Goal: Task Accomplishment & Management: Complete application form

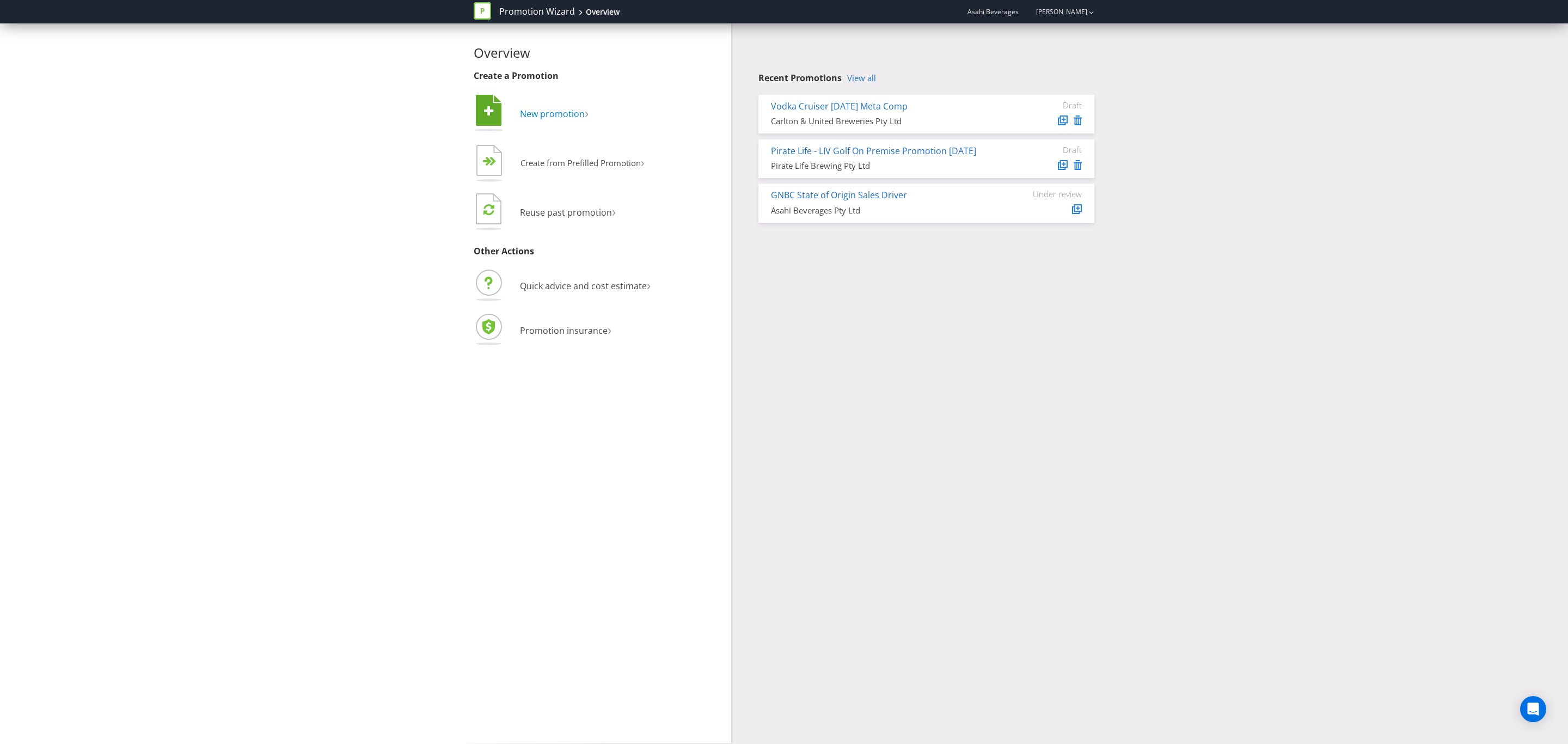
click at [544, 108] on span "New promotion" at bounding box center [552, 113] width 65 height 12
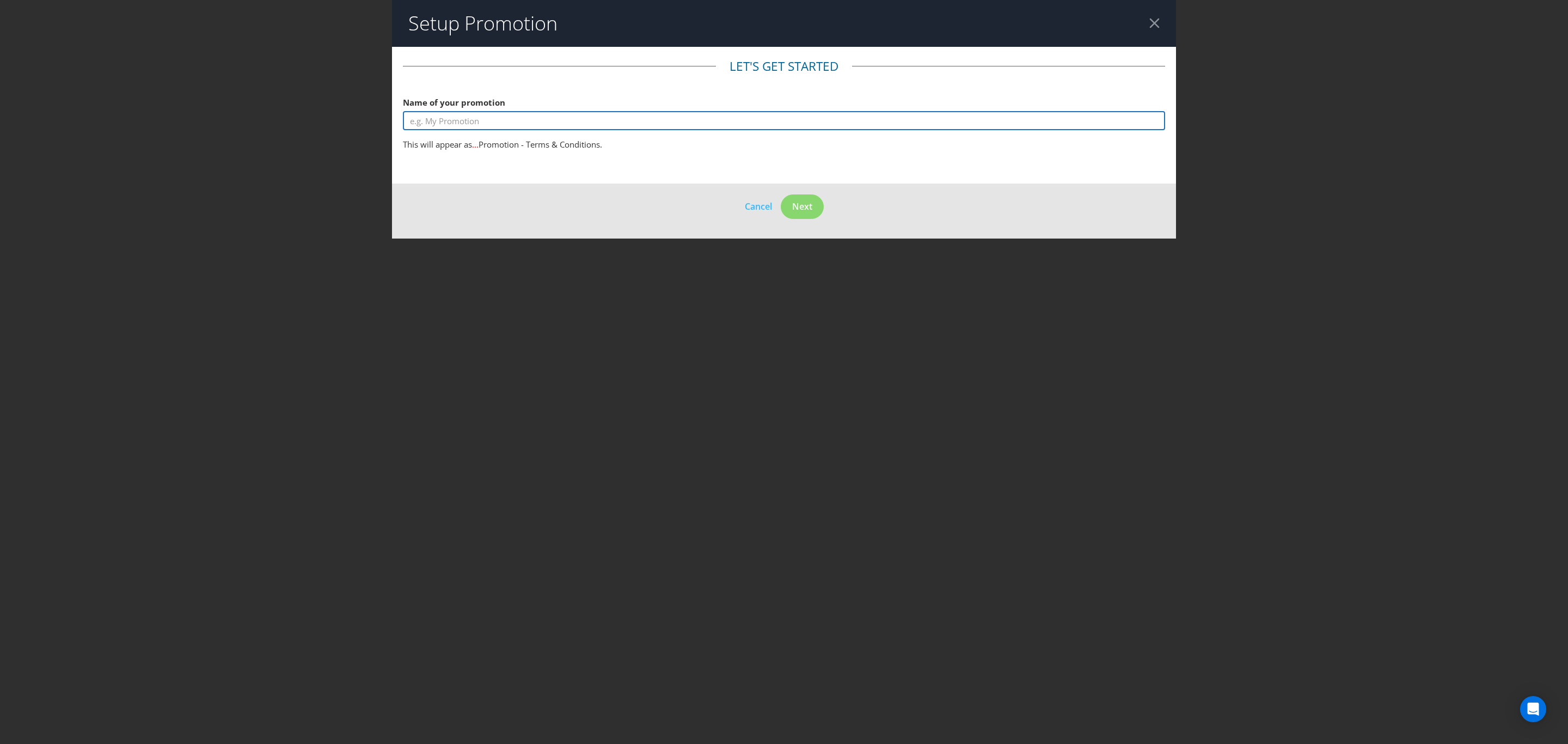
click at [525, 121] on input "text" at bounding box center [784, 120] width 762 height 19
type input "A"
type input "[PERSON_NAME] x [PERSON_NAME] Win a GC Experience"
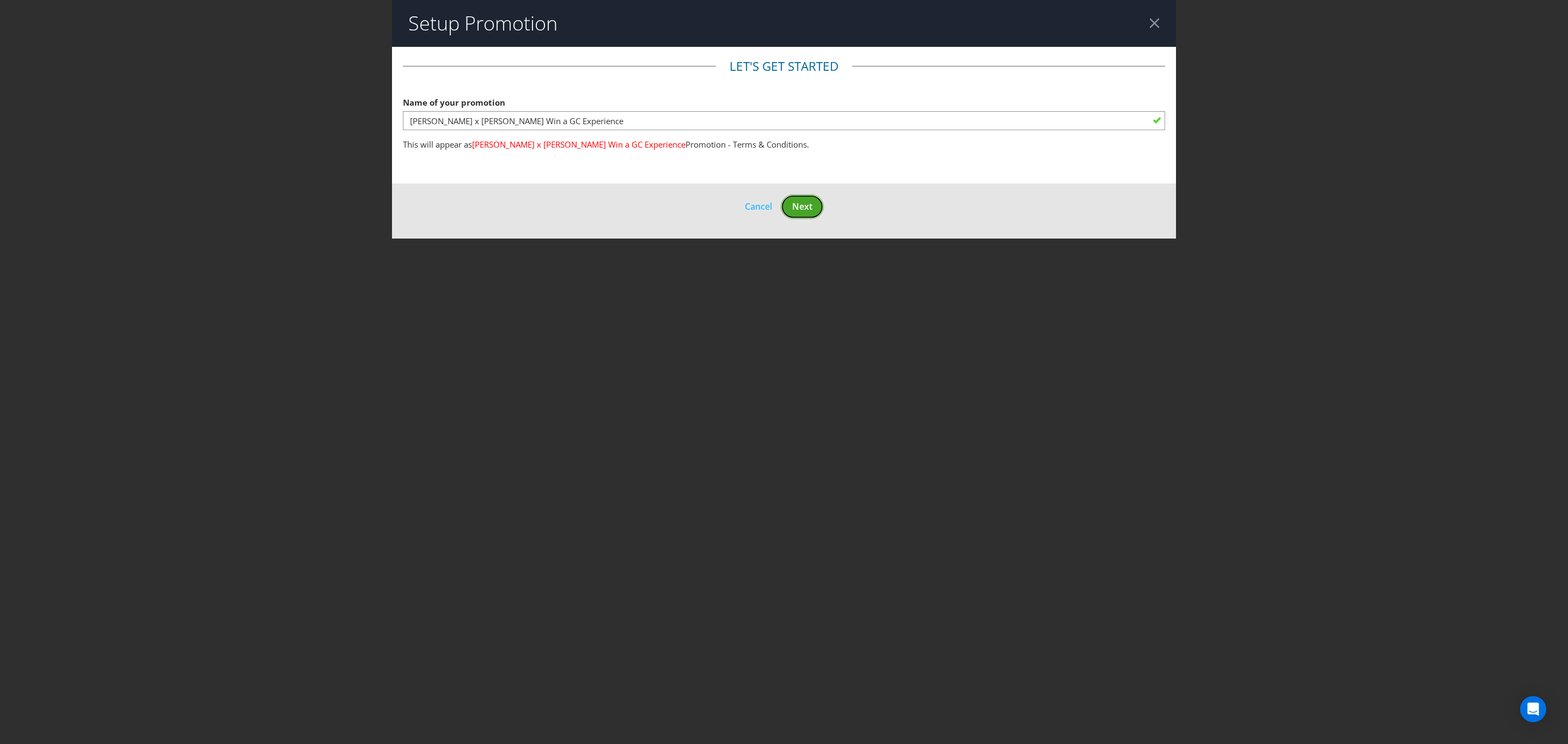
click at [788, 209] on button "Next" at bounding box center [802, 207] width 43 height 24
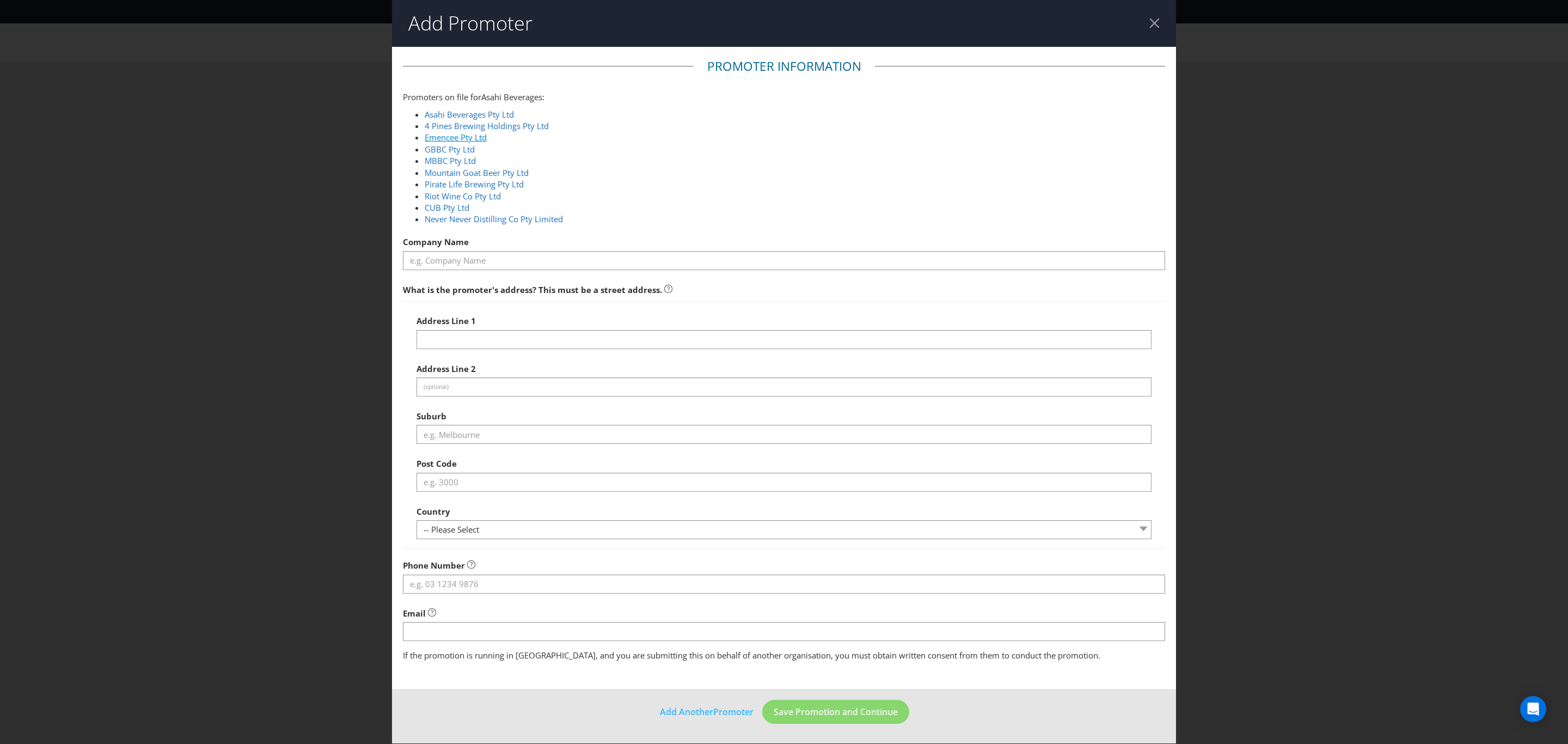
click at [458, 141] on link "Emencee Pty Ltd" at bounding box center [455, 137] width 62 height 11
type input "Emencee Pty Ltd"
type input "[STREET_ADDRESS]"
type input "Southbank"
type input "3006"
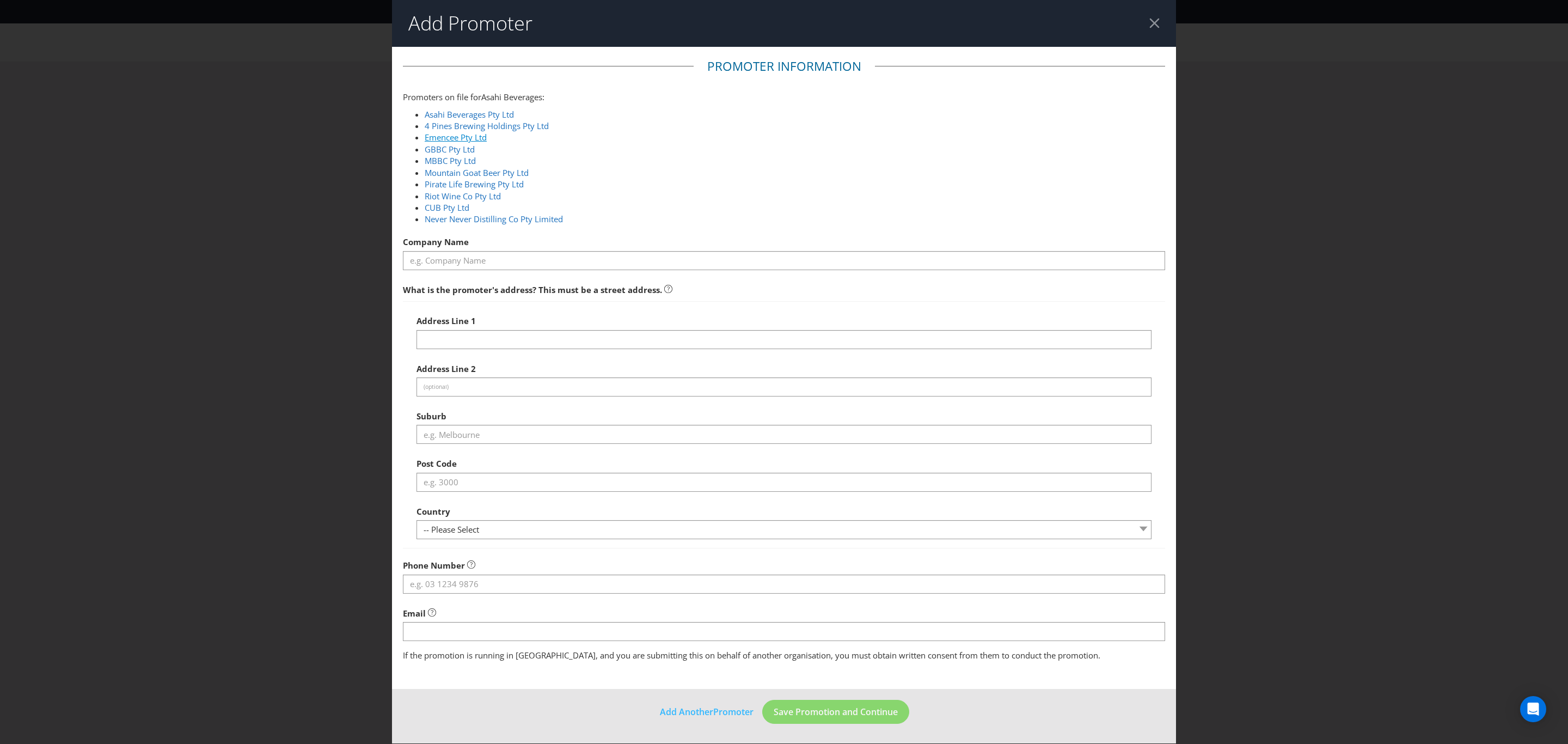
select select "AU"
type input "1800 244 054"
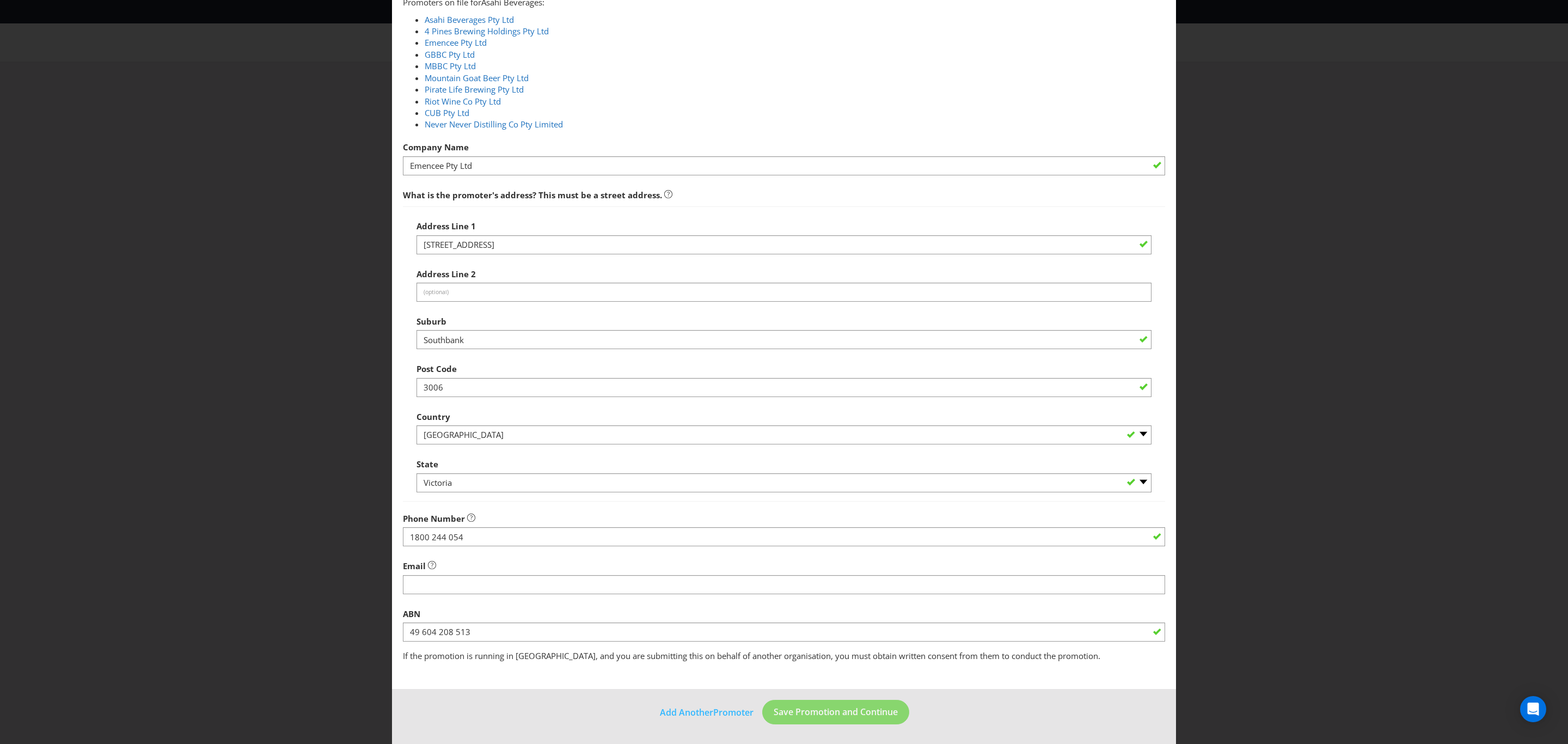
scroll to position [95, 0]
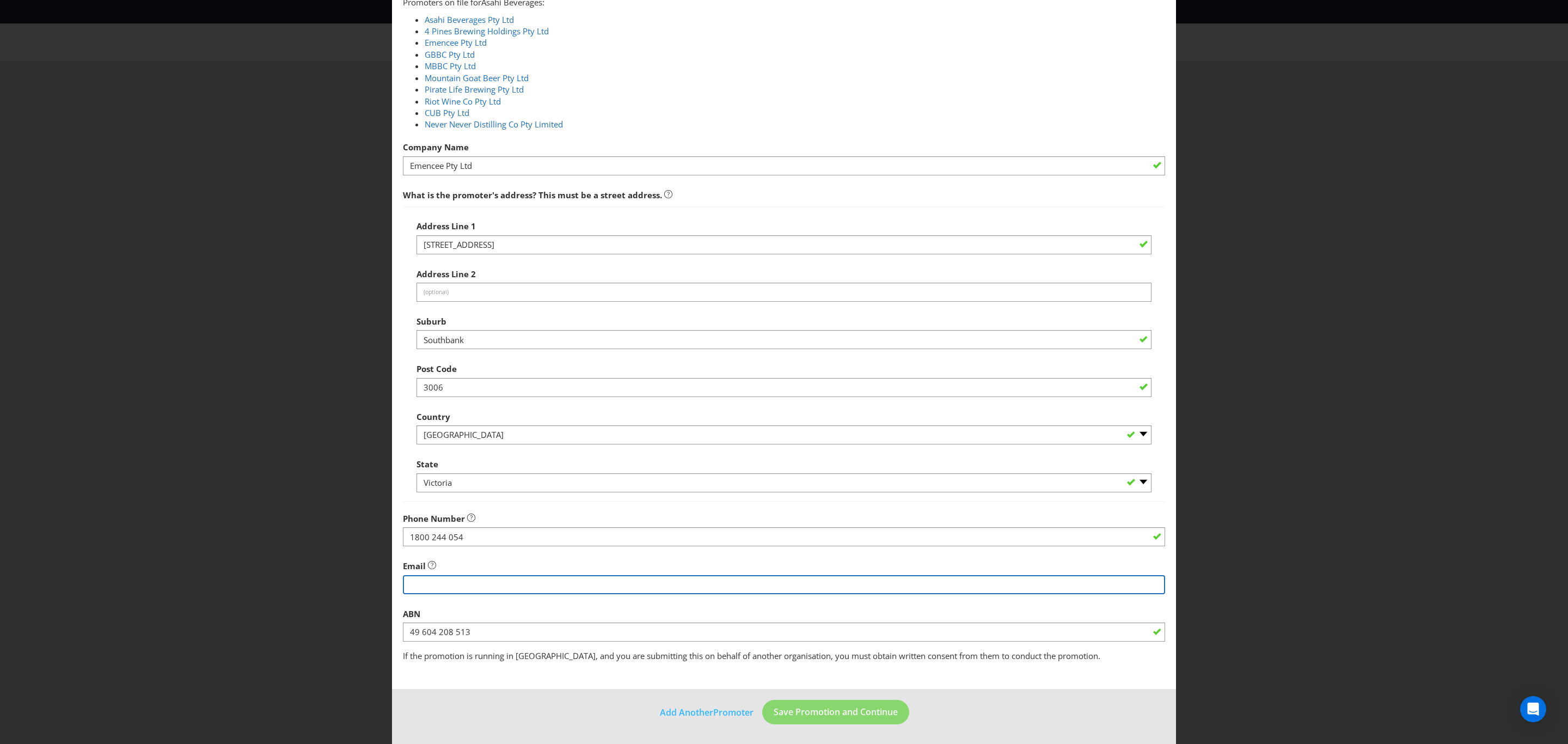
click at [436, 578] on input "string" at bounding box center [784, 585] width 762 height 19
type input "[PERSON_NAME][EMAIL_ADDRESS][PERSON_NAME][DOMAIN_NAME]"
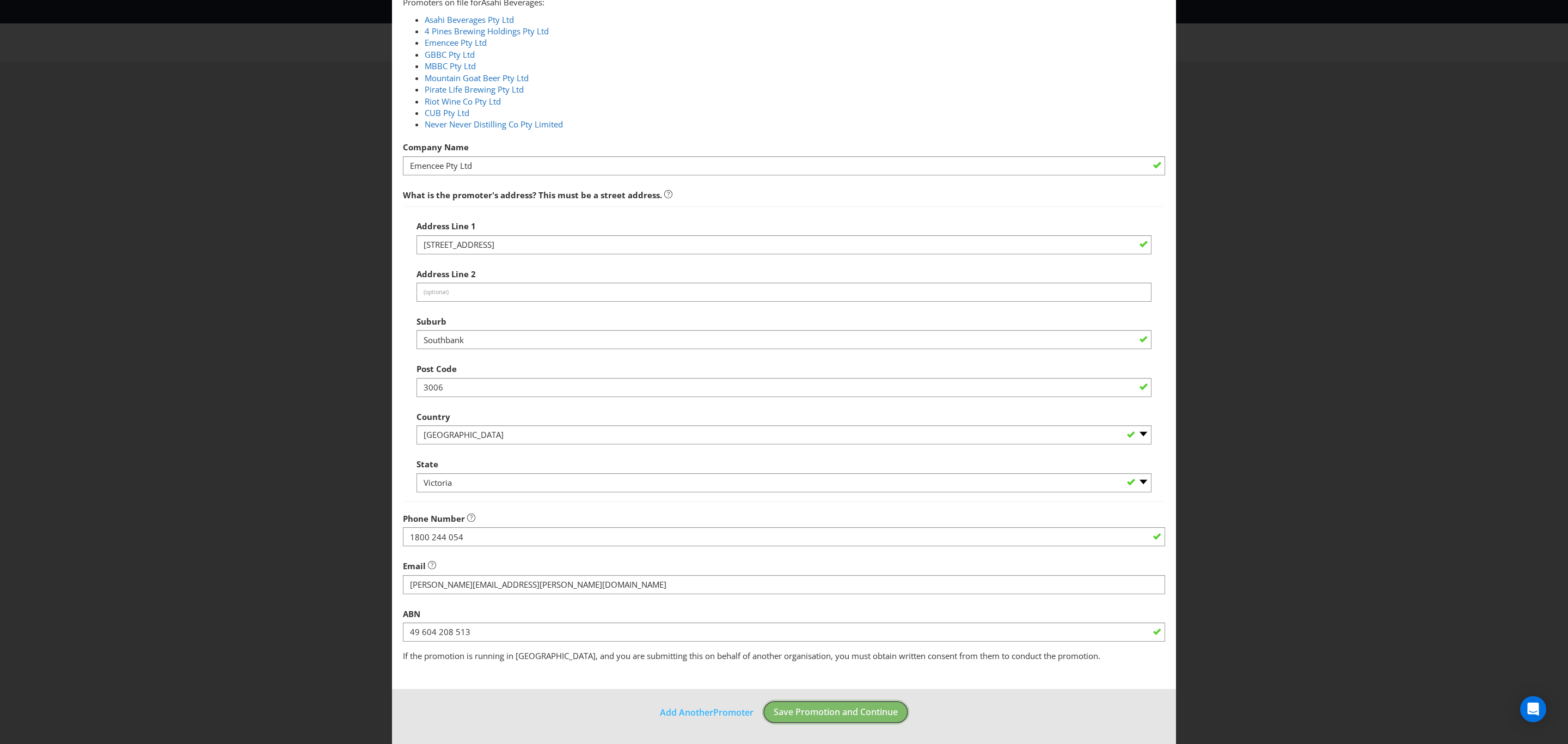
click at [845, 718] on button "Save Promotion and Continue" at bounding box center [836, 712] width 147 height 24
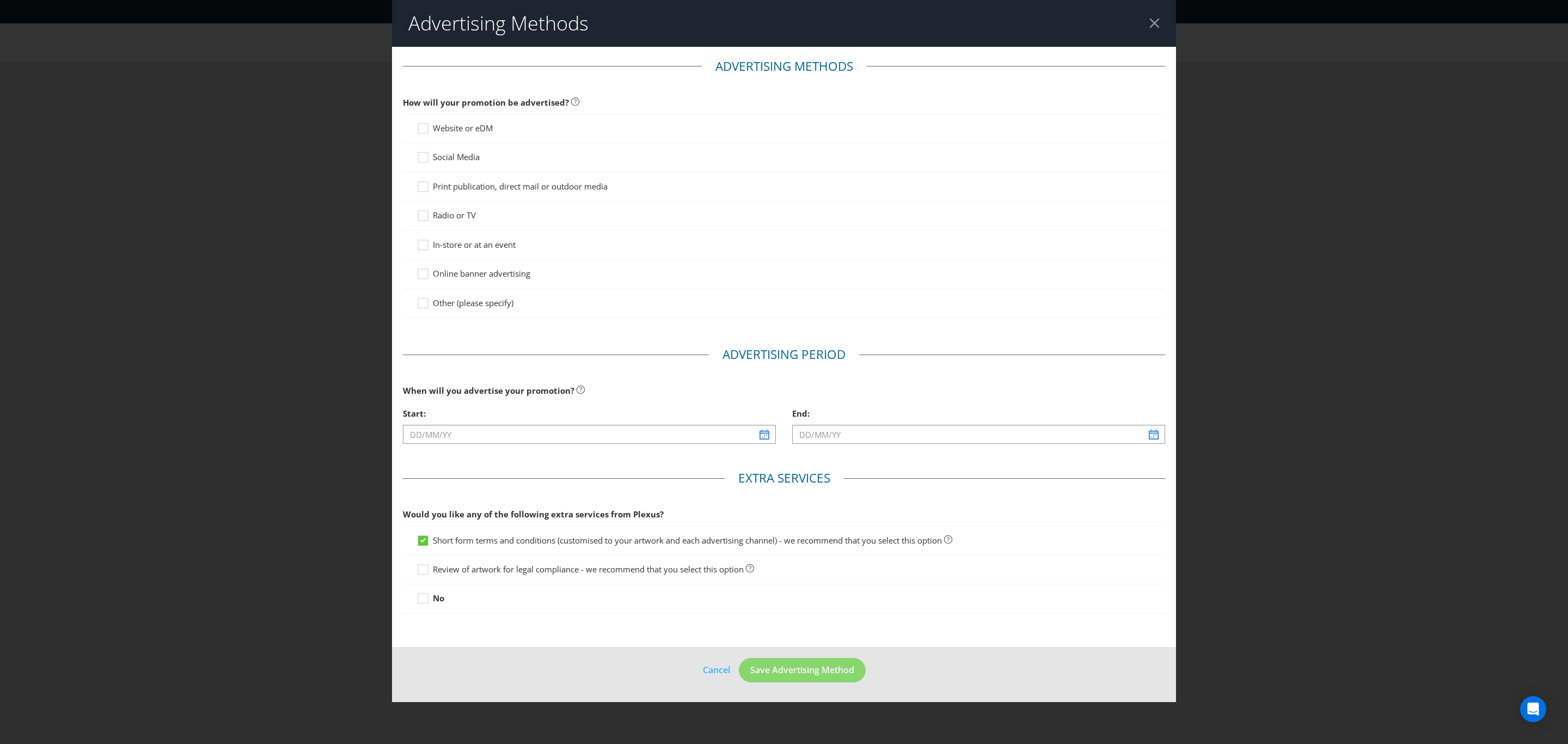
click at [448, 272] on span "Online banner advertising" at bounding box center [481, 273] width 97 height 11
click at [0, 0] on input "Online banner advertising" at bounding box center [0, 0] width 0 height 0
click at [435, 126] on span "Website or eDM" at bounding box center [462, 128] width 60 height 11
click at [0, 0] on input "Website or eDM" at bounding box center [0, 0] width 0 height 0
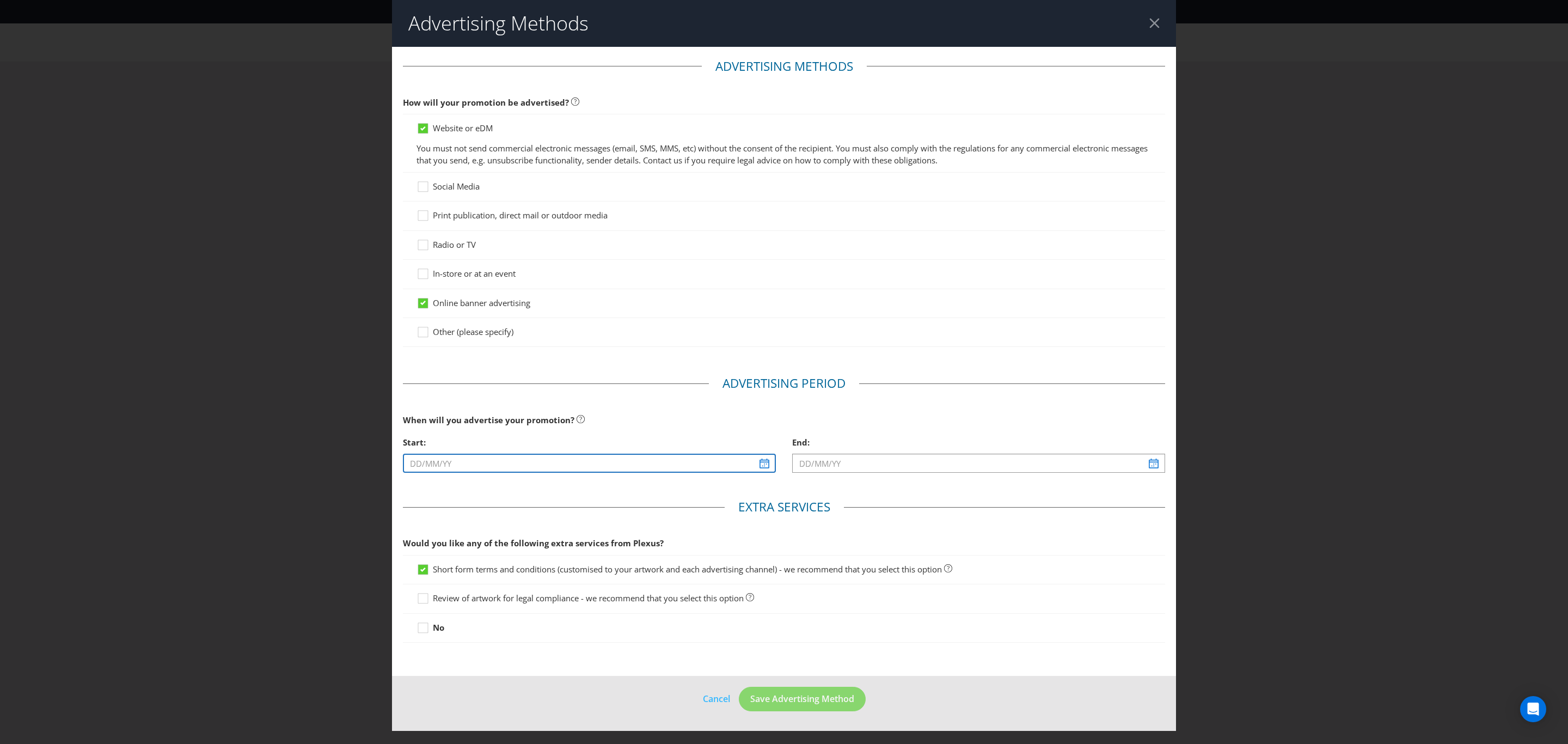
click at [492, 466] on input "text" at bounding box center [589, 463] width 373 height 19
type input "[DATE]"
select select "10"
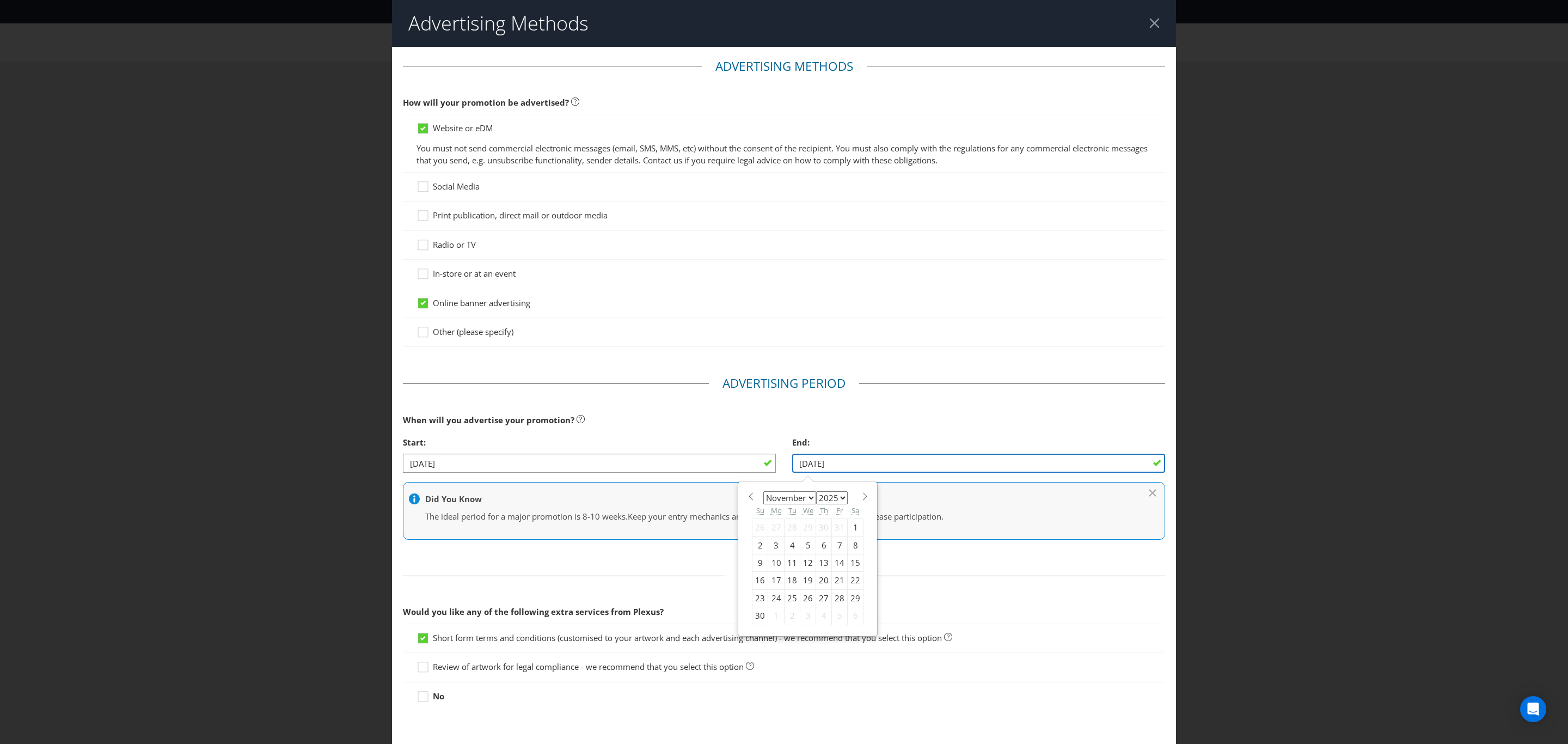
click at [856, 464] on input "[DATE]" at bounding box center [978, 463] width 373 height 19
click at [817, 466] on input "[DATE]" at bounding box center [978, 463] width 373 height 19
click at [835, 464] on input "[DATE]" at bounding box center [978, 463] width 373 height 19
drag, startPoint x: 1066, startPoint y: 459, endPoint x: 706, endPoint y: 469, distance: 360.1
click at [706, 469] on div "Start: [DATE] End: [DATE]" at bounding box center [784, 457] width 779 height 50
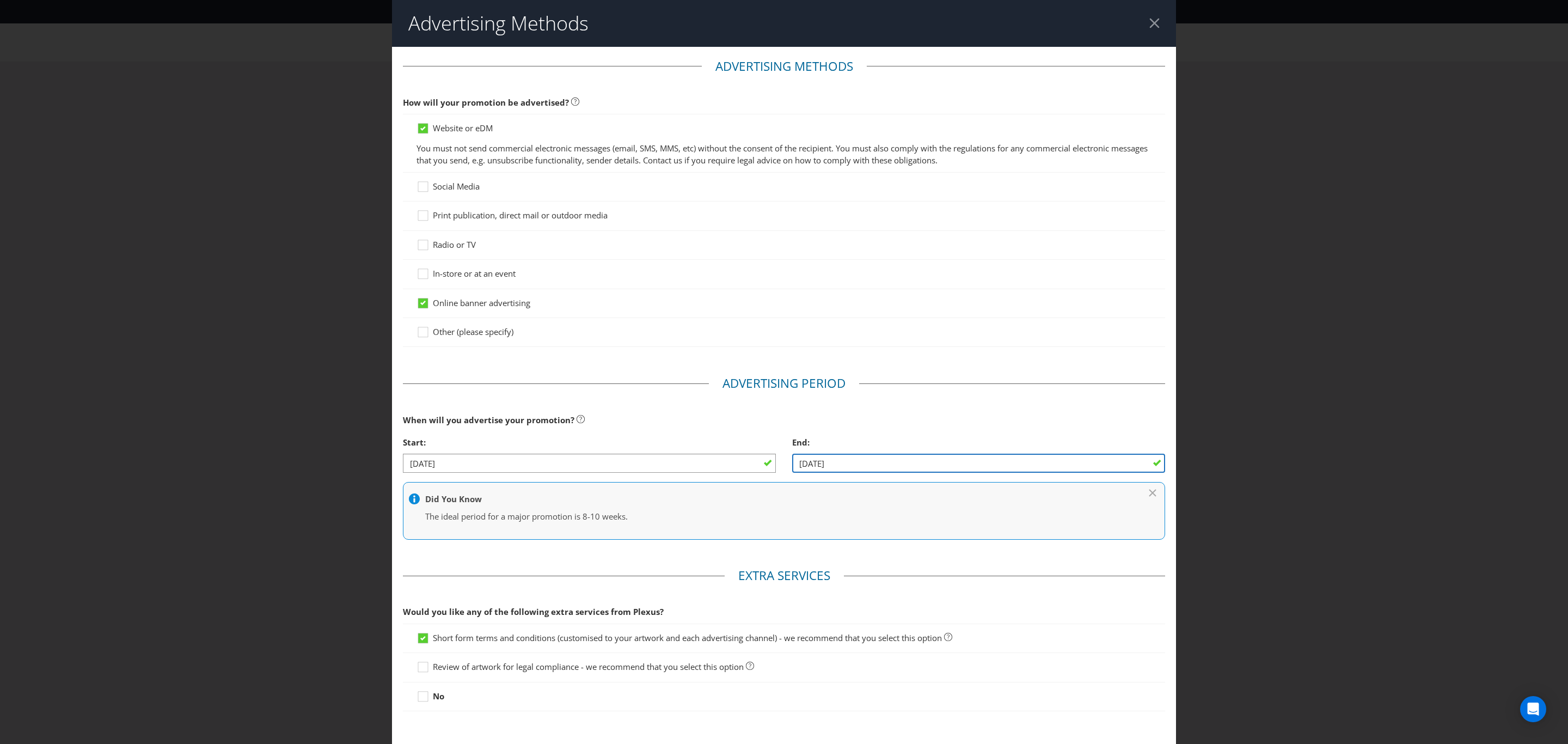
type input "[DATE]"
click at [762, 522] on p "The ideal period for a major promotion is 8-10 weeks." at bounding box center [778, 517] width 706 height 12
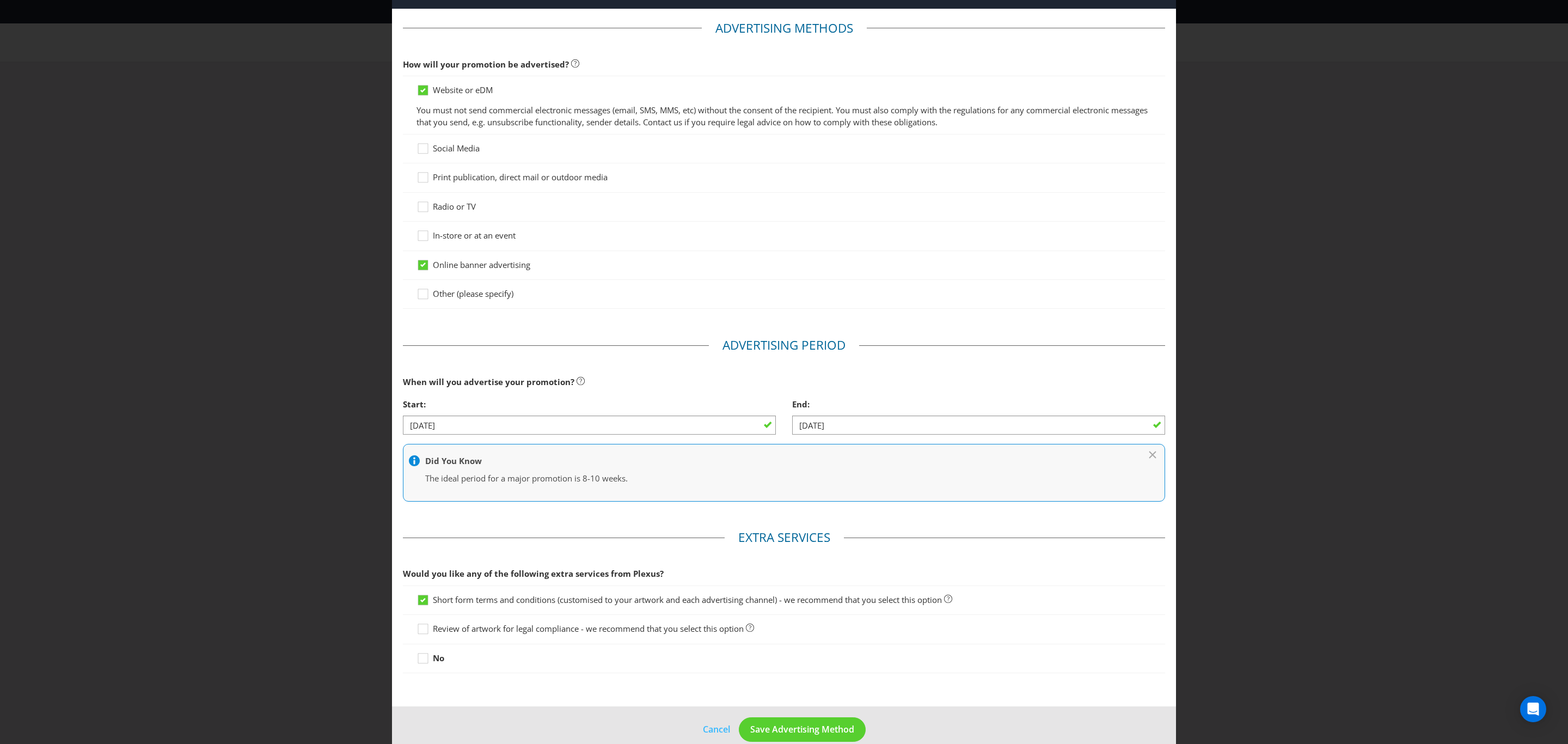
scroll to position [59, 0]
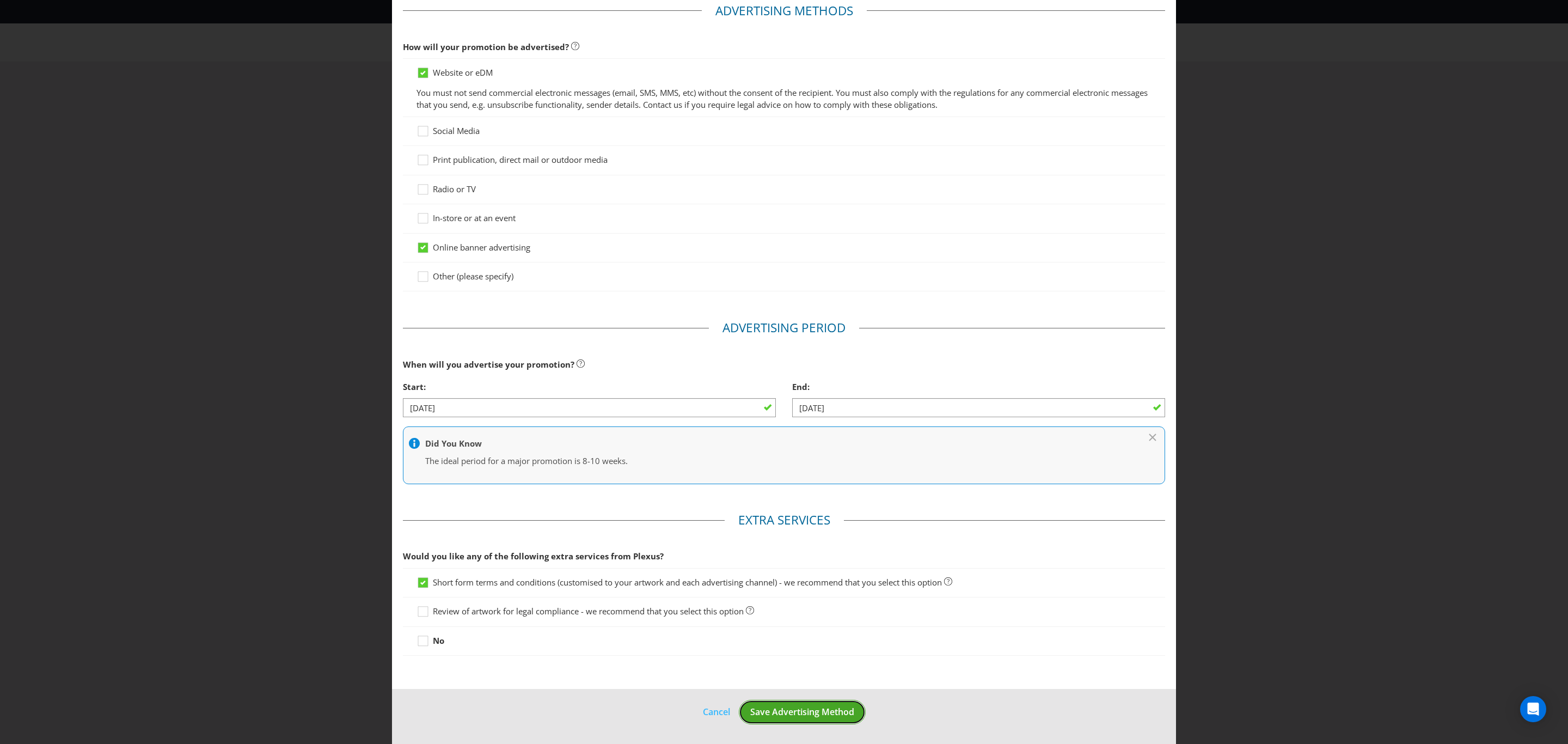
click at [771, 714] on span "Save Advertising Method" at bounding box center [802, 712] width 104 height 12
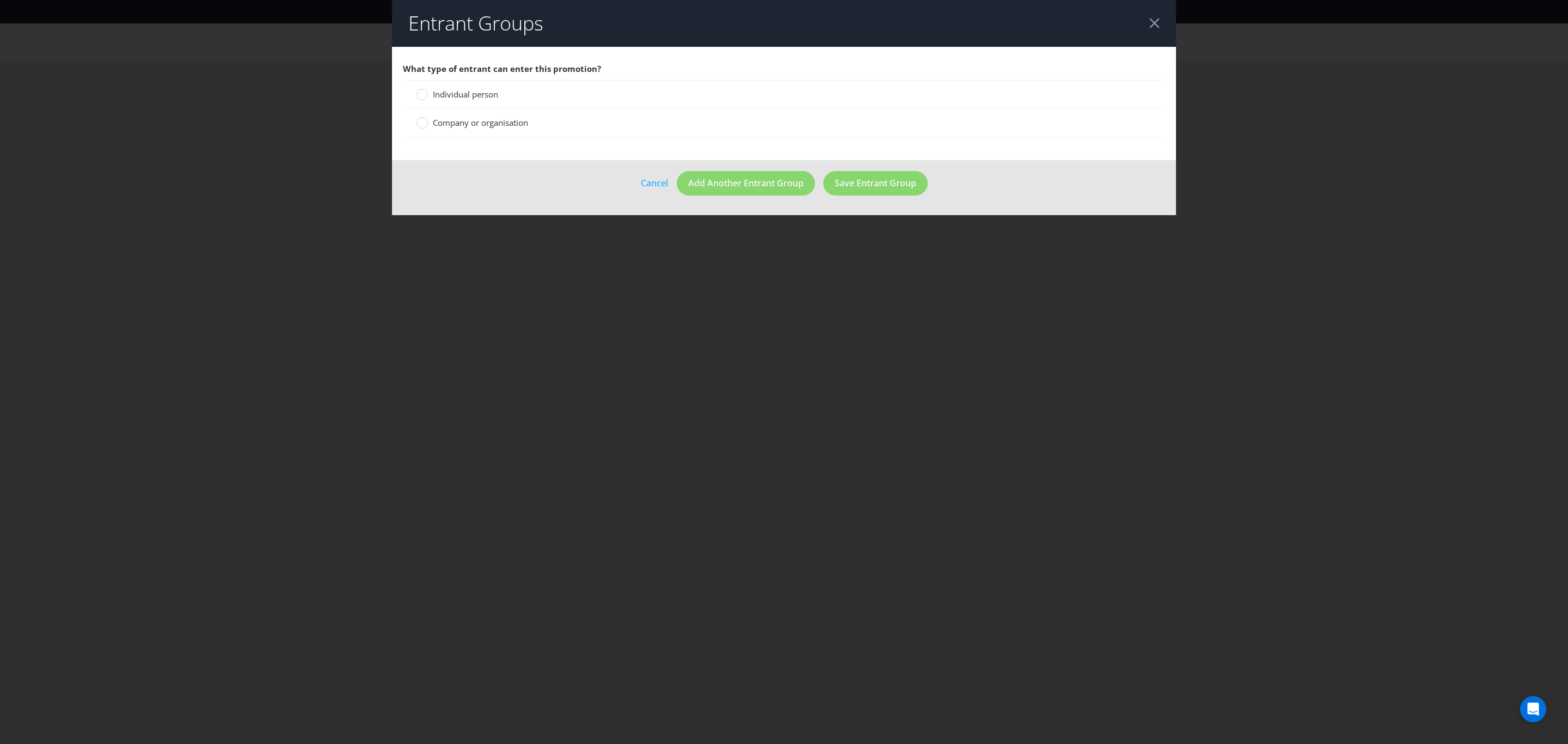
click at [444, 126] on span "Company or organisation" at bounding box center [480, 122] width 95 height 11
click at [0, 0] on input "Company or organisation" at bounding box center [0, 0] width 0 height 0
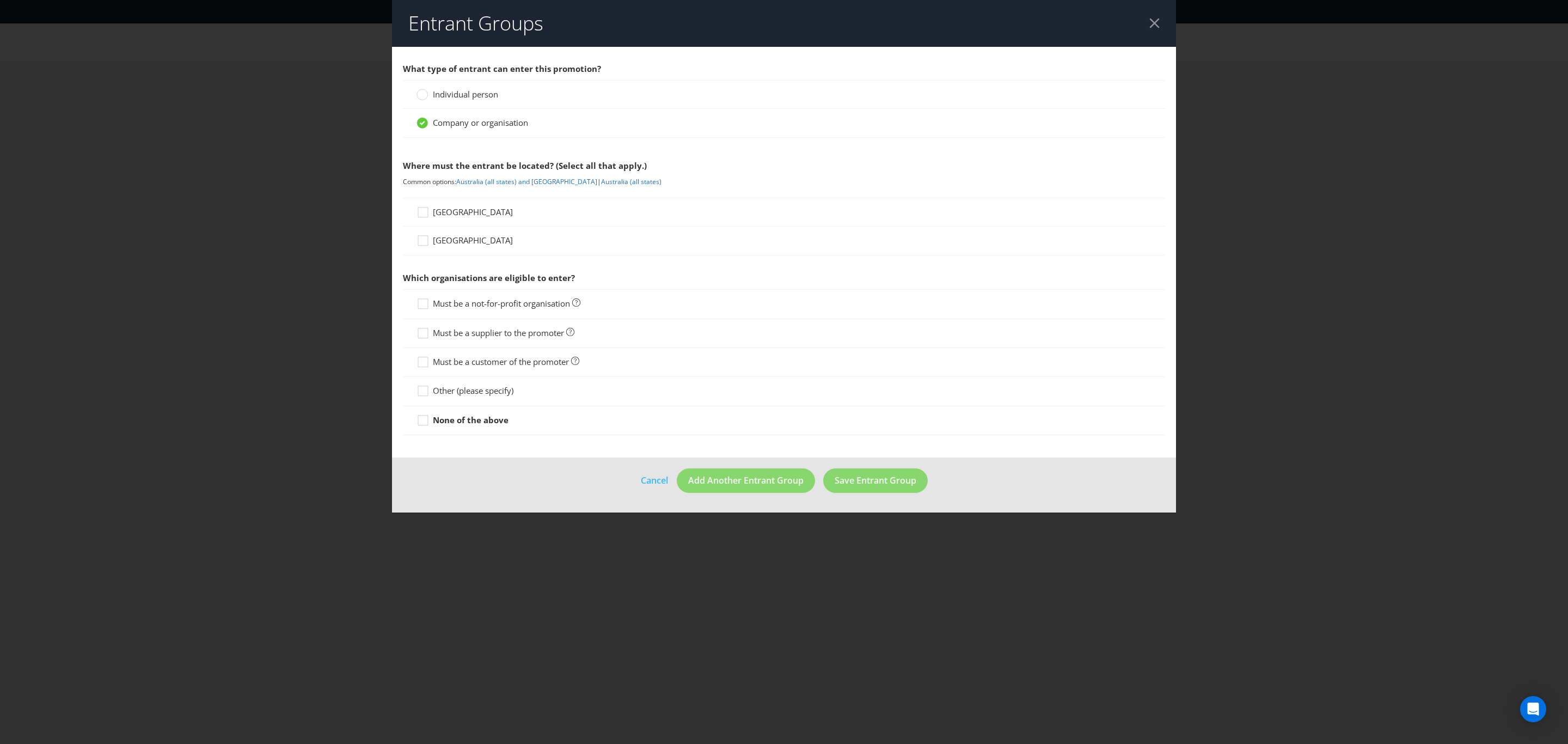
click at [460, 216] on span "[GEOGRAPHIC_DATA]" at bounding box center [473, 211] width 80 height 11
click at [0, 0] on input "[GEOGRAPHIC_DATA]" at bounding box center [0, 0] width 0 height 0
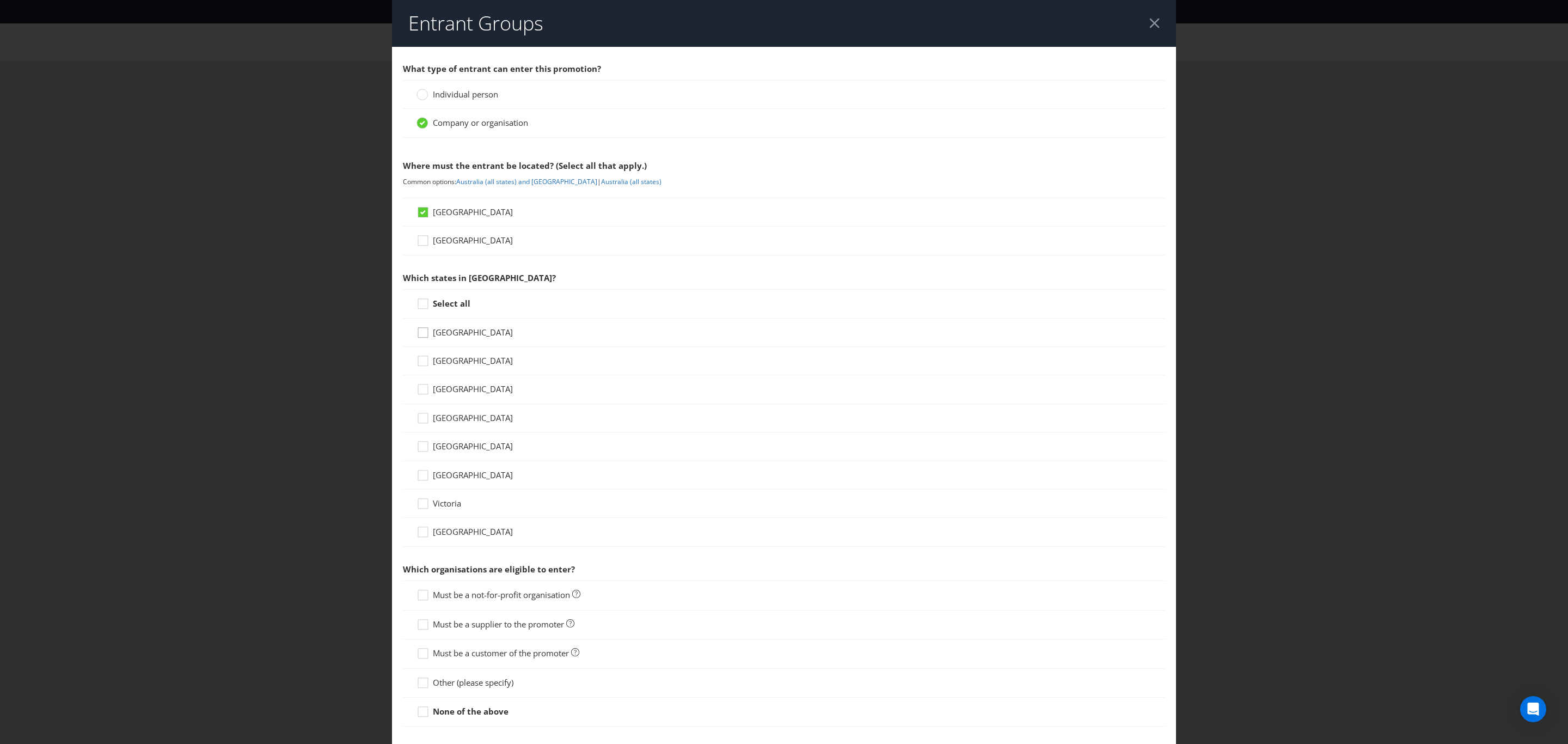
click at [421, 337] on icon at bounding box center [424, 334] width 16 height 16
click at [0, 0] on input "[GEOGRAPHIC_DATA]" at bounding box center [0, 0] width 0 height 0
click at [421, 358] on div at bounding box center [423, 357] width 5 height 5
click at [0, 0] on input "[GEOGRAPHIC_DATA]" at bounding box center [0, 0] width 0 height 0
click at [420, 417] on div at bounding box center [423, 414] width 5 height 5
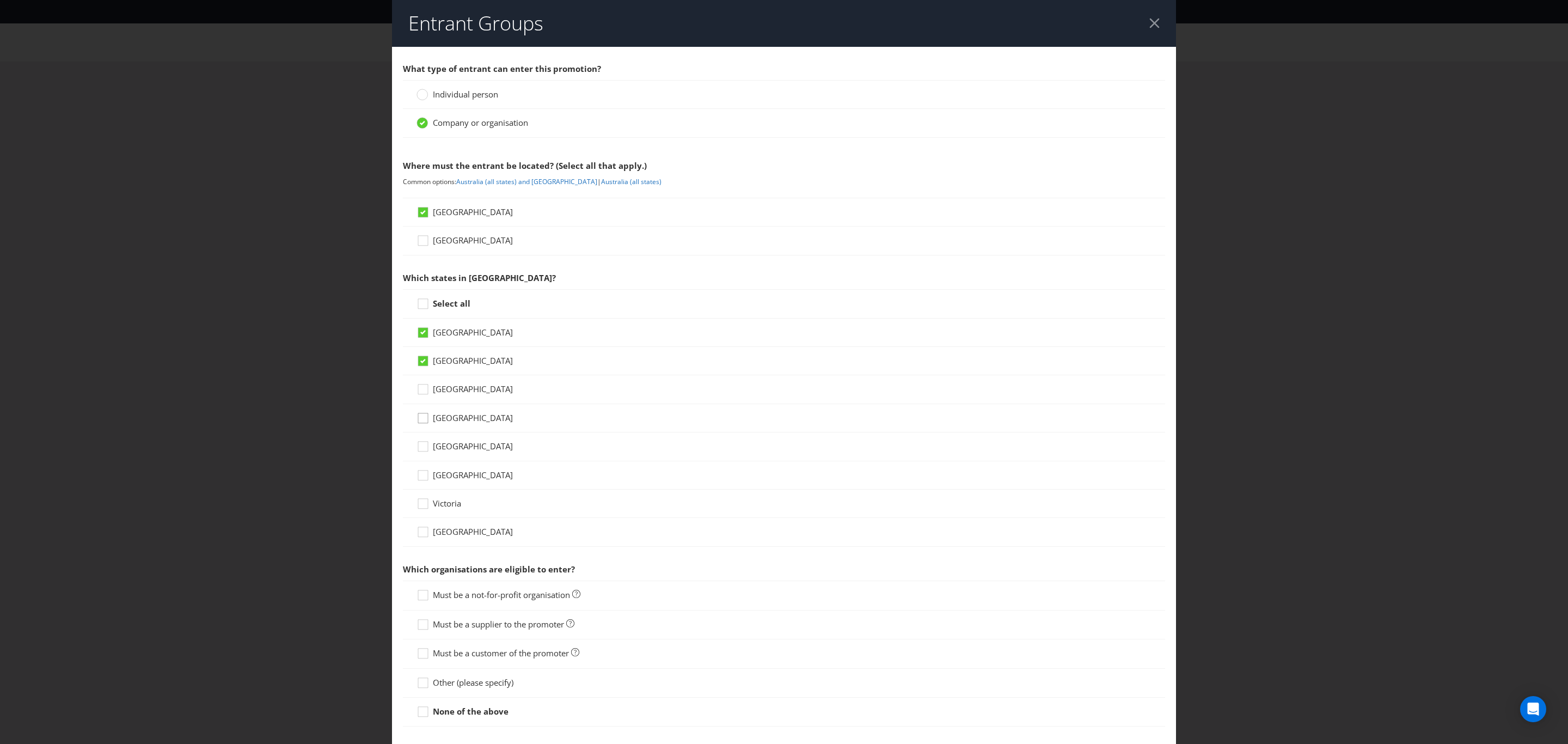
click at [0, 0] on input "[GEOGRAPHIC_DATA]" at bounding box center [0, 0] width 0 height 0
click at [421, 507] on icon at bounding box center [424, 506] width 16 height 16
click at [0, 0] on input "Victoria" at bounding box center [0, 0] width 0 height 0
click at [417, 453] on icon at bounding box center [424, 448] width 16 height 16
click at [0, 0] on input "[GEOGRAPHIC_DATA]" at bounding box center [0, 0] width 0 height 0
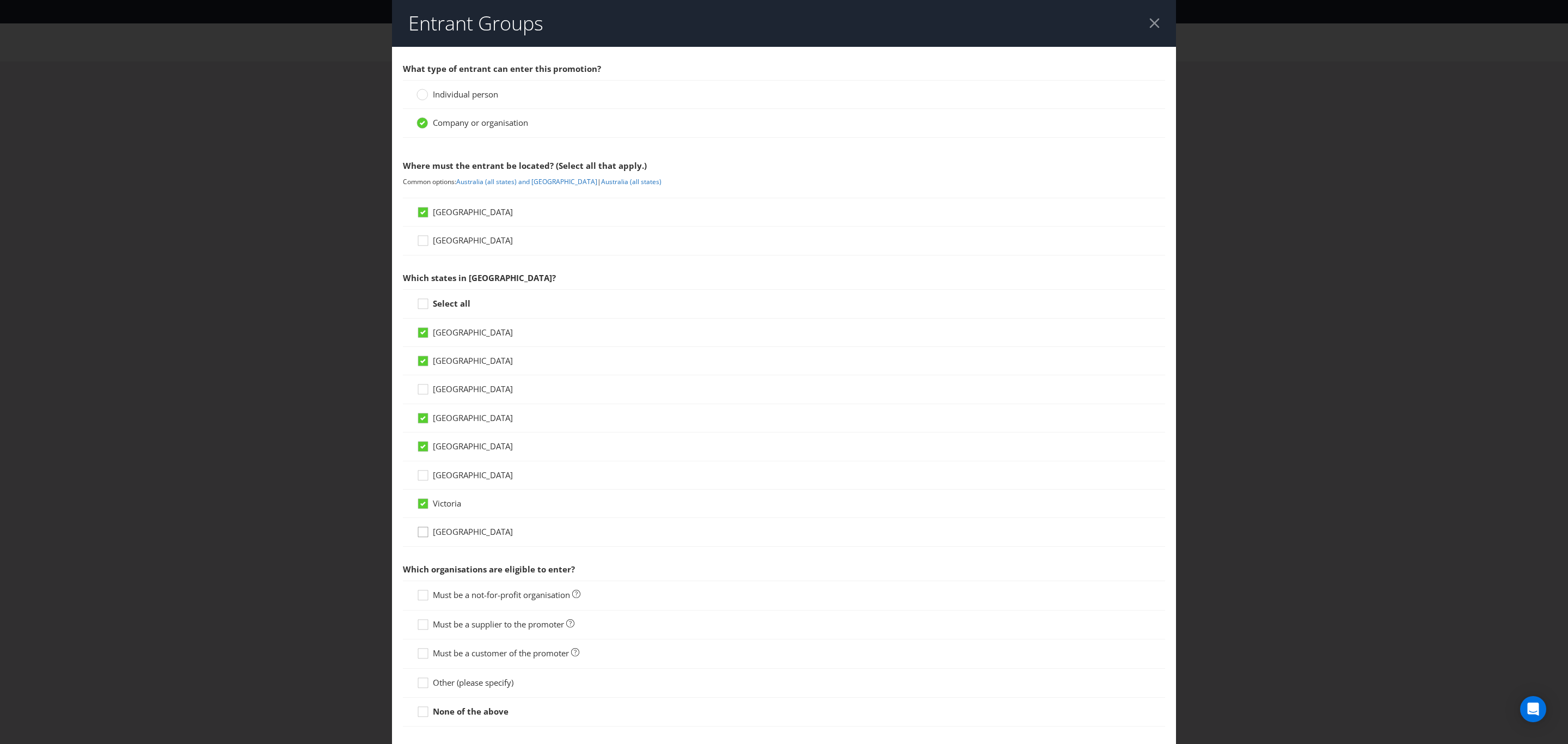
click at [423, 538] on icon at bounding box center [424, 534] width 16 height 16
click at [0, 0] on input "[GEOGRAPHIC_DATA]" at bounding box center [0, 0] width 0 height 0
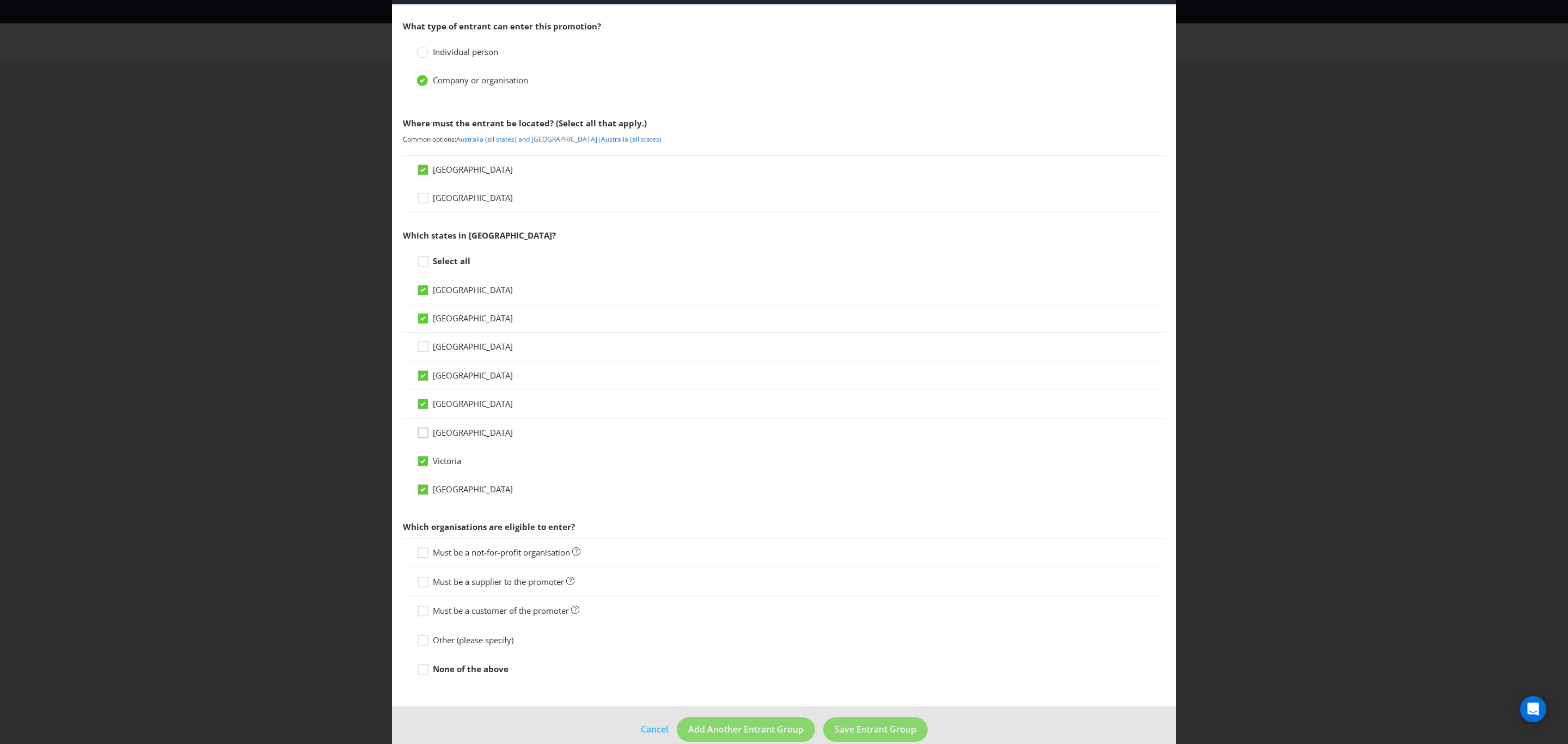
scroll to position [66, 0]
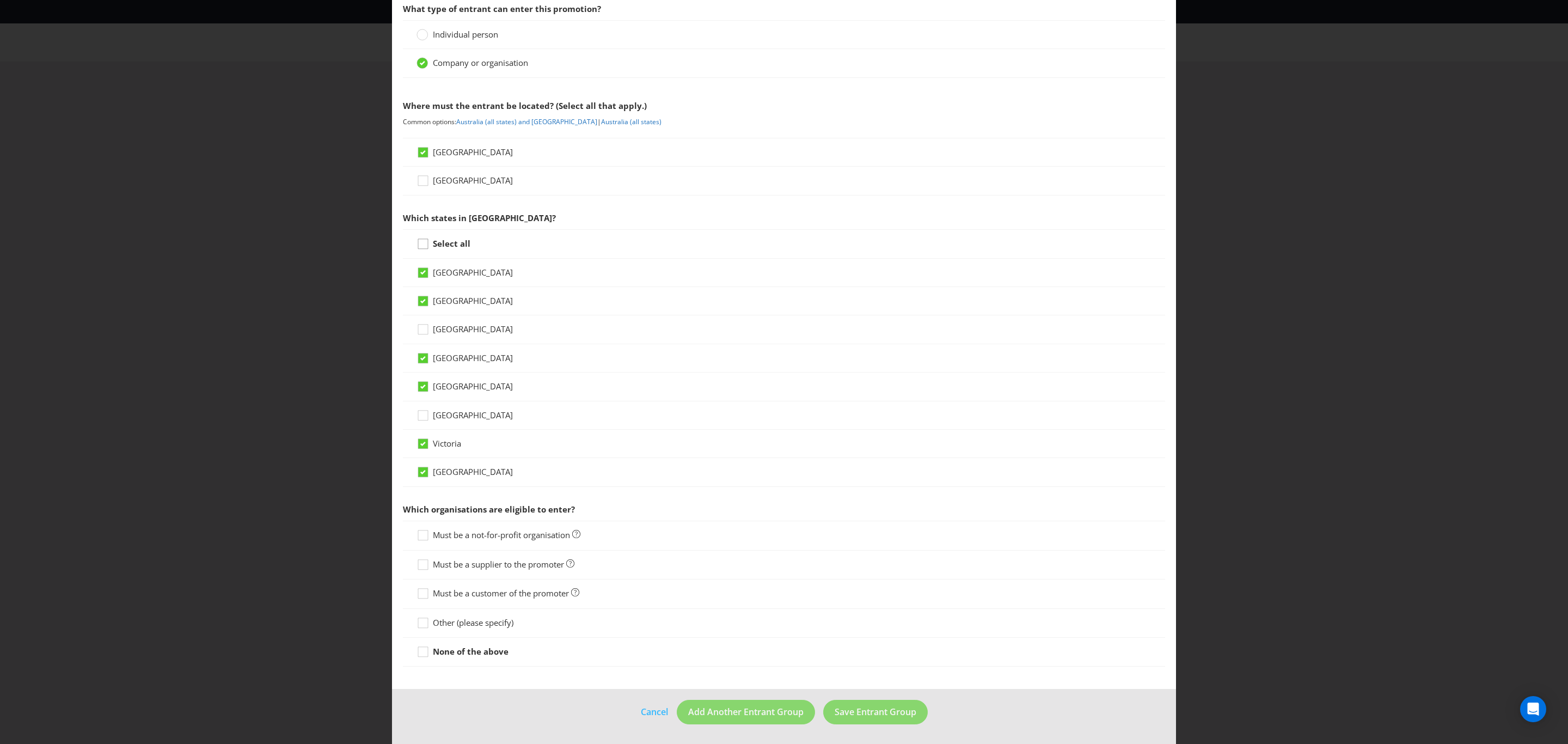
click at [422, 241] on icon at bounding box center [424, 245] width 16 height 16
click at [0, 0] on input "Select all" at bounding box center [0, 0] width 0 height 0
click at [420, 327] on icon at bounding box center [423, 329] width 5 height 5
click at [0, 0] on input "[GEOGRAPHIC_DATA]" at bounding box center [0, 0] width 0 height 0
click at [420, 591] on div at bounding box center [423, 589] width 5 height 5
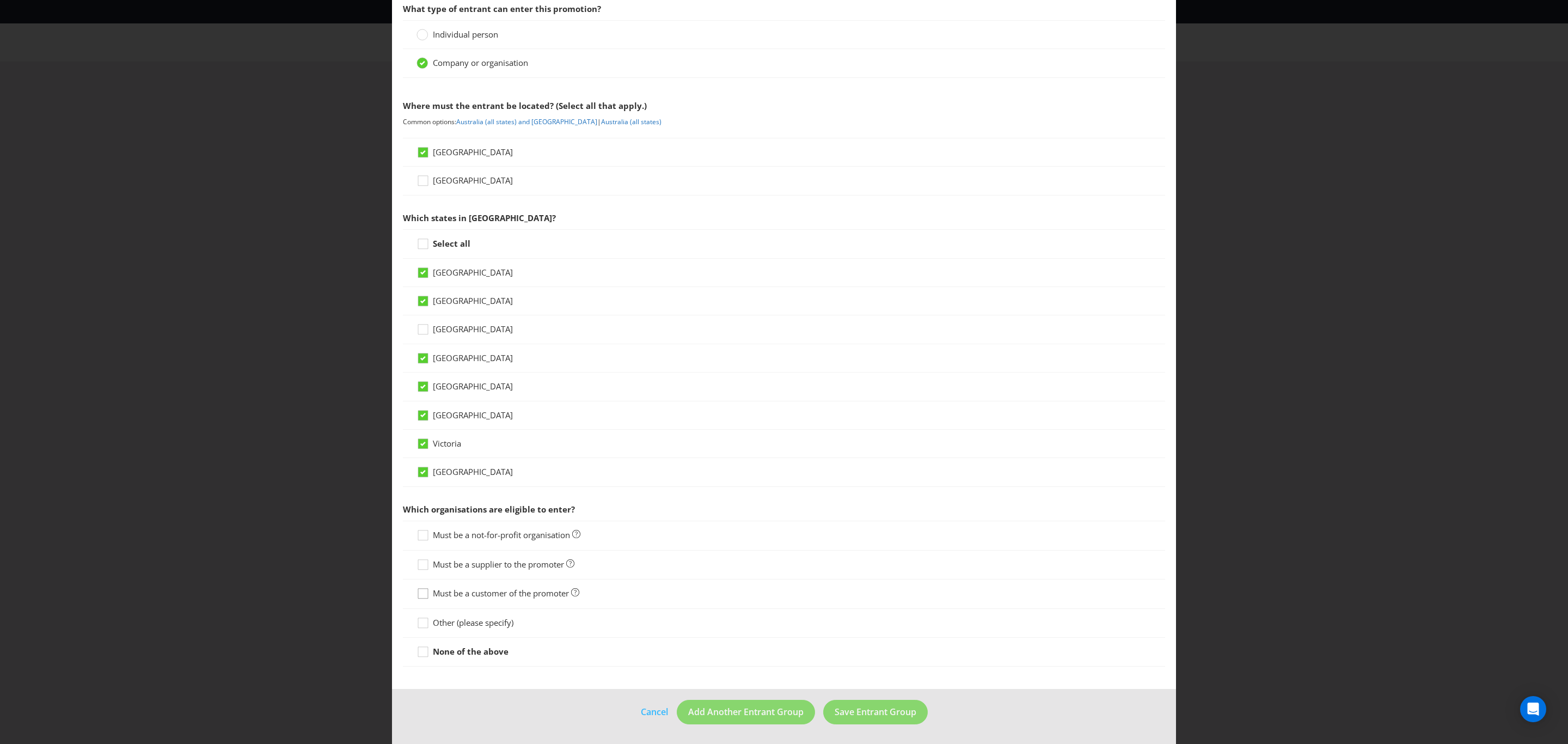
click at [0, 0] on input "Must be a customer of the promoter" at bounding box center [0, 0] width 0 height 0
click at [862, 718] on span "Save Entrant Group" at bounding box center [875, 712] width 82 height 12
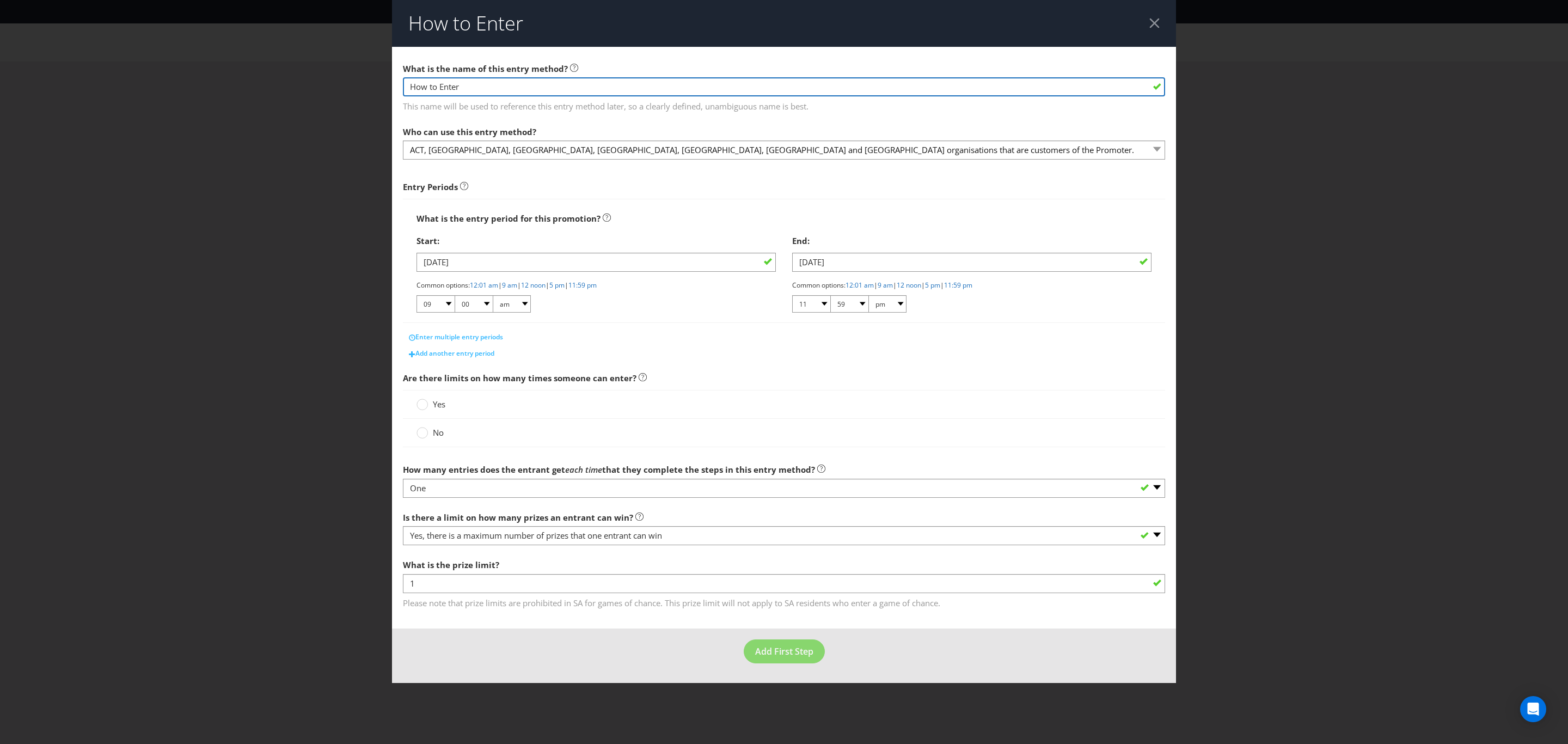
click at [528, 89] on input "How to Enter" at bounding box center [784, 87] width 762 height 19
click at [425, 437] on circle at bounding box center [422, 433] width 11 height 11
click at [0, 0] on input "No" at bounding box center [0, 0] width 0 height 0
click at [462, 85] on input "How to Enter" at bounding box center [784, 87] width 762 height 19
drag, startPoint x: 466, startPoint y: 85, endPoint x: 332, endPoint y: 91, distance: 134.1
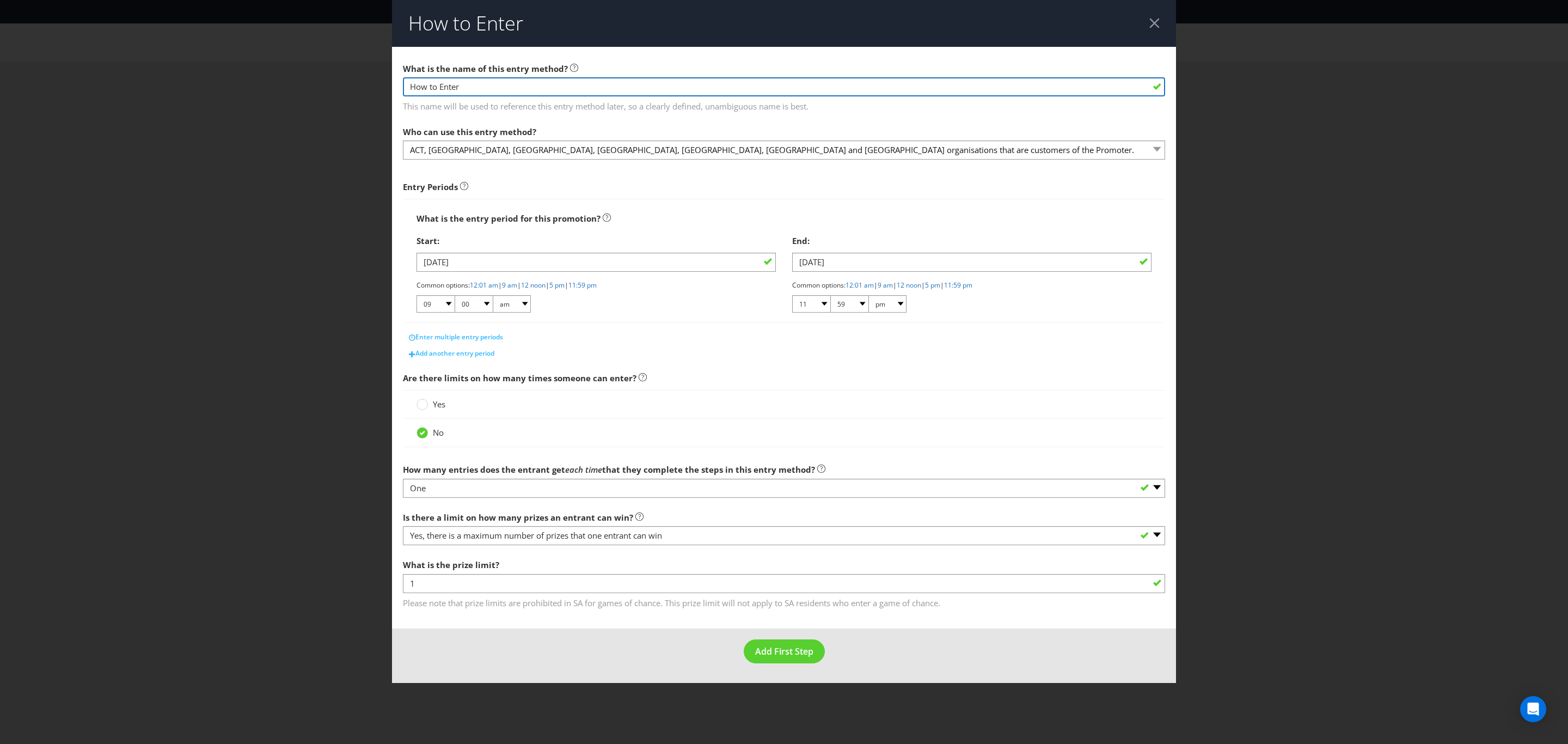
click at [332, 91] on div "How to Enter What is the name of this entry method? How to Enter This name will…" at bounding box center [784, 372] width 1568 height 744
click at [784, 646] on button "Add First Step" at bounding box center [784, 652] width 81 height 24
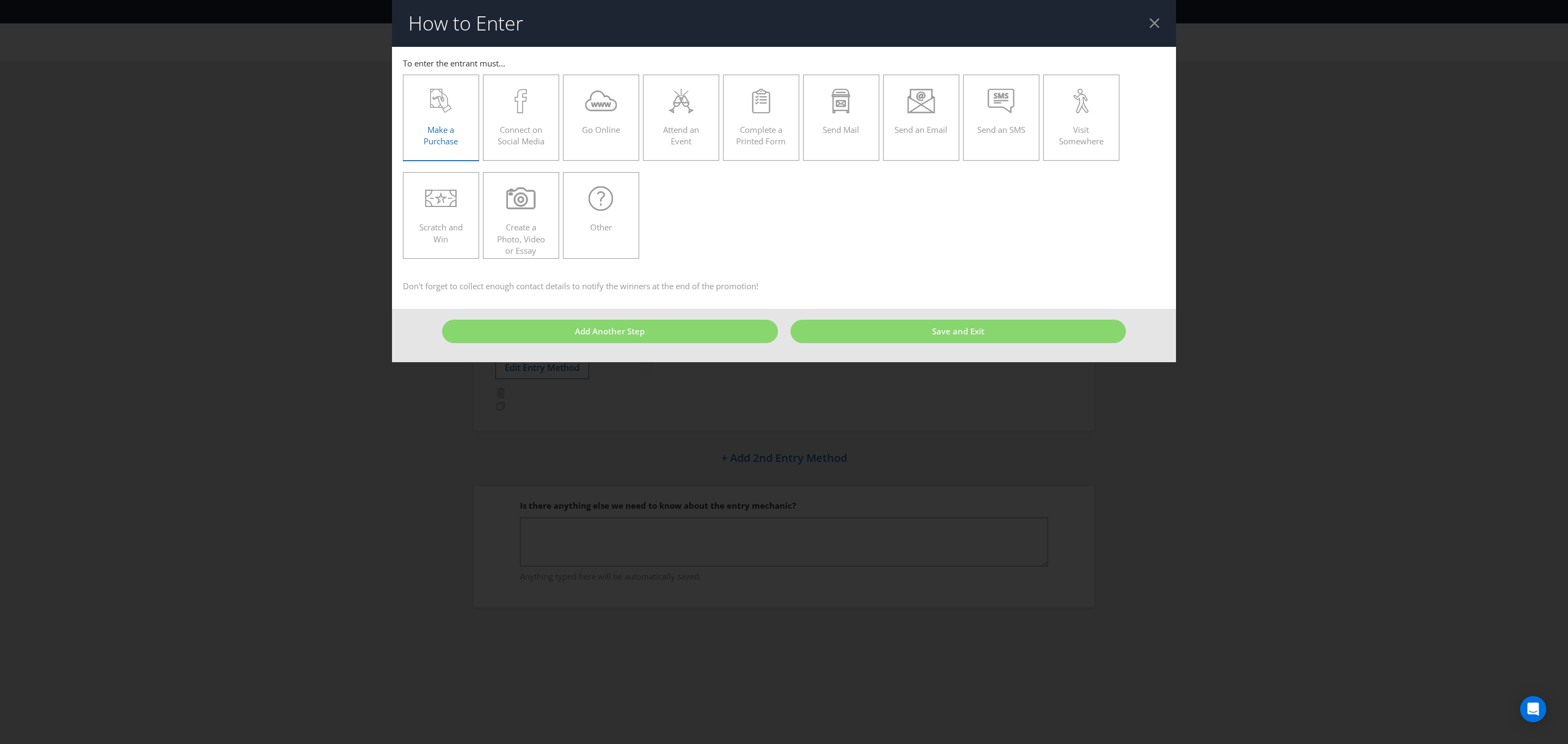
click at [435, 128] on span "Make a Purchase" at bounding box center [440, 135] width 34 height 23
click at [0, 0] on input "Make a Purchase" at bounding box center [0, 0] width 0 height 0
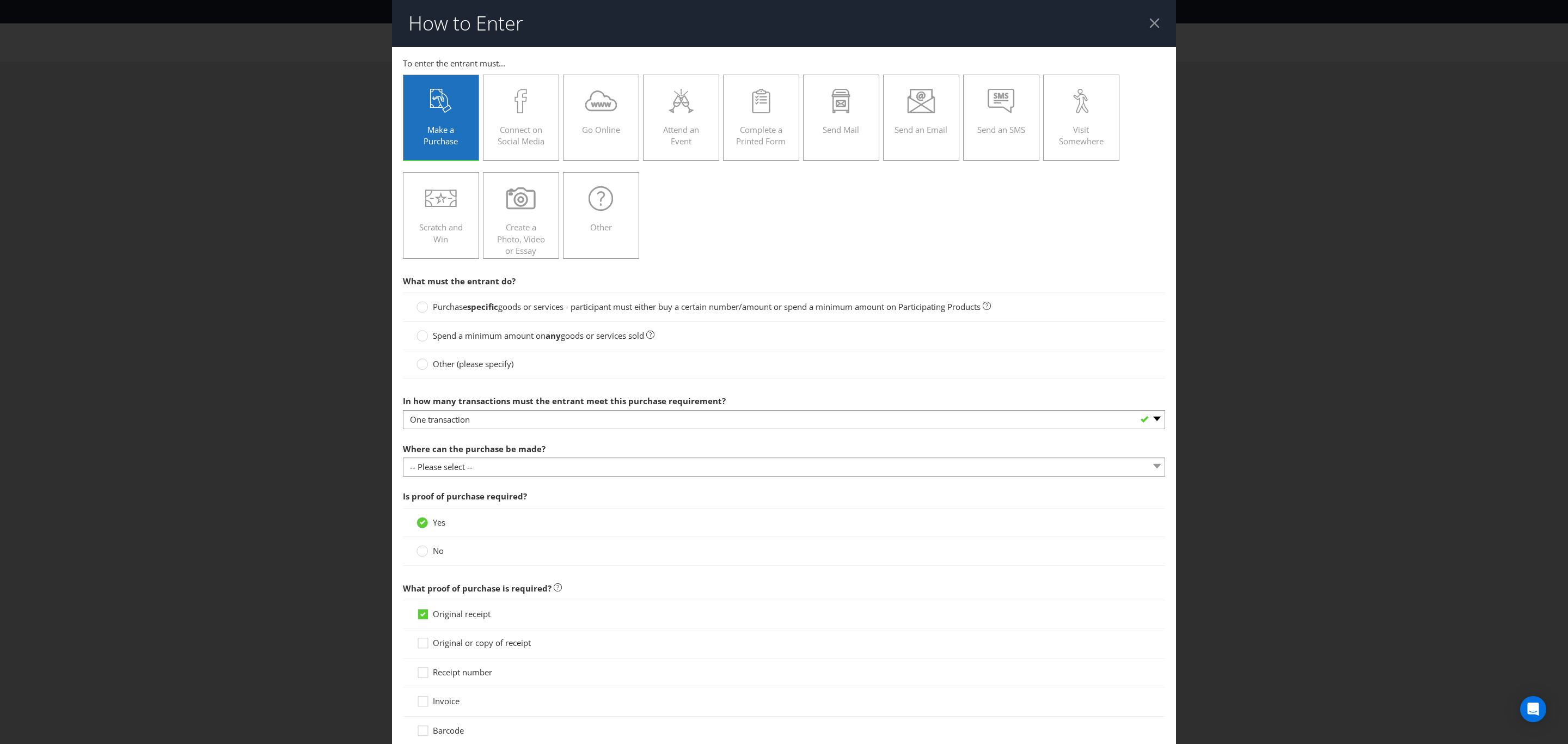
click at [455, 309] on span "Purchase" at bounding box center [449, 307] width 34 height 11
click at [0, 0] on input "Purchase specific goods or services - participant must either buy a certain num…" at bounding box center [0, 0] width 0 height 0
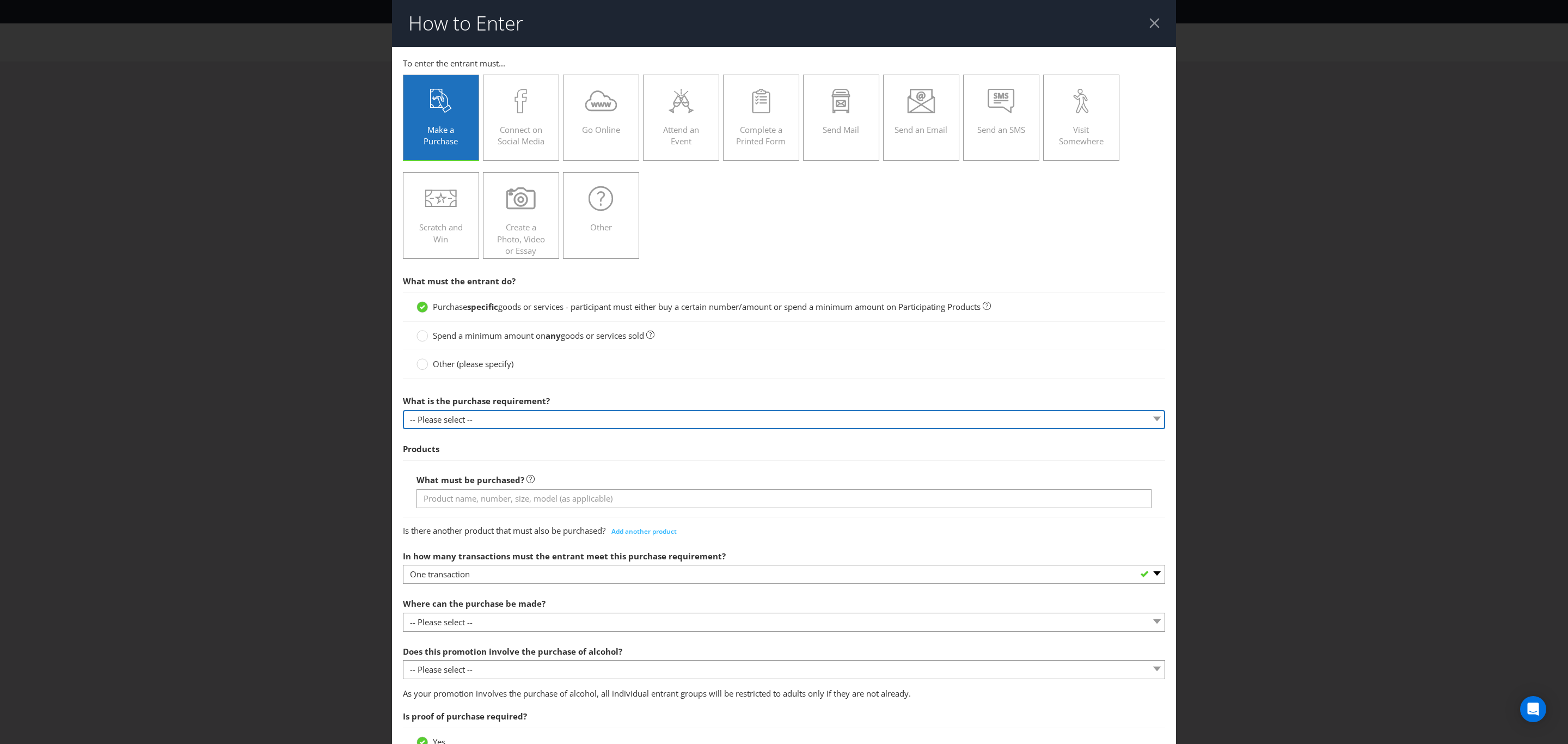
click at [487, 421] on select "-- Please select -- Buy a certain number of these products or services Spend a …" at bounding box center [784, 420] width 762 height 19
select select "MINIMUM_QUANTITY"
click at [403, 412] on select "-- Please select -- Buy a certain number of these products or services Spend a …" at bounding box center [784, 420] width 762 height 19
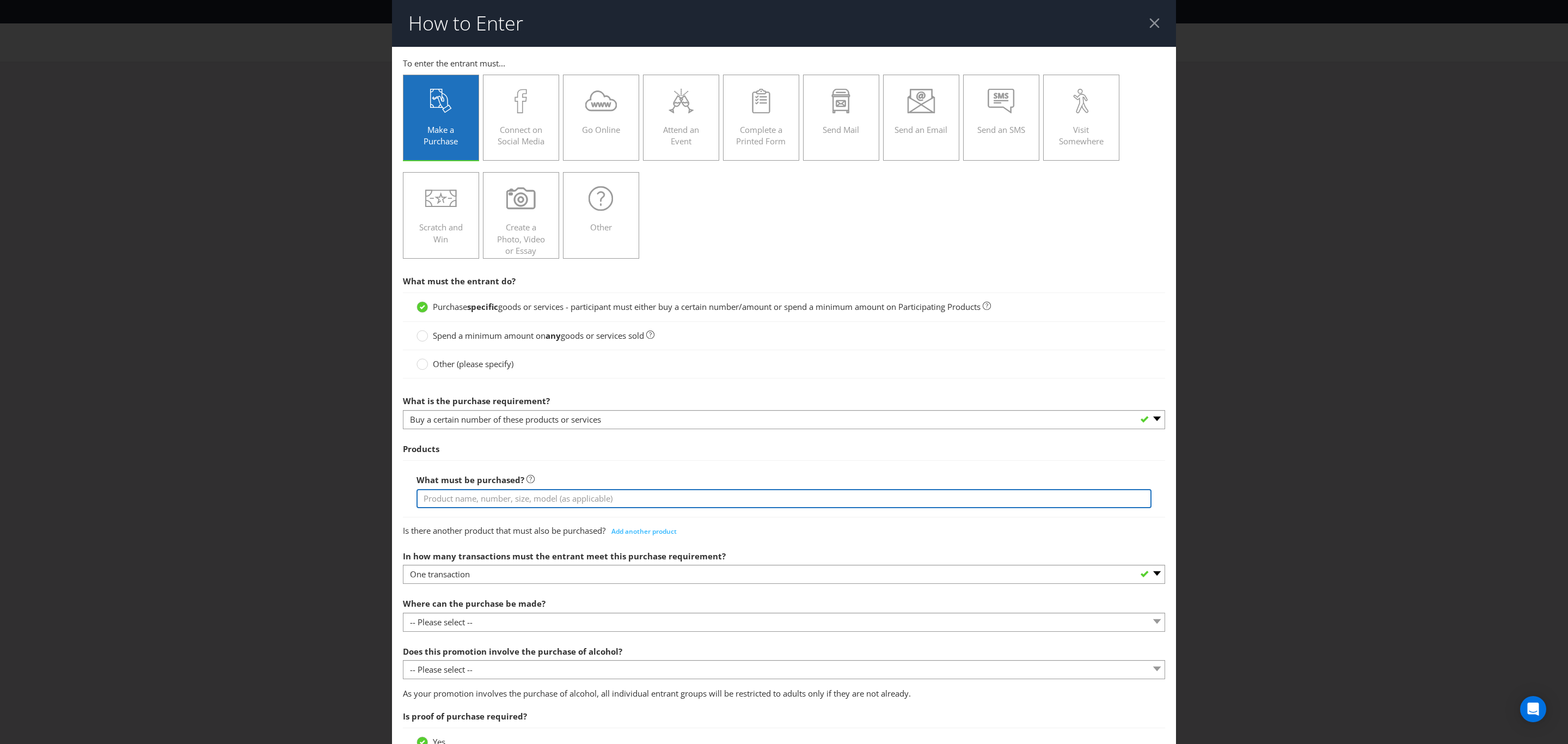
click at [504, 503] on input "text" at bounding box center [784, 499] width 735 height 19
type input "[PERSON_NAME] XPA 16x375ml cans, [PERSON_NAME] XPA 49.5L Keg, [PERSON_NAME] Eaz…"
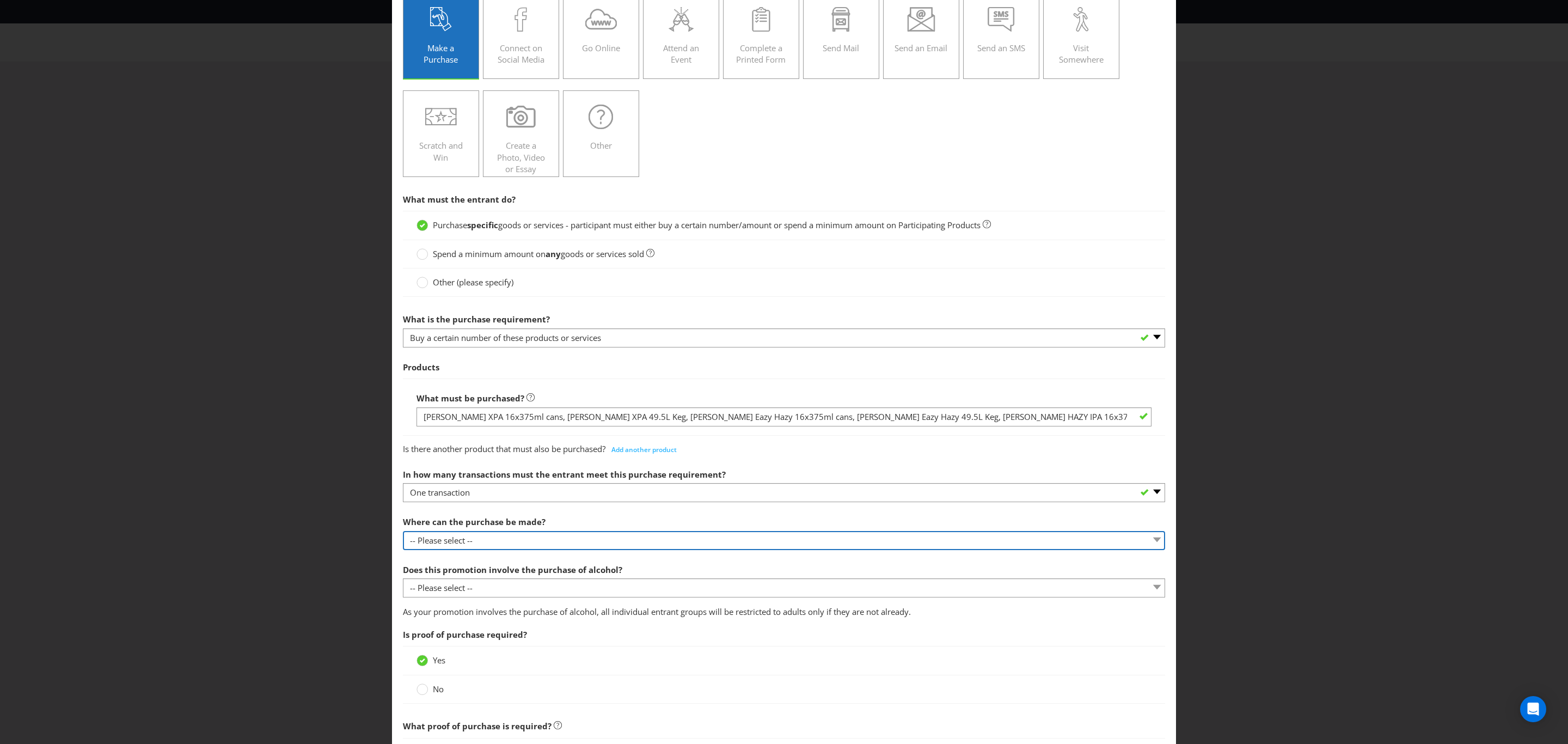
click at [523, 550] on select "-- Please select -- Any stores displaying promotional material (including onlin…" at bounding box center [784, 540] width 762 height 19
select select "OTHER"
click at [403, 534] on select "-- Please select -- Any stores displaying promotional material (including onlin…" at bounding box center [784, 540] width 762 height 19
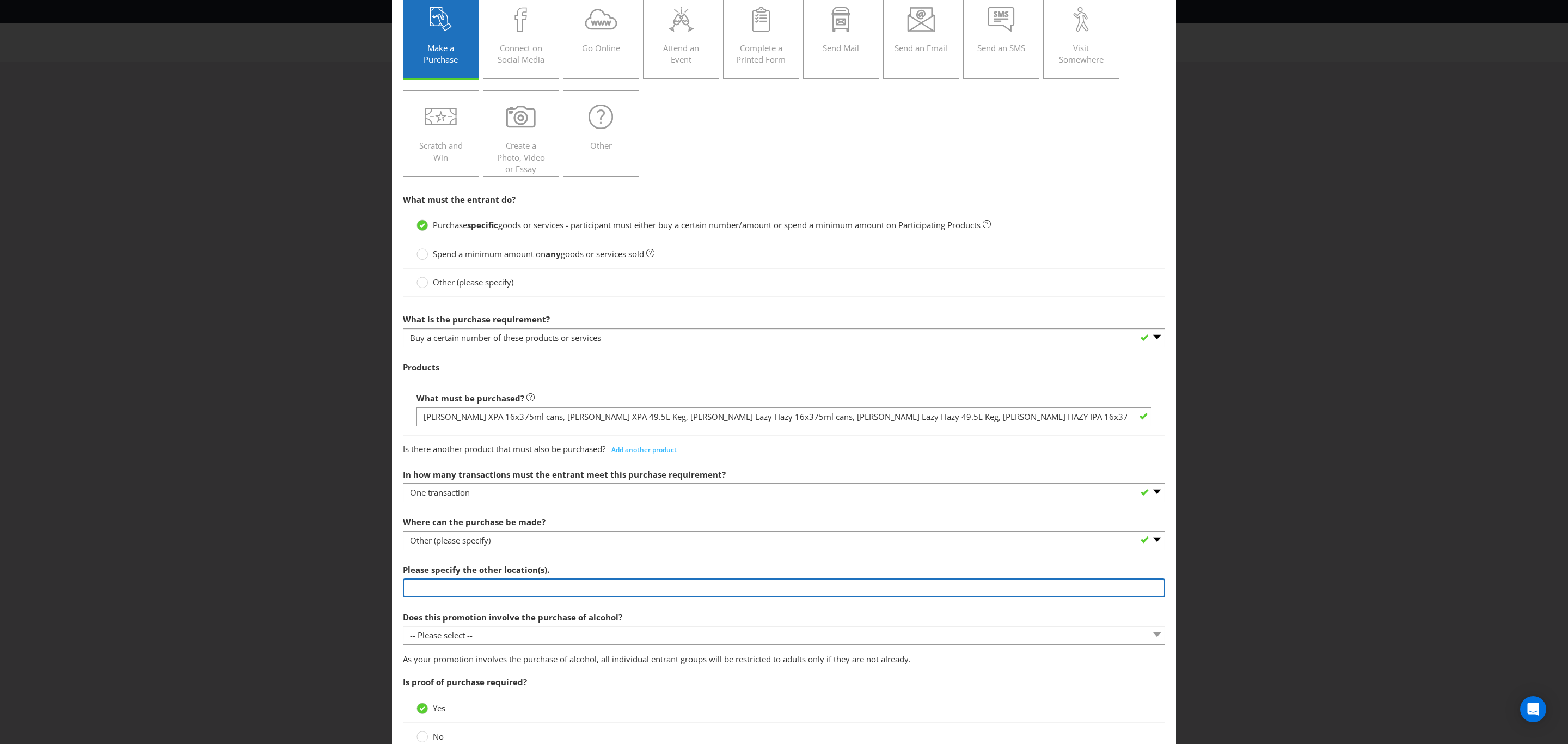
click at [551, 593] on input "text" at bounding box center [784, 588] width 762 height 19
type input "Through ALM"
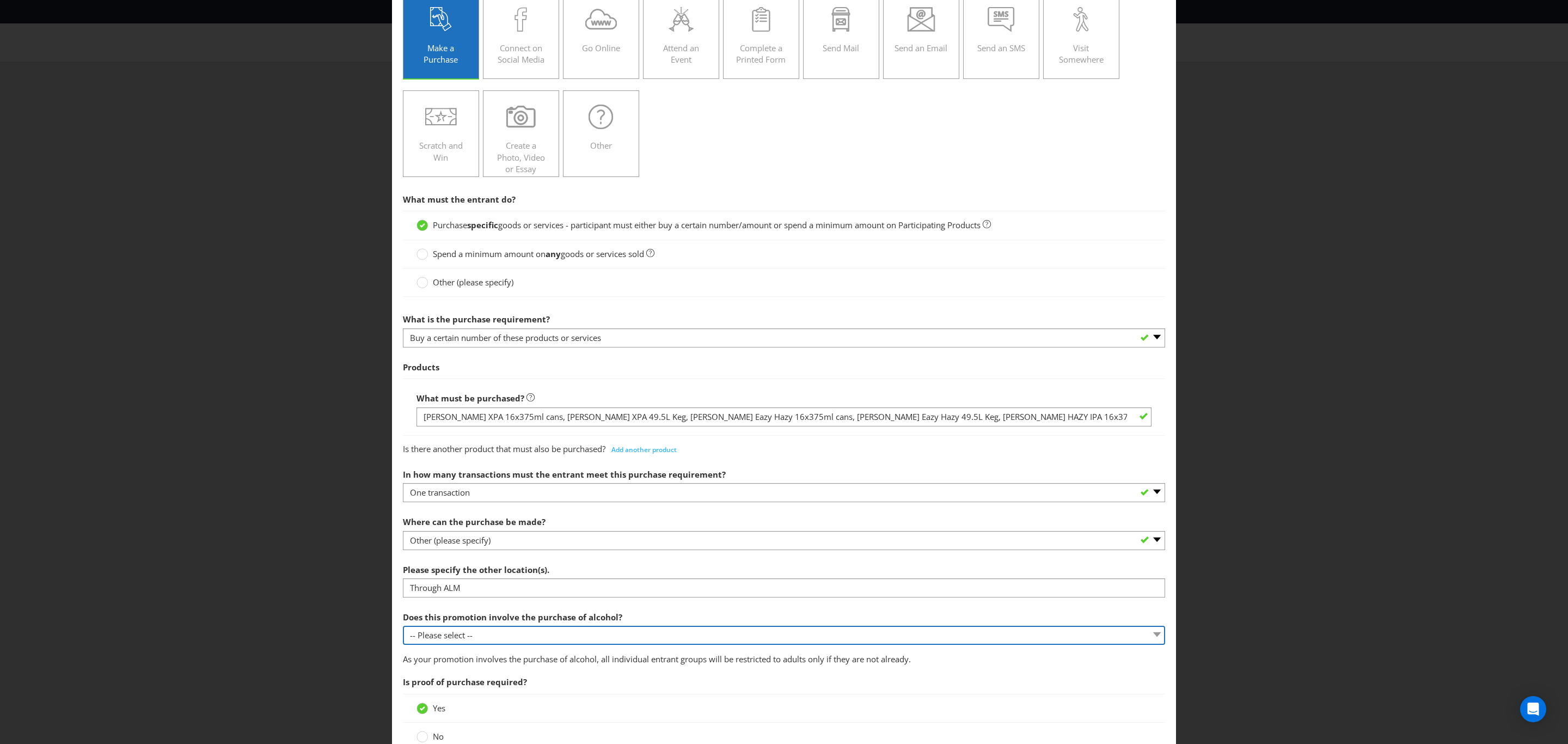
click at [555, 638] on select "-- Please select -- Yes, for on-premises consumption Yes, for off-premises cons…" at bounding box center [784, 635] width 762 height 19
click at [403, 629] on select "-- Please select -- Yes, for on-premises consumption Yes, for off-premises cons…" at bounding box center [784, 635] width 762 height 19
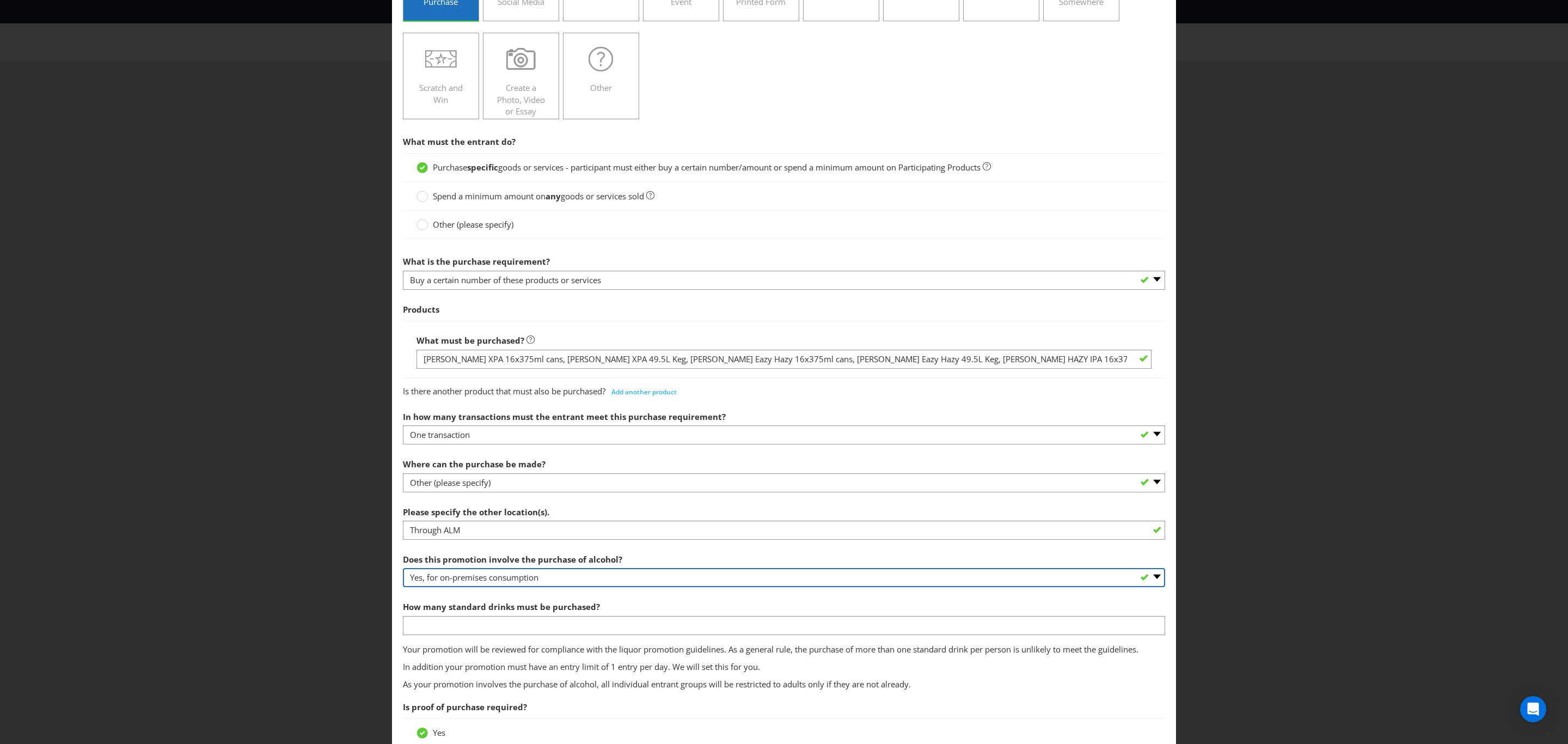
scroll to position [164, 0]
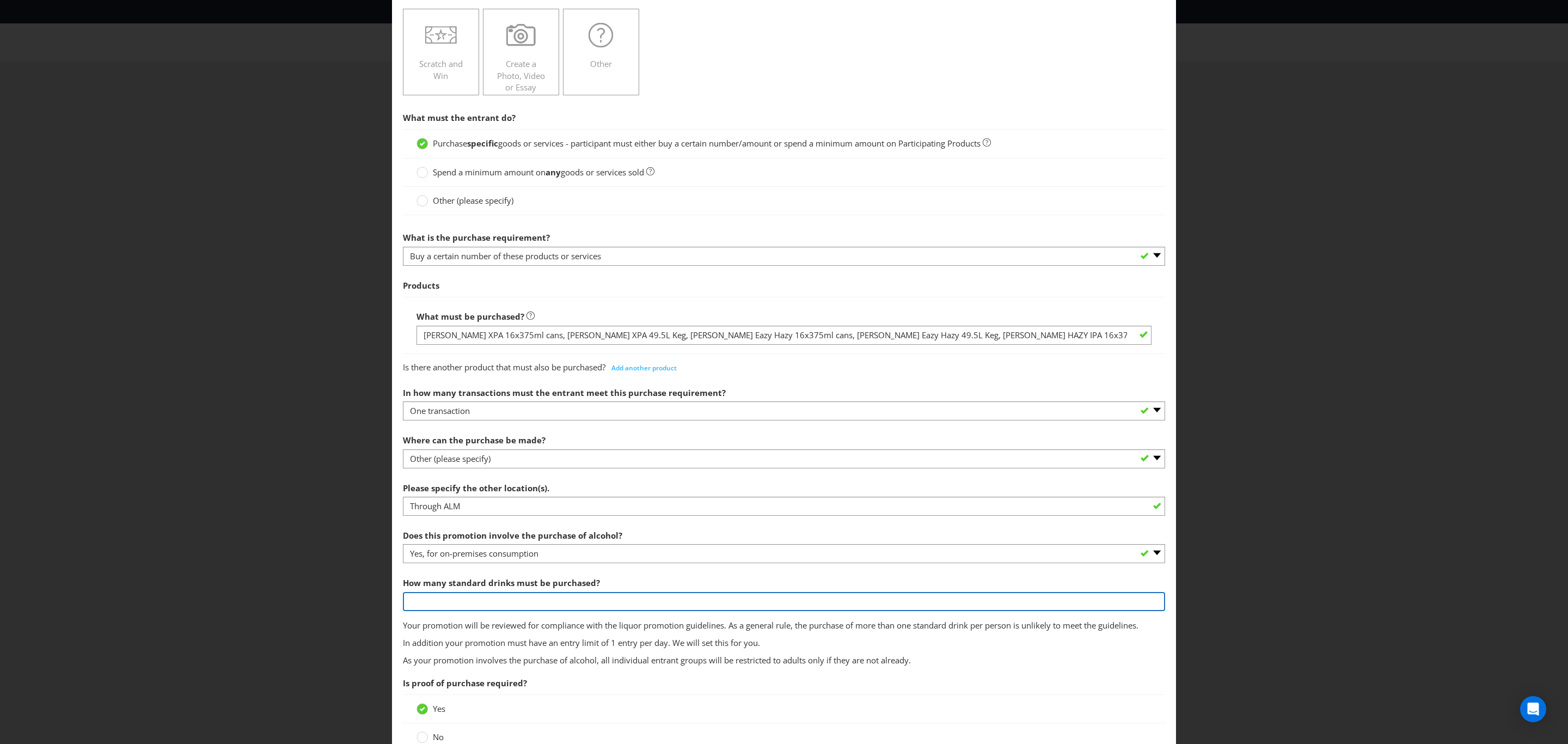
click at [555, 607] on input "number" at bounding box center [784, 602] width 762 height 19
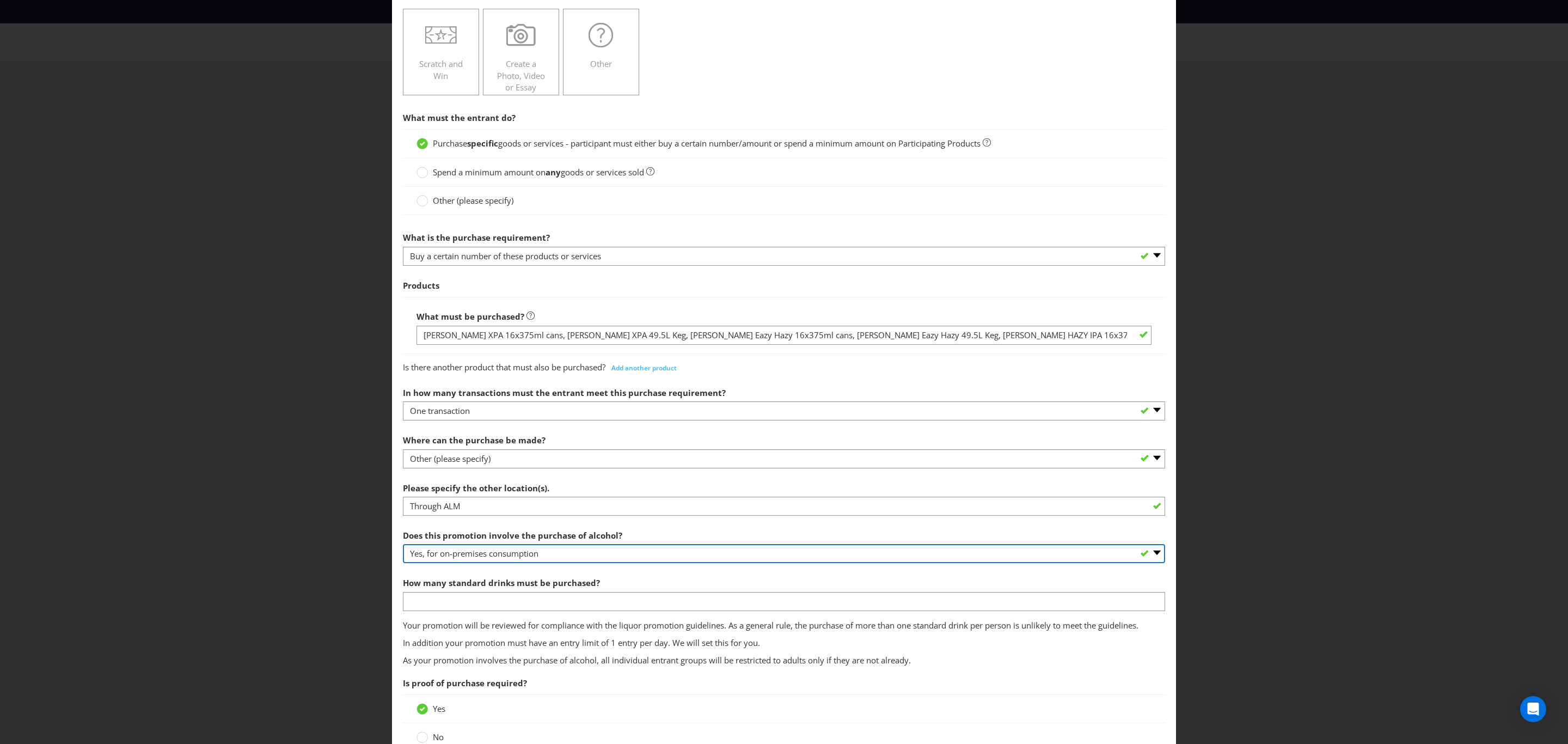
click at [551, 554] on select "-- Please select -- Yes, for on-premises consumption Yes, for off-premises cons…" at bounding box center [784, 554] width 762 height 19
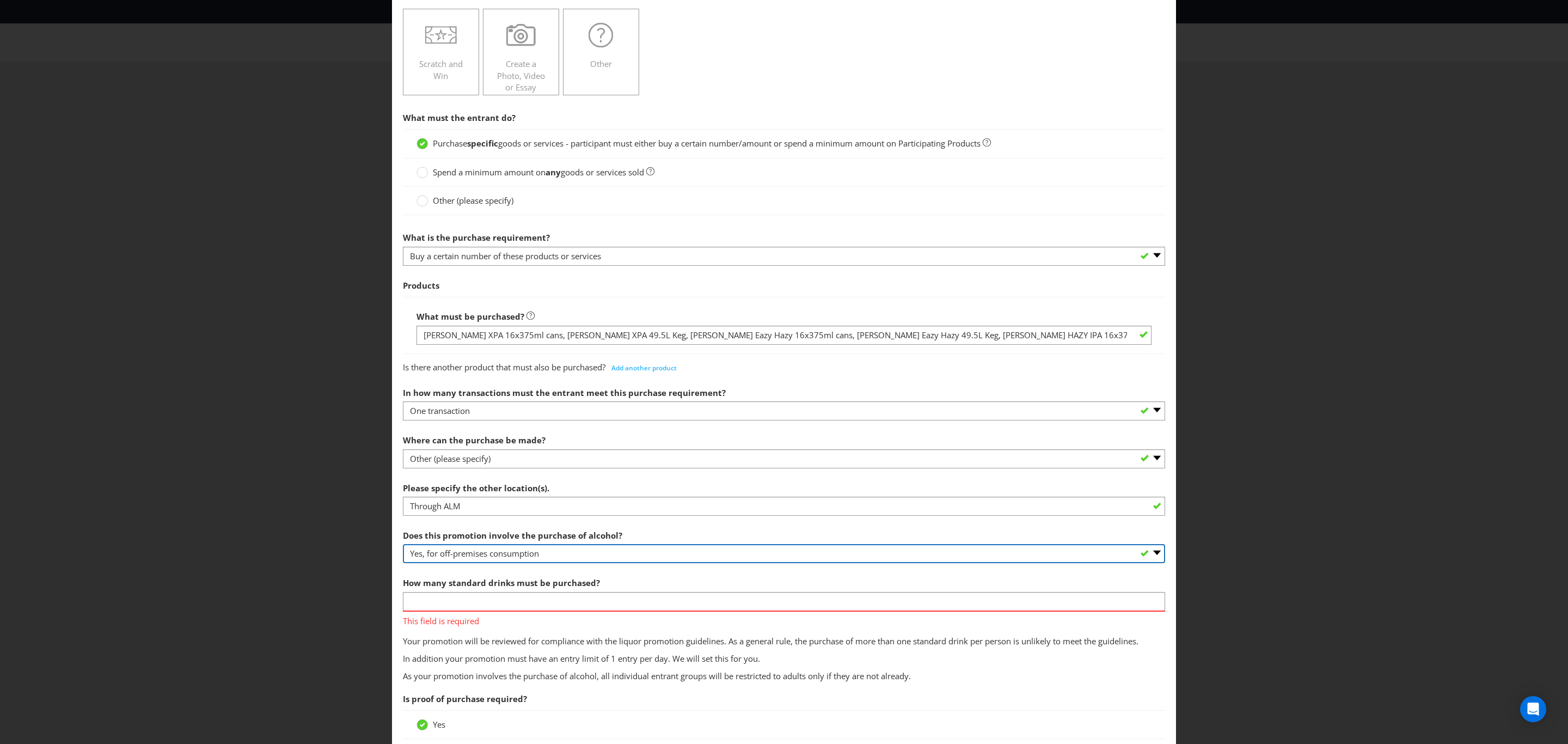
click at [403, 548] on select "-- Please select -- Yes, for on-premises consumption Yes, for off-premises cons…" at bounding box center [784, 554] width 762 height 19
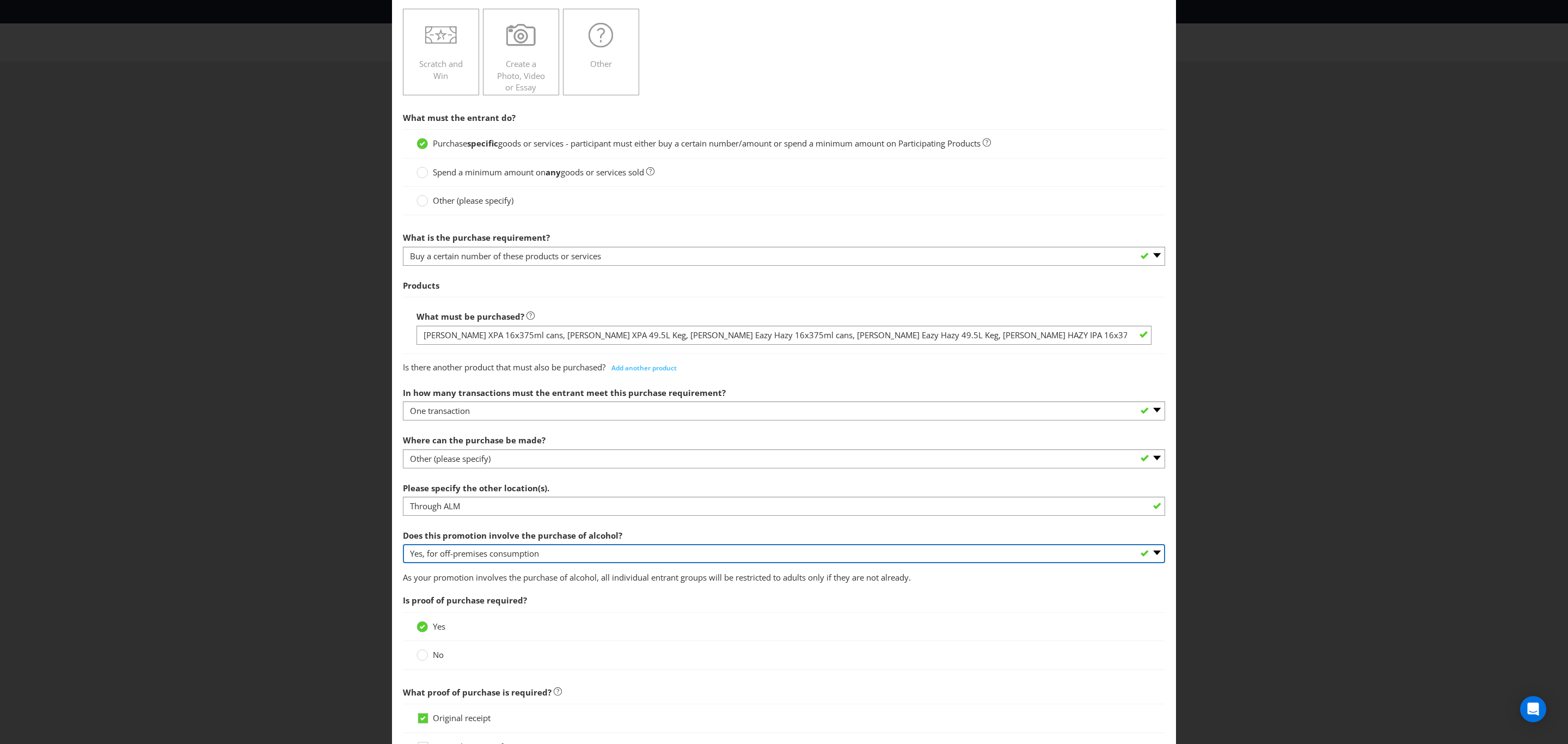
click at [561, 549] on select "-- Please select -- Yes, for on-premises consumption Yes, for off-premises cons…" at bounding box center [784, 554] width 762 height 19
select select "YES_ON_PREMISES"
click at [403, 548] on select "-- Please select -- Yes, for on-premises consumption Yes, for off-premises cons…" at bounding box center [784, 554] width 762 height 19
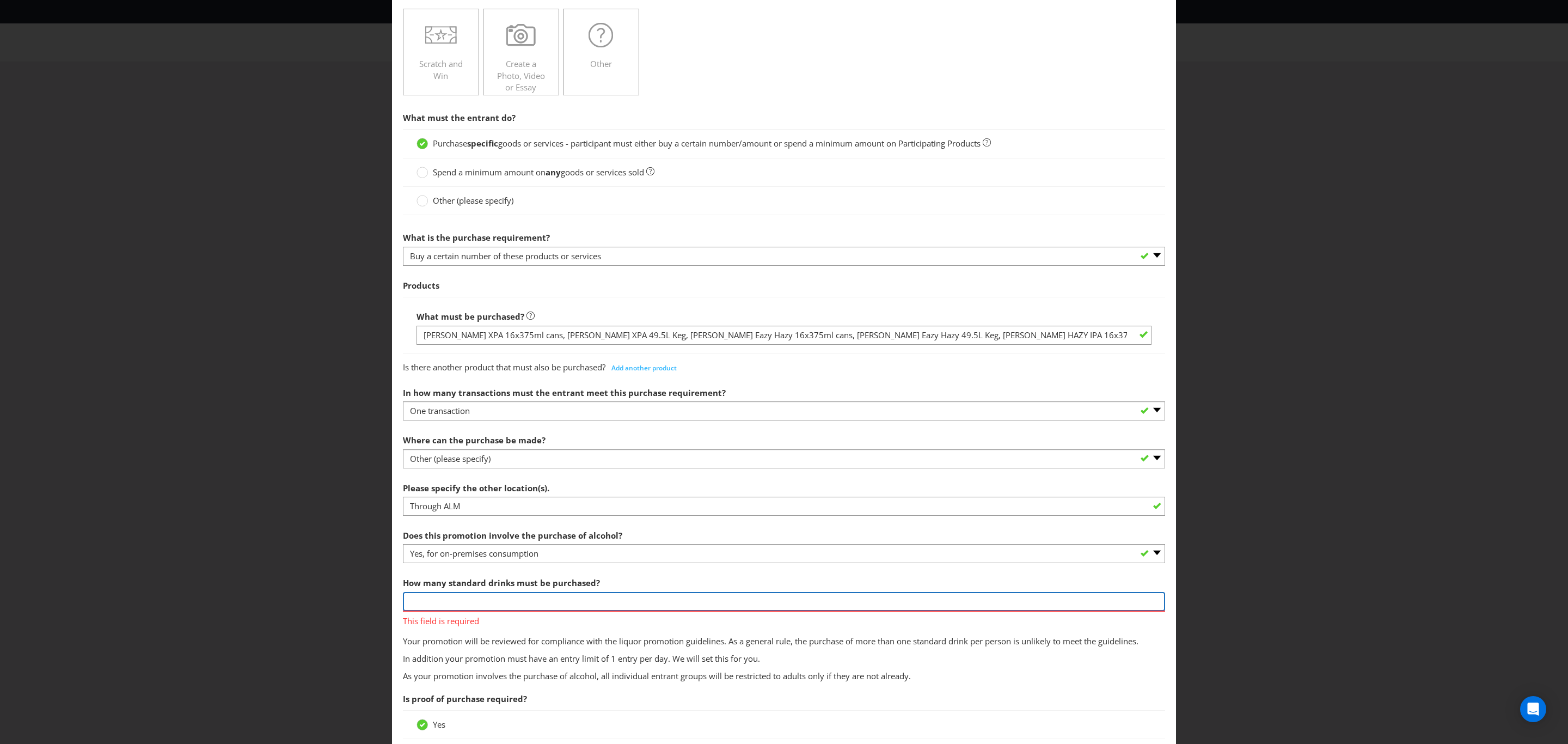
click at [562, 605] on input "number" at bounding box center [784, 602] width 762 height 19
type input "1"
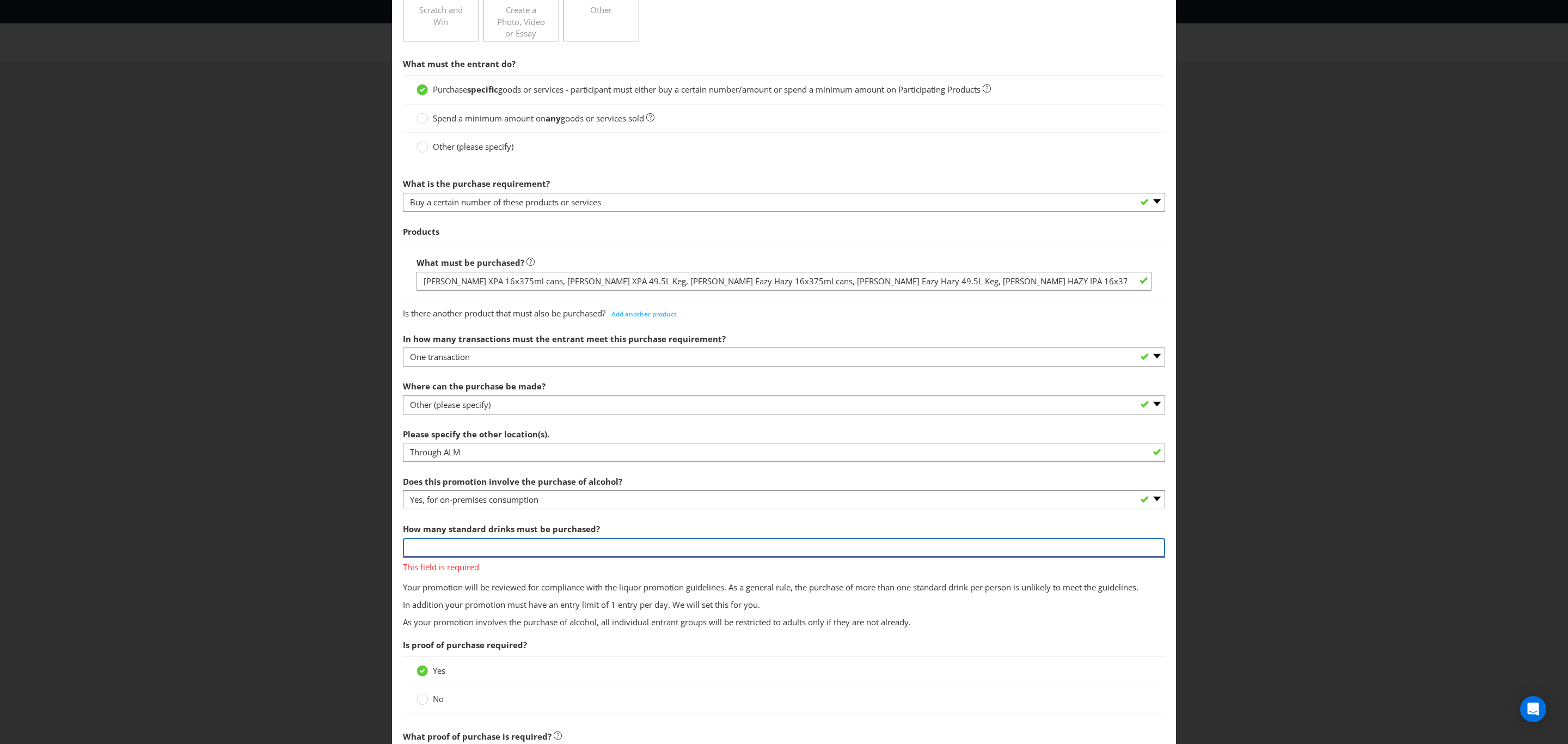
scroll to position [245, 0]
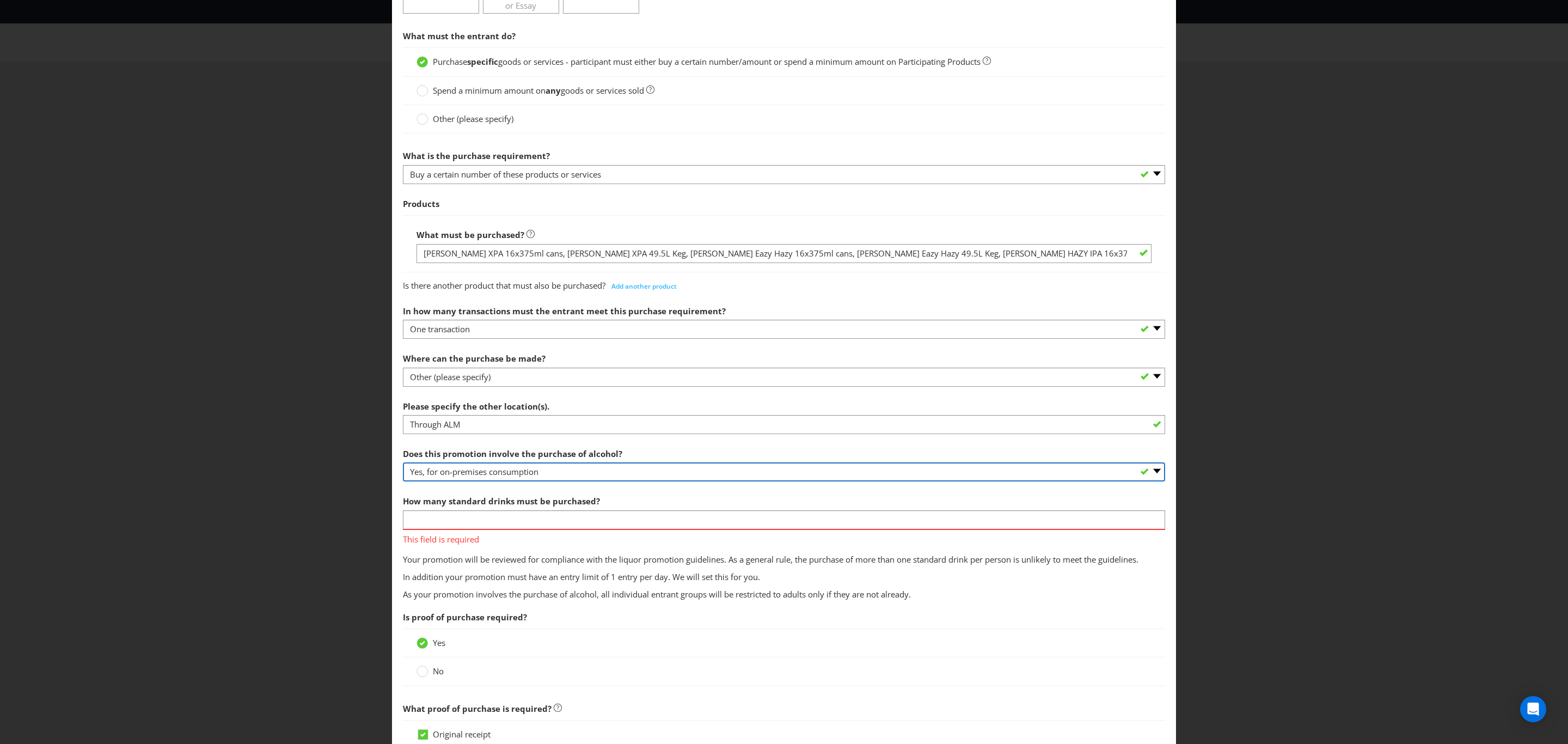
click at [558, 471] on select "-- Please select -- Yes, for on-premises consumption Yes, for off-premises cons…" at bounding box center [784, 472] width 762 height 19
click at [403, 466] on select "-- Please select -- Yes, for on-premises consumption Yes, for off-premises cons…" at bounding box center [784, 472] width 762 height 19
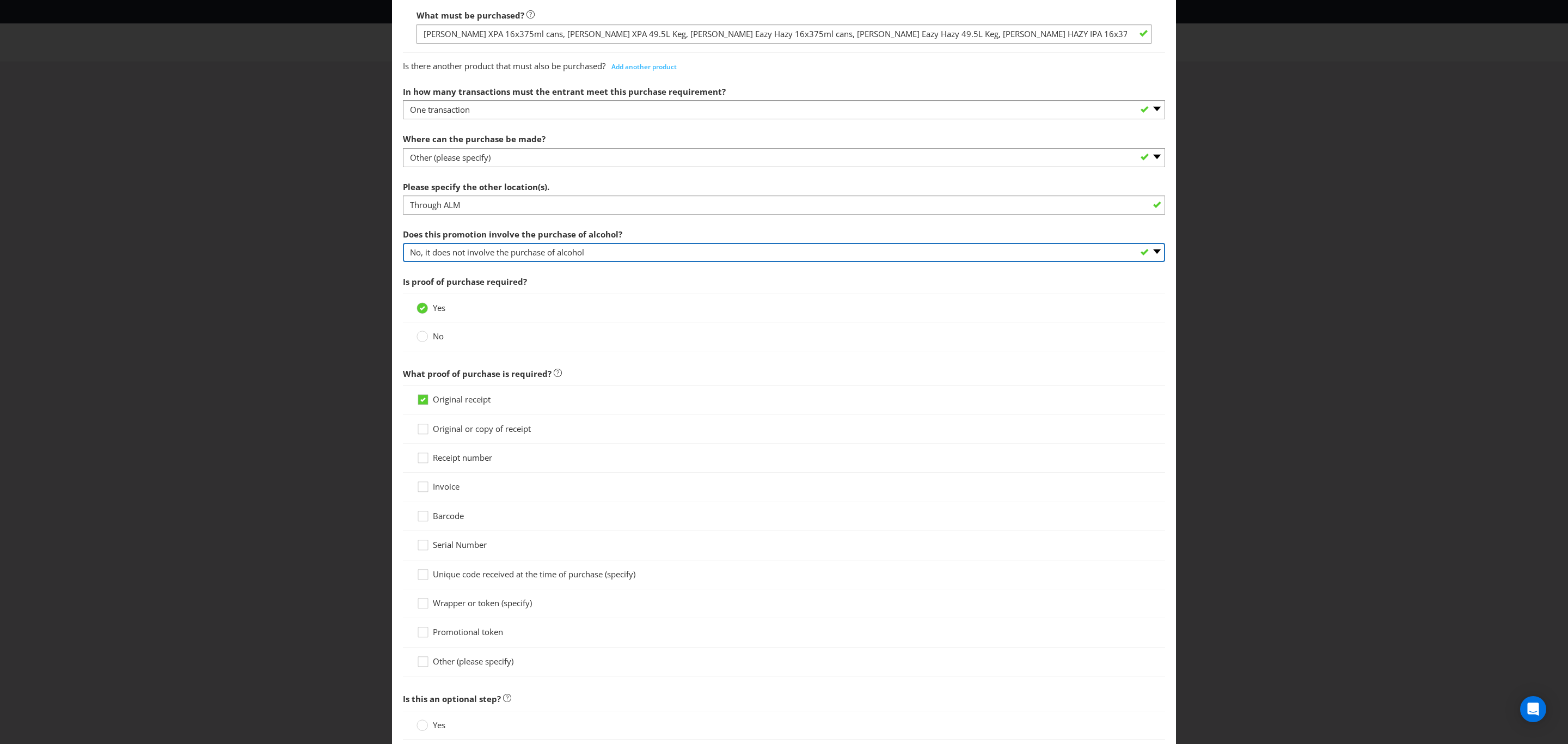
scroll to position [490, 0]
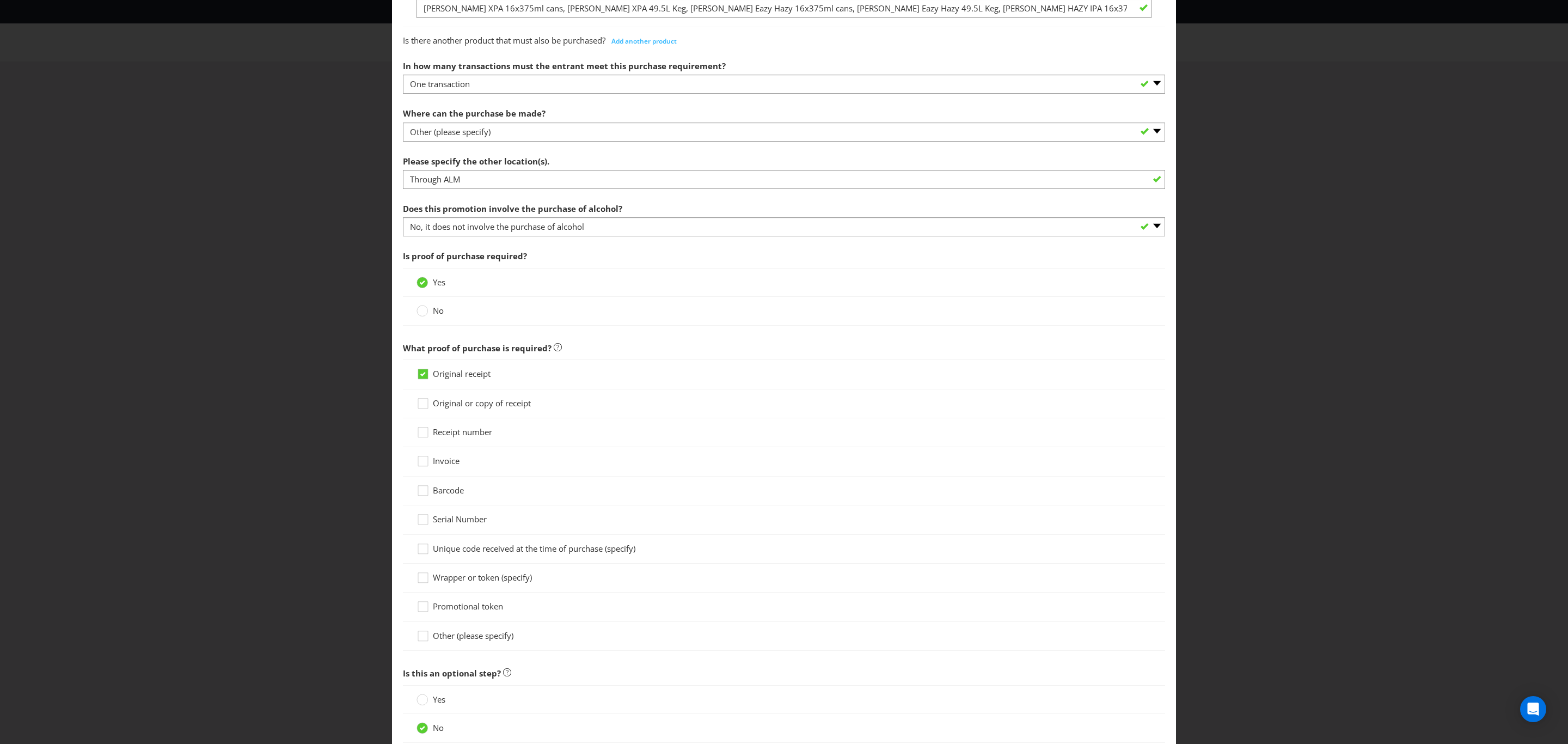
click at [467, 637] on span "Other (please specify)" at bounding box center [473, 635] width 80 height 11
click at [0, 0] on input "Other (please specify)" at bounding box center [0, 0] width 0 height 0
click at [471, 642] on div at bounding box center [784, 642] width 735 height 1
click at [433, 466] on span "Invoice" at bounding box center [446, 461] width 26 height 11
click at [0, 0] on input "Invoice" at bounding box center [0, 0] width 0 height 0
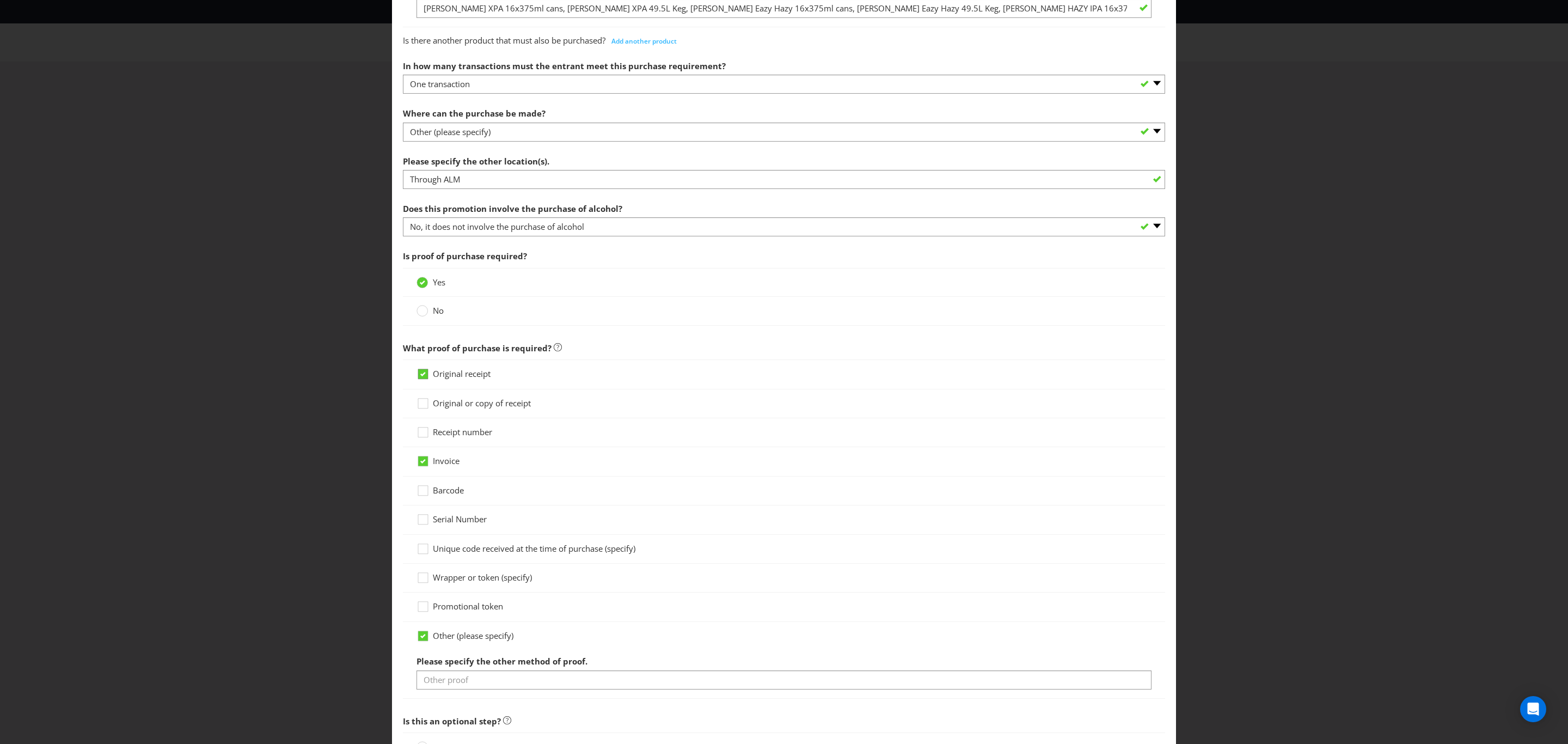
click at [417, 383] on icon at bounding box center [424, 376] width 16 height 16
click at [0, 0] on input "Original receipt" at bounding box center [0, 0] width 0 height 0
click at [420, 638] on icon at bounding box center [423, 636] width 5 height 5
click at [0, 0] on input "Other (please specify)" at bounding box center [0, 0] width 0 height 0
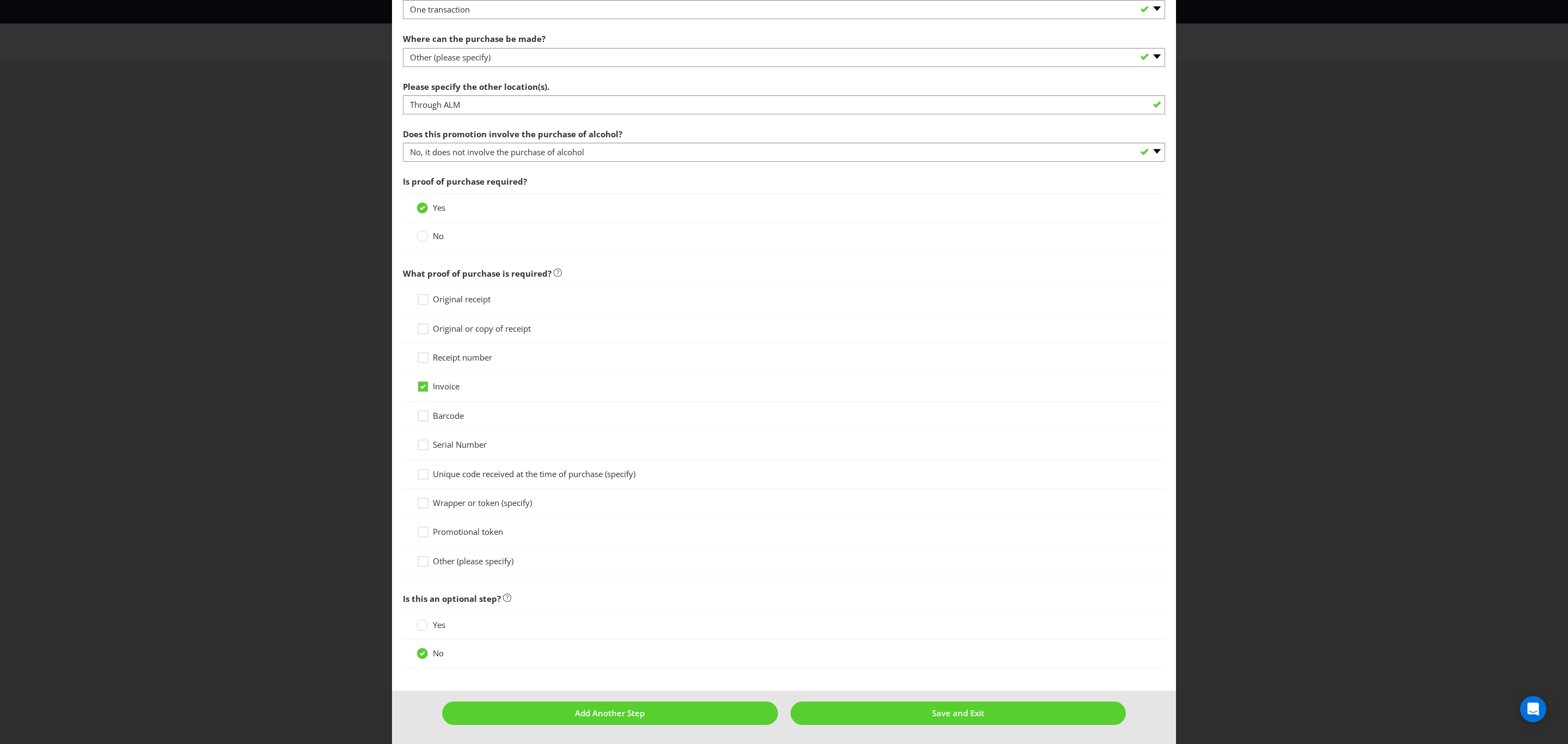
scroll to position [573, 0]
click at [569, 161] on div at bounding box center [784, 162] width 762 height 1
click at [565, 153] on select "-- Please select -- Yes, for on-premises consumption Yes, for off-premises cons…" at bounding box center [784, 153] width 762 height 19
select select "YES_ON_PREMISES"
click at [403, 143] on select "-- Please select -- Yes, for on-premises consumption Yes, for off-premises cons…" at bounding box center [784, 153] width 762 height 19
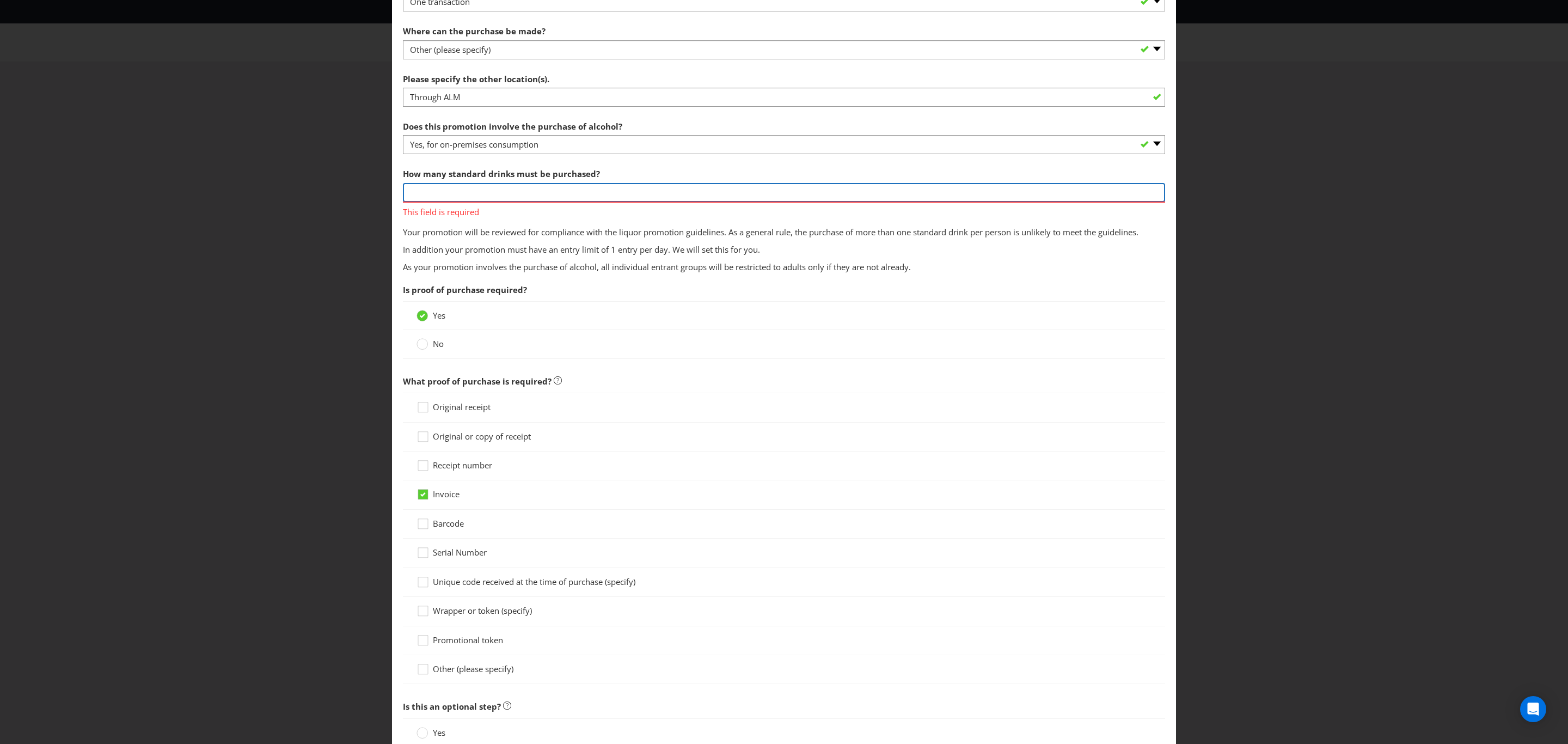
click at [562, 192] on input "number" at bounding box center [784, 193] width 762 height 19
type input "1"
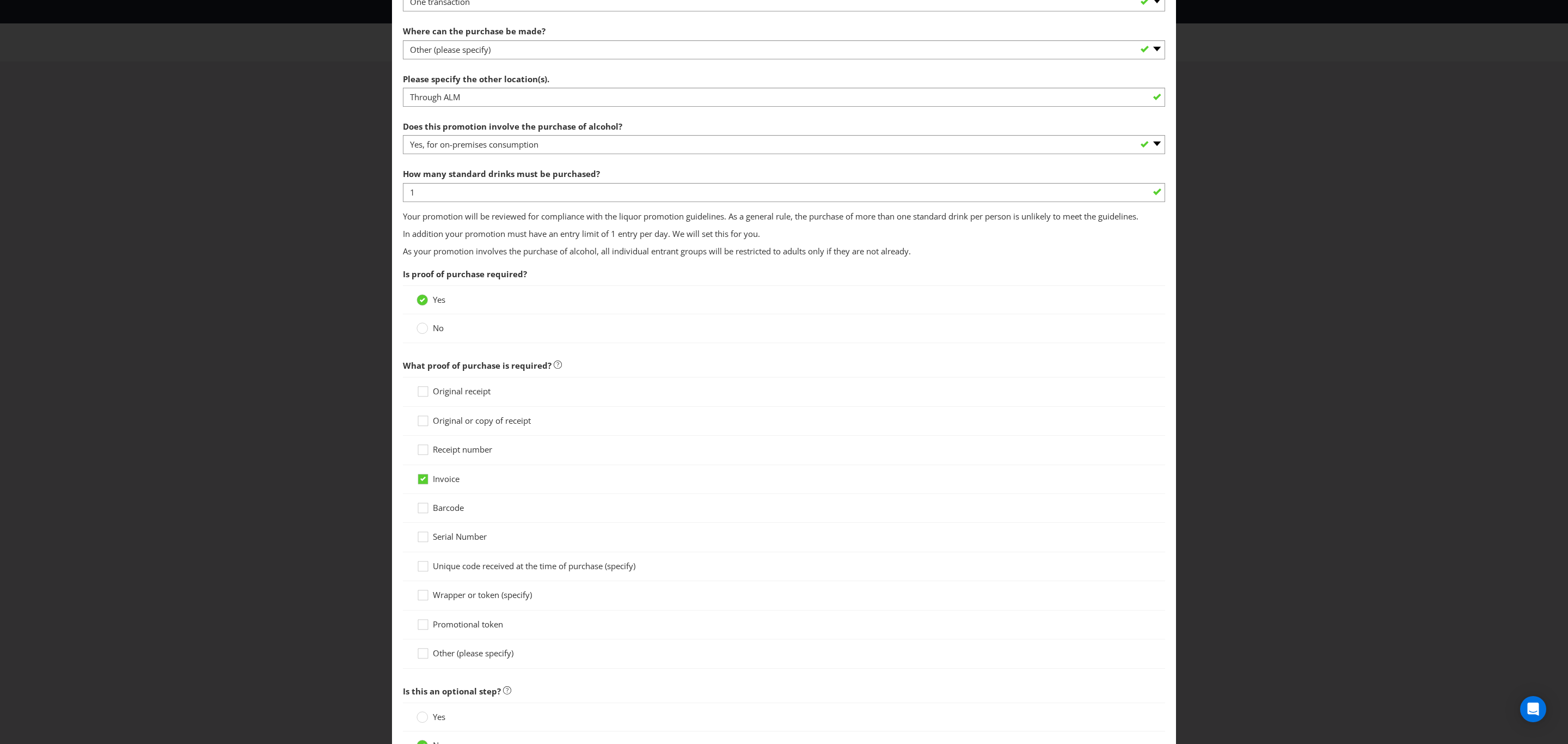
click at [569, 270] on section "What must the entrant do? Purchase specific goods or services - participant mus…" at bounding box center [784, 186] width 762 height 977
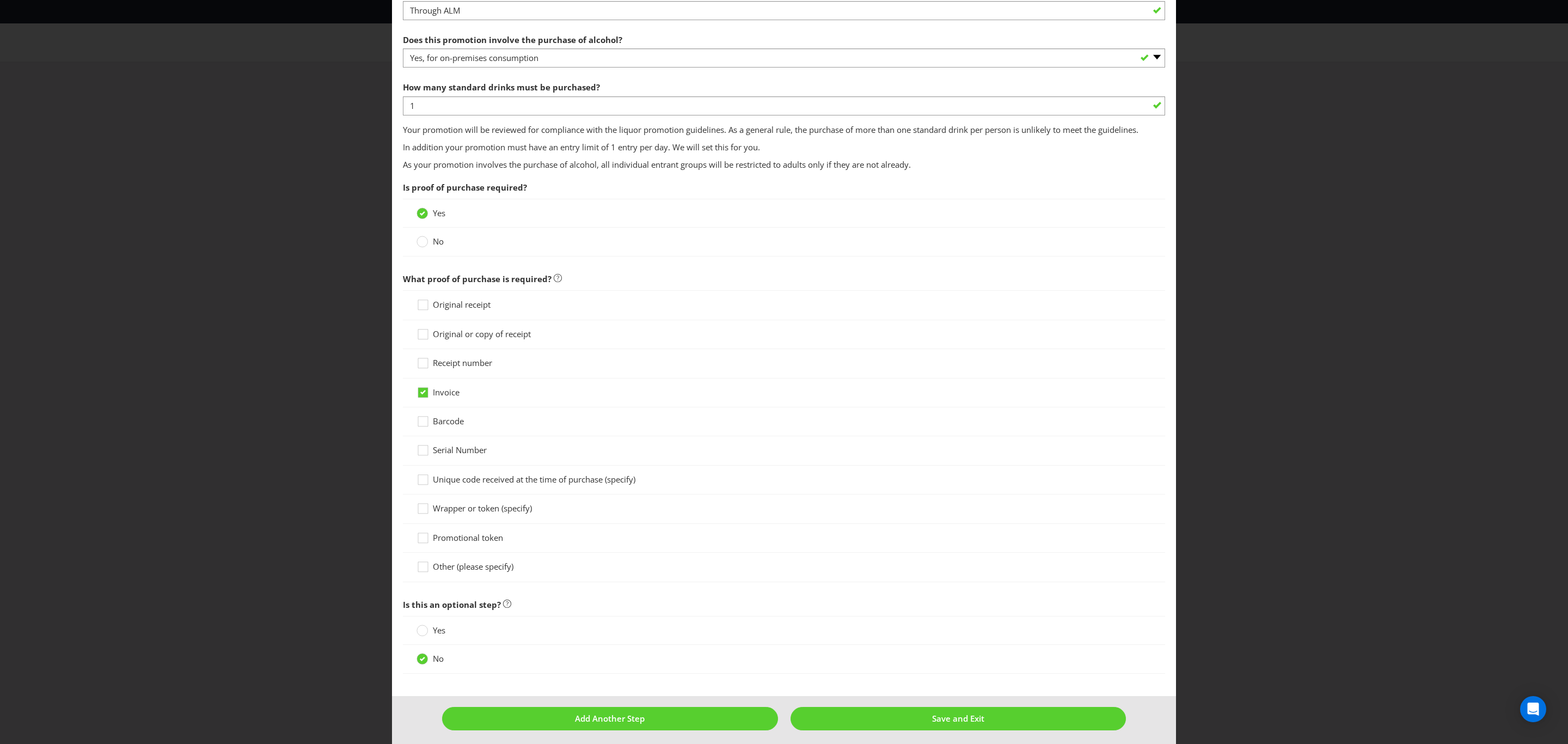
scroll to position [672, 0]
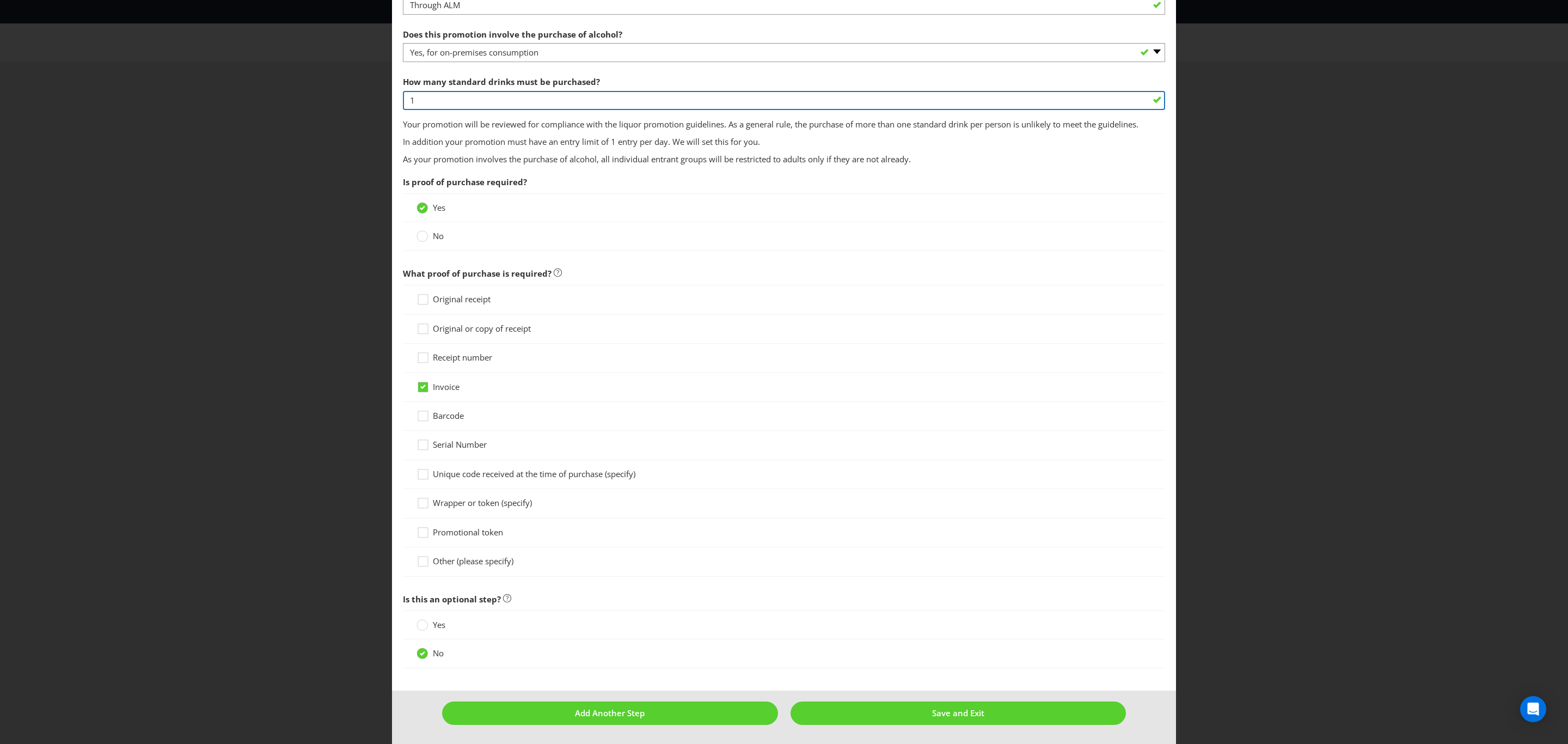
drag, startPoint x: 409, startPoint y: 100, endPoint x: 324, endPoint y: 86, distance: 86.1
click at [324, 86] on div "How to Enter To enter the entrant must... Make a Purchase Connect on Social Med…" at bounding box center [784, 372] width 1568 height 744
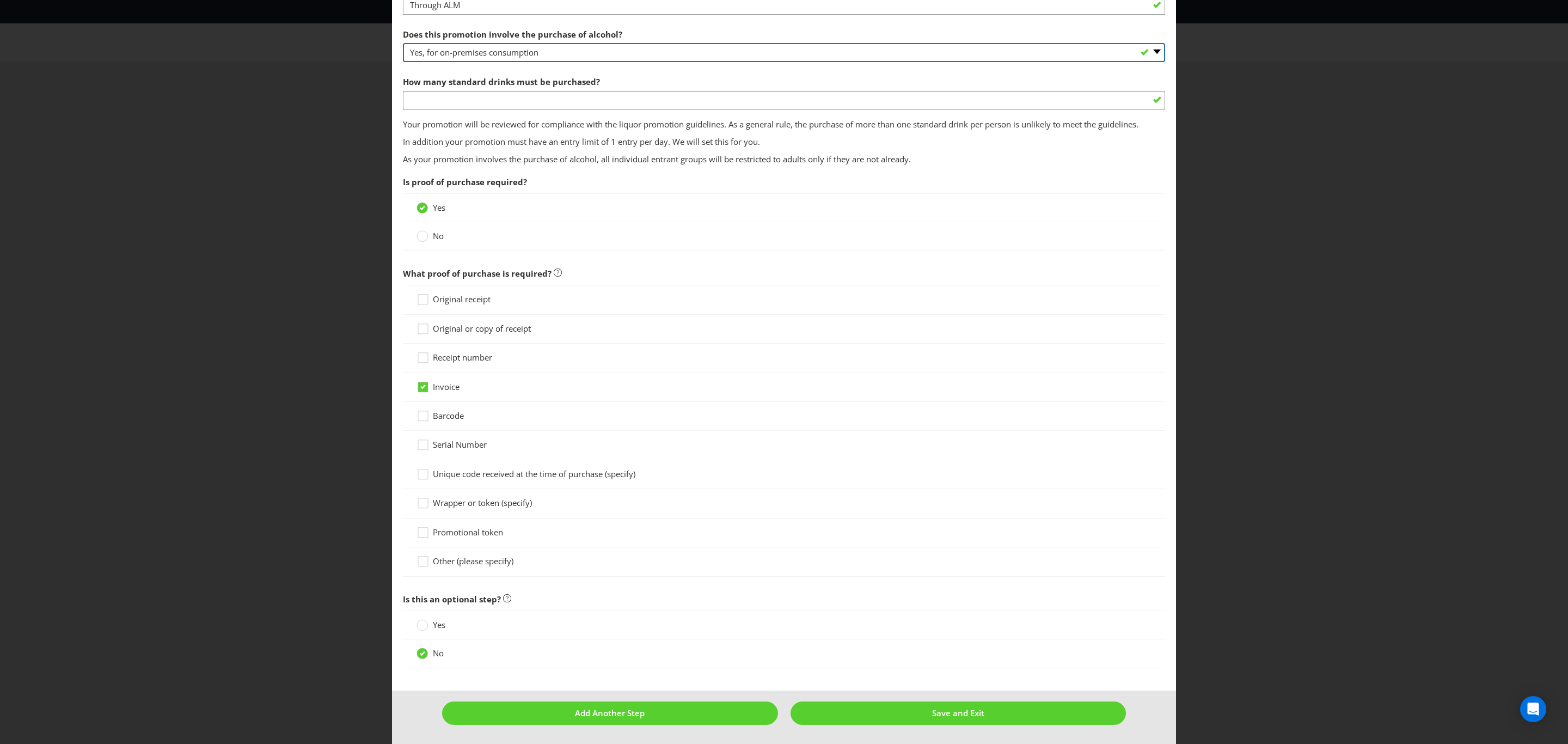
click at [522, 44] on select "-- Please select -- Yes, for on-premises consumption Yes, for off-premises cons…" at bounding box center [784, 53] width 762 height 19
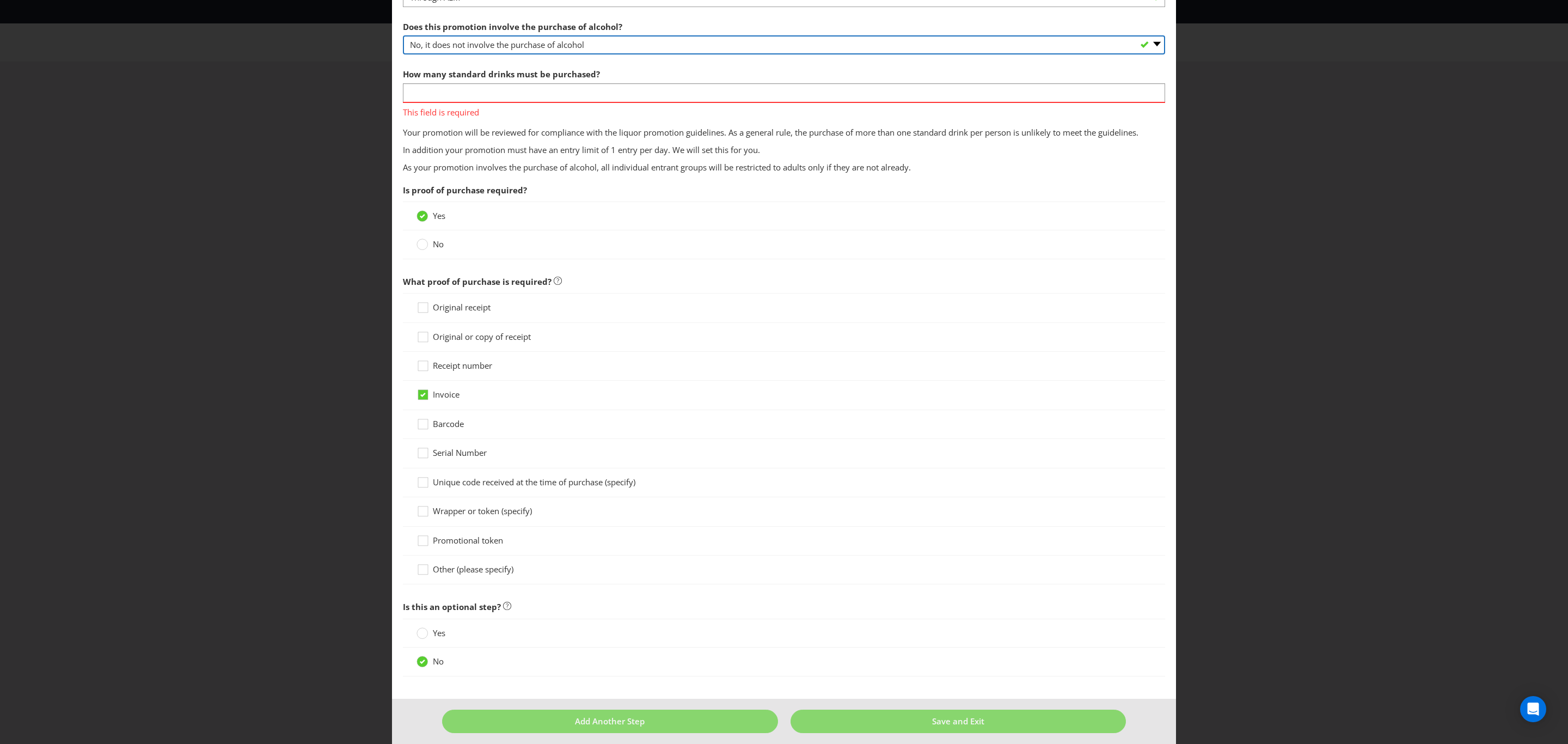
click at [403, 55] on select "-- Please select -- Yes, for on-premises consumption Yes, for off-premises cons…" at bounding box center [784, 45] width 762 height 19
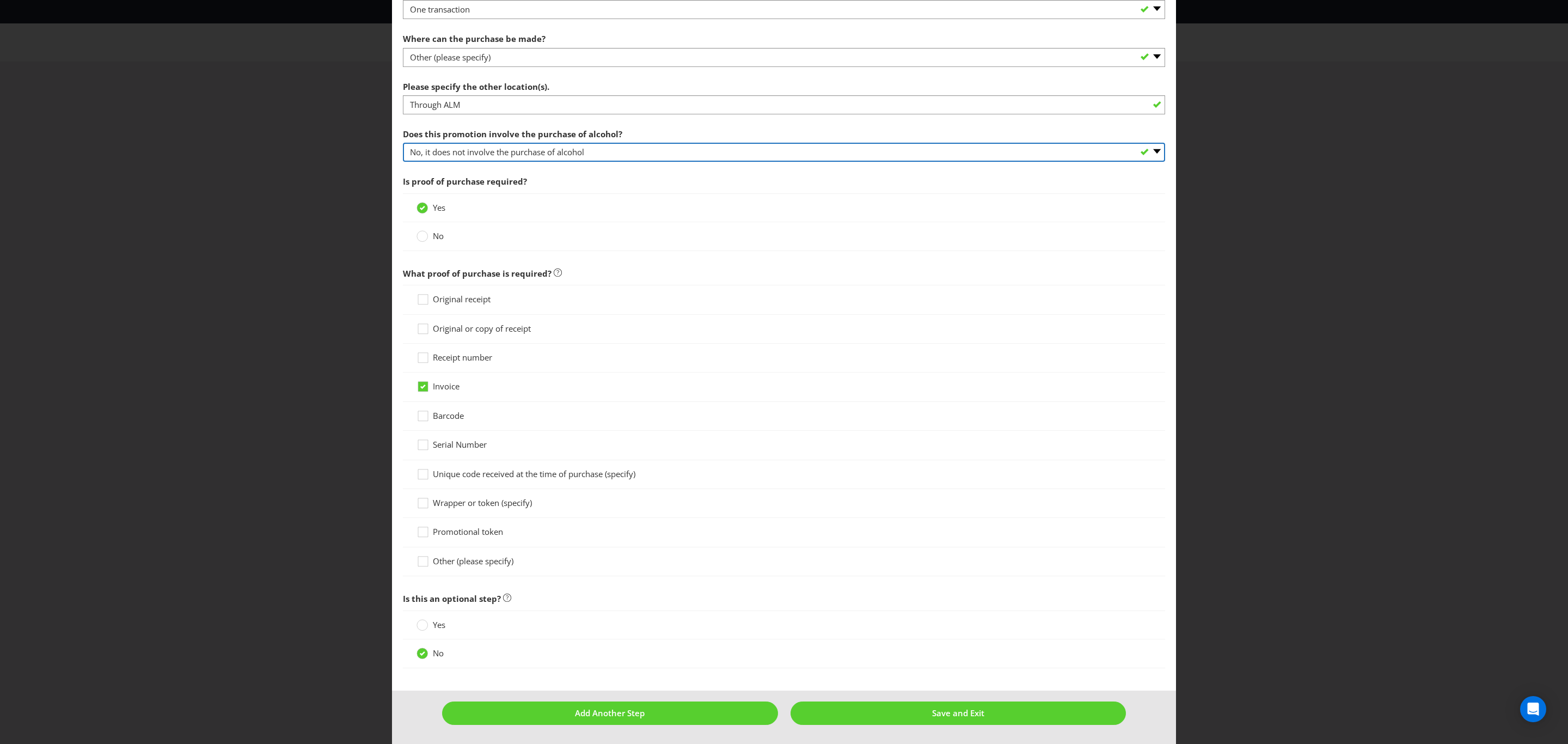
scroll to position [573, 0]
click at [538, 147] on select "-- Please select -- Yes, for on-premises consumption Yes, for off-premises cons…" at bounding box center [784, 153] width 762 height 19
click at [403, 143] on select "-- Please select -- Yes, for on-premises consumption Yes, for off-premises cons…" at bounding box center [784, 153] width 762 height 19
click at [538, 143] on select "-- Please select -- Yes, for on-premises consumption Yes, for off-premises cons…" at bounding box center [784, 153] width 762 height 19
select select "YES_ON_PREMISES"
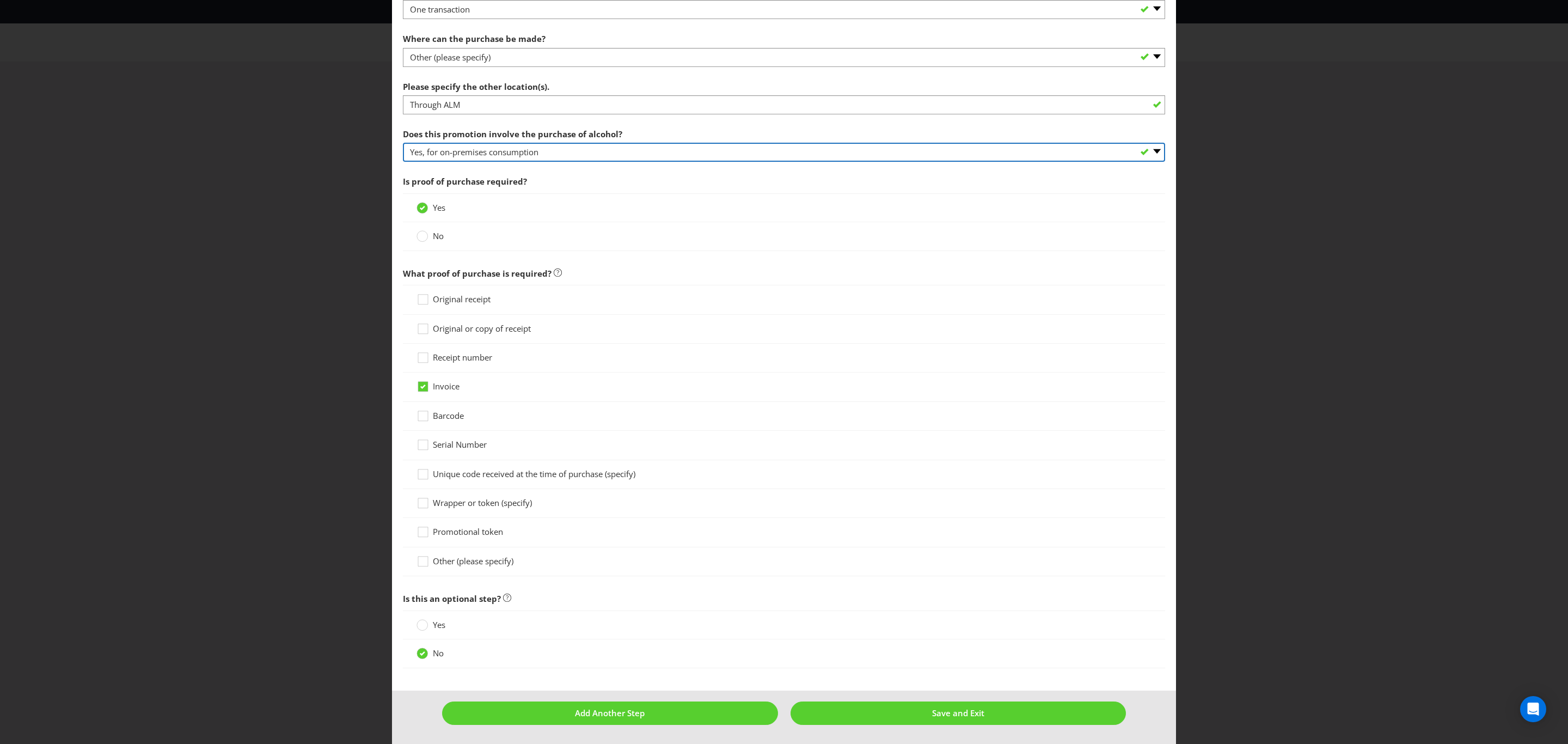
click at [403, 143] on select "-- Please select -- Yes, for on-premises consumption Yes, for off-premises cons…" at bounding box center [784, 153] width 762 height 19
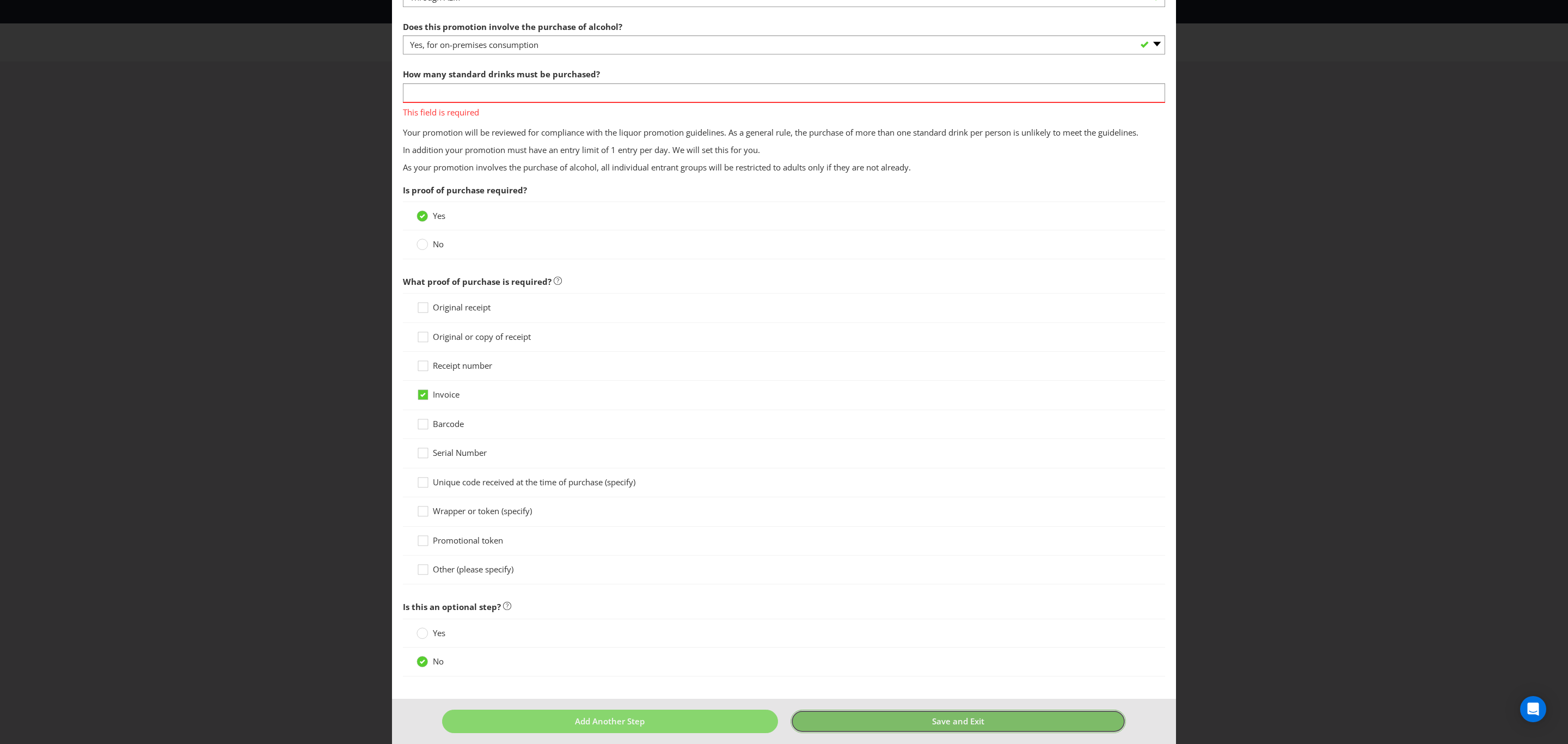
click at [903, 720] on button "Save and Exit" at bounding box center [959, 721] width 336 height 23
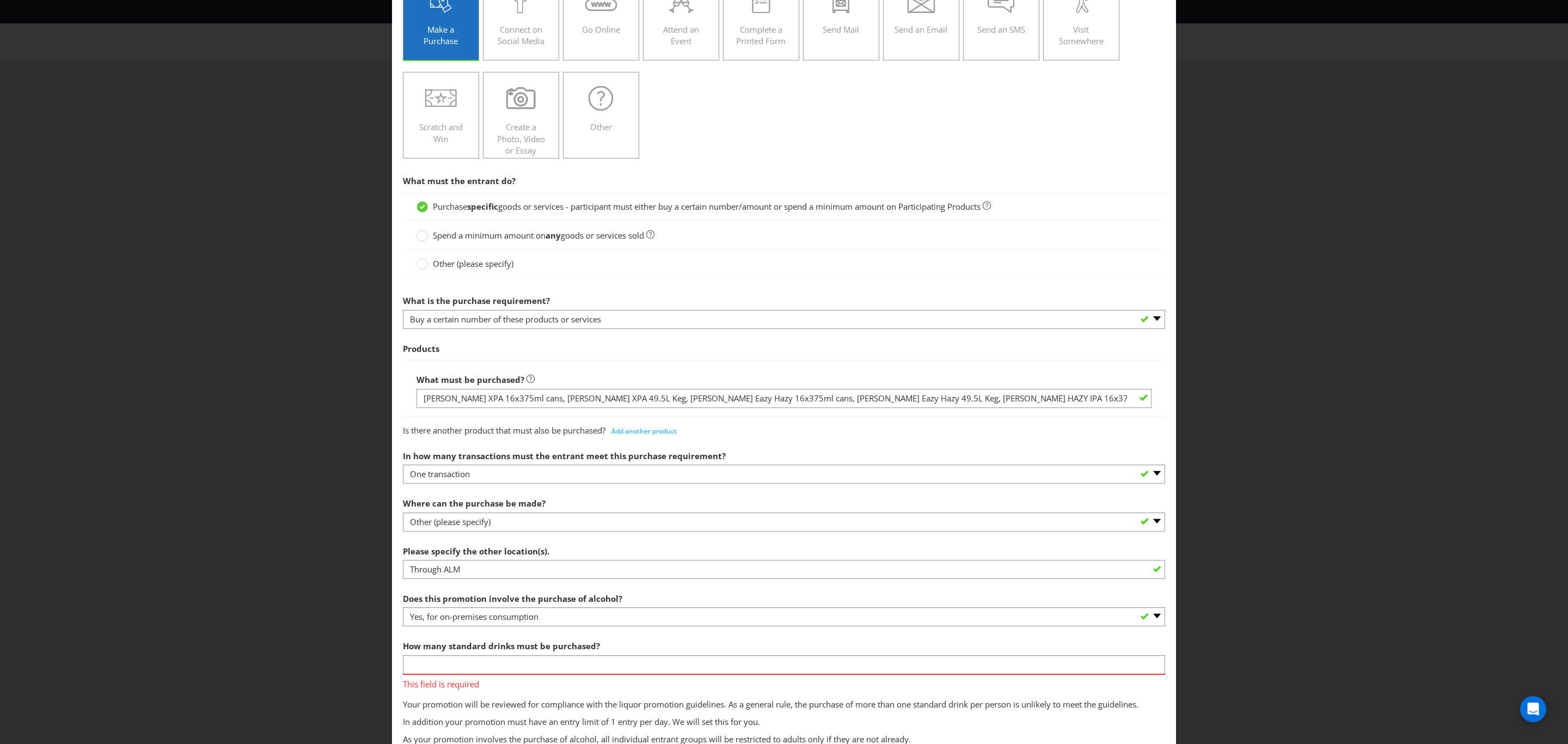
scroll to position [128, 0]
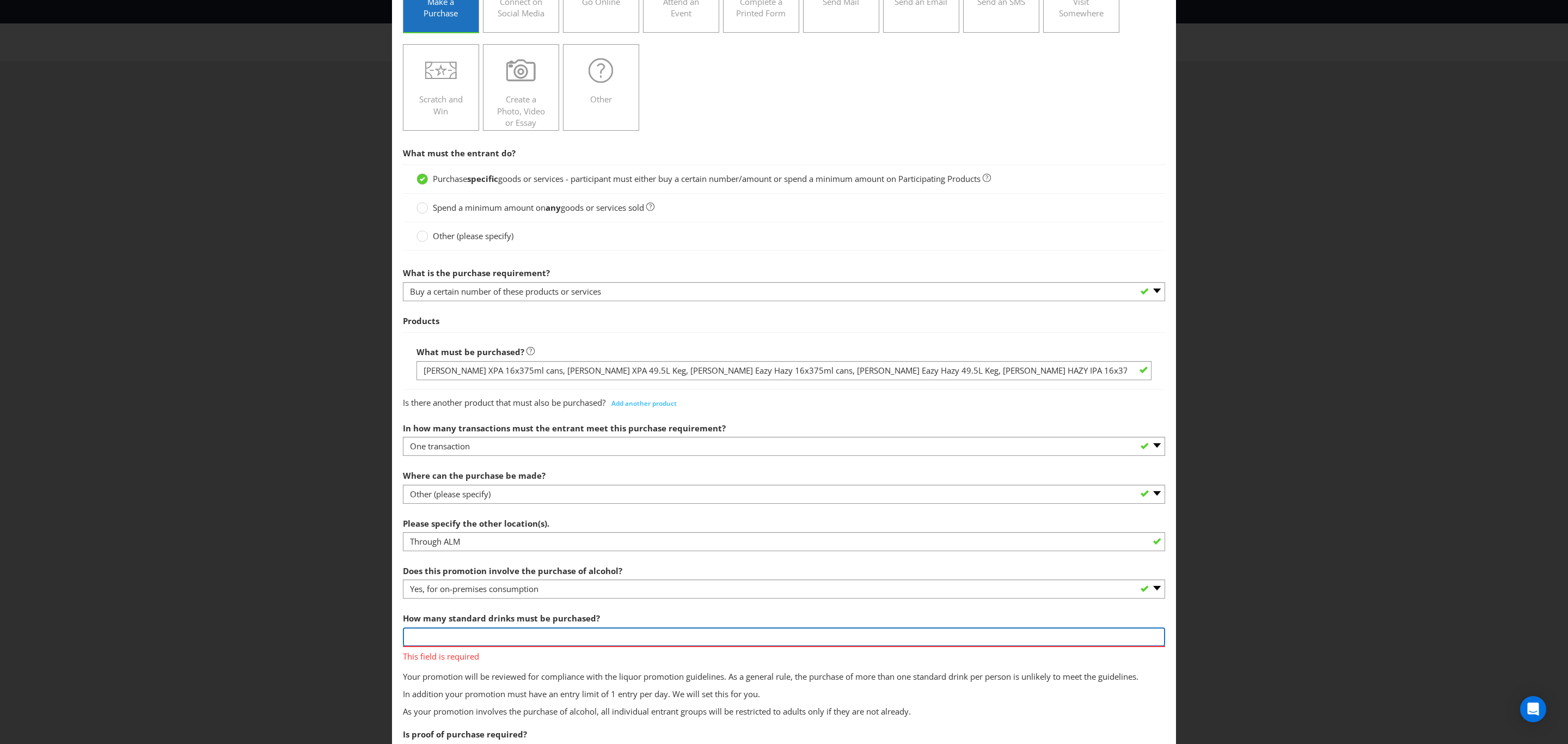
click at [484, 643] on input "number" at bounding box center [784, 637] width 762 height 19
type input "1"
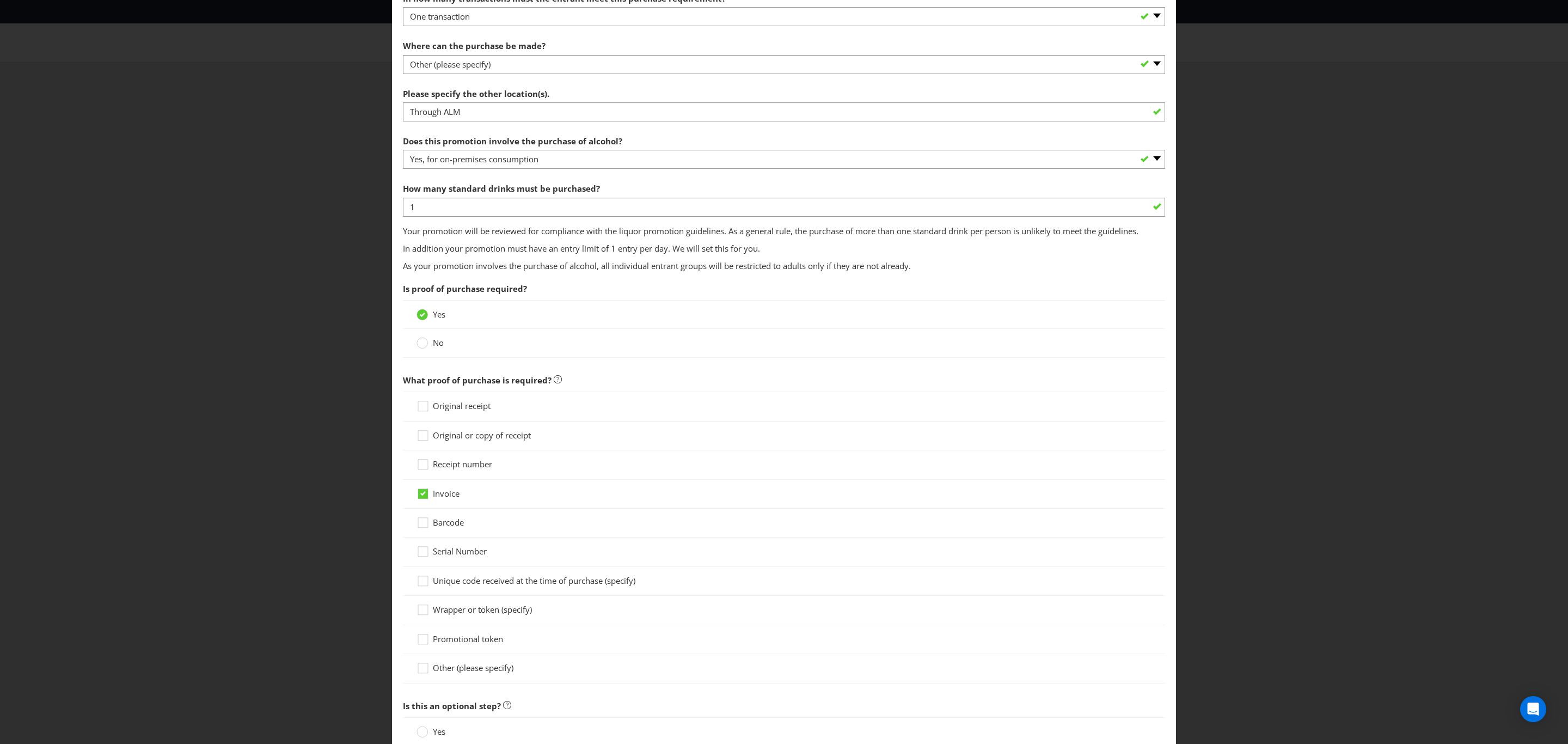
scroll to position [672, 0]
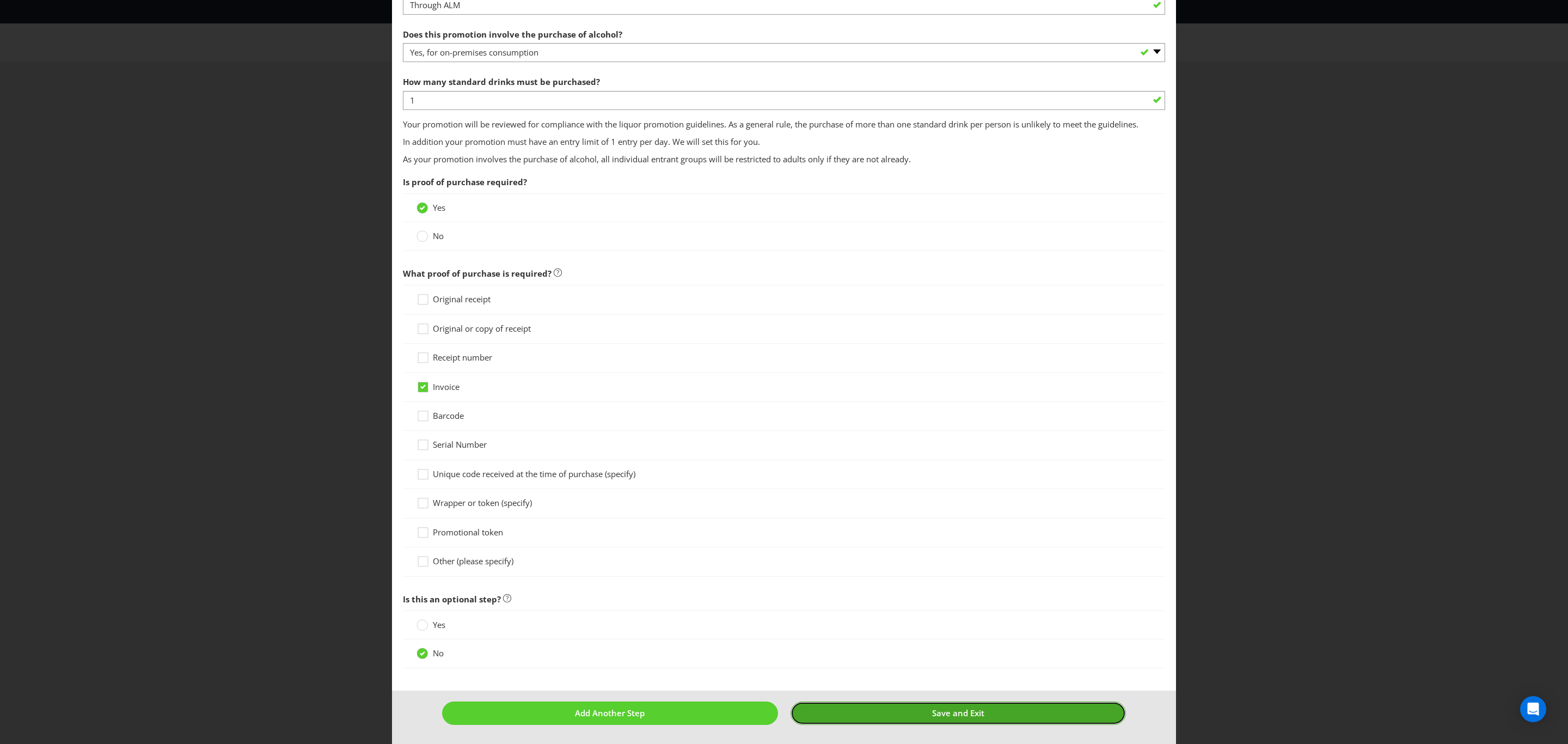
click at [904, 712] on button "Save and Exit" at bounding box center [959, 713] width 336 height 23
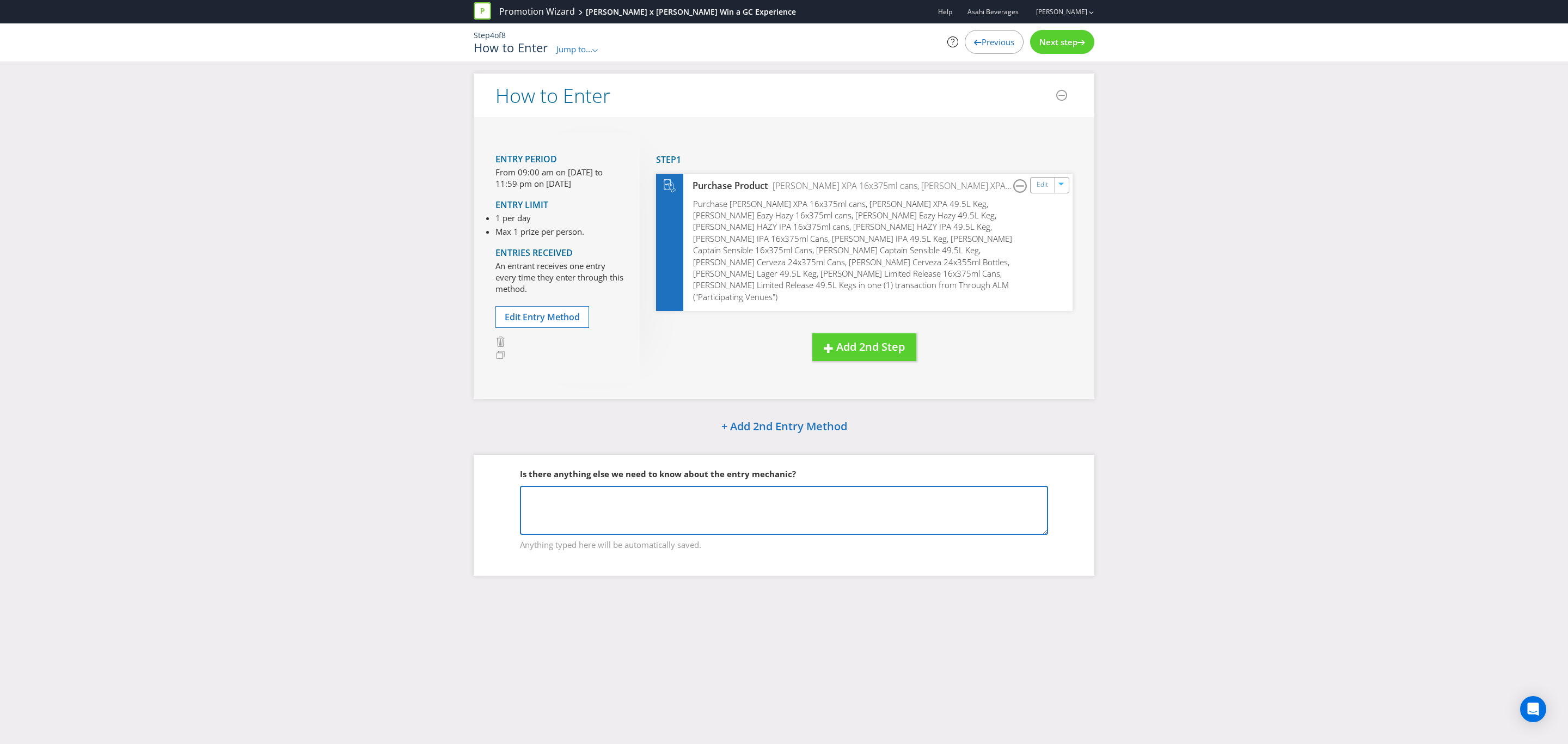
click at [733, 491] on textarea at bounding box center [784, 510] width 528 height 49
type textarea "It is a B2B promotion - so the "purchase of alcohol" is for re-sell by on premi…"
click at [1078, 37] on div at bounding box center [1081, 41] width 8 height 8
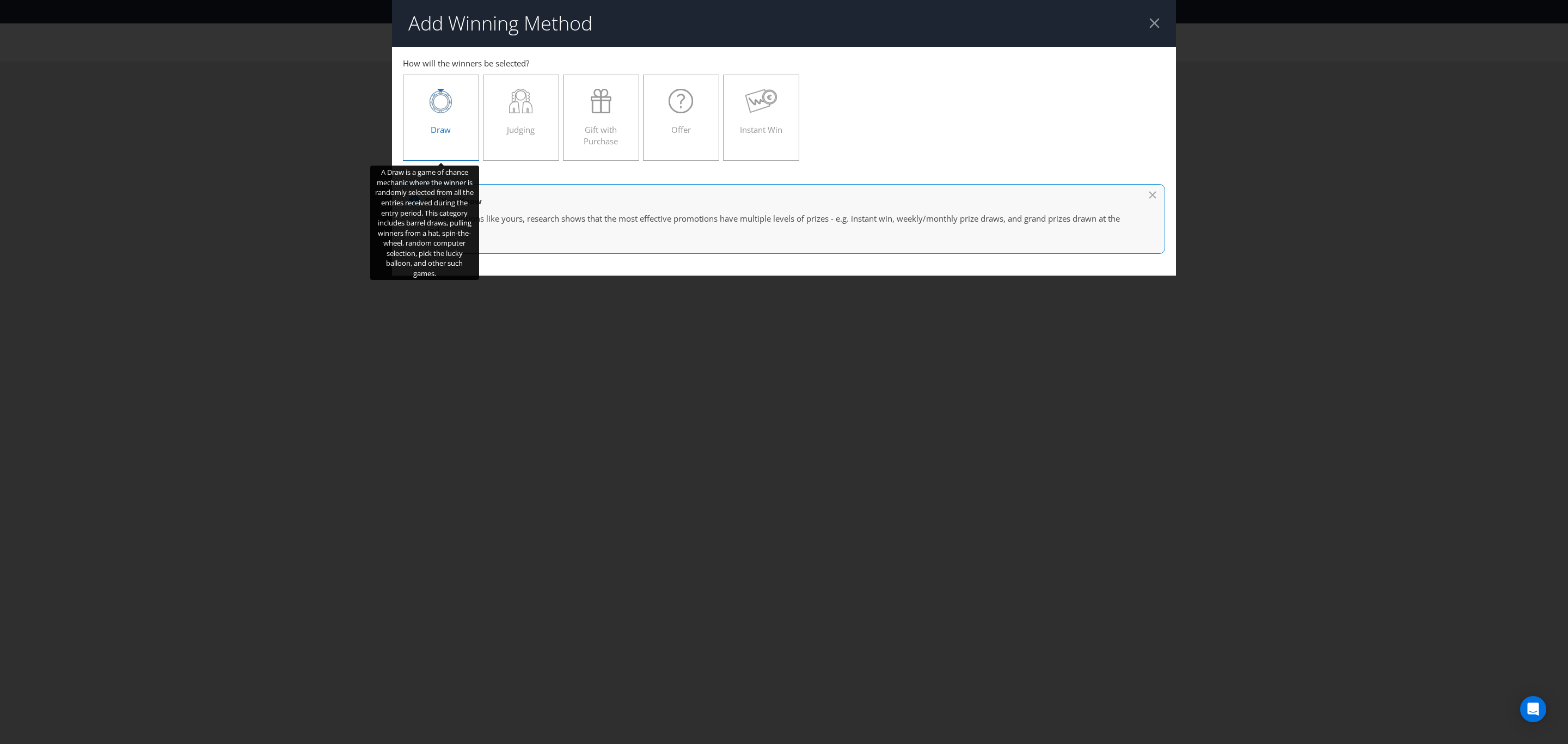
click at [448, 135] on span "Draw" at bounding box center [440, 129] width 20 height 11
click at [0, 0] on input "Draw" at bounding box center [0, 0] width 0 height 0
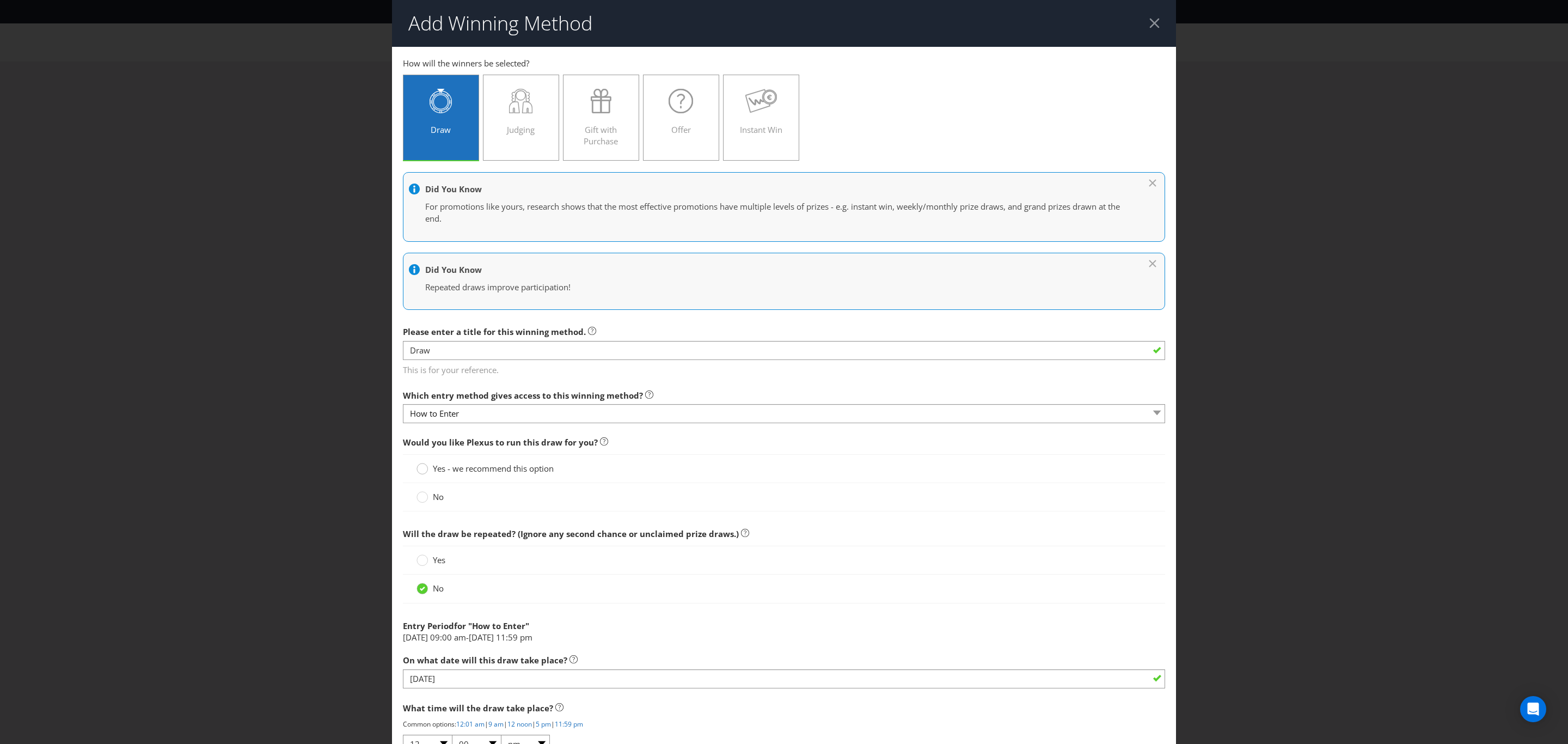
click at [420, 466] on div at bounding box center [422, 465] width 5 height 5
click at [0, 0] on input "Yes - we recommend this option" at bounding box center [0, 0] width 0 height 0
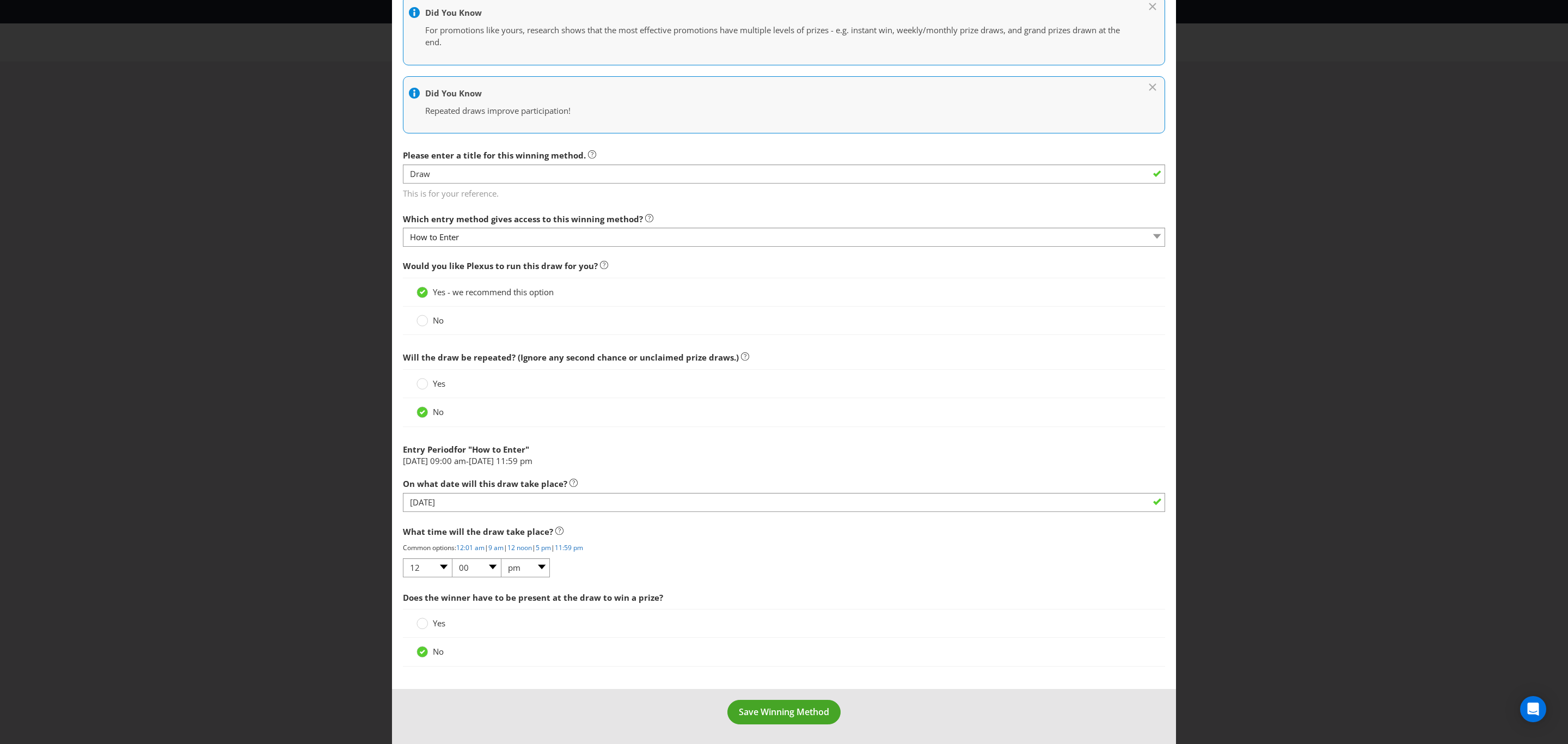
scroll to position [180, 0]
click at [797, 719] on button "Save Winning Method" at bounding box center [784, 712] width 113 height 24
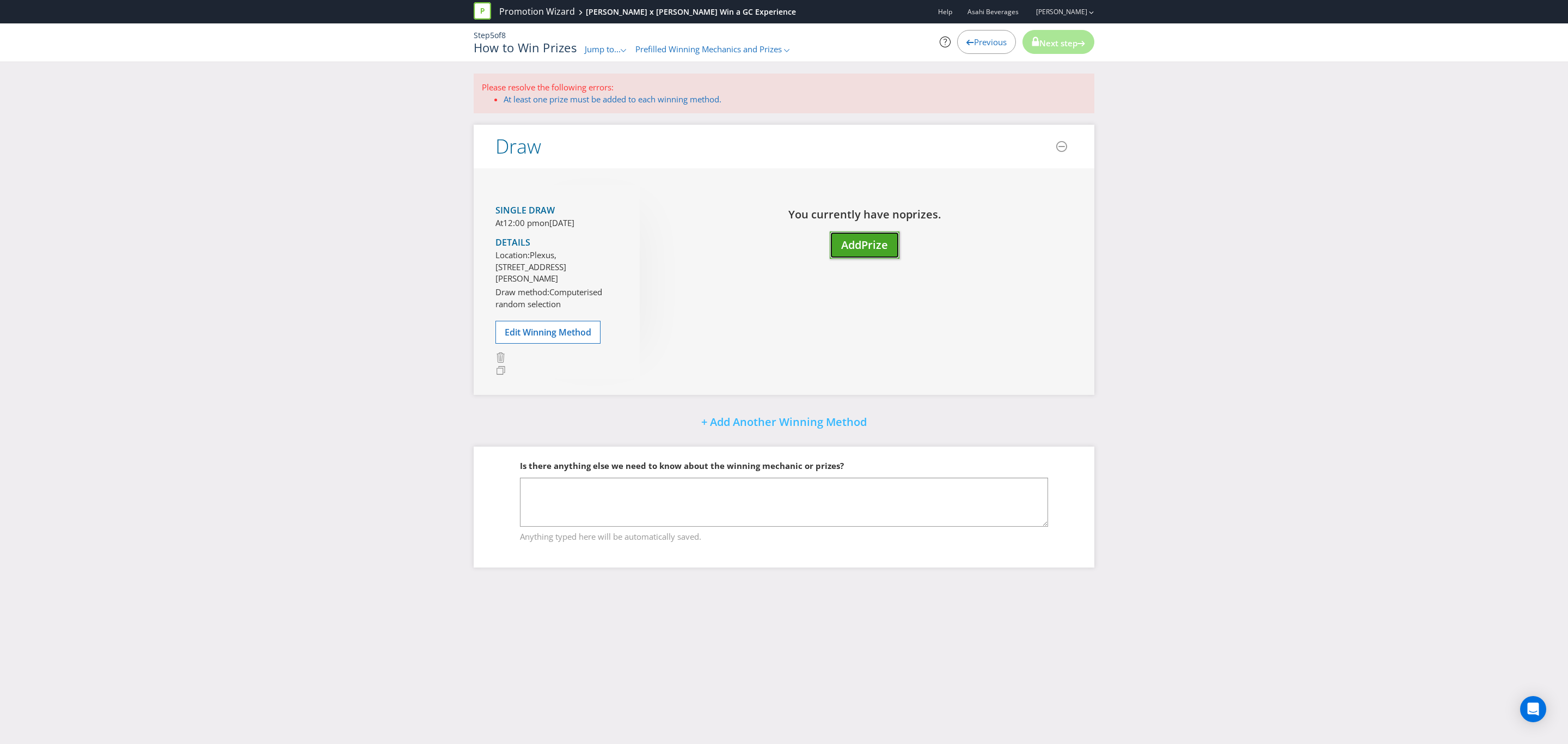
click at [868, 249] on span "Prize" at bounding box center [874, 245] width 26 height 15
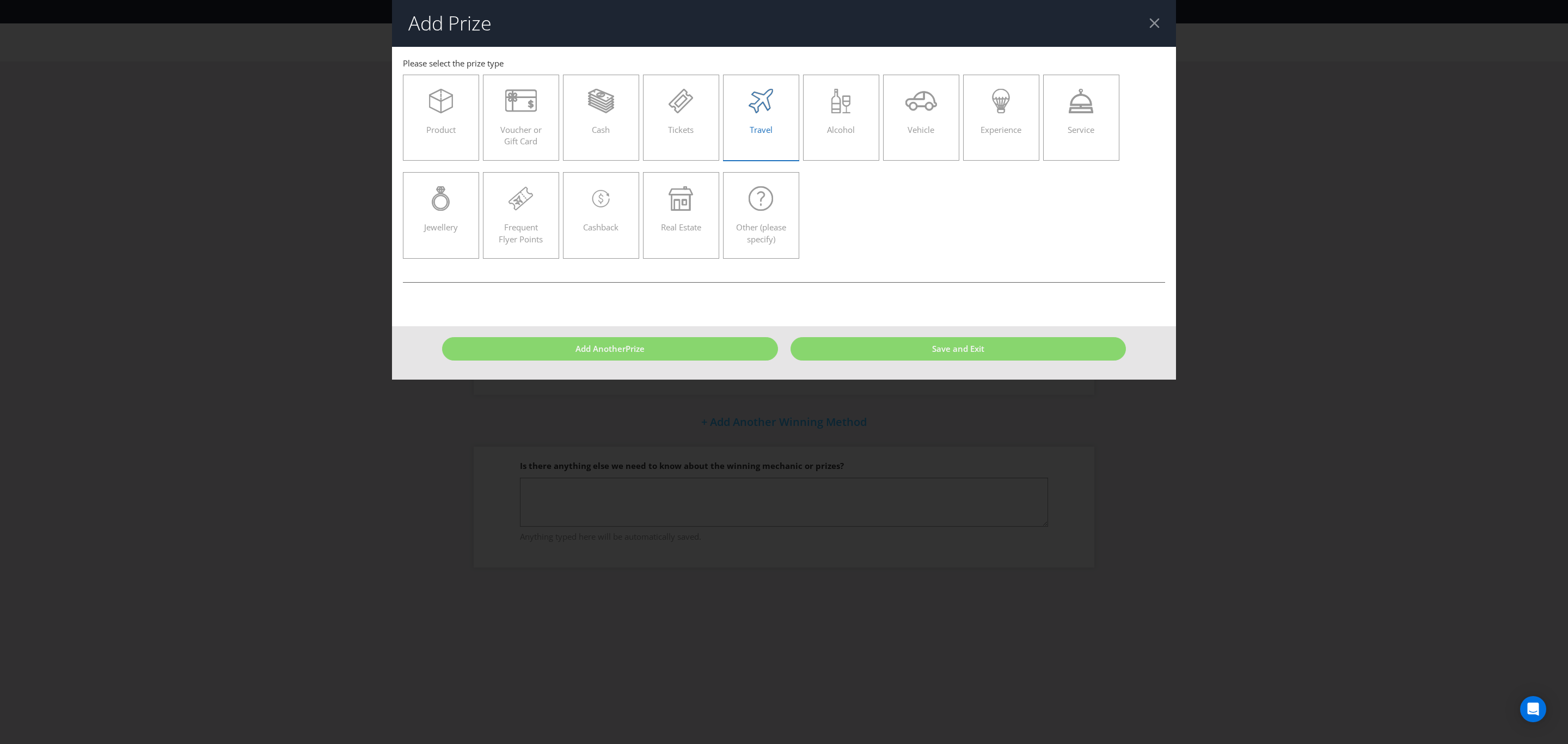
click at [751, 124] on span "Travel" at bounding box center [761, 129] width 23 height 11
click at [0, 0] on input "Travel" at bounding box center [0, 0] width 0 height 0
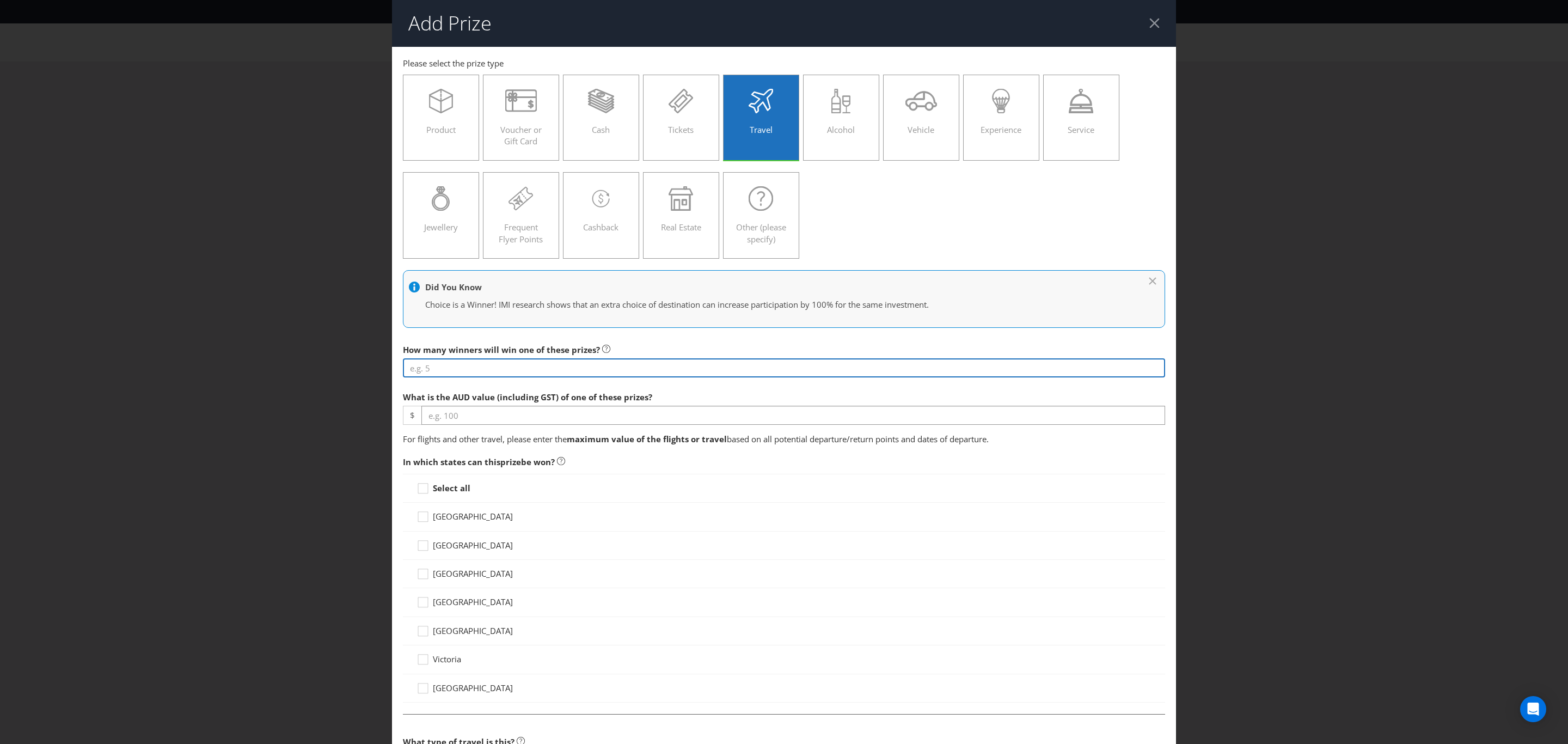
click at [555, 371] on input "number" at bounding box center [784, 368] width 762 height 19
type input "2"
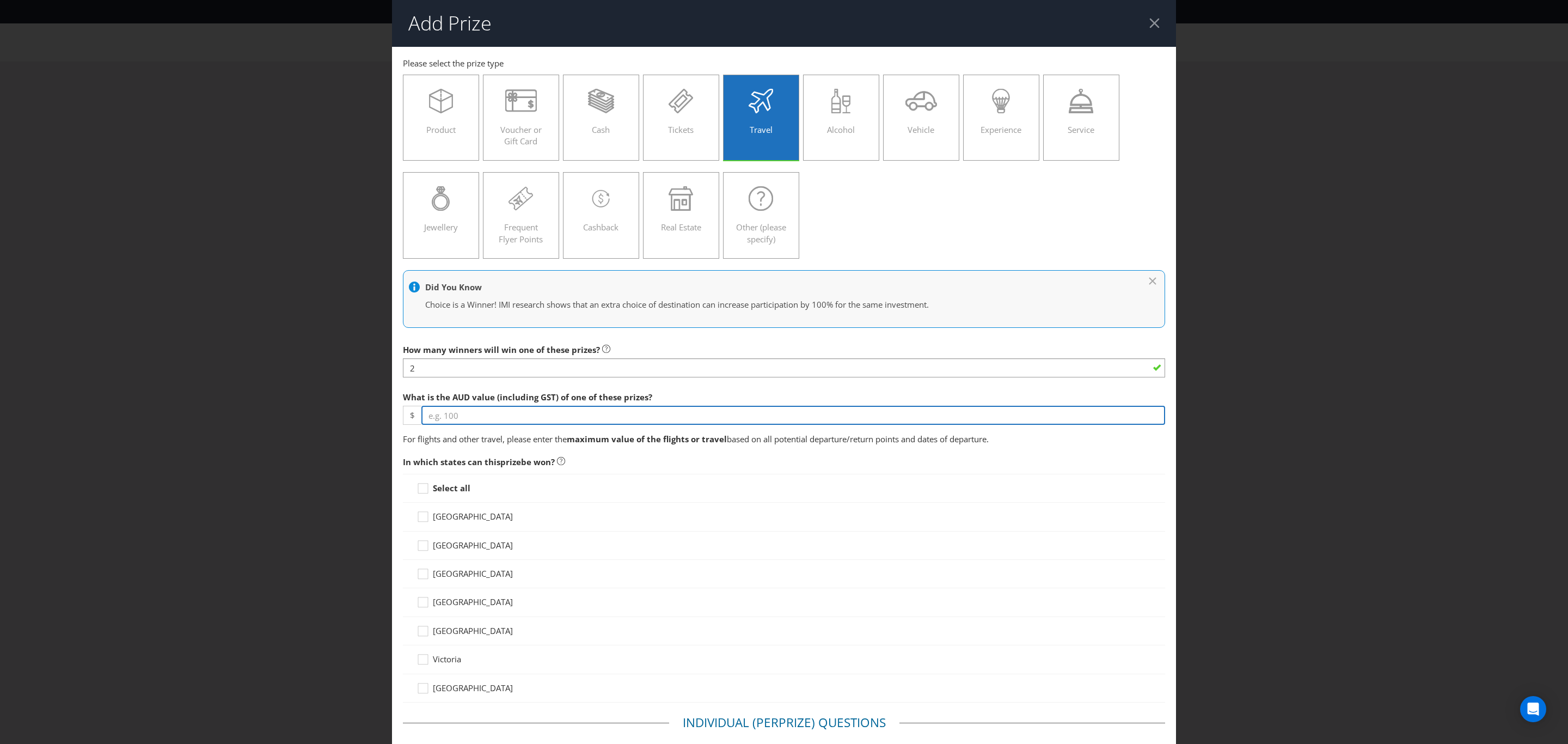
click at [564, 419] on input "number" at bounding box center [793, 415] width 744 height 19
type input "2000"
click at [968, 513] on div "[GEOGRAPHIC_DATA]" at bounding box center [784, 517] width 735 height 12
click at [423, 490] on icon at bounding box center [424, 490] width 16 height 16
click at [0, 0] on input "Select all" at bounding box center [0, 0] width 0 height 0
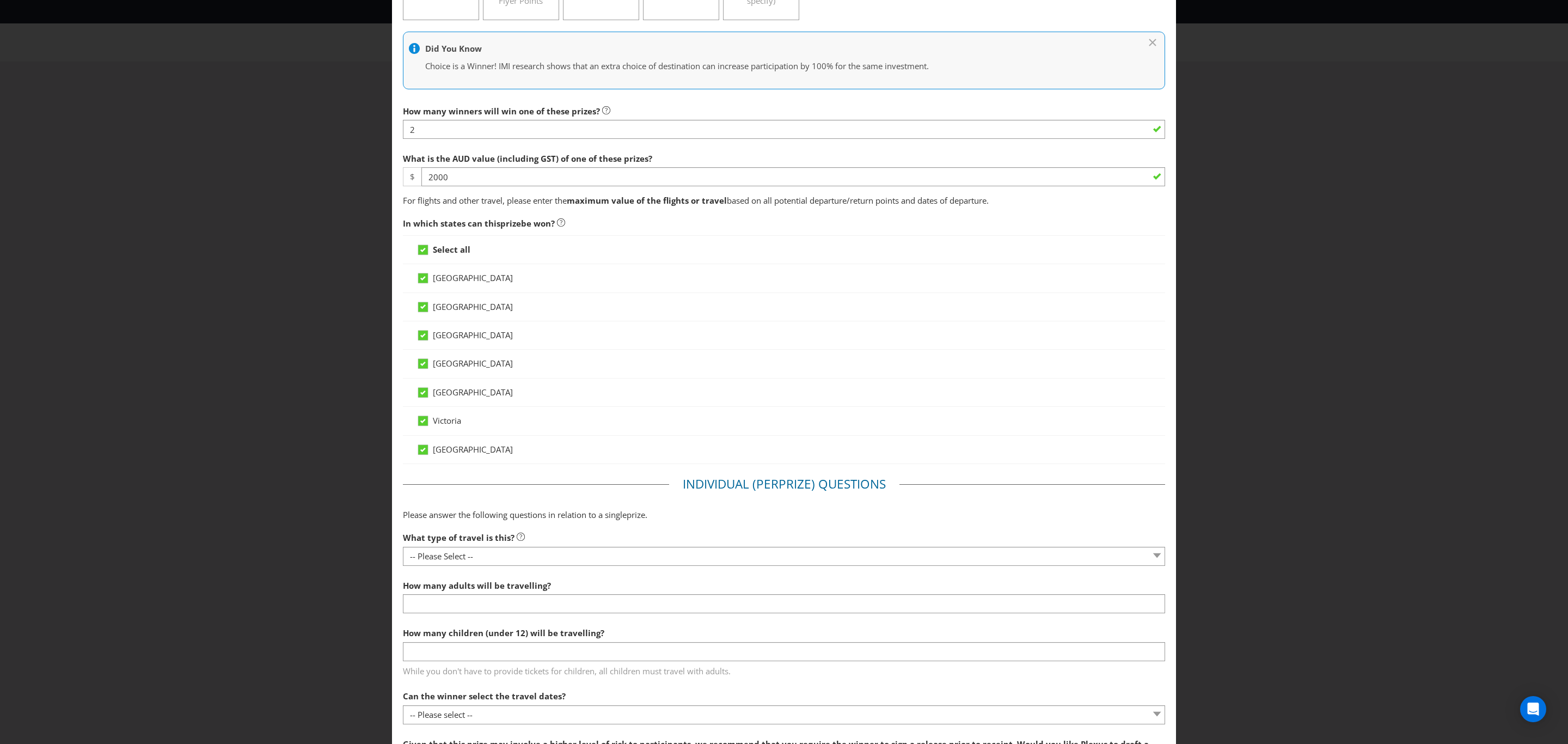
scroll to position [245, 0]
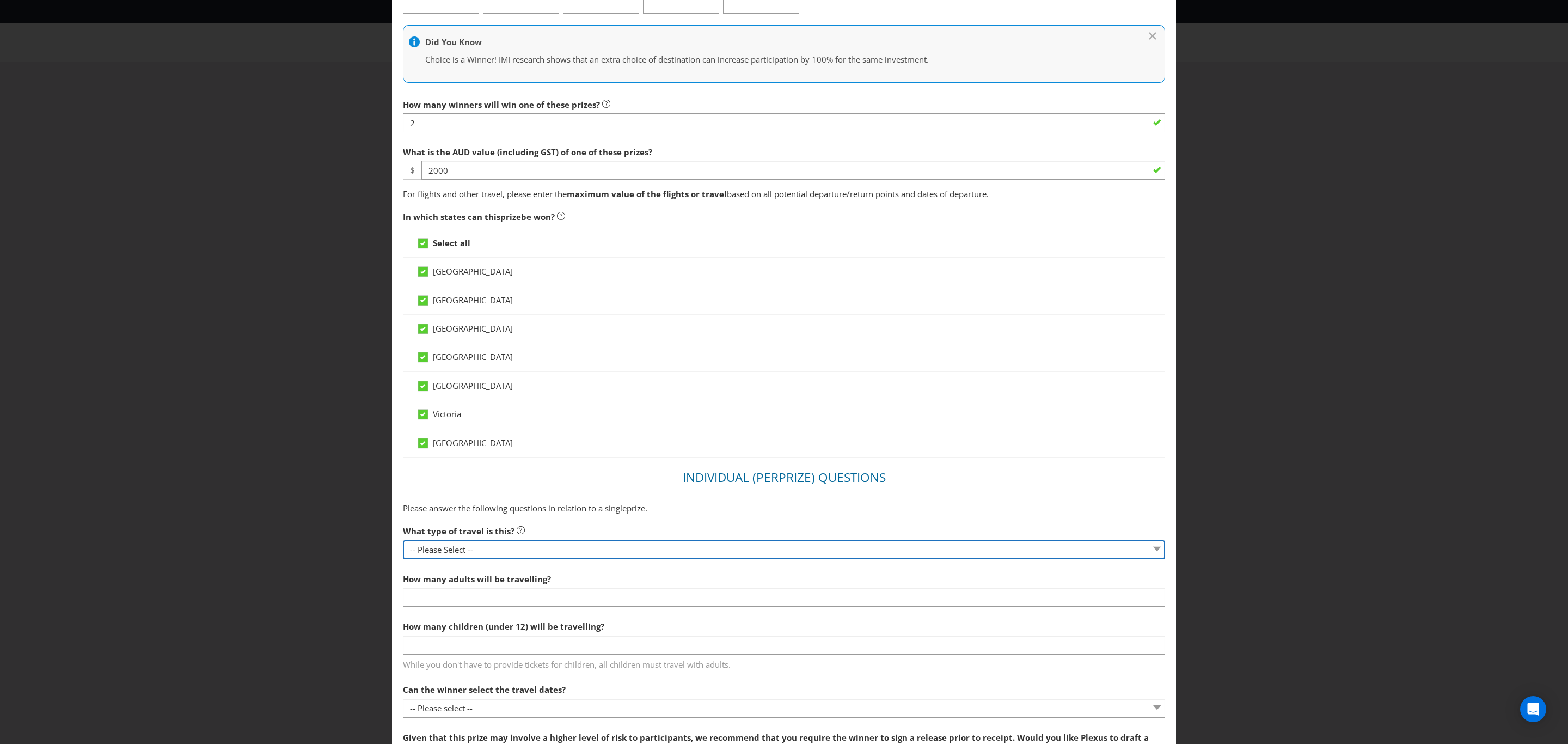
click at [588, 552] on select "-- Please Select -- Flight Accommodation Car Hire Bus Train Cruise Transfers Ot…" at bounding box center [784, 550] width 762 height 19
select select "FLIGHTS"
click at [403, 544] on select "-- Please Select -- Flight Accommodation Car Hire Bus Train Cruise Transfers Ot…" at bounding box center [784, 550] width 762 height 19
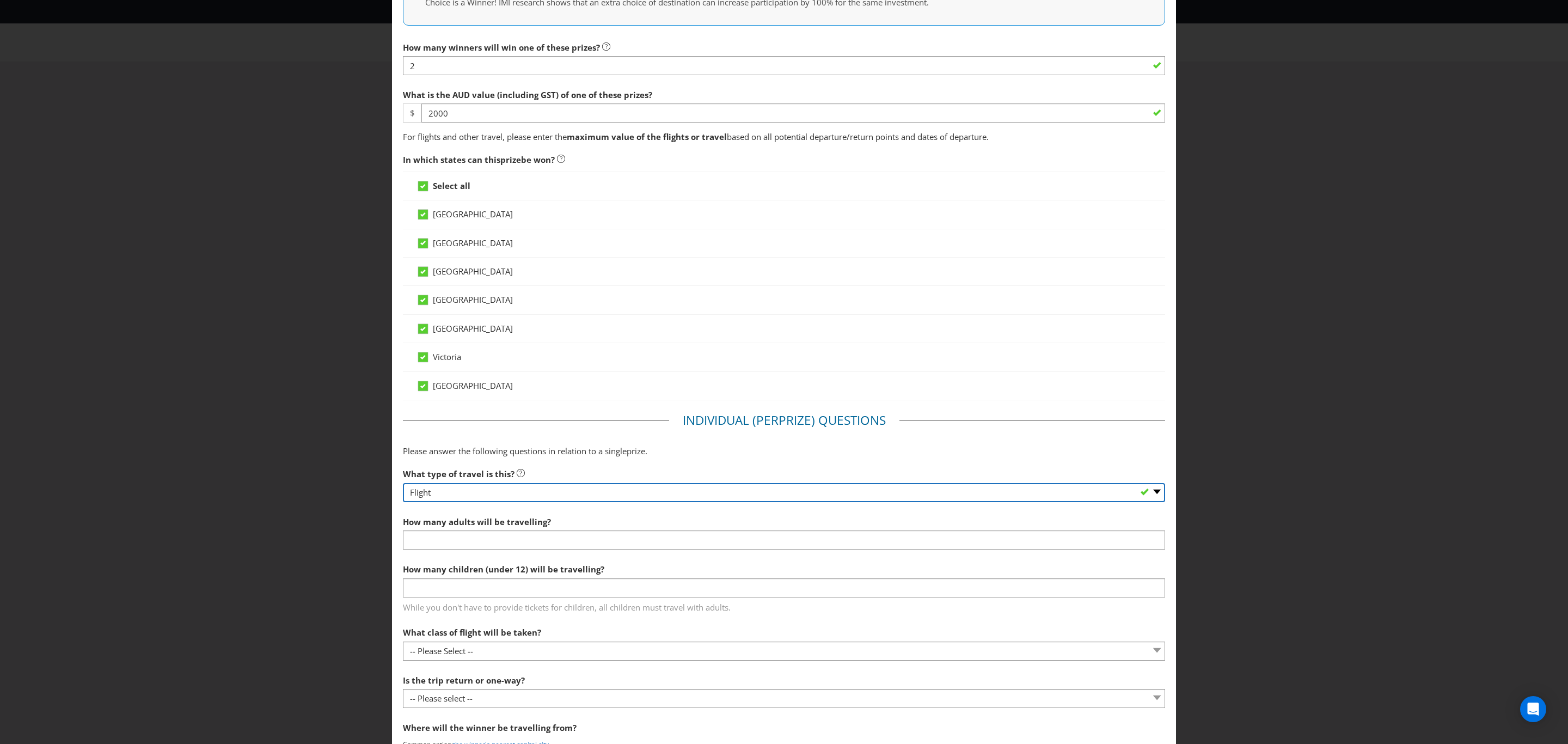
scroll to position [327, 0]
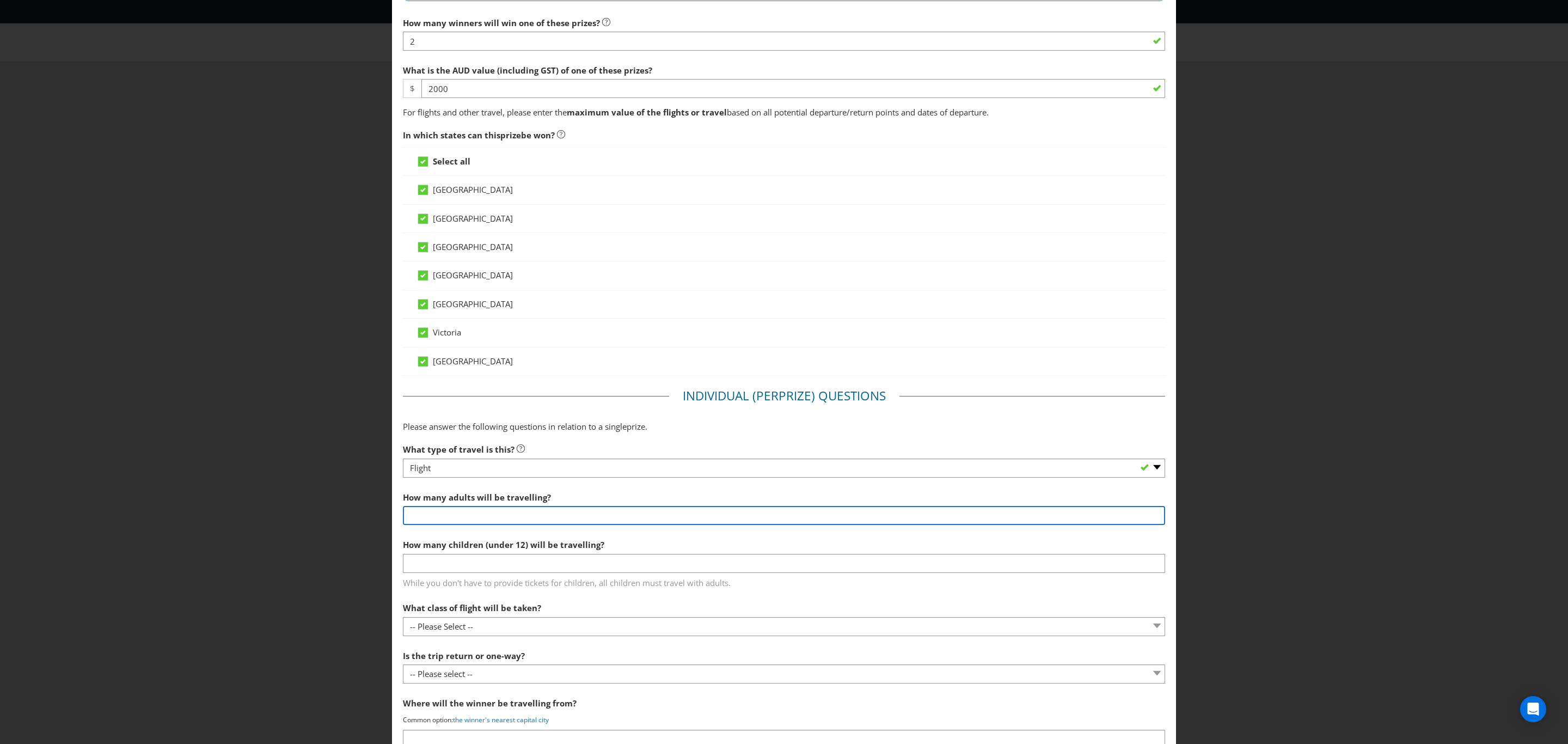
click at [554, 520] on input "number" at bounding box center [784, 515] width 762 height 19
type input "2"
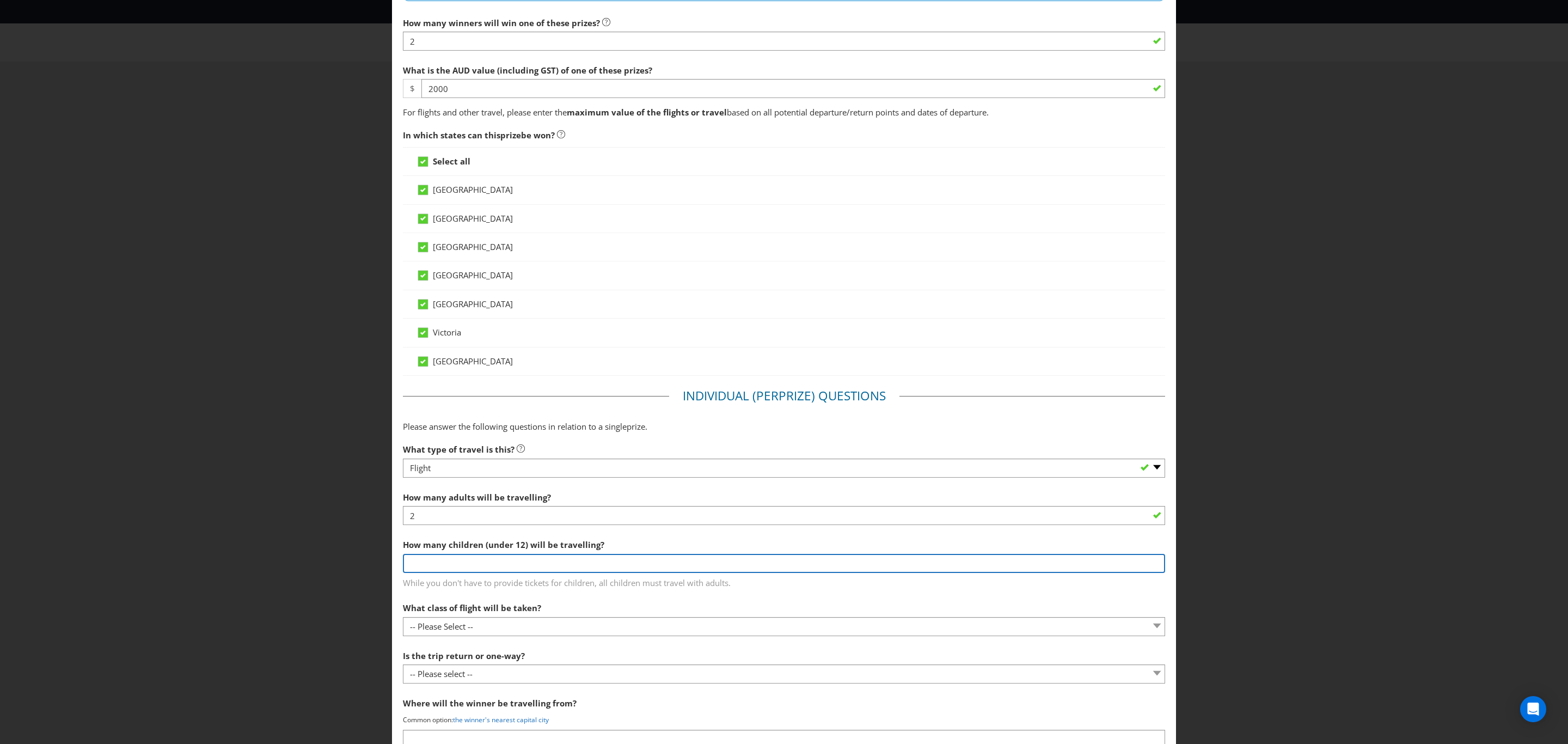
click at [570, 570] on input "number" at bounding box center [784, 564] width 762 height 19
type input "0"
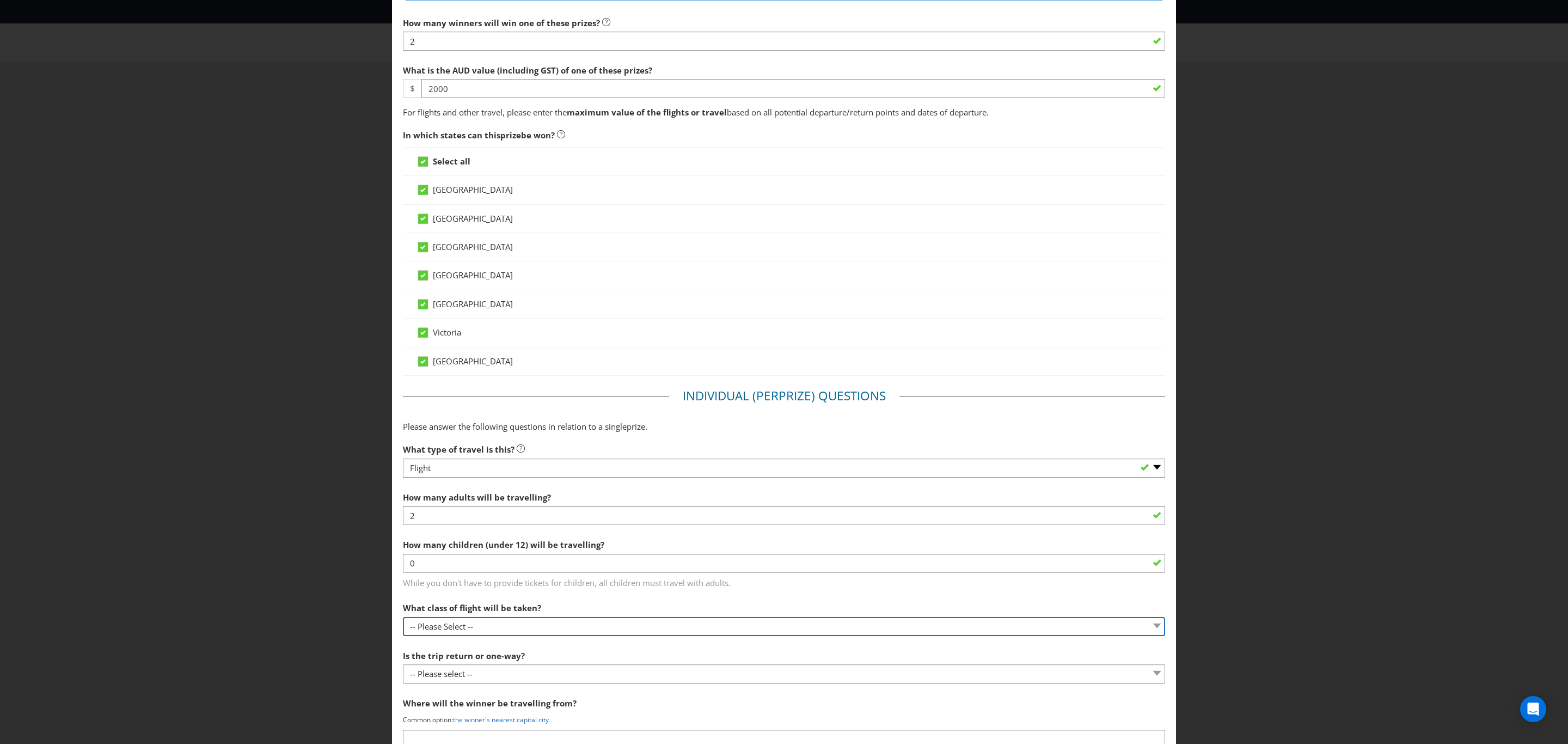
click at [577, 625] on select "-- Please Select -- Economy class Premium economy class Business class First cl…" at bounding box center [784, 627] width 762 height 19
select select "ECONOMY"
click at [403, 621] on select "-- Please Select -- Economy class Premium economy class Business class First cl…" at bounding box center [784, 627] width 762 height 19
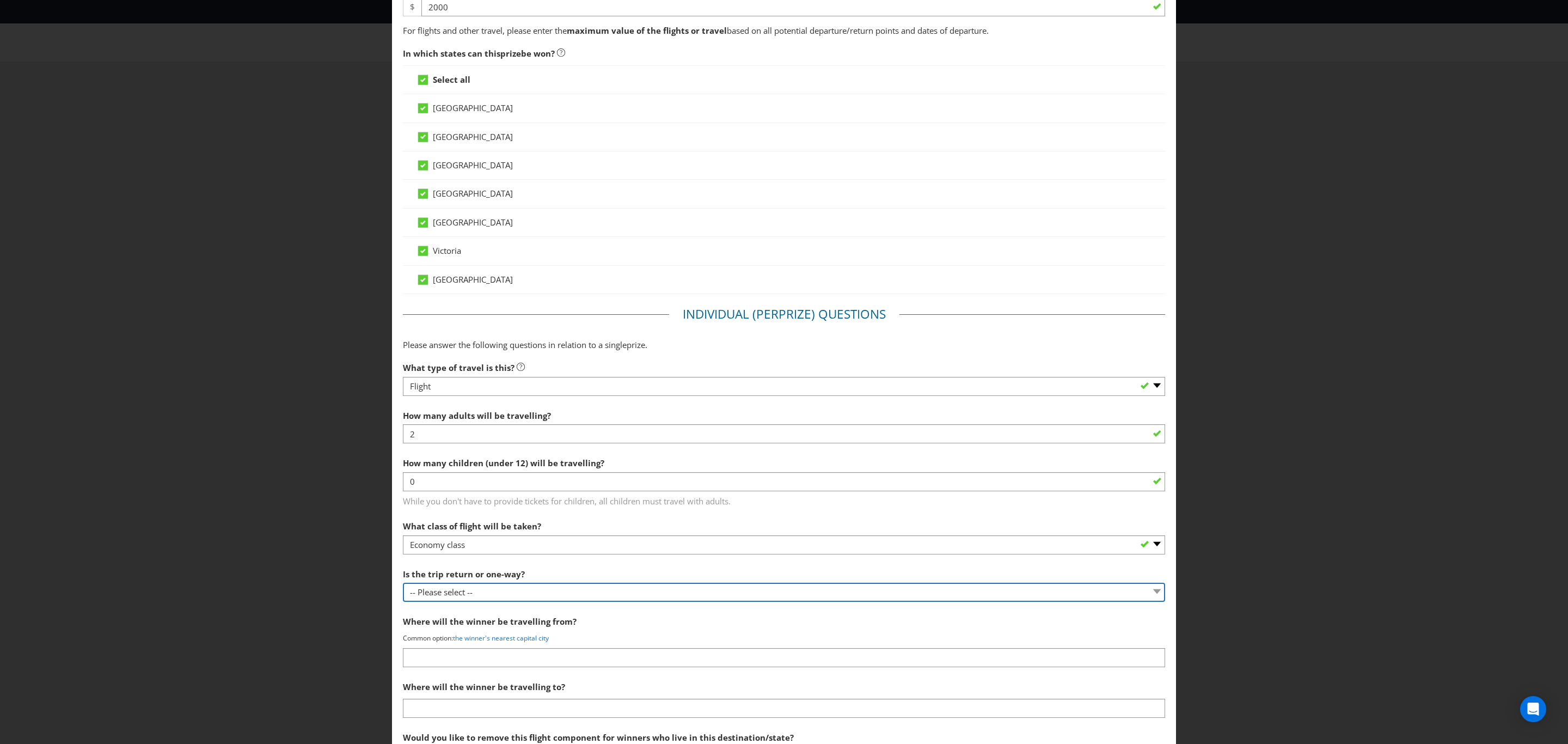
click at [490, 596] on select "-- Please select -- One way Return Other (please specify)" at bounding box center [784, 593] width 762 height 19
select select "RETURN"
click at [403, 587] on select "-- Please select -- One way Return Other (please specify)" at bounding box center [784, 593] width 762 height 19
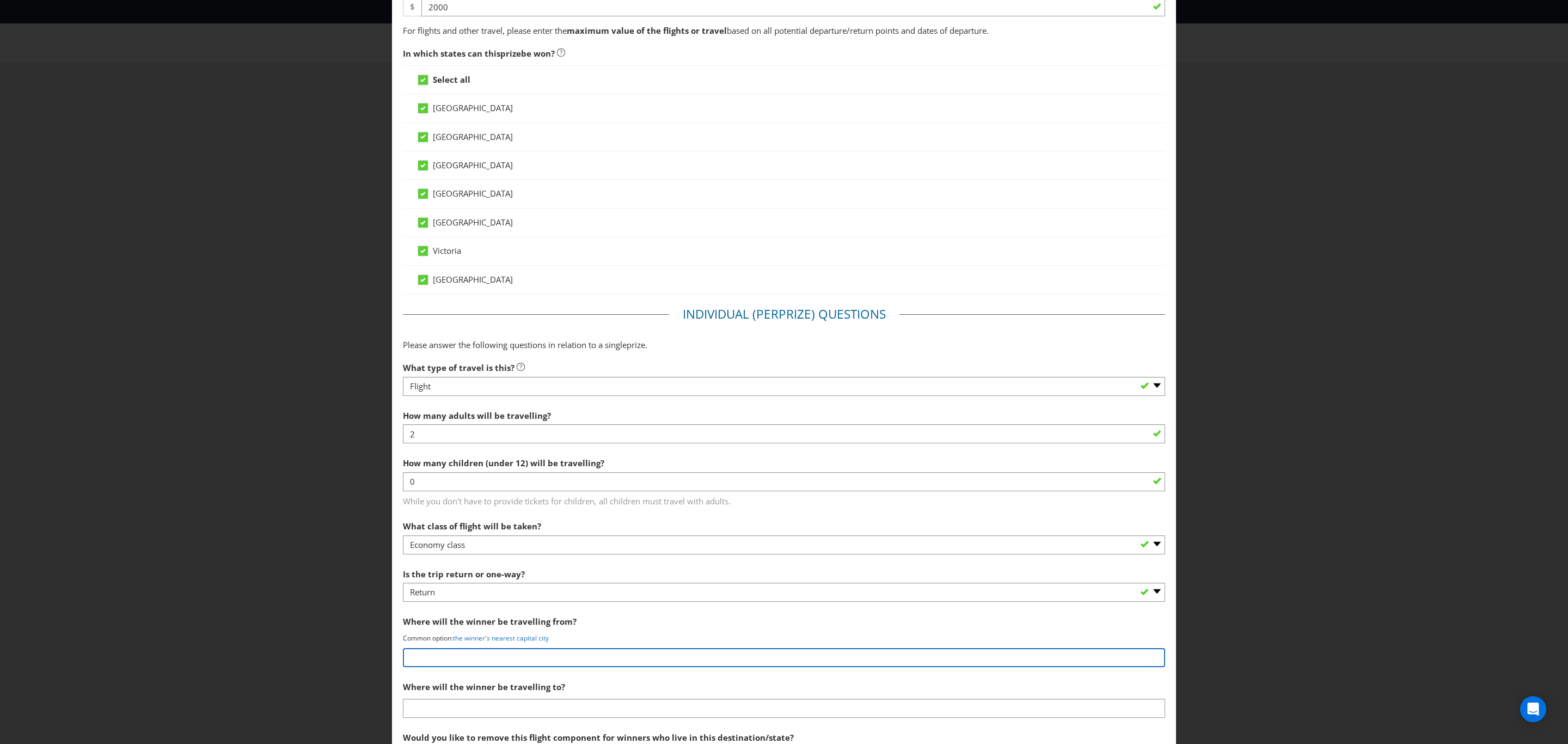
click at [494, 662] on input "text" at bounding box center [784, 658] width 762 height 19
type input "Nearest [GEOGRAPHIC_DATA]"
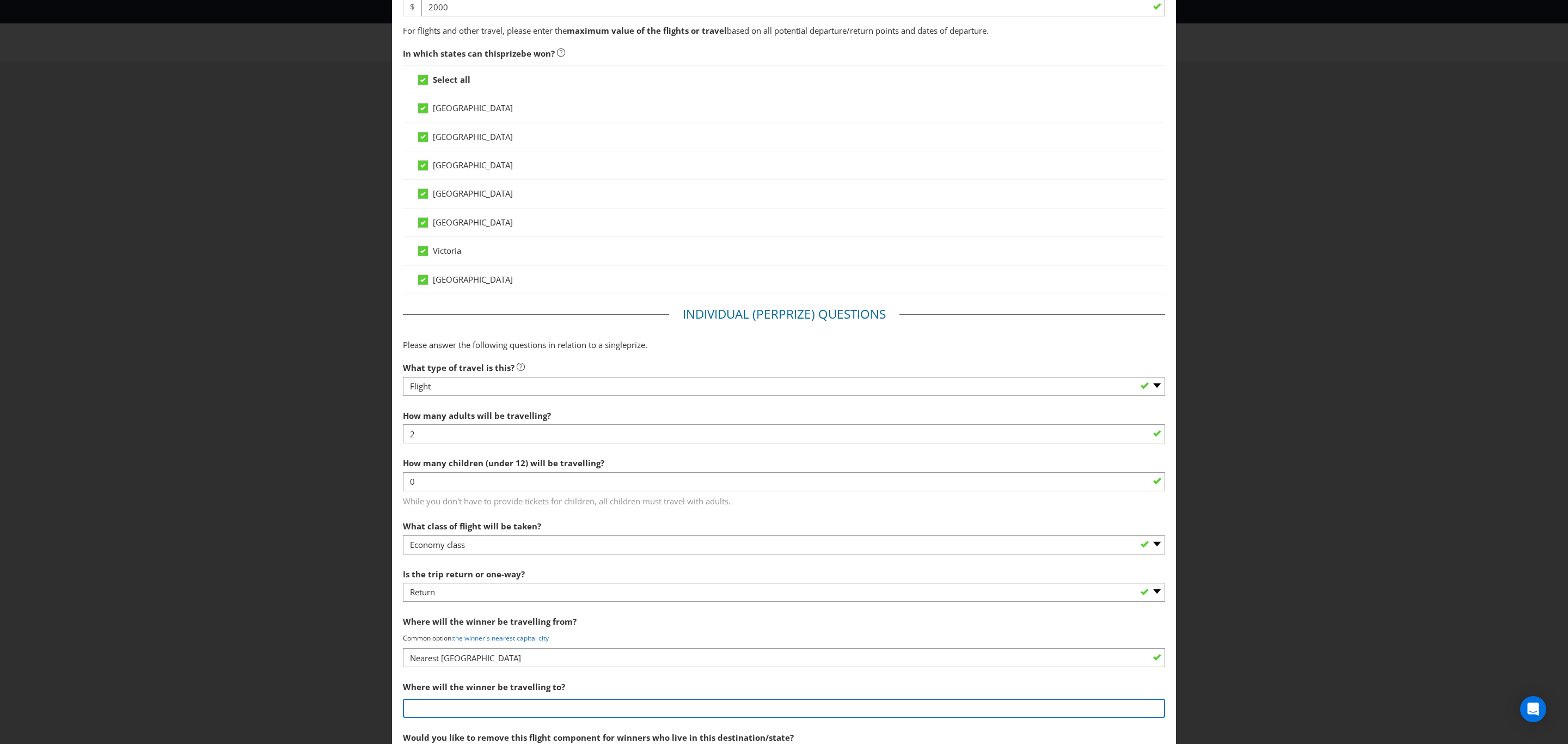
click at [509, 713] on input "text" at bounding box center [784, 709] width 762 height 19
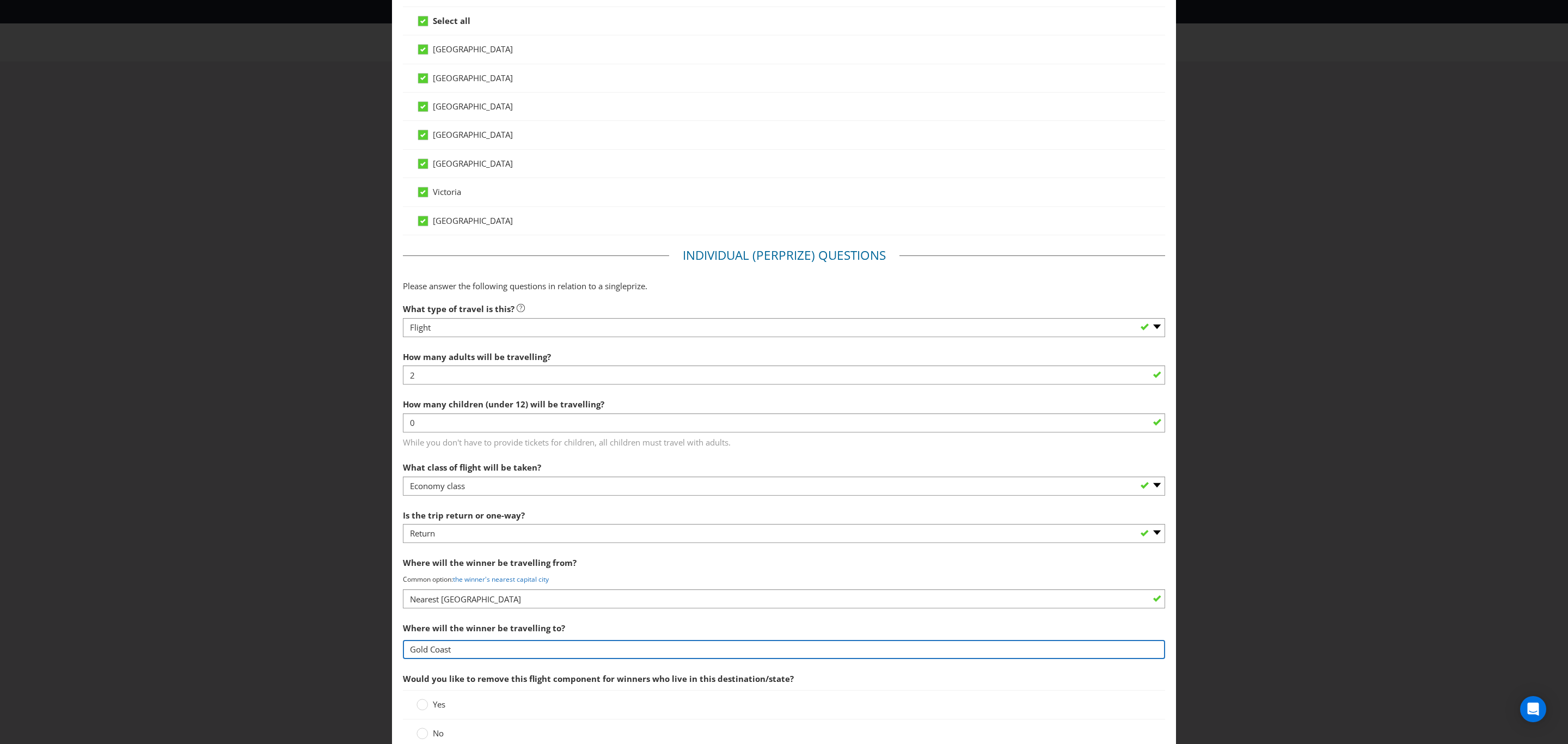
scroll to position [572, 0]
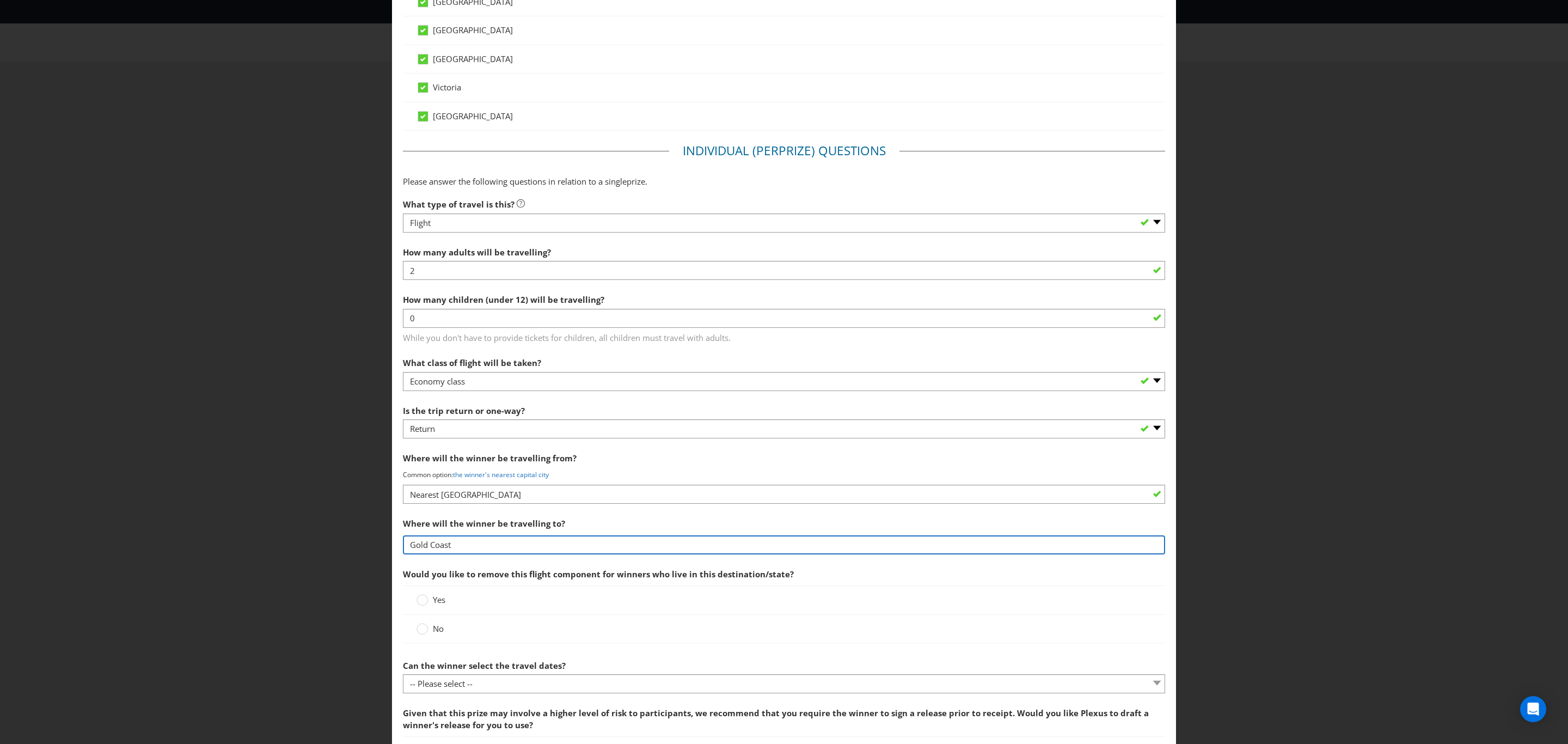
type input "Gold Coast"
click at [435, 605] on span "Yes" at bounding box center [439, 599] width 12 height 11
click at [0, 0] on input "Yes" at bounding box center [0, 0] width 0 height 0
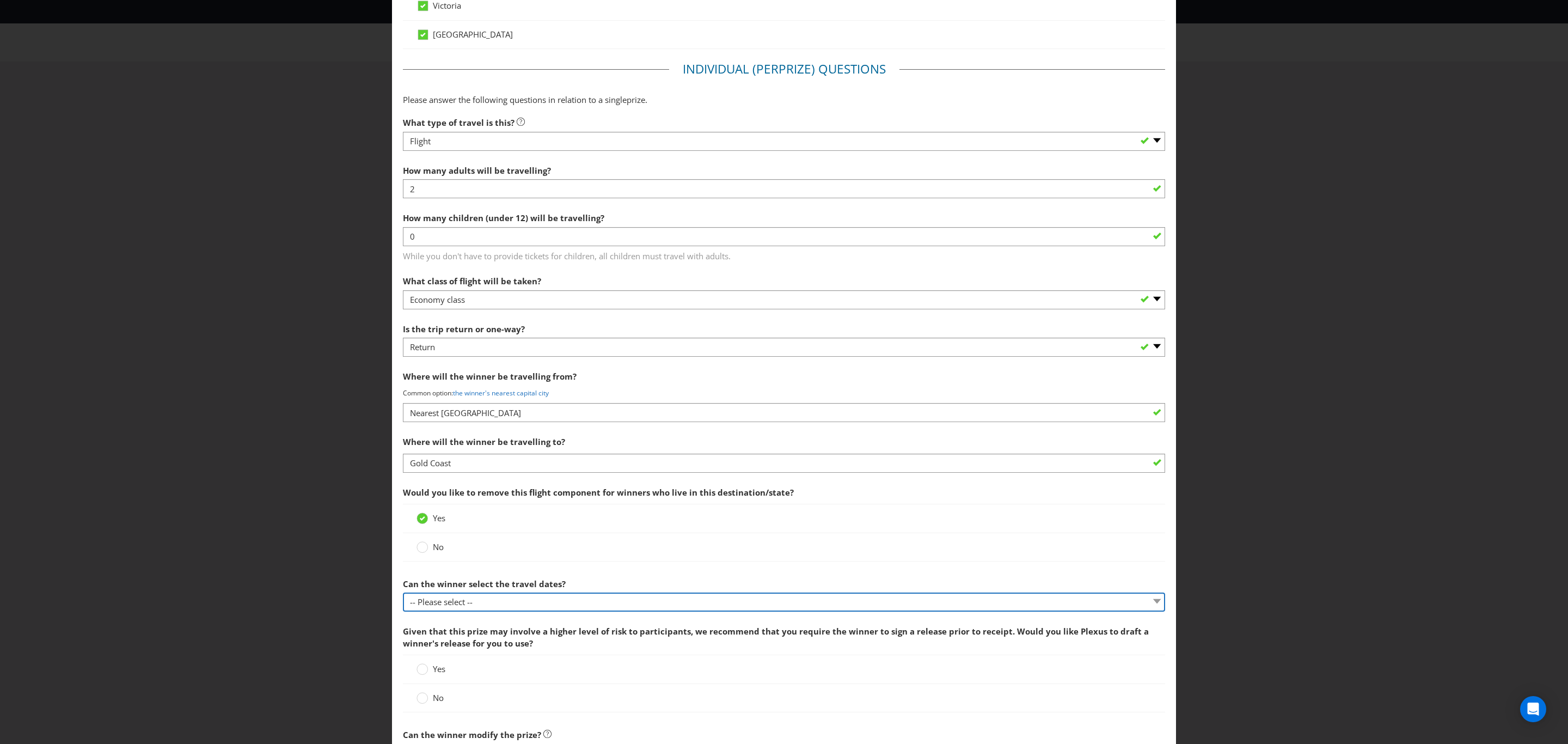
click at [435, 605] on select "-- Please select -- Yes No, travel must be taken on specific dates No, the Prom…" at bounding box center [784, 602] width 762 height 19
select select "YES"
click at [403, 597] on select "-- Please select -- Yes No, travel must be taken on specific dates No, the Prom…" at bounding box center [784, 602] width 762 height 19
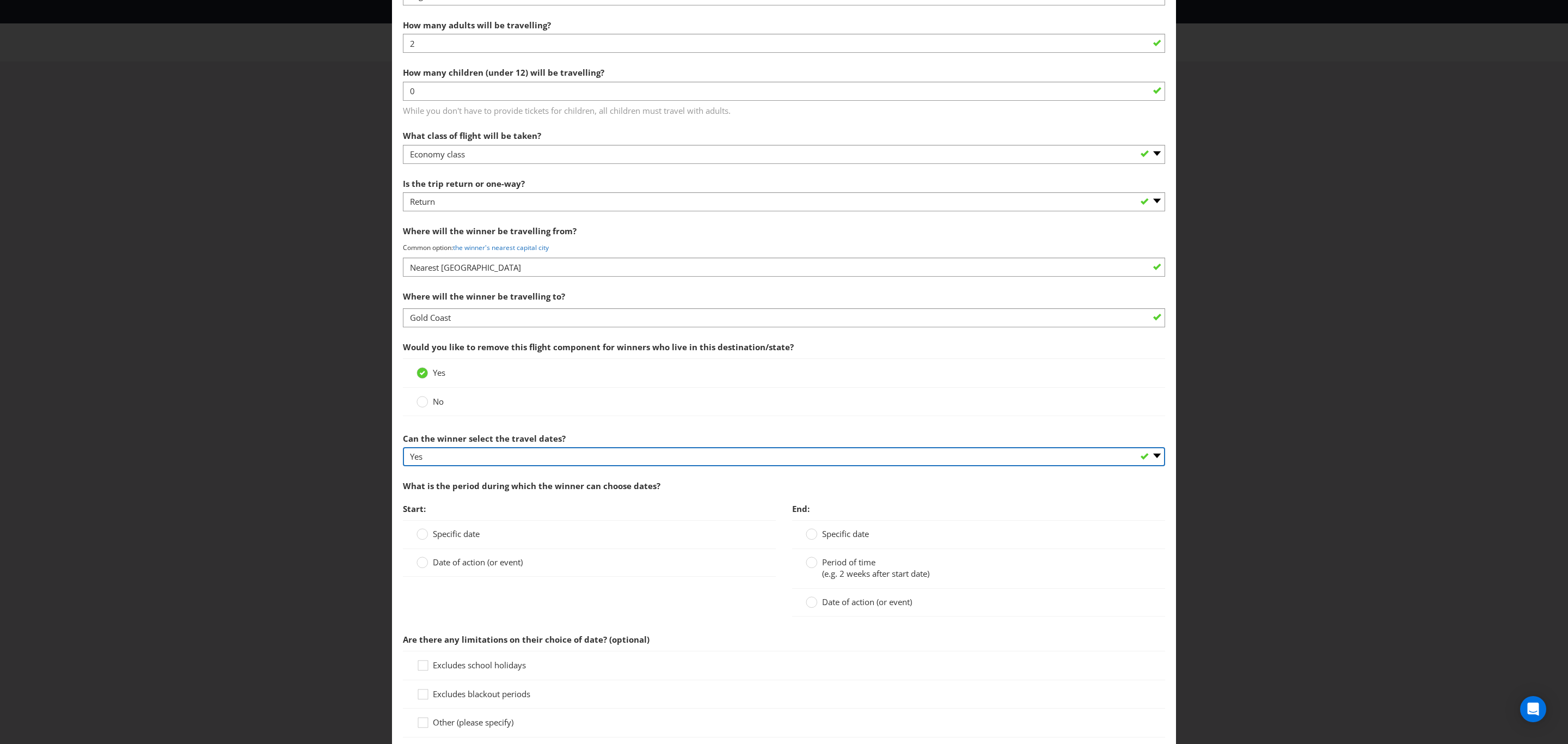
scroll to position [817, 0]
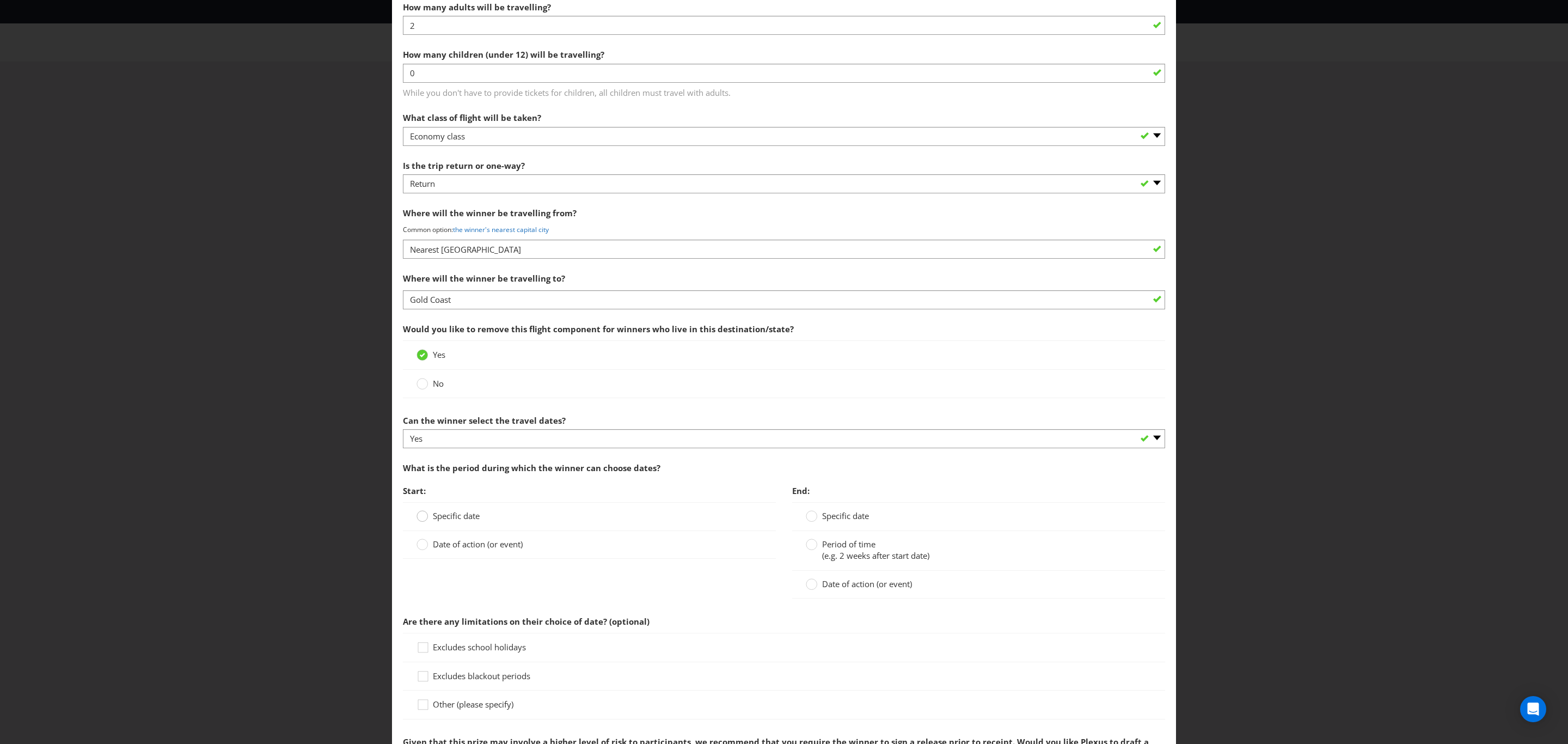
click at [420, 515] on div at bounding box center [422, 512] width 5 height 5
click at [0, 0] on input "Specific date" at bounding box center [0, 0] width 0 height 0
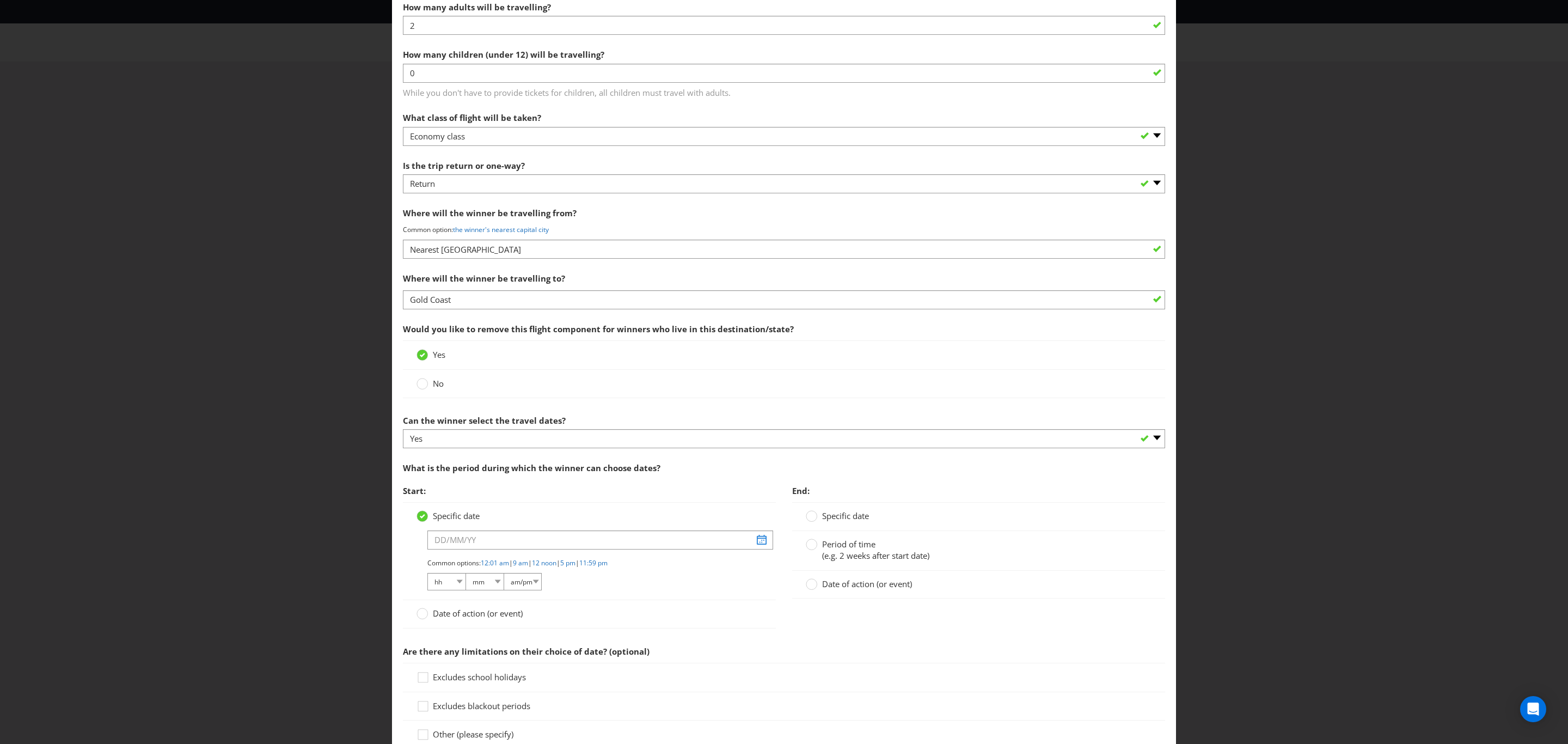
click at [420, 519] on icon at bounding box center [422, 516] width 5 height 5
click at [0, 0] on input "Specific date" at bounding box center [0, 0] width 0 height 0
click at [438, 548] on input "text" at bounding box center [600, 540] width 346 height 19
click at [462, 578] on select "2025 2026 2027 2028 2029 2030 2031 2032 2033 2034 2035" at bounding box center [456, 575] width 32 height 13
select select "2026"
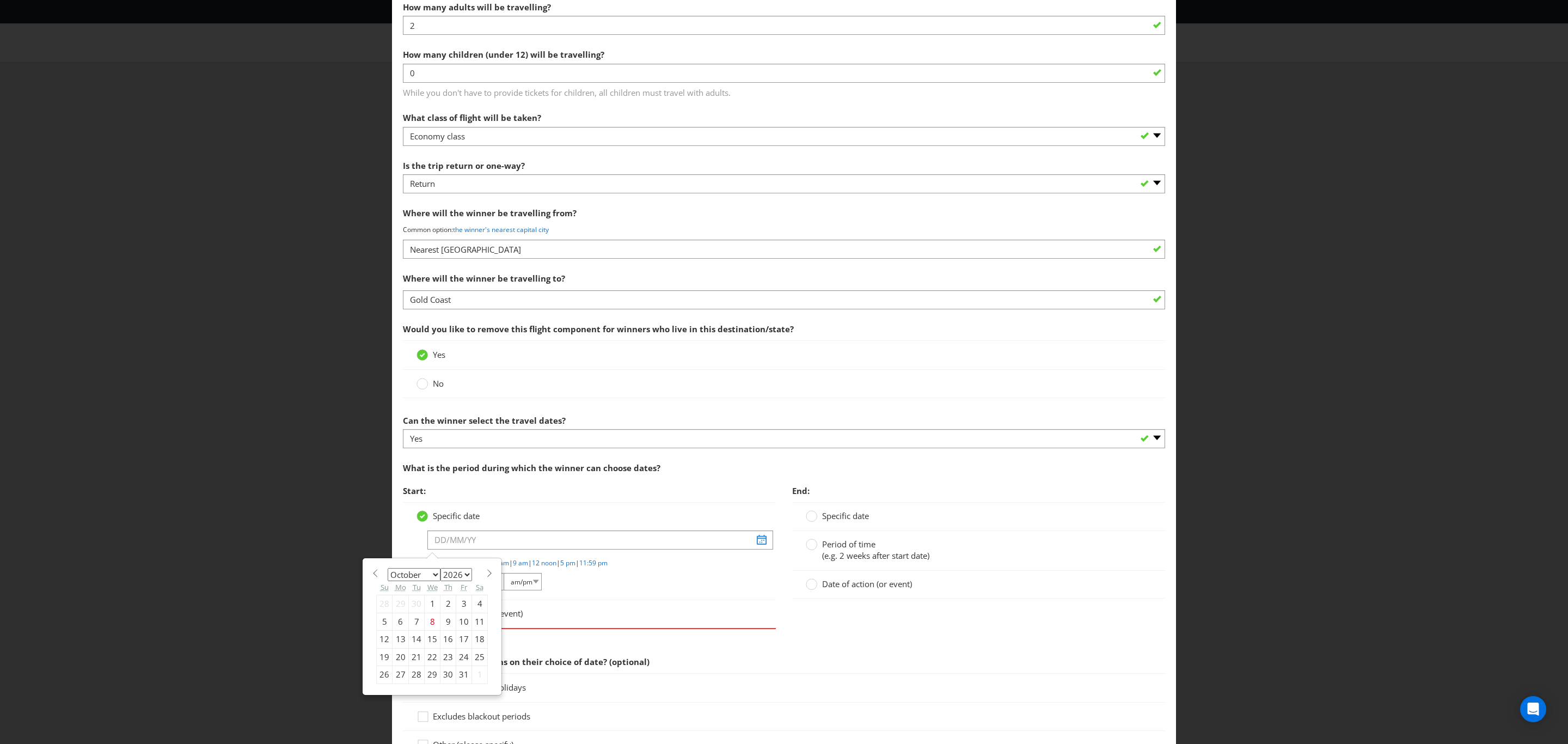
click at [440, 573] on select "2025 2026 2027 2028 2029 2030 2031 2032 2033 2034 2035" at bounding box center [456, 575] width 32 height 13
click at [431, 580] on select "January February March April May June July August September October November De…" at bounding box center [414, 575] width 53 height 13
select select "1"
click at [388, 573] on select "January February March April May June July August September October November De…" at bounding box center [414, 575] width 53 height 13
click at [399, 613] on div "2" at bounding box center [401, 604] width 16 height 17
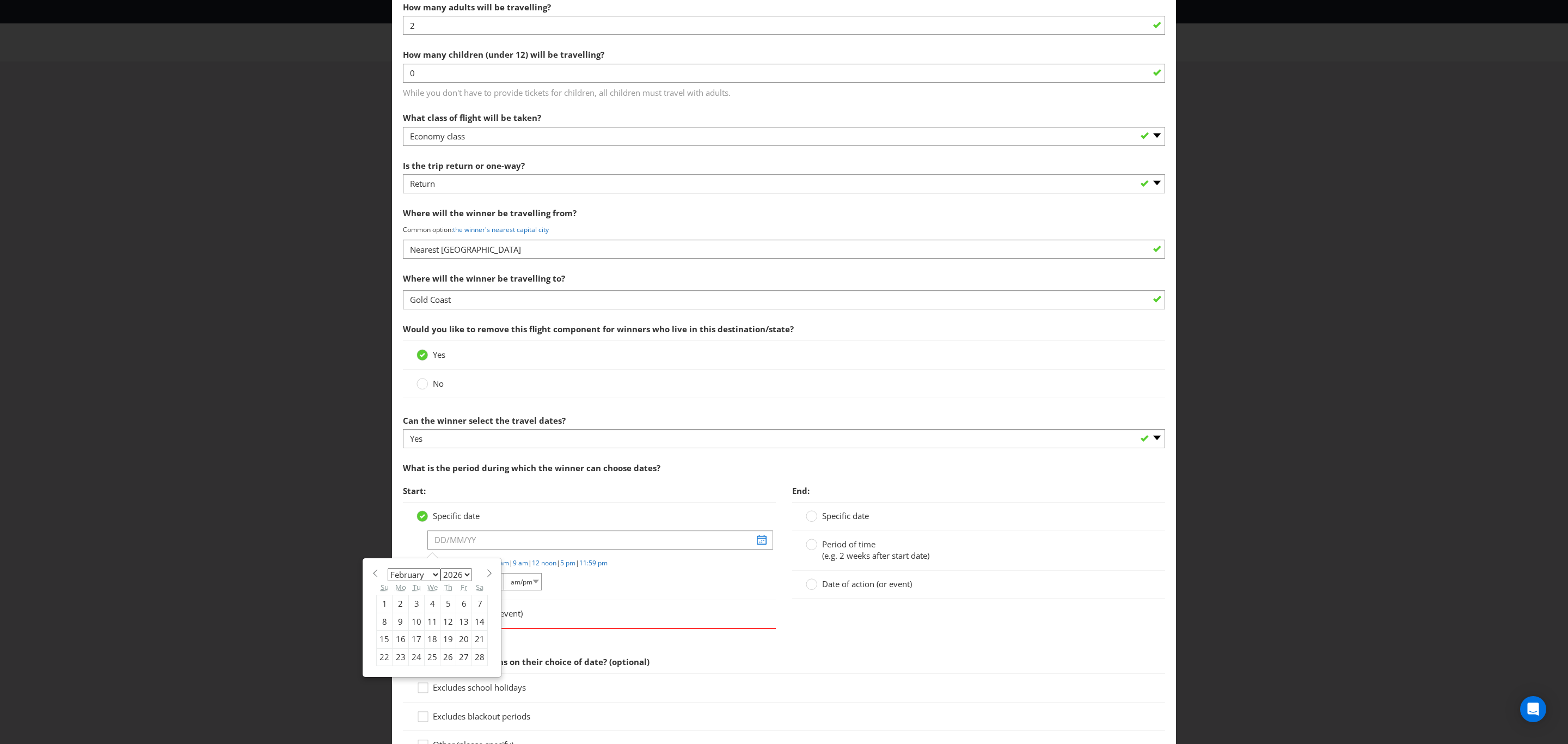
type input "[DATE]"
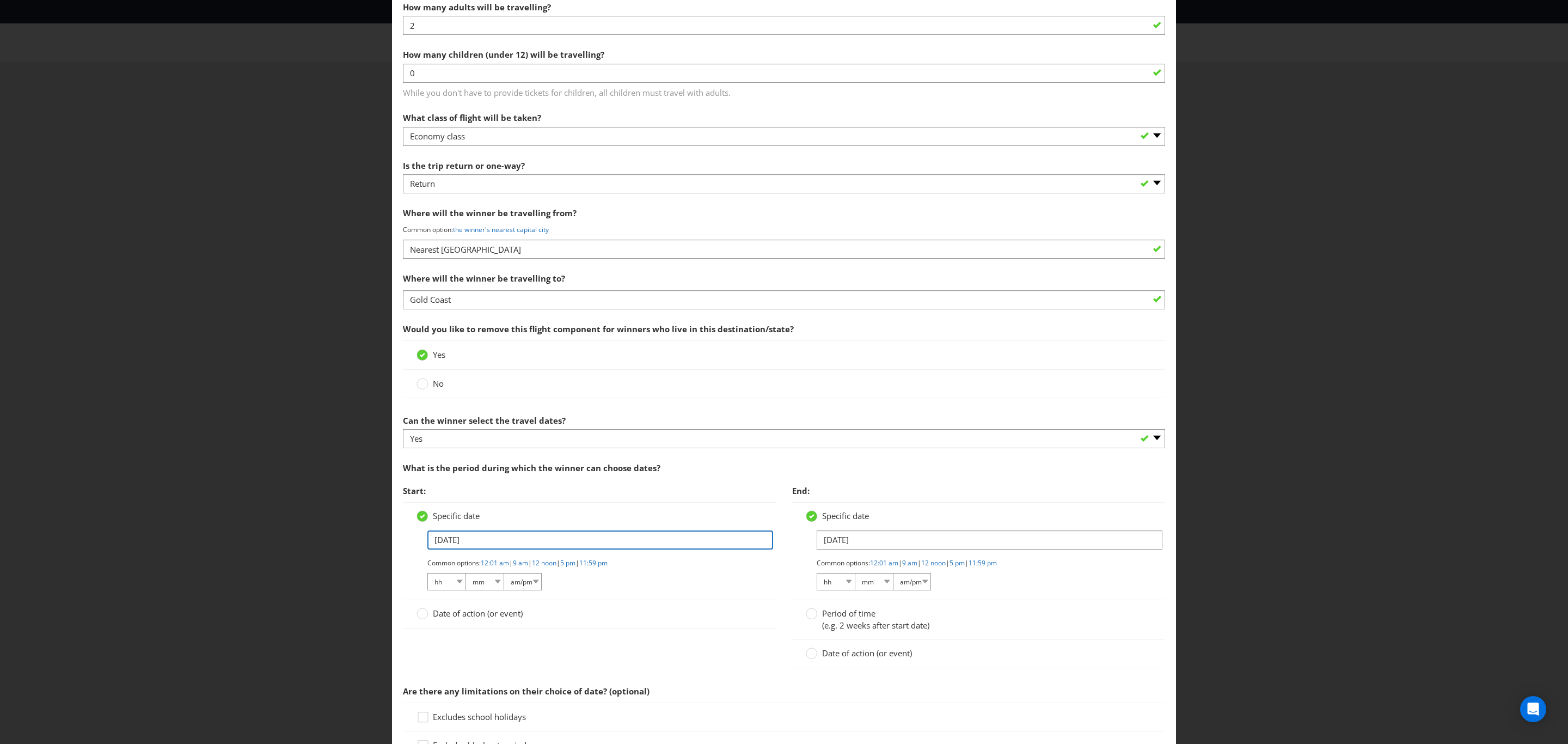
click at [528, 544] on input "[DATE]" at bounding box center [600, 540] width 346 height 19
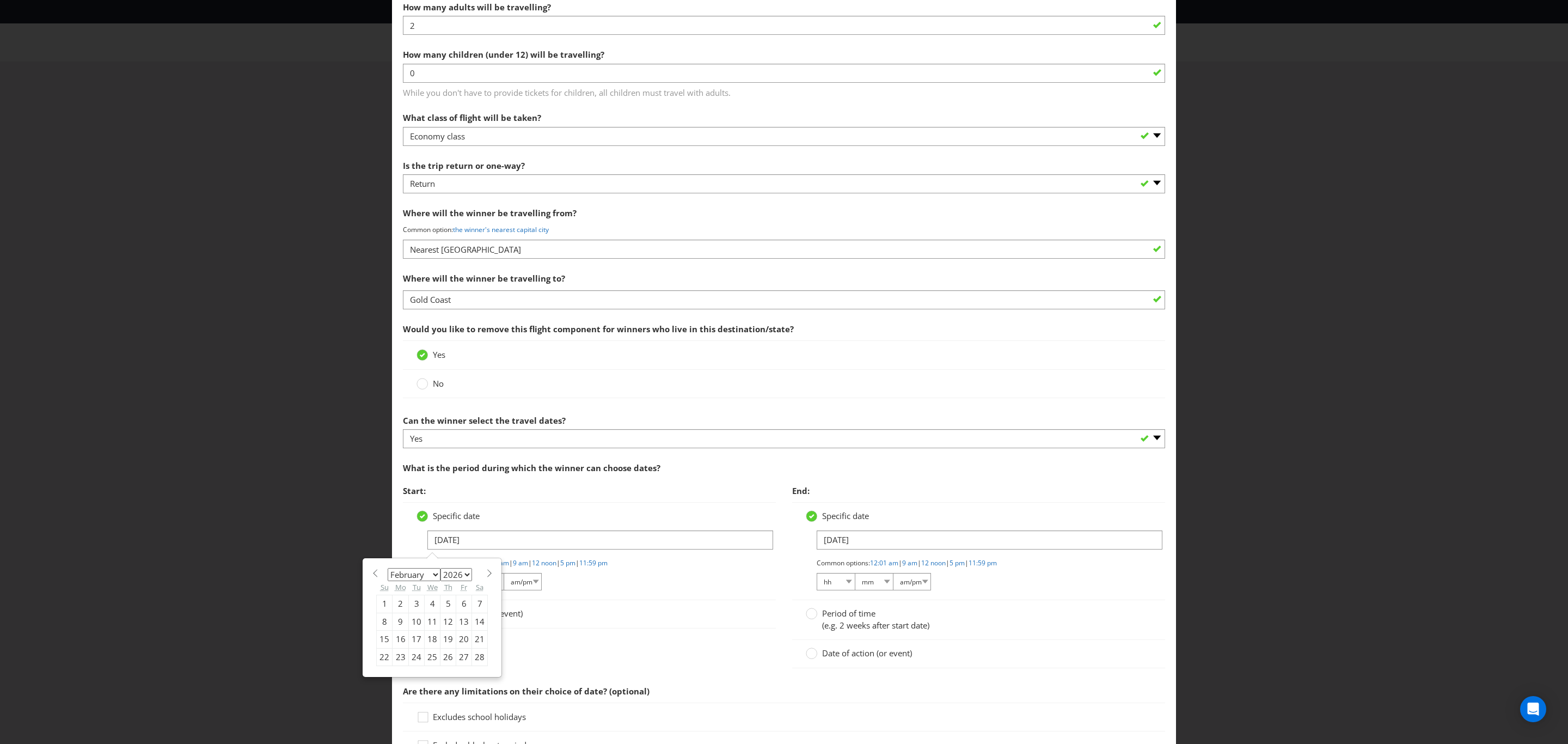
click at [629, 634] on div at bounding box center [589, 632] width 373 height 5
click at [842, 625] on span "(e.g. 2 weeks after start date)" at bounding box center [876, 625] width 108 height 11
click at [0, 0] on input "Period of time (e.g. 2 weeks after start date)" at bounding box center [0, 0] width 0 height 0
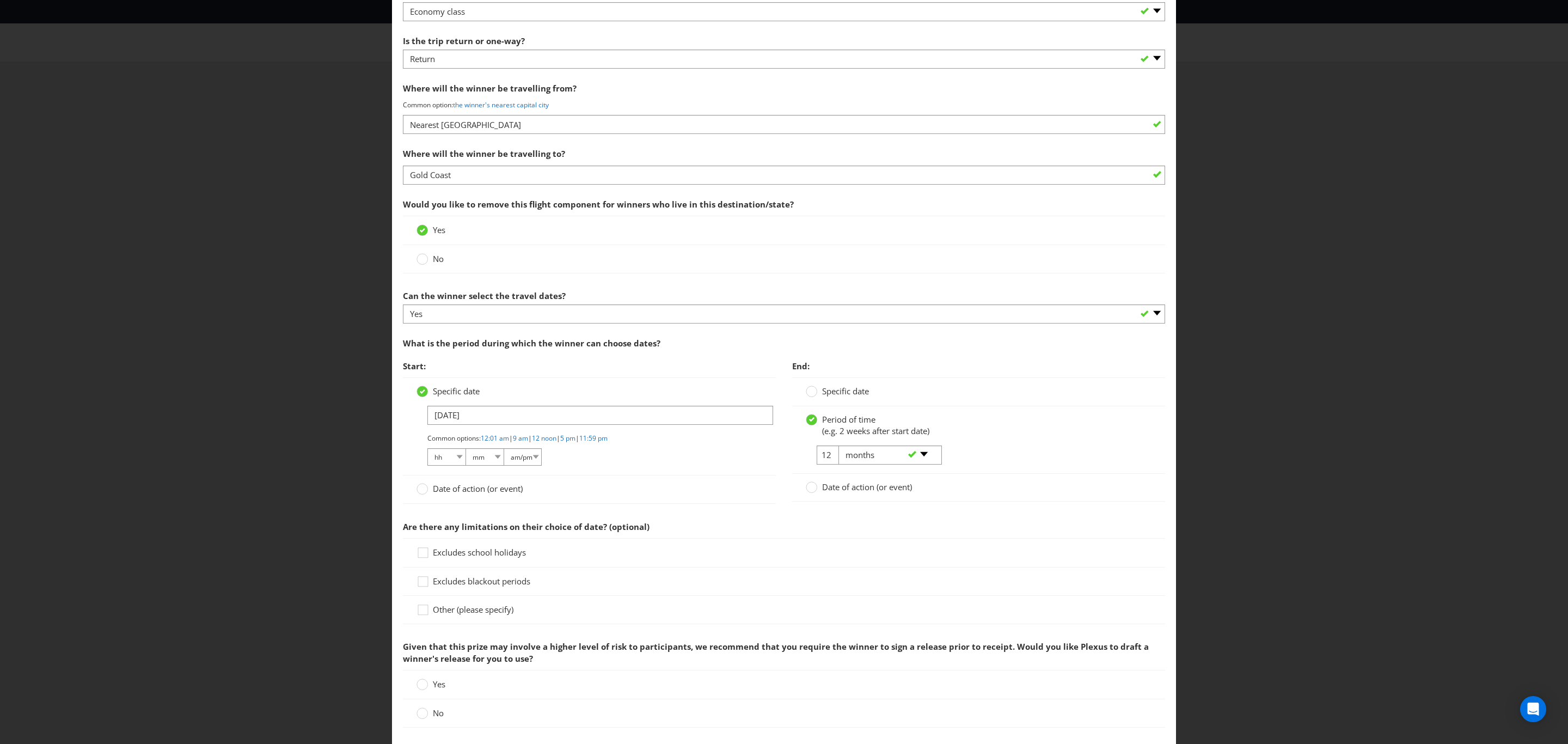
scroll to position [980, 0]
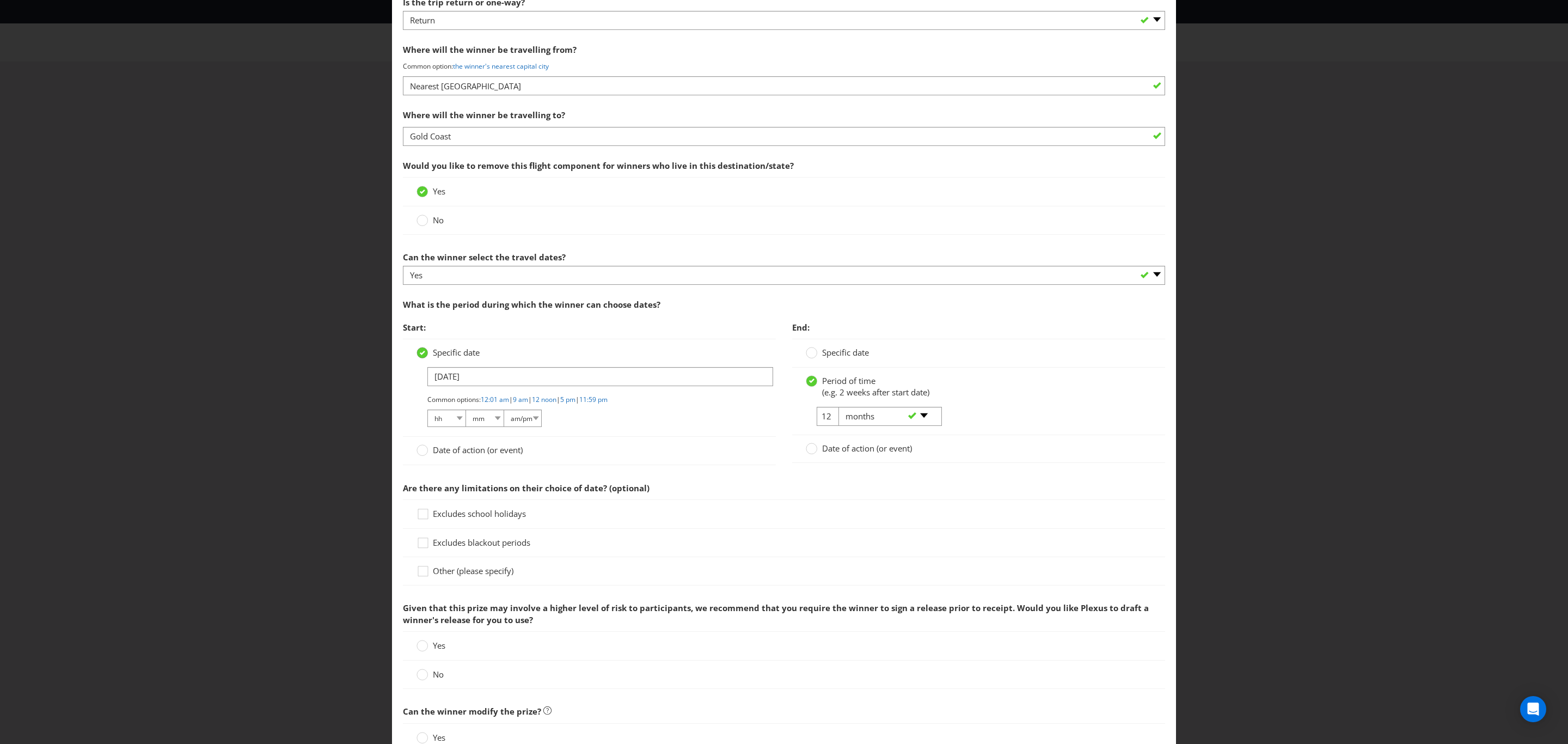
click at [421, 355] on icon at bounding box center [422, 353] width 5 height 5
click at [0, 0] on input "Specific date" at bounding box center [0, 0] width 0 height 0
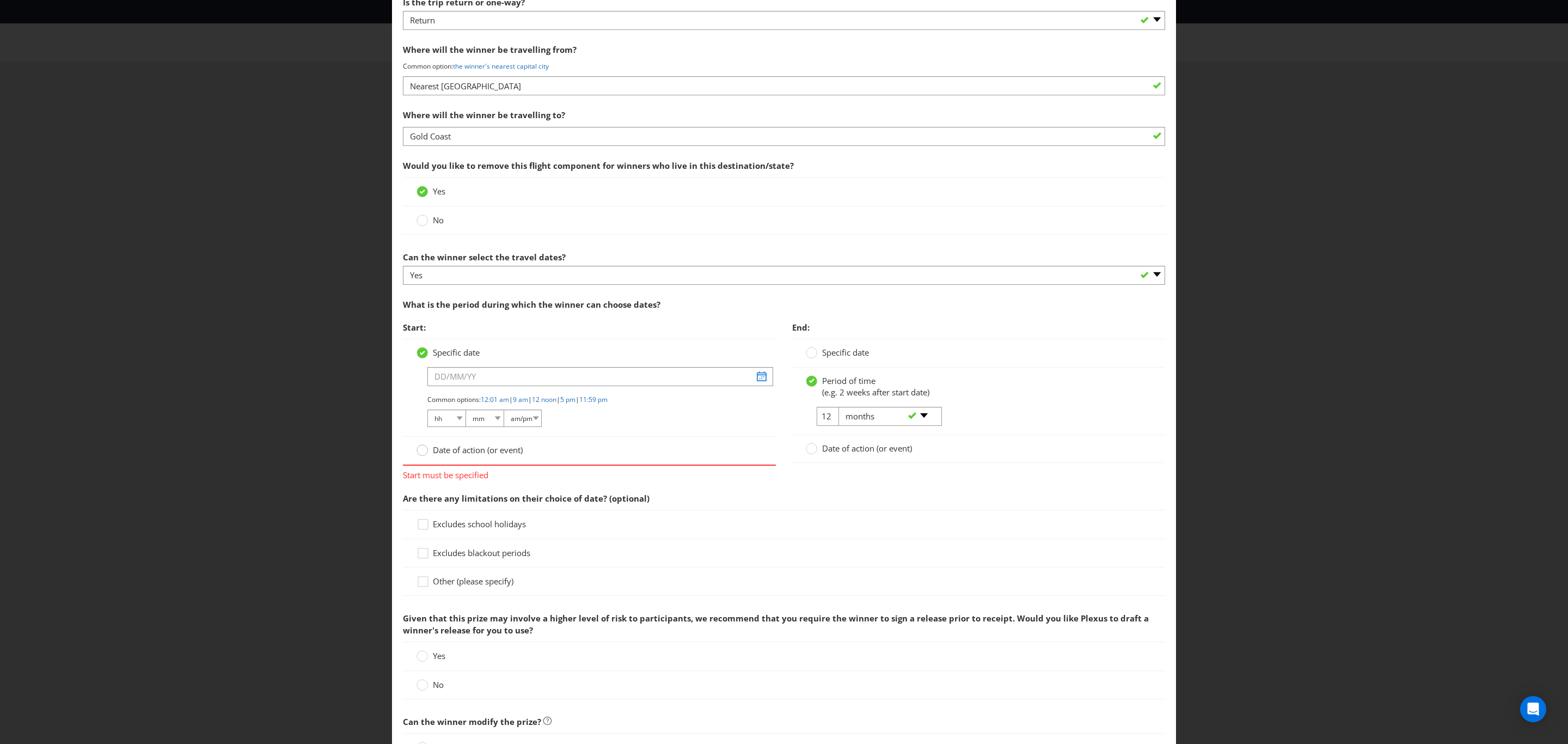
click at [420, 450] on div at bounding box center [422, 446] width 5 height 5
click at [0, 0] on input "Date of action (or event)" at bounding box center [0, 0] width 0 height 0
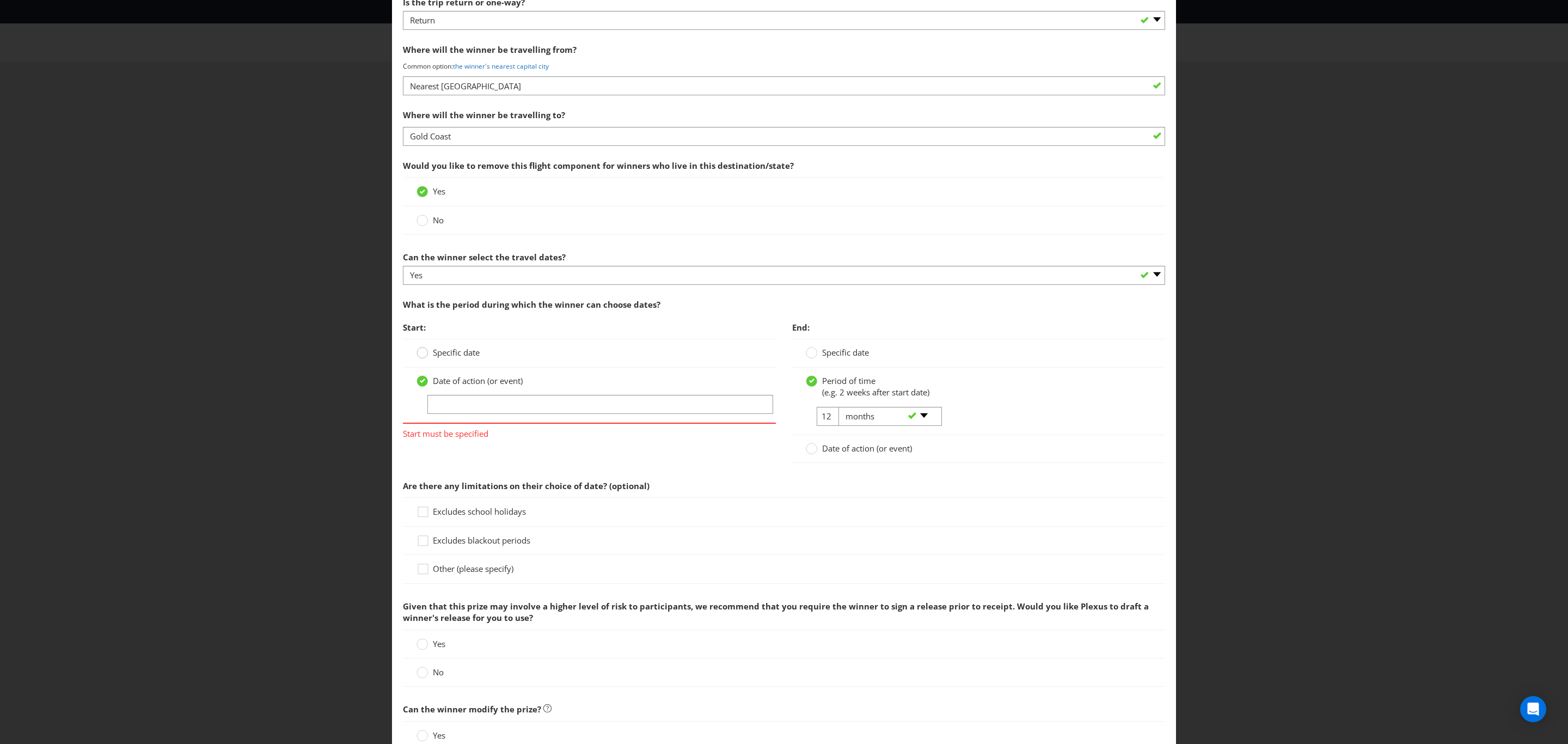
click at [417, 358] on circle at bounding box center [422, 352] width 11 height 11
click at [0, 0] on input "Specific date" at bounding box center [0, 0] width 0 height 0
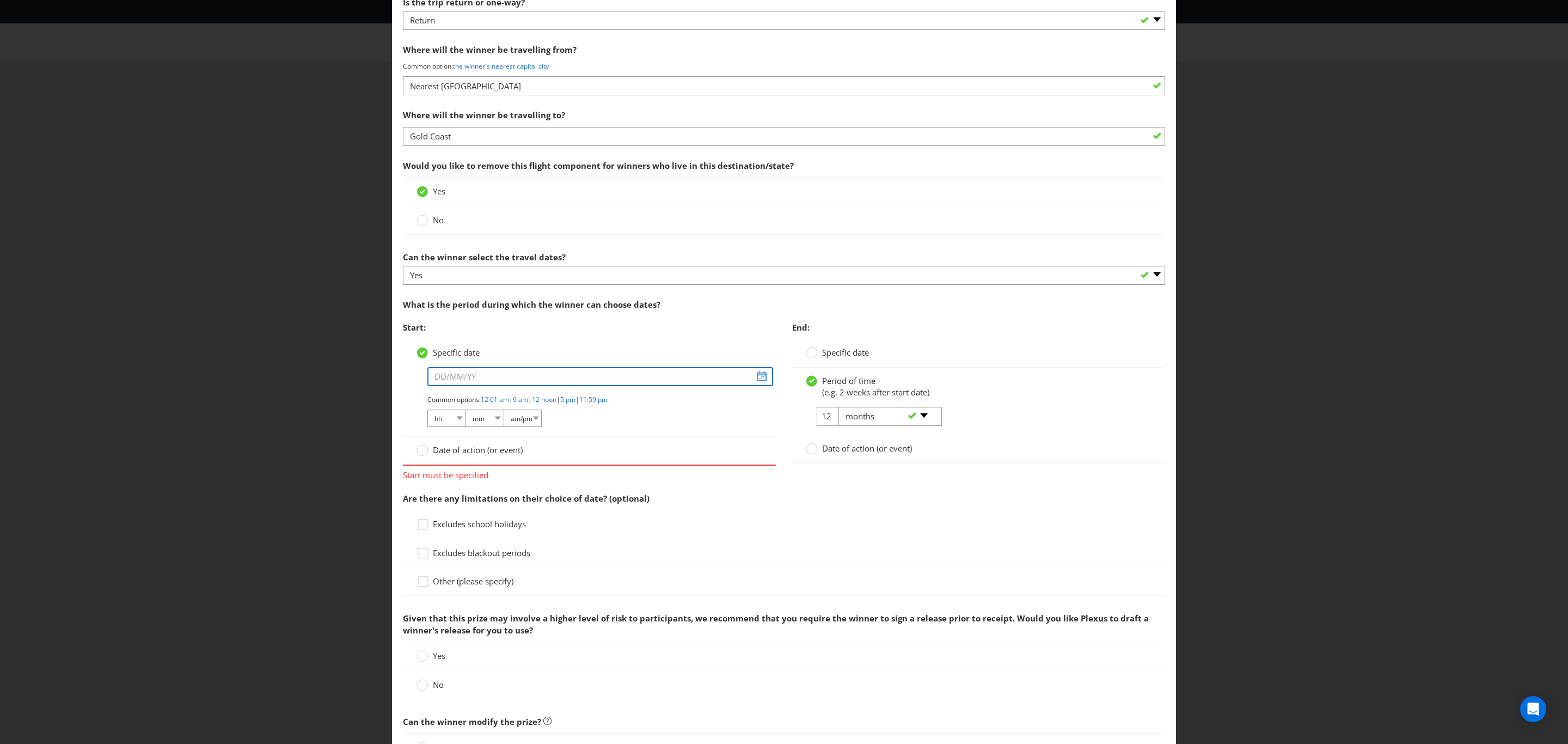
click at [438, 386] on input "text" at bounding box center [600, 377] width 346 height 19
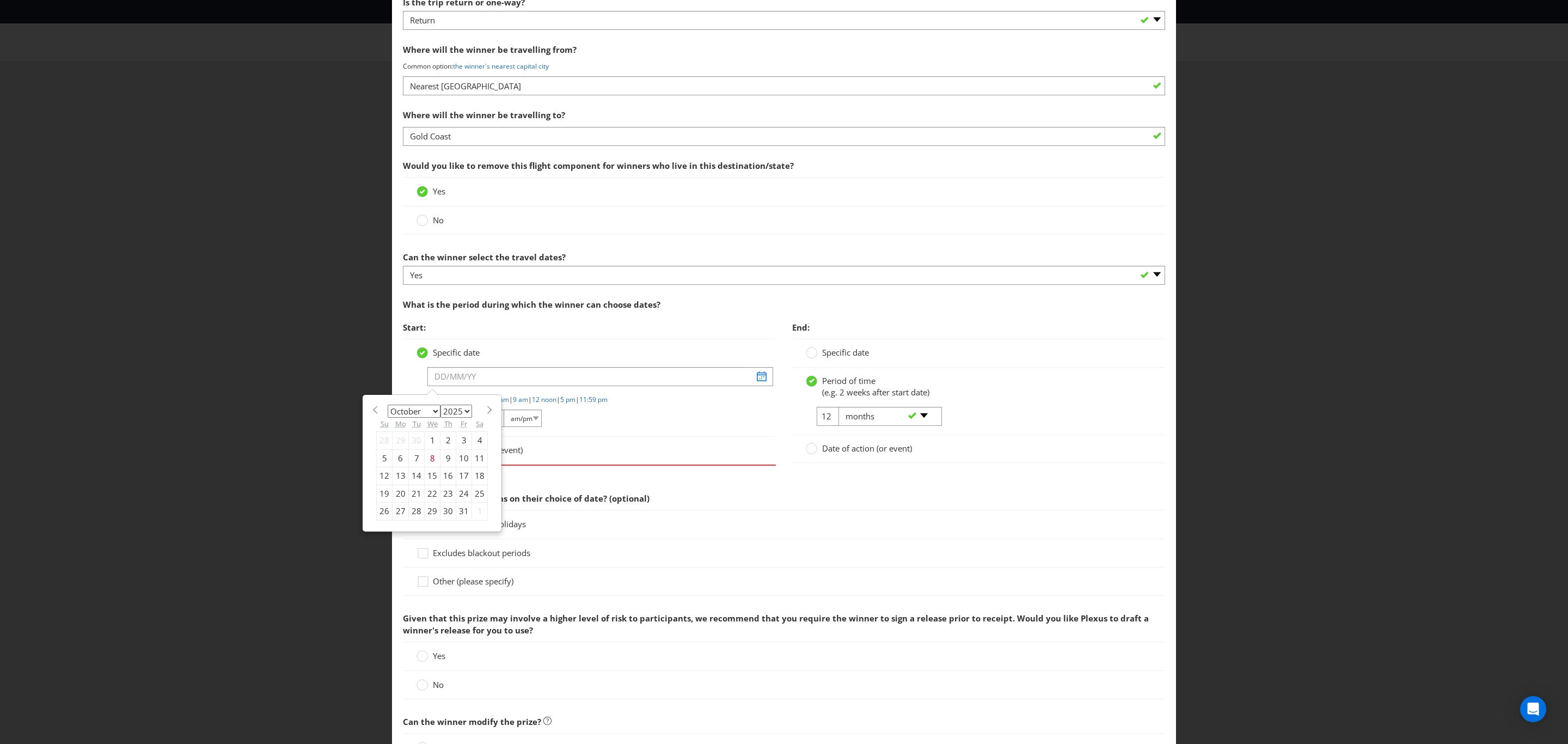
click at [462, 414] on select "2025 2026 2027 2028 2029 2030 2031 2032 2033 2034 2035" at bounding box center [456, 411] width 32 height 13
select select "2026"
click at [440, 410] on select "2025 2026 2027 2028 2029 2030 2031 2032 2033 2034 2035" at bounding box center [456, 411] width 32 height 13
click at [428, 414] on select "January February March April May June July August September October November De…" at bounding box center [414, 411] width 53 height 13
select select "1"
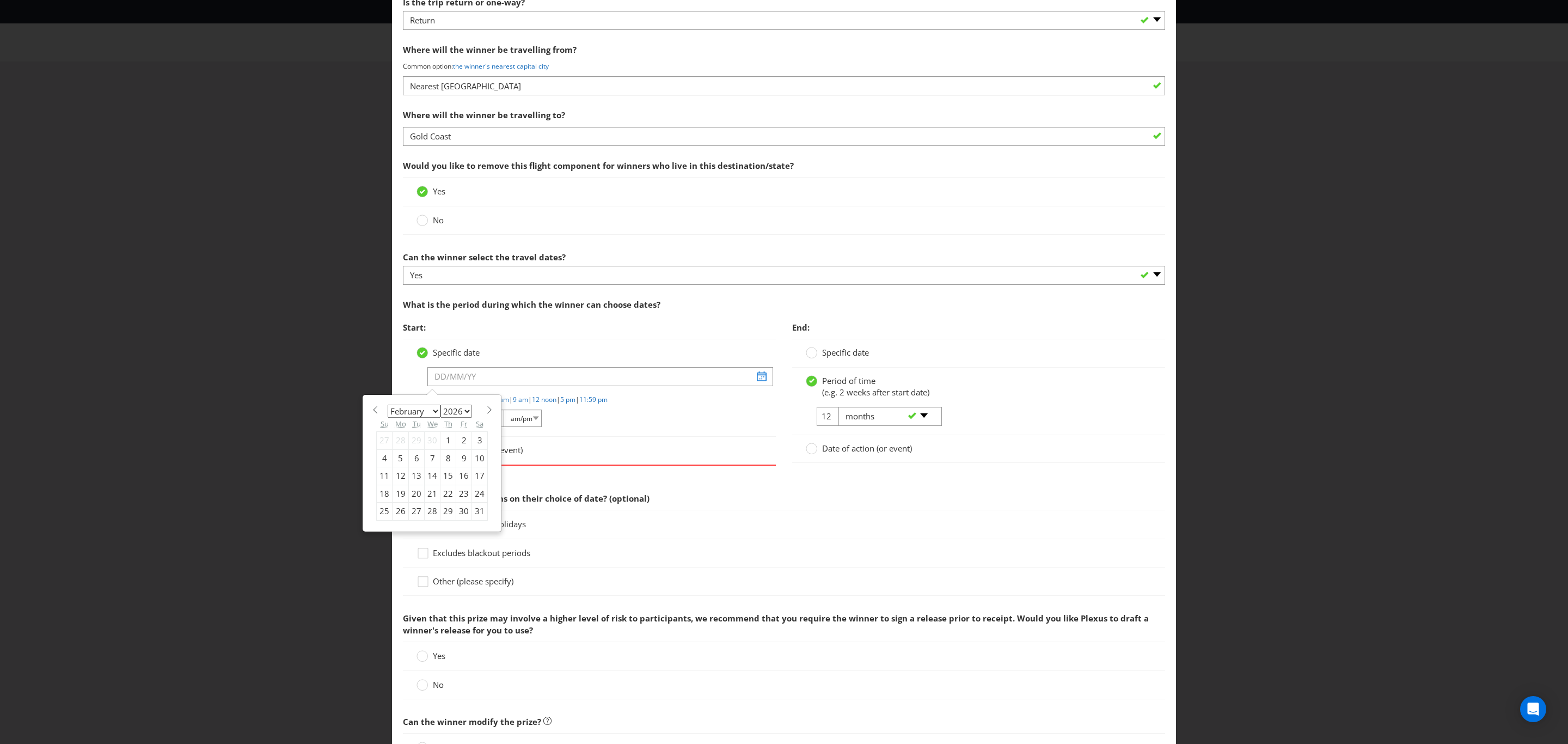
click at [388, 410] on select "January February March April May June July August September October November De…" at bounding box center [414, 411] width 53 height 13
click at [411, 446] on div "3" at bounding box center [417, 440] width 16 height 17
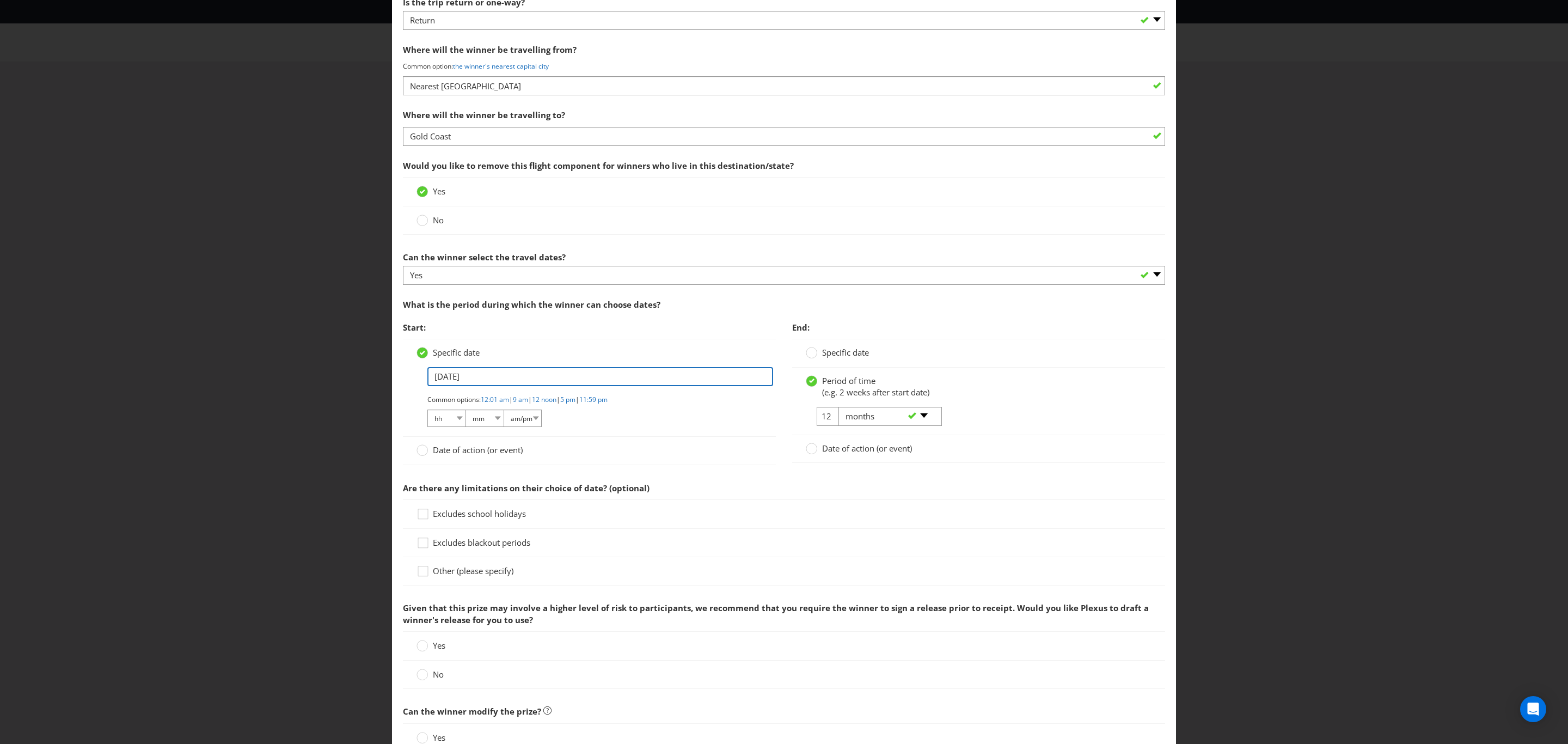
click at [484, 383] on input "[DATE]" at bounding box center [600, 377] width 346 height 19
click at [459, 482] on div "20" at bounding box center [464, 475] width 16 height 17
type input "[DATE]"
click at [417, 520] on icon at bounding box center [424, 516] width 16 height 16
click at [0, 0] on input "Excludes school holidays" at bounding box center [0, 0] width 0 height 0
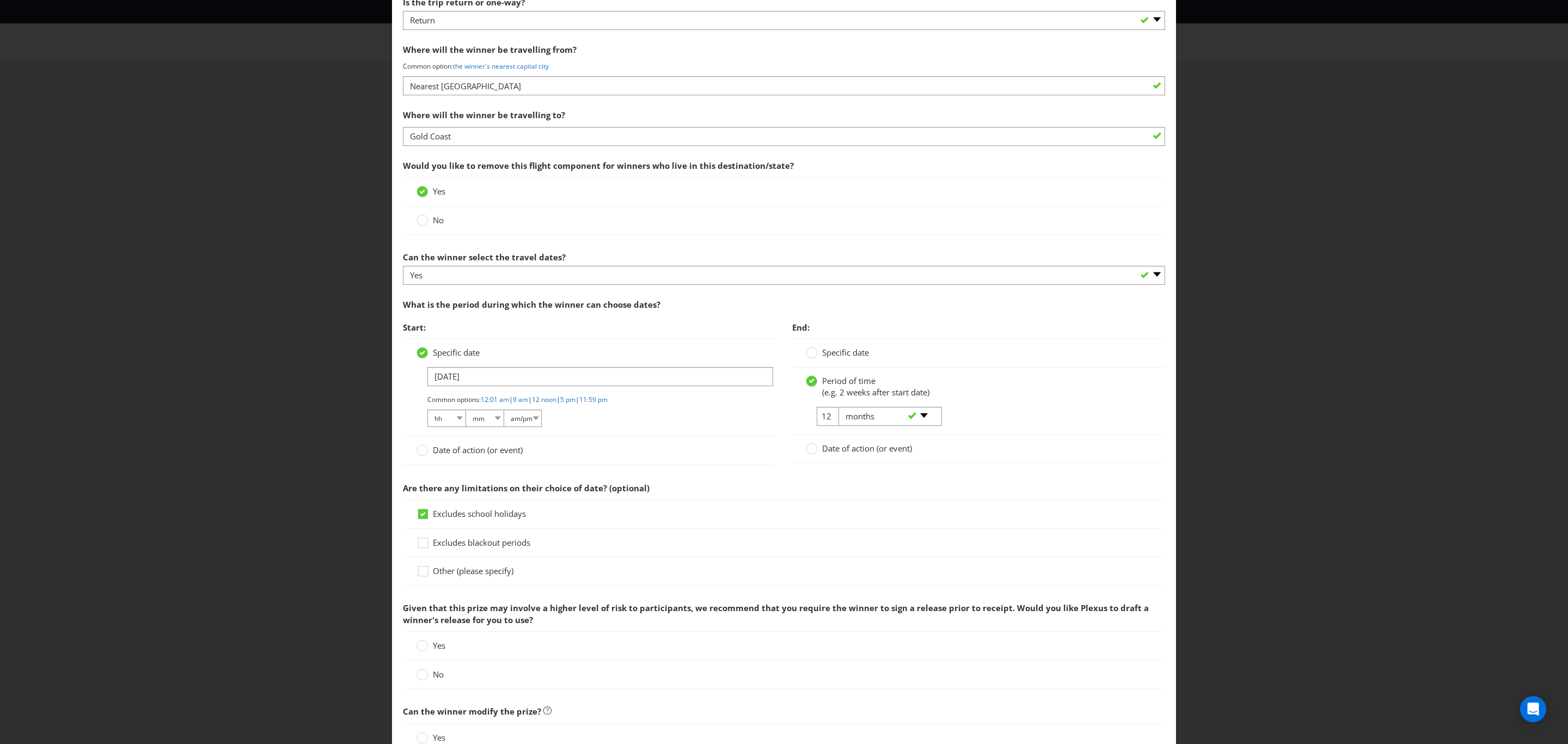
scroll to position [1062, 0]
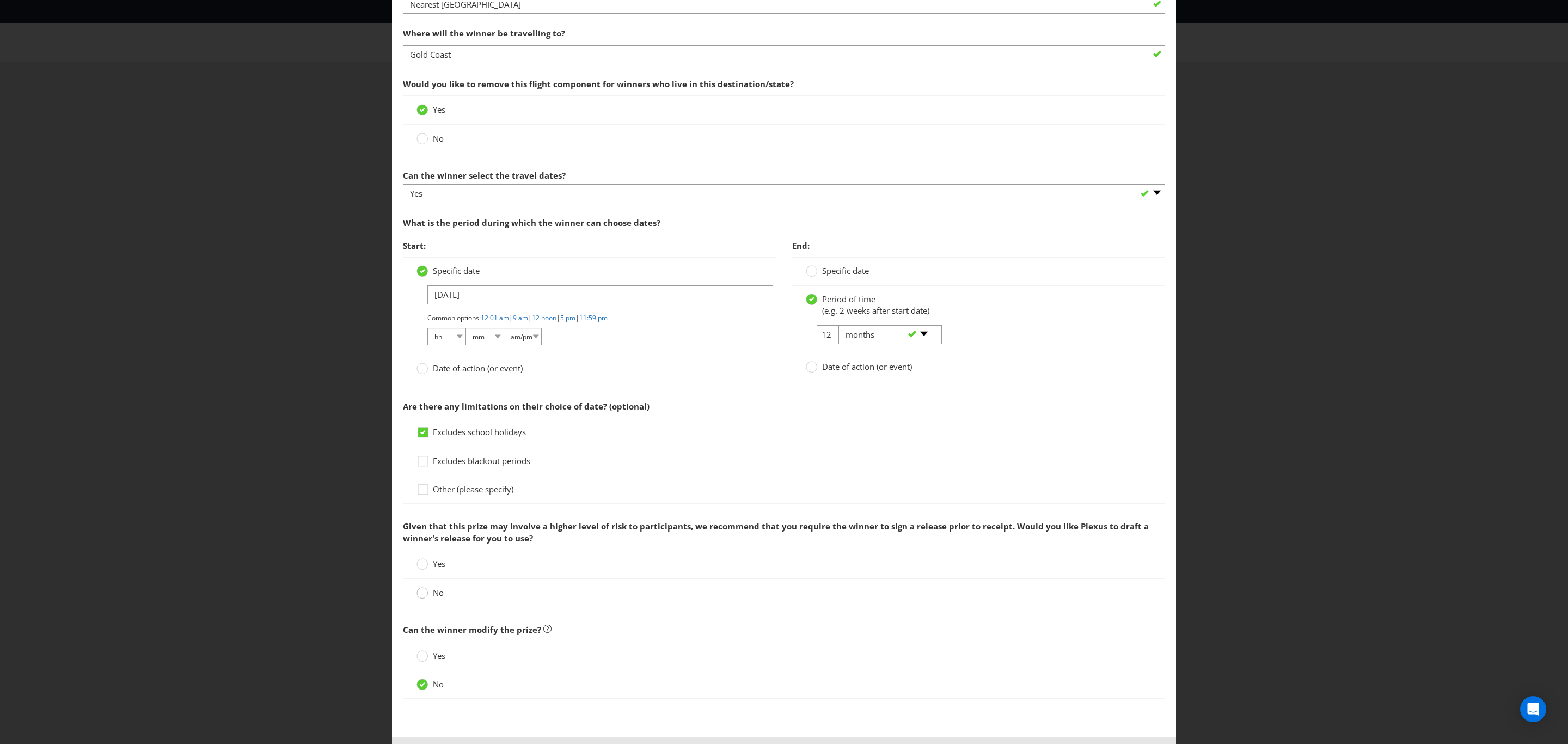
click at [419, 598] on circle at bounding box center [422, 593] width 11 height 11
click at [0, 0] on input "No" at bounding box center [0, 0] width 0 height 0
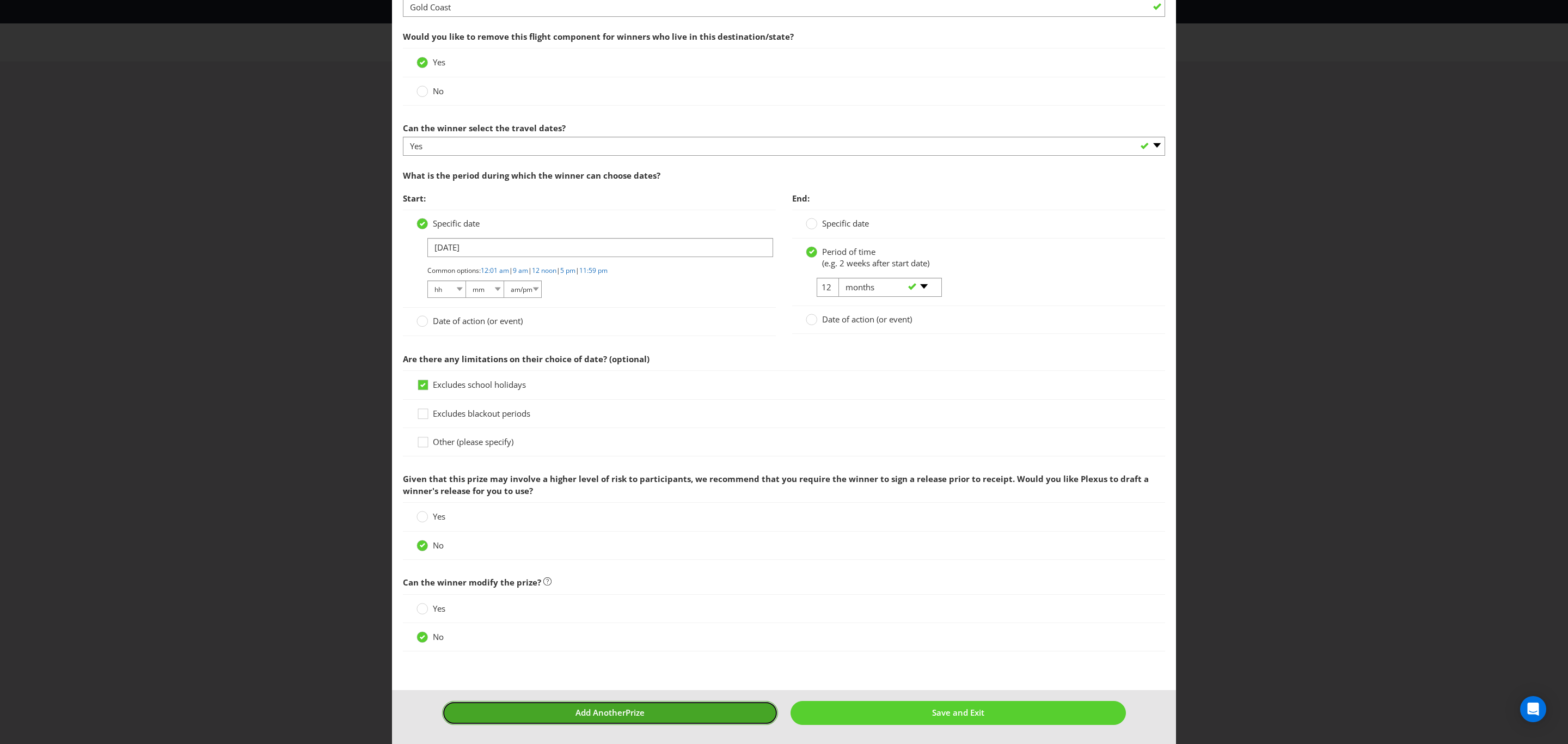
click at [716, 711] on button "Add Another Prize" at bounding box center [610, 712] width 336 height 23
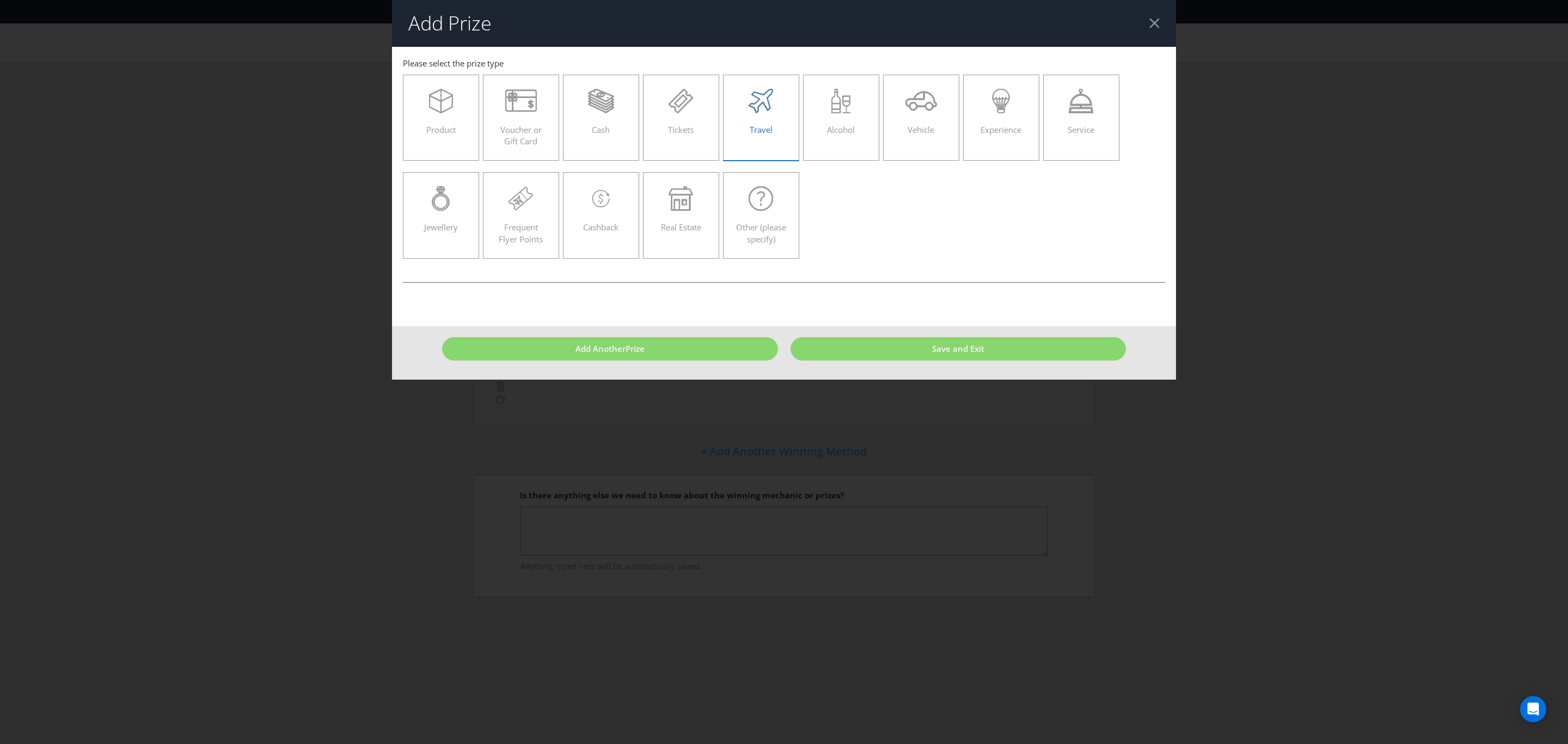
click at [770, 108] on icon at bounding box center [761, 101] width 24 height 24
click at [0, 0] on input "Travel" at bounding box center [0, 0] width 0 height 0
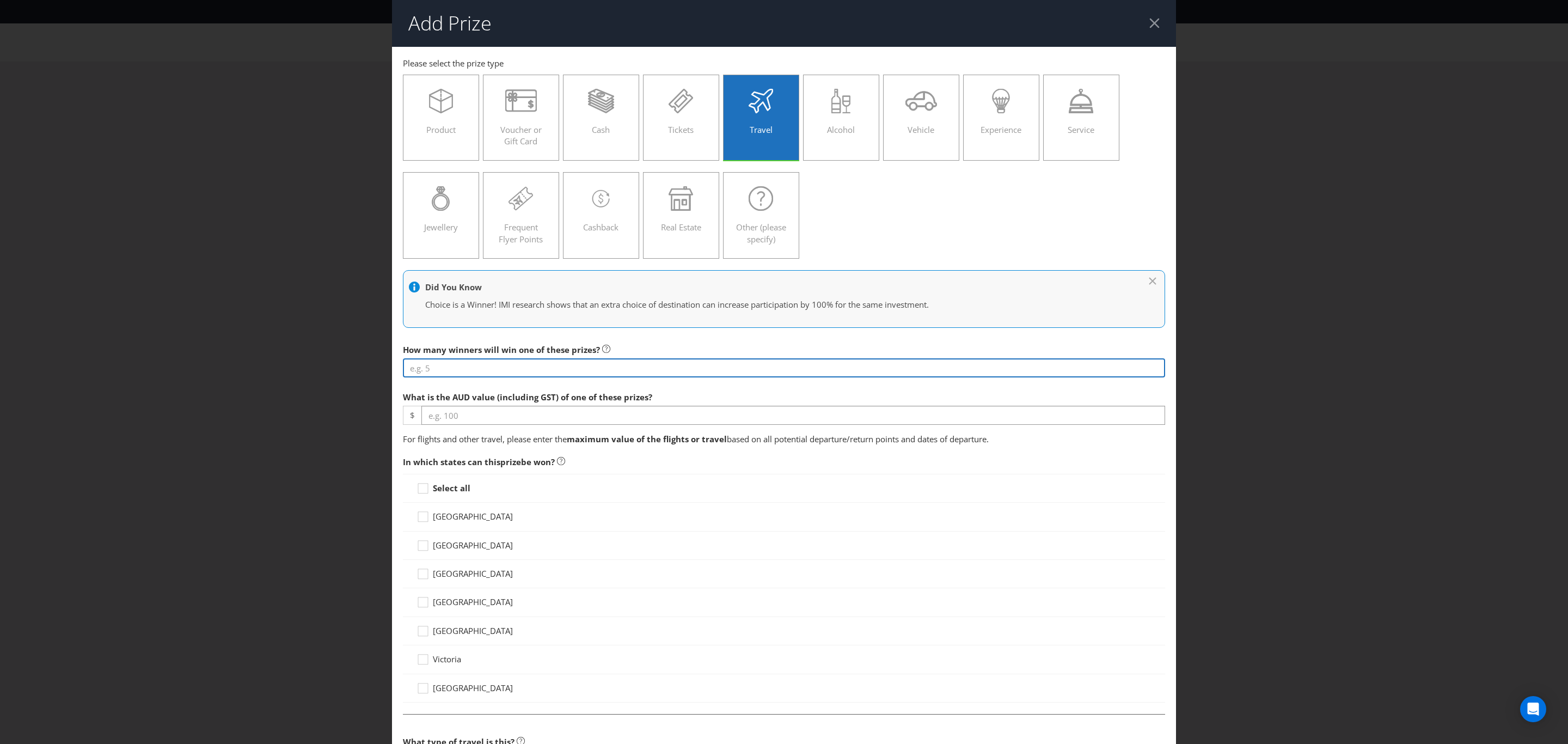
click at [496, 369] on input "number" at bounding box center [784, 368] width 762 height 19
type input "2"
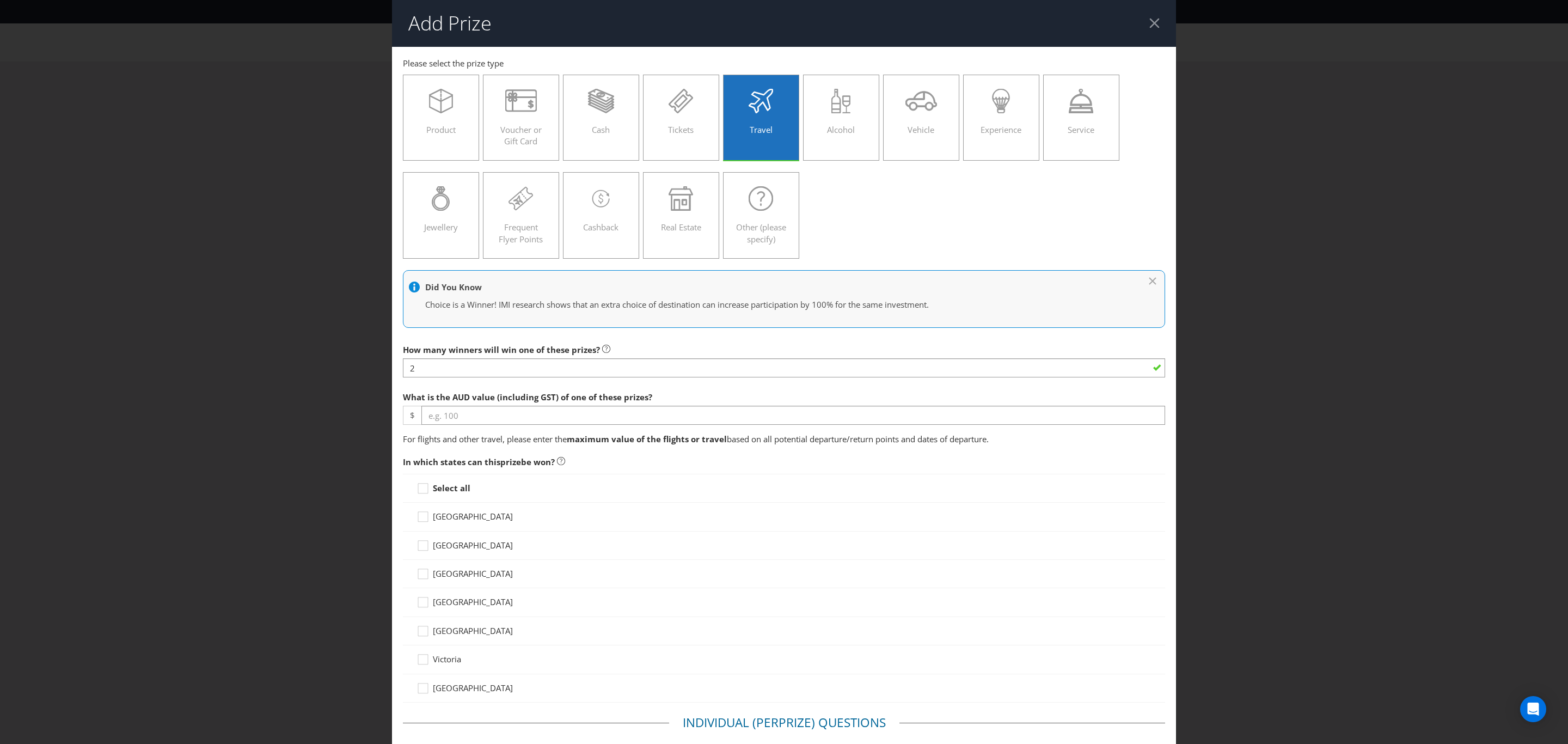
click at [502, 425] on div at bounding box center [784, 425] width 762 height 1
click at [495, 411] on input "number" at bounding box center [793, 415] width 744 height 19
type input "2000"
click at [920, 541] on div "[GEOGRAPHIC_DATA]" at bounding box center [784, 546] width 762 height 28
click at [420, 488] on div at bounding box center [423, 484] width 5 height 5
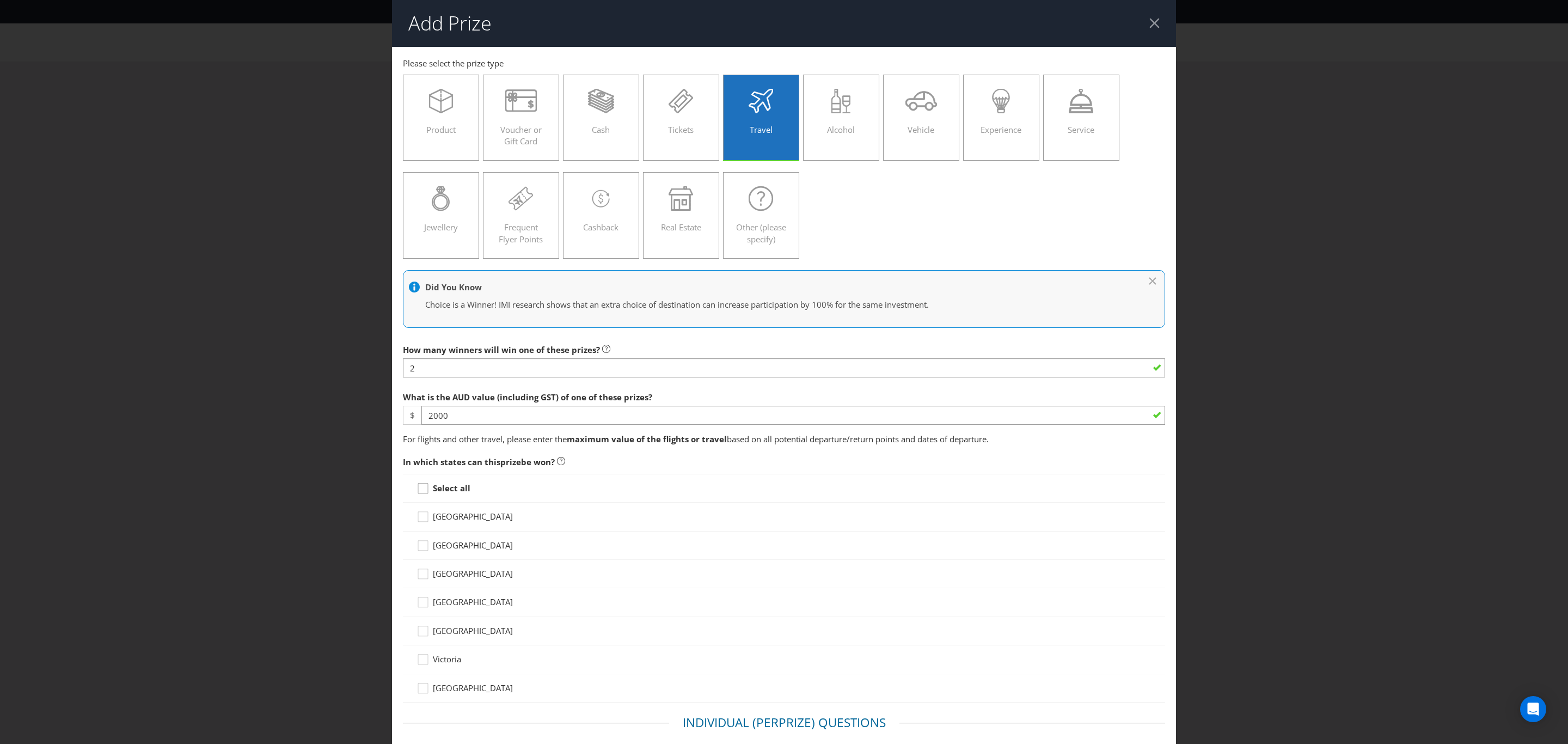
click at [0, 0] on input "Select all" at bounding box center [0, 0] width 0 height 0
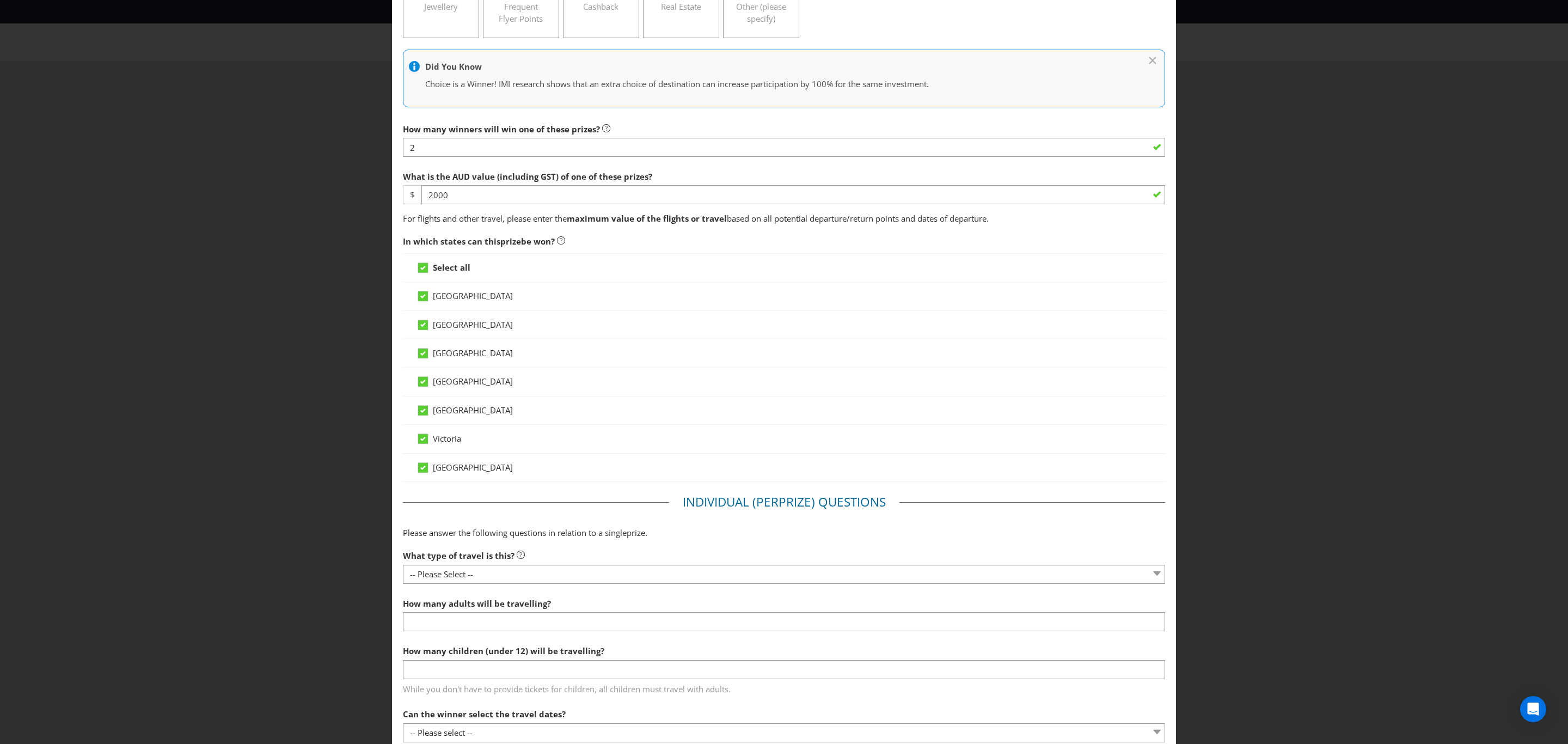
scroll to position [245, 0]
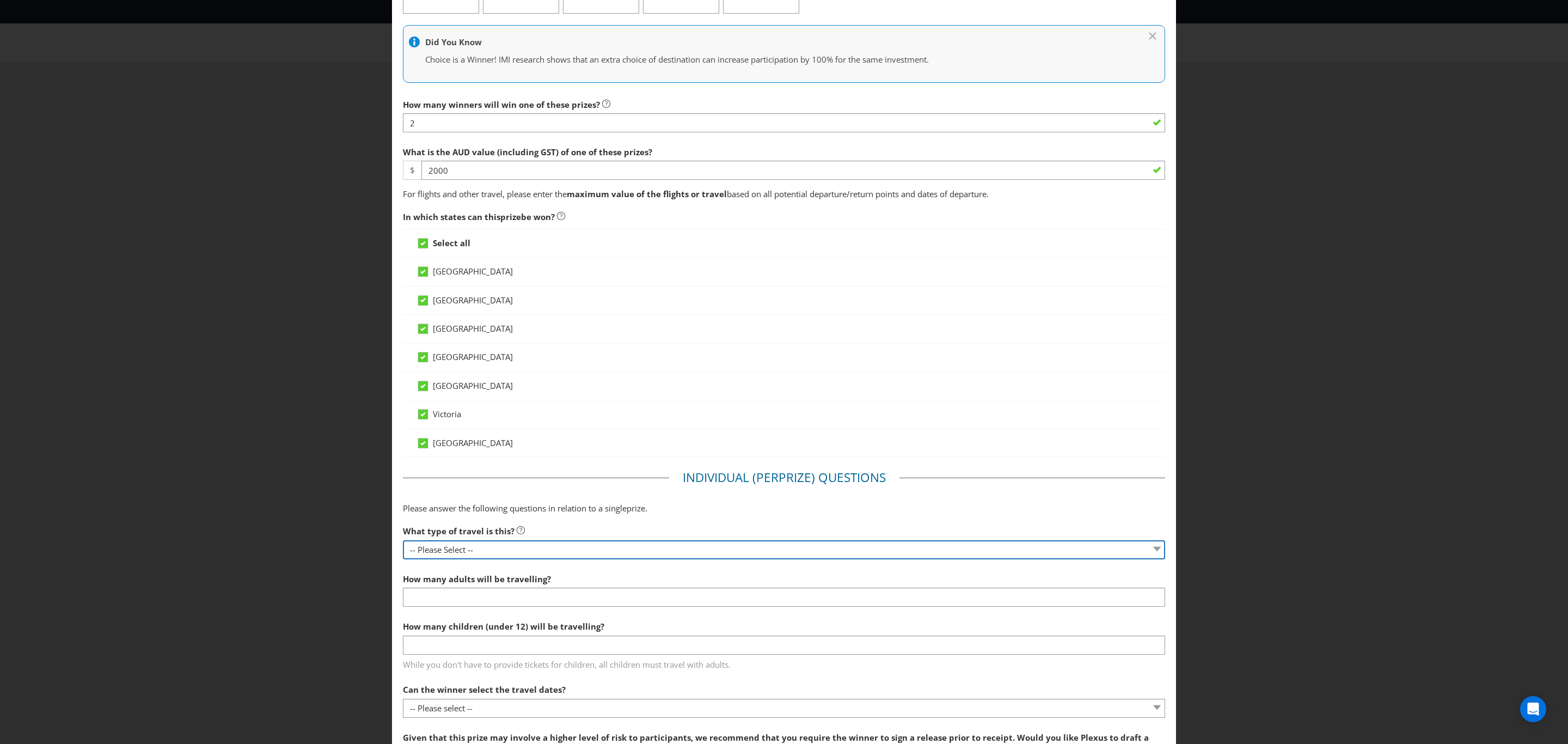
click at [513, 551] on select "-- Please Select -- Flight Accommodation Car Hire Bus Train Cruise Transfers Ot…" at bounding box center [784, 550] width 762 height 19
select select "ACCOMMODATION"
click at [403, 544] on select "-- Please Select -- Flight Accommodation Car Hire Bus Train Cruise Transfers Ot…" at bounding box center [784, 550] width 762 height 19
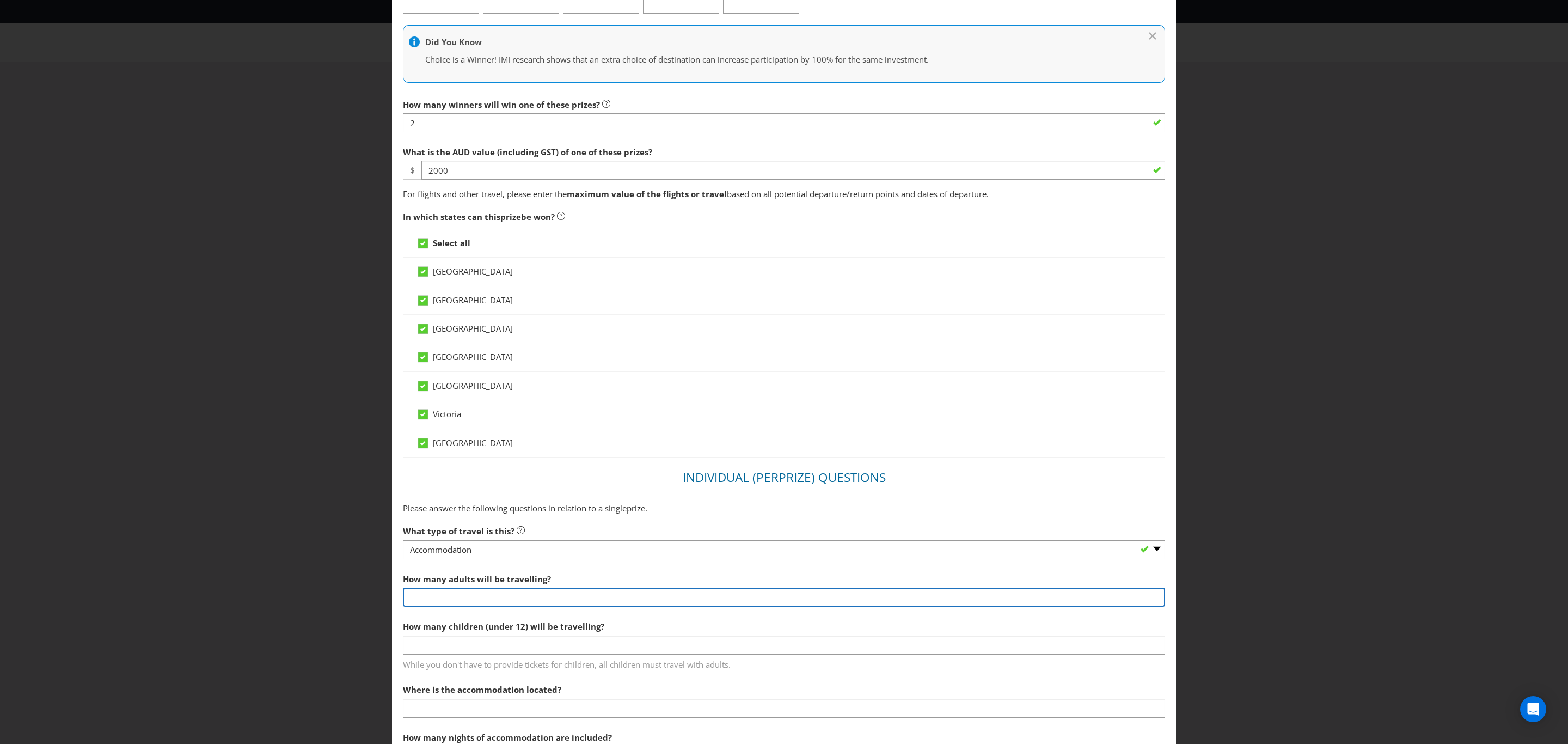
click at [481, 600] on input "number" at bounding box center [784, 597] width 762 height 19
type input "2"
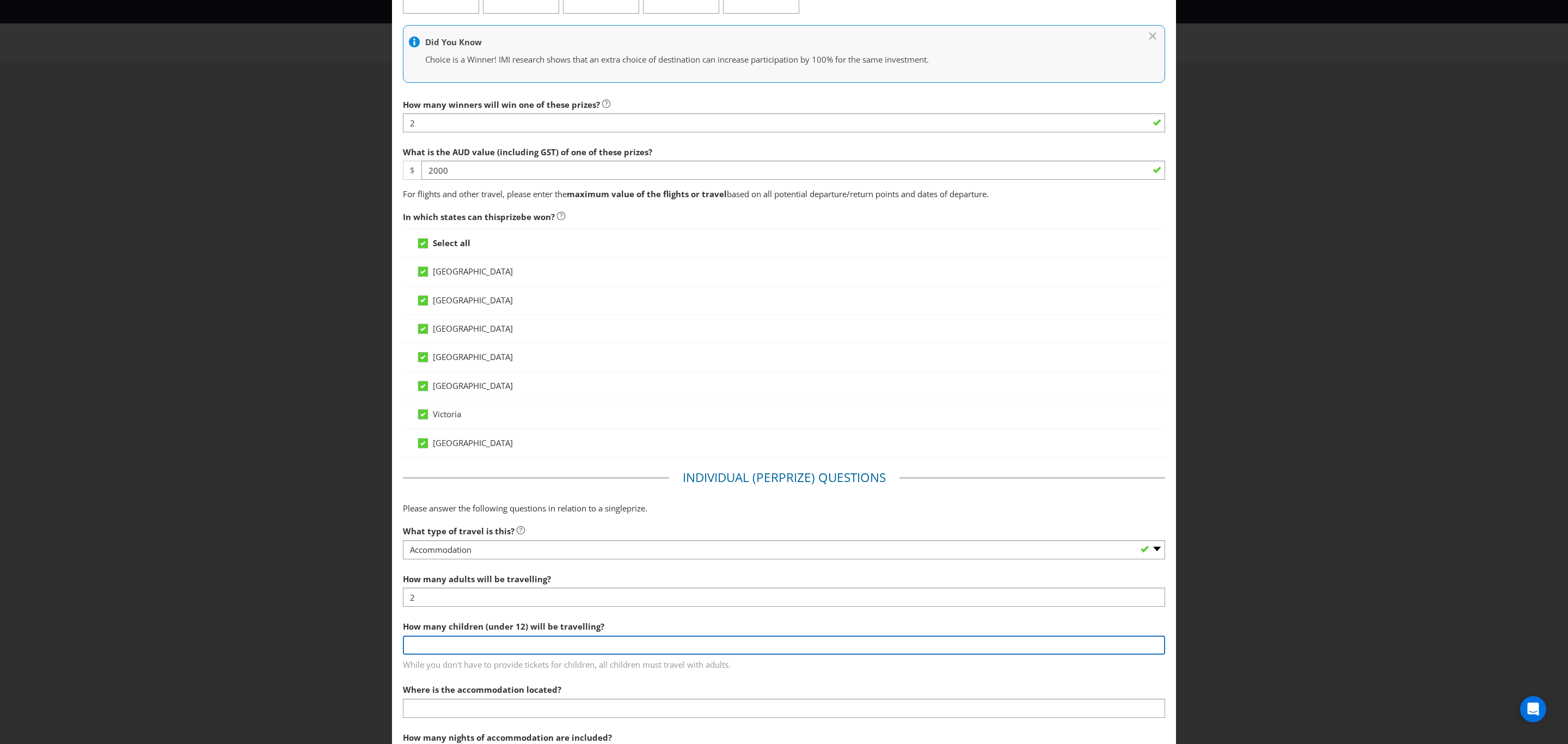
click at [472, 654] on input "number" at bounding box center [784, 645] width 762 height 19
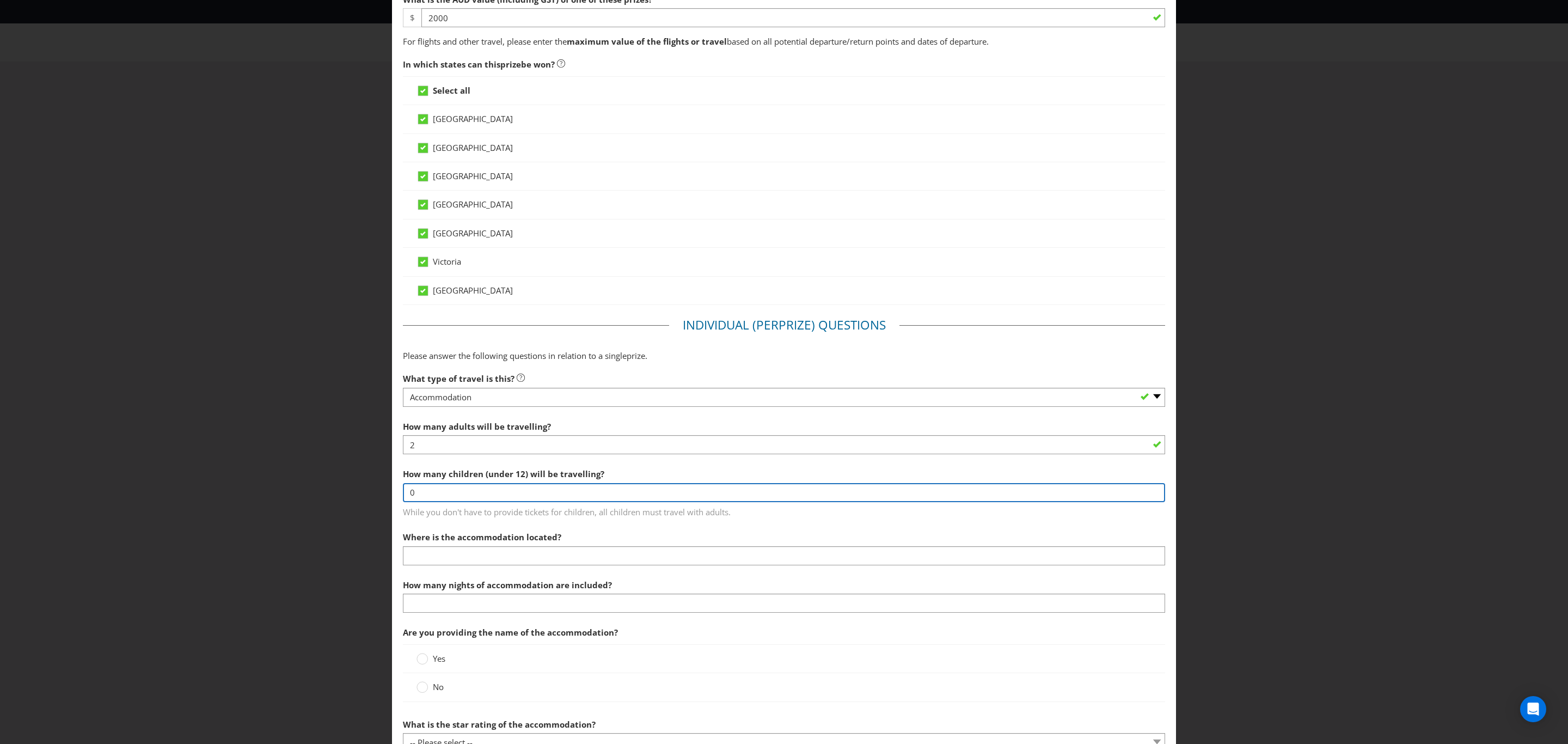
scroll to position [408, 0]
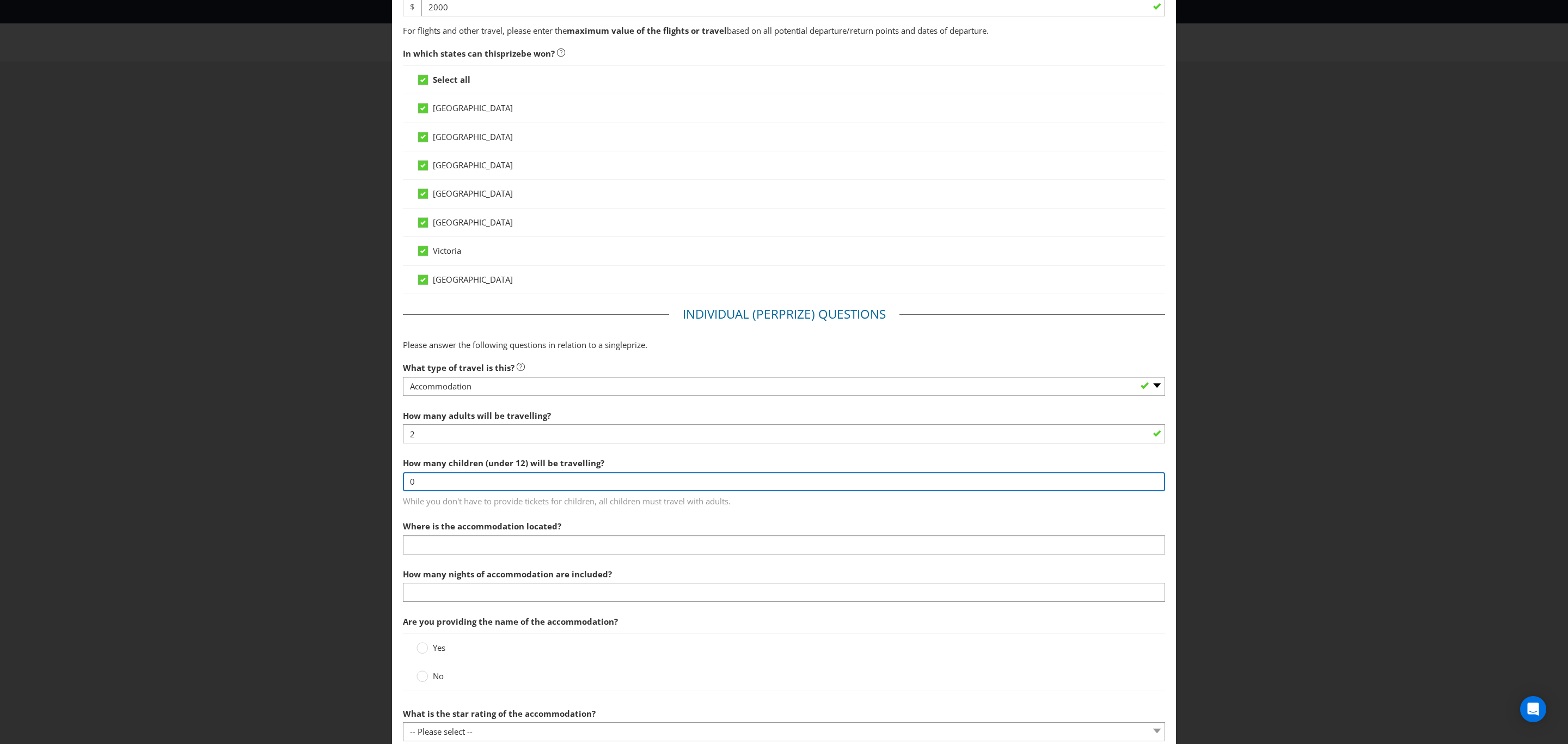
type input "0"
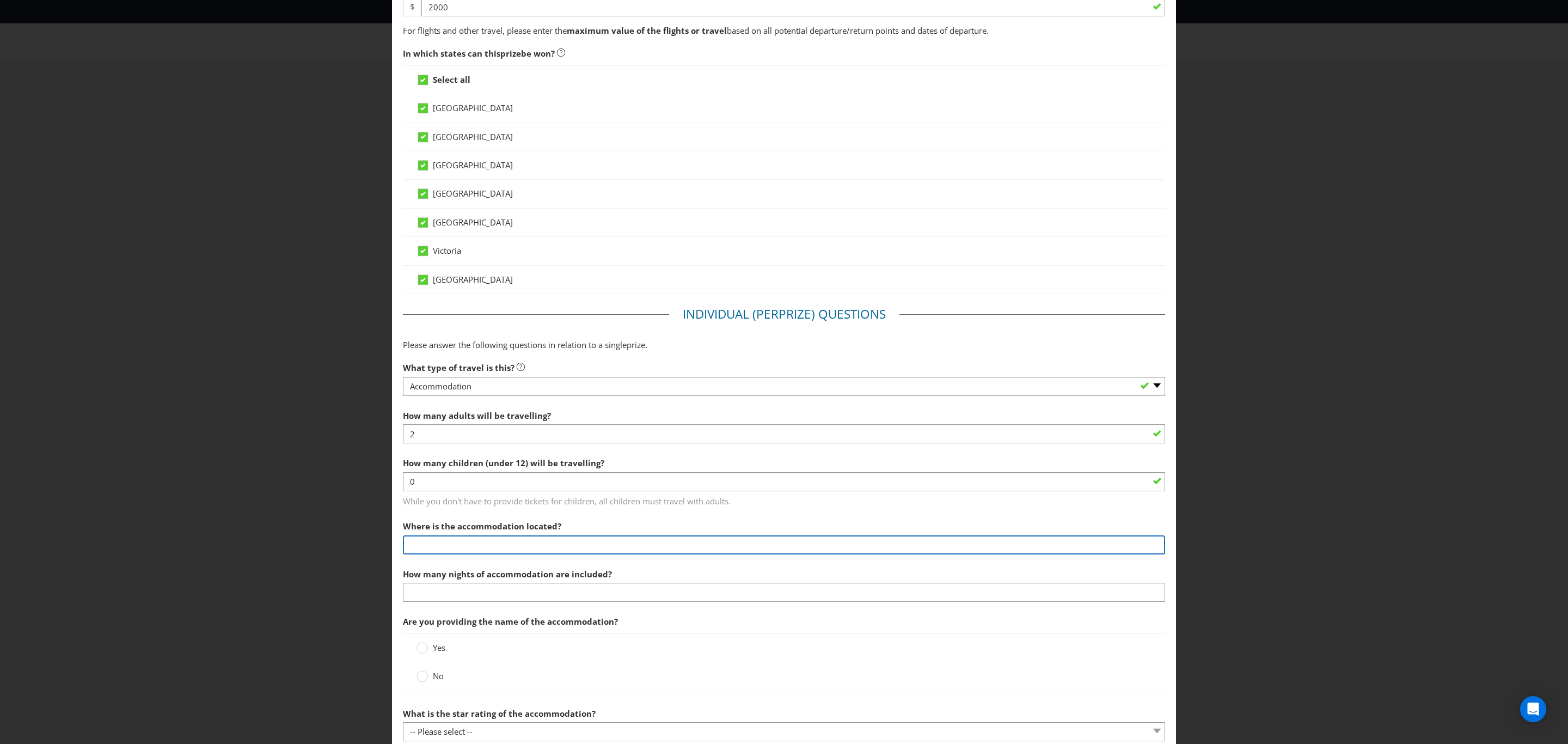
click at [502, 544] on input "text" at bounding box center [784, 545] width 762 height 19
type input "Gold Coast"
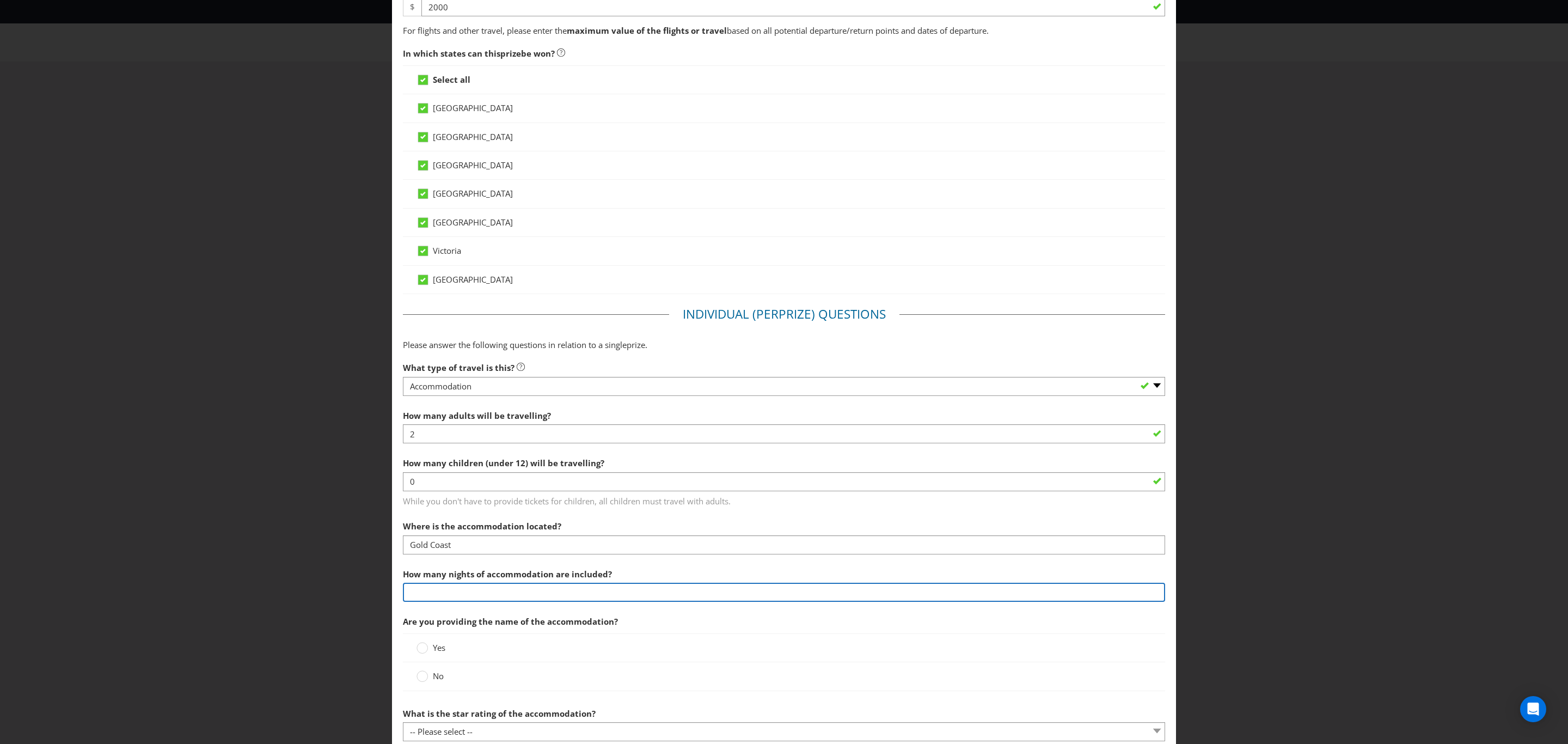
click at [500, 598] on input "number" at bounding box center [784, 593] width 762 height 19
type input "2"
click at [496, 639] on div "Yes" at bounding box center [784, 647] width 762 height 29
click at [420, 654] on circle at bounding box center [422, 648] width 11 height 11
click at [0, 0] on input "Yes" at bounding box center [0, 0] width 0 height 0
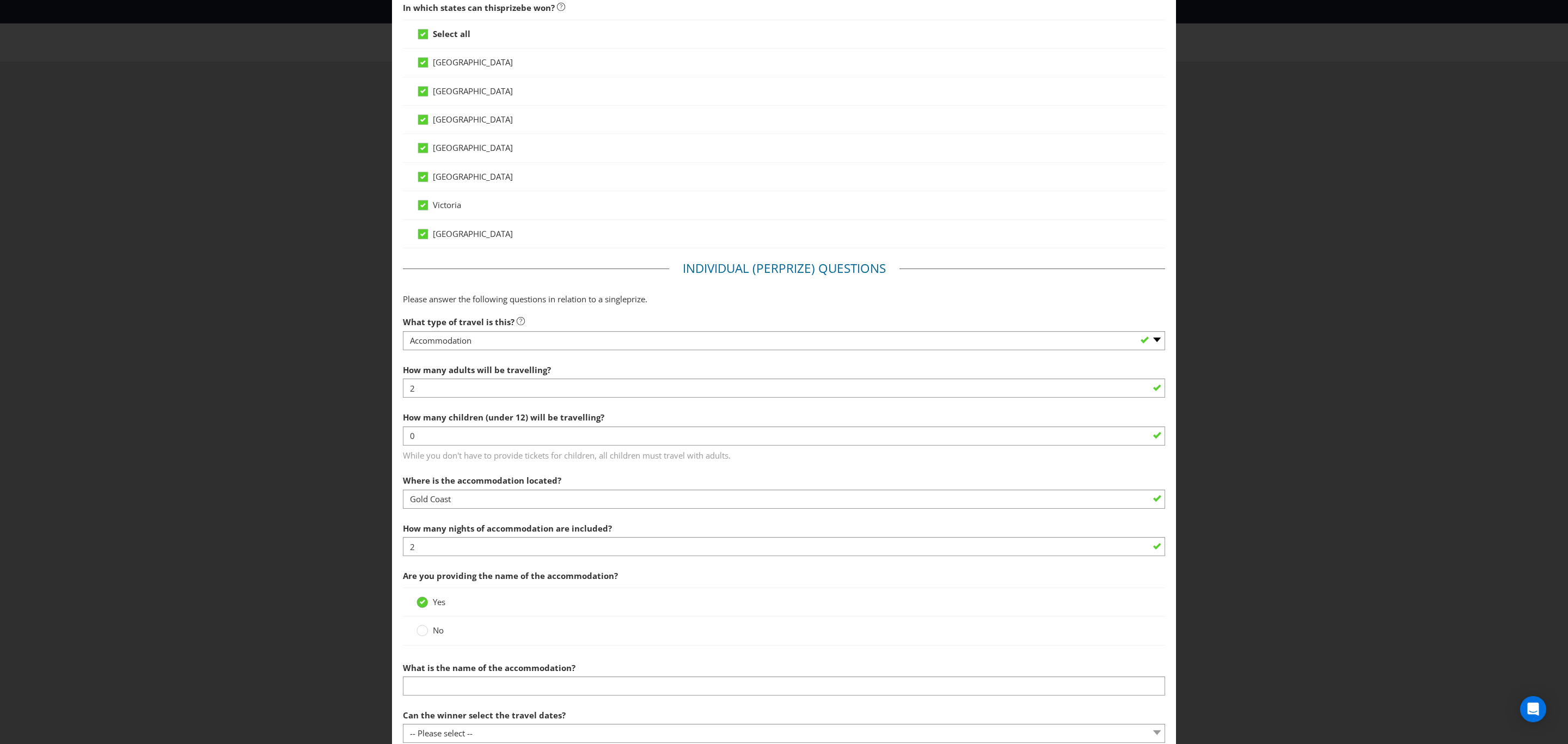
scroll to position [490, 0]
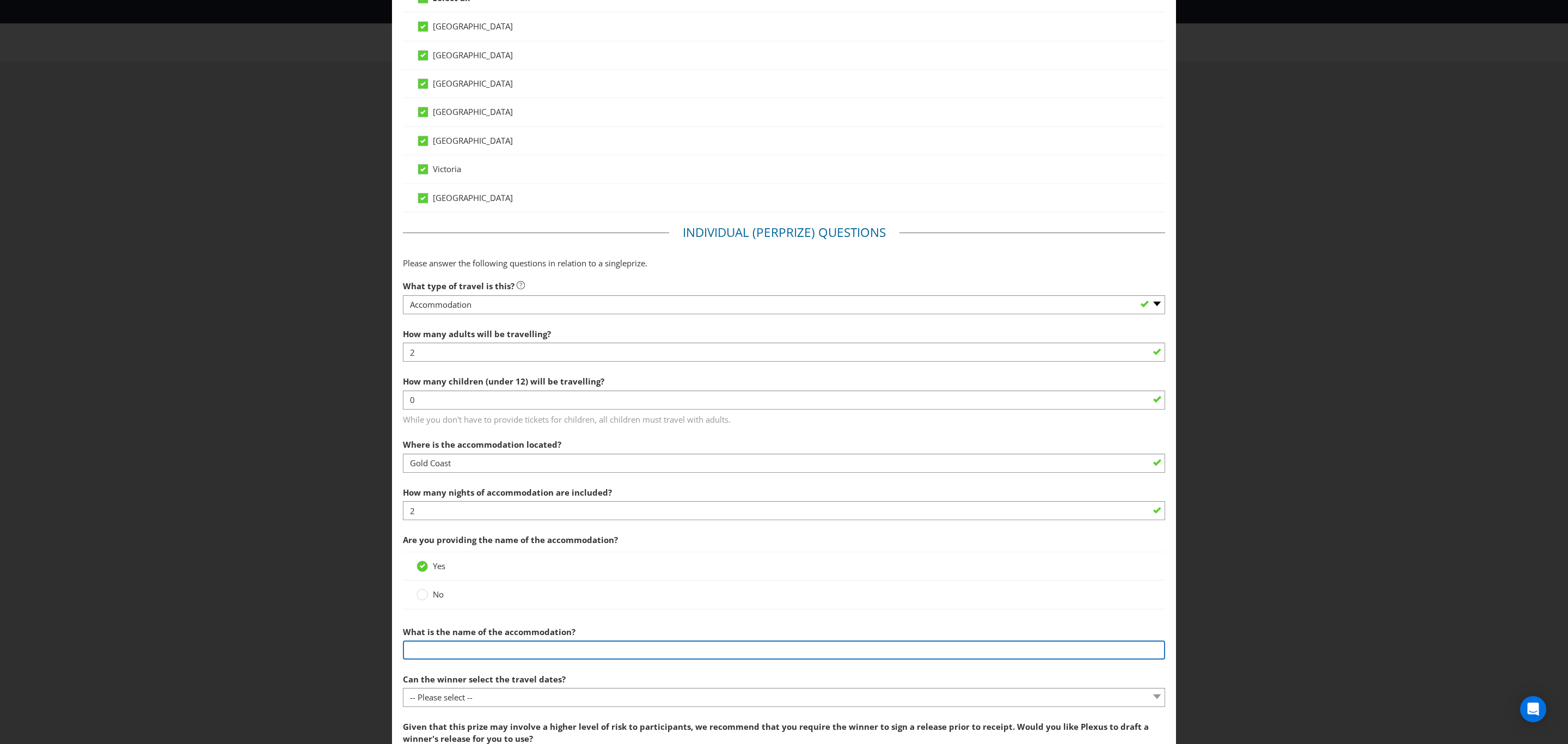
click at [420, 656] on input "text" at bounding box center [784, 650] width 762 height 19
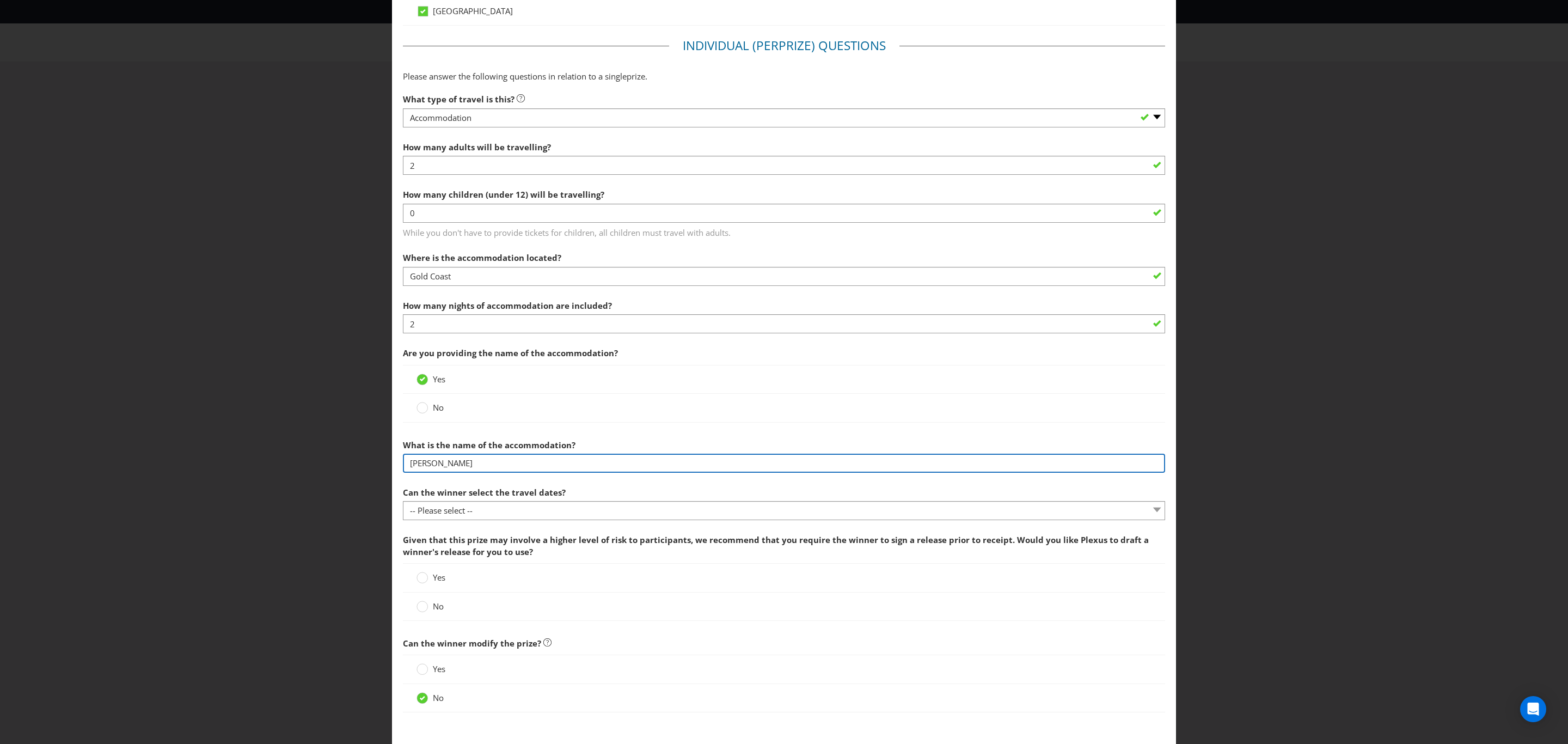
scroll to position [735, 0]
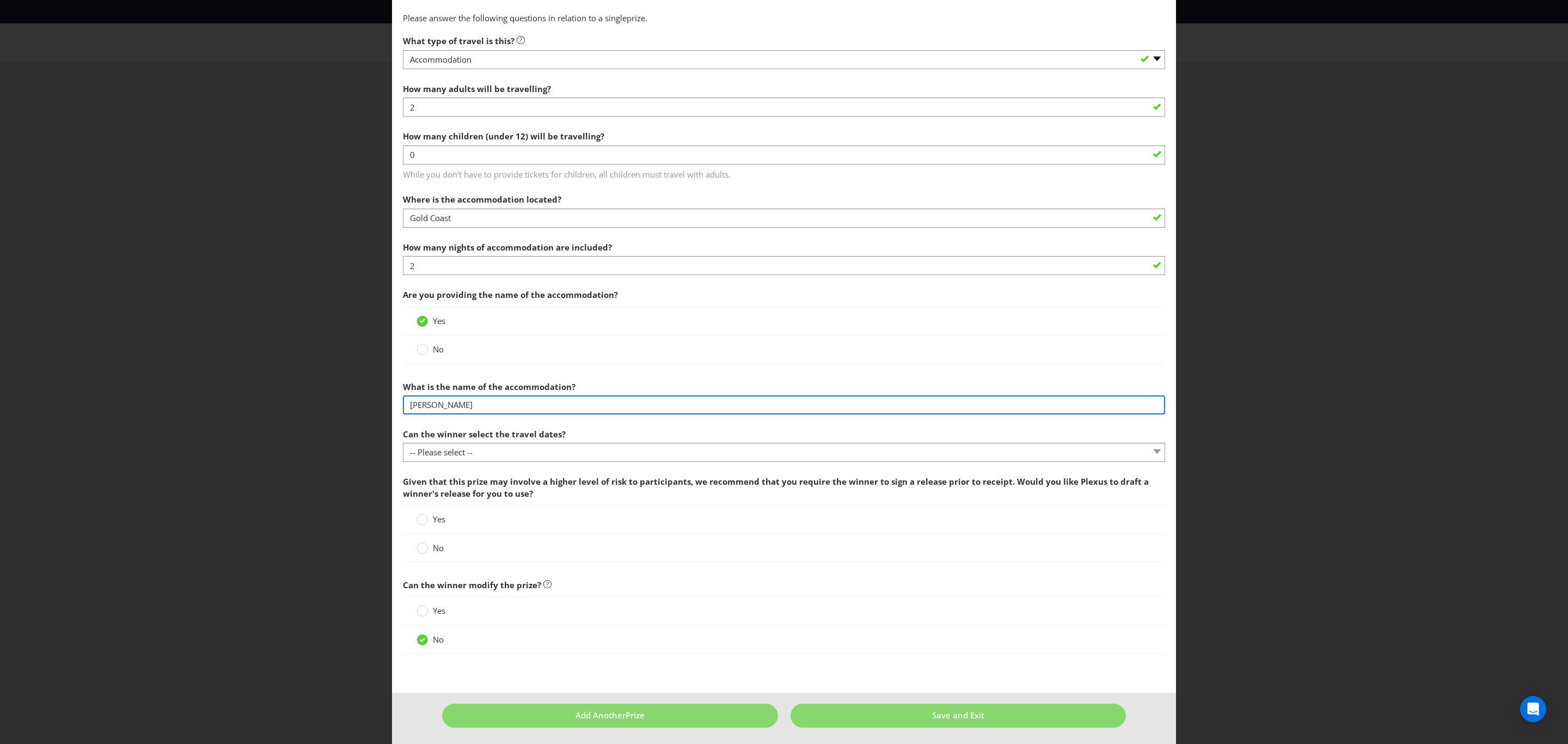
type input "[PERSON_NAME]"
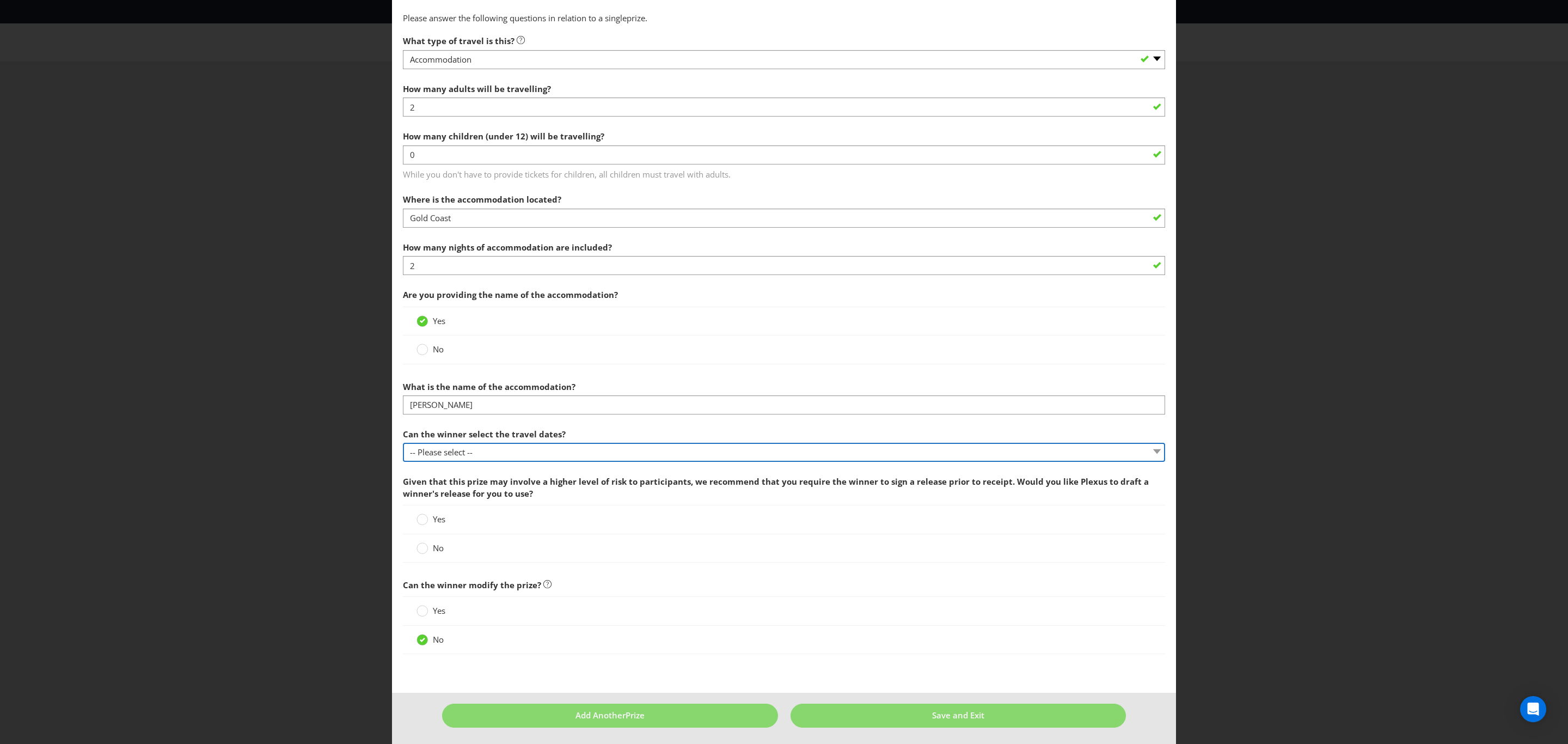
click at [515, 459] on select "-- Please select -- Yes No, travel must be taken on specific dates No, the Prom…" at bounding box center [784, 452] width 762 height 19
select select "YES"
click at [403, 447] on select "-- Please select -- Yes No, travel must be taken on specific dates No, the Prom…" at bounding box center [784, 452] width 762 height 19
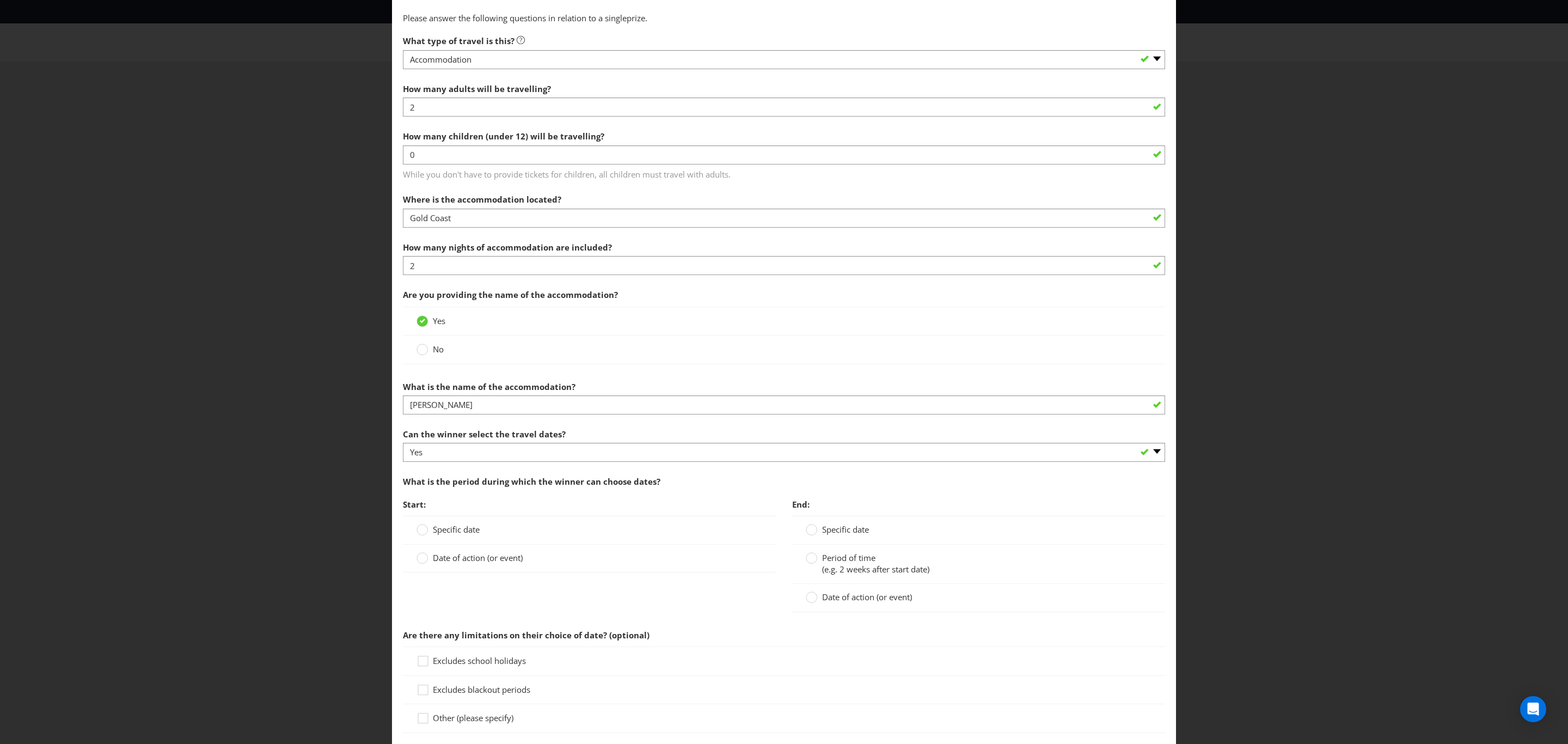
click at [433, 533] on span "Specific date" at bounding box center [456, 529] width 47 height 11
click at [0, 0] on input "Specific date" at bounding box center [0, 0] width 0 height 0
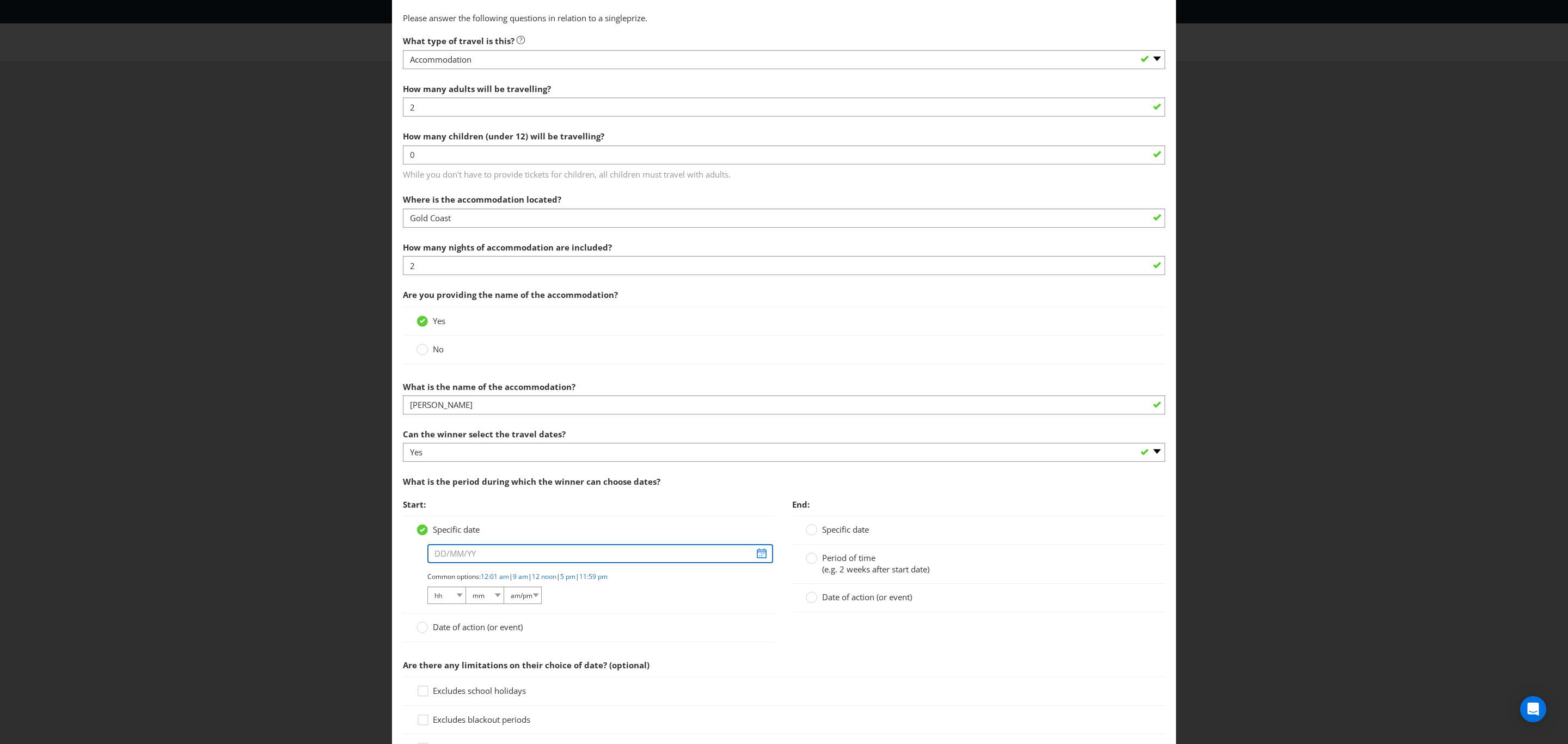
click at [485, 560] on input "text" at bounding box center [600, 554] width 346 height 19
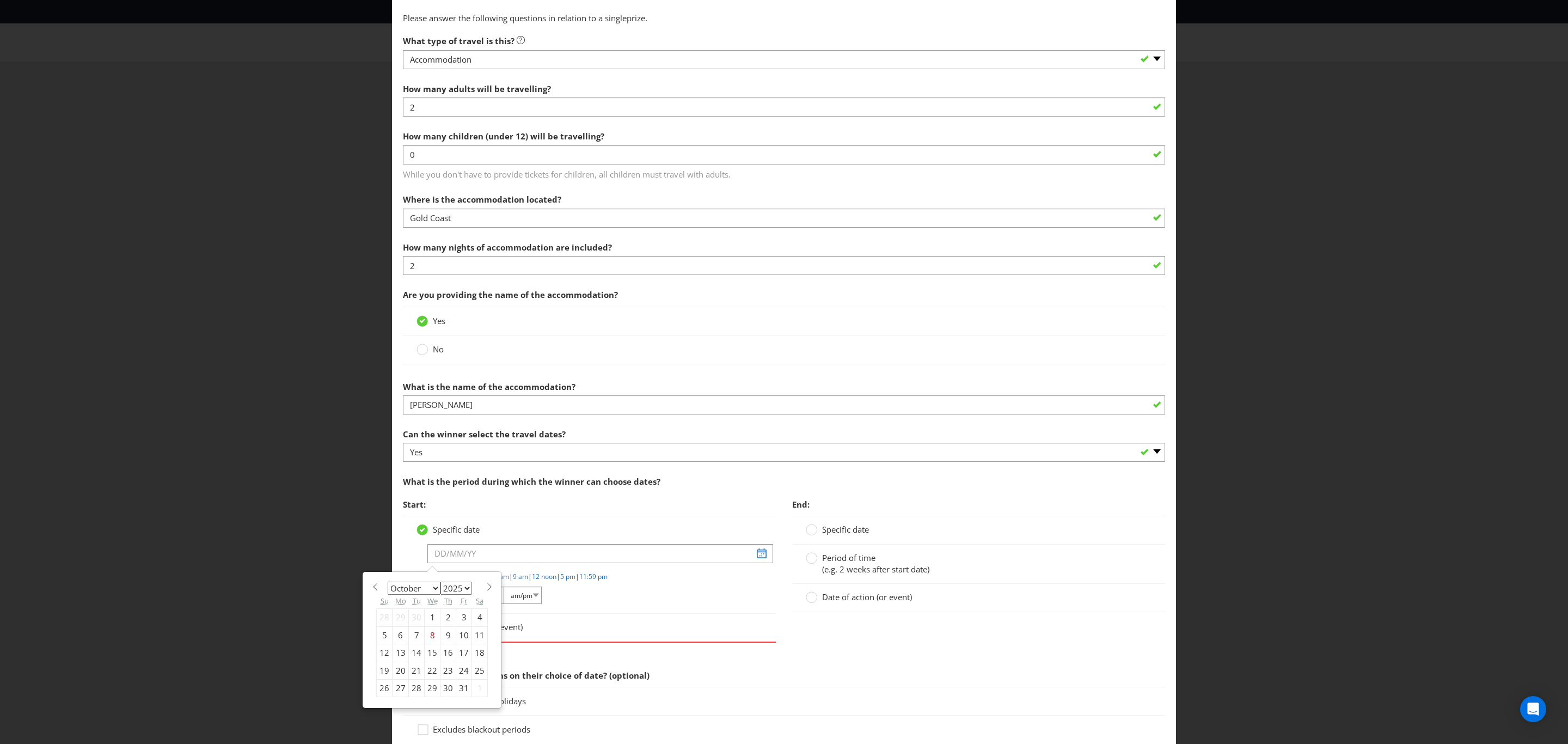
click at [466, 595] on select "2025 2026 2027 2028 2029 2030 2031 2032 2033 2034 2035" at bounding box center [456, 588] width 32 height 13
select select "2026"
click at [440, 587] on select "2025 2026 2027 2028 2029 2030 2031 2032 2033 2034 2035" at bounding box center [456, 588] width 32 height 13
click at [430, 595] on select "January February March April May June July August September October November De…" at bounding box center [414, 588] width 53 height 13
select select "1"
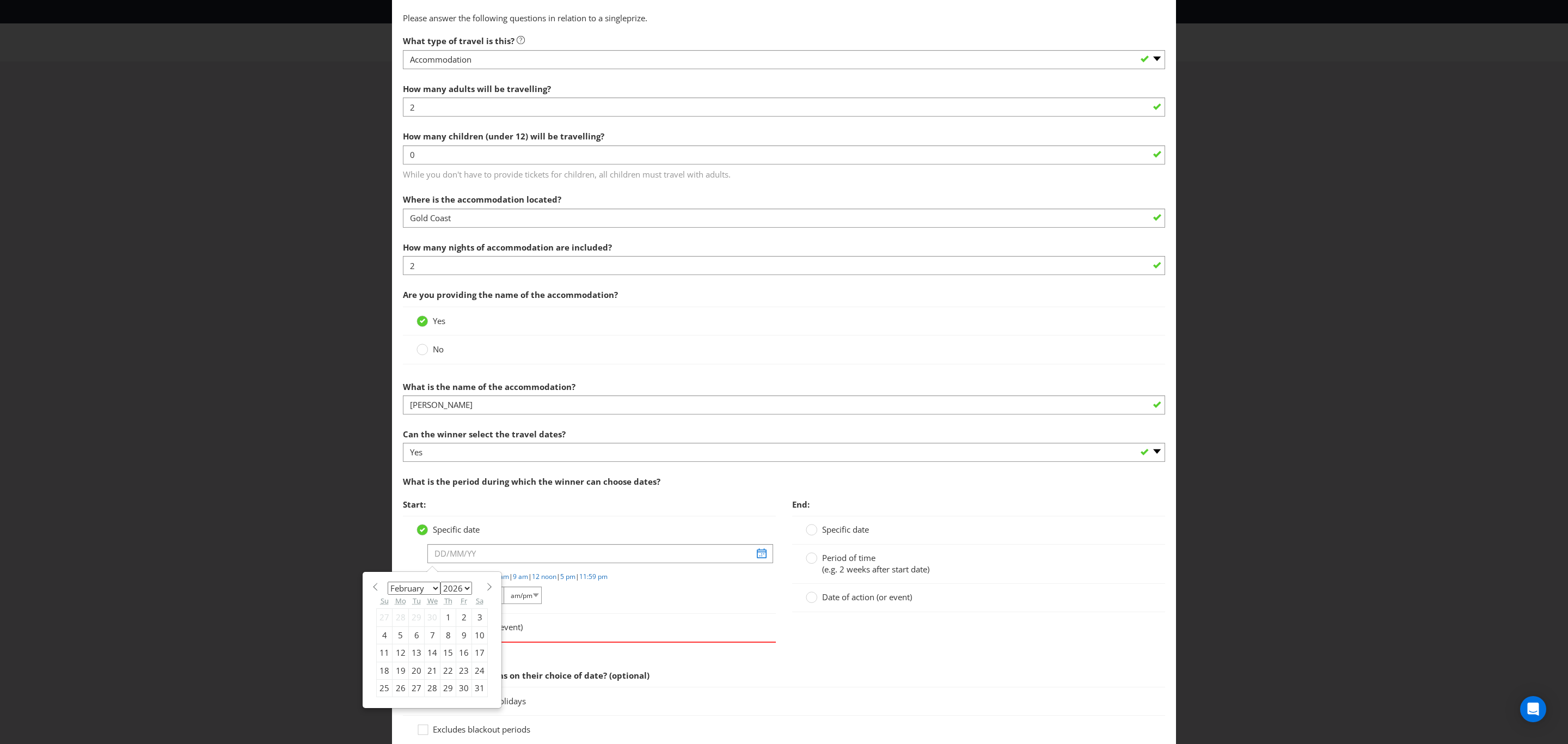
click at [388, 587] on select "January February March April May June July August September October November De…" at bounding box center [414, 588] width 53 height 13
click at [460, 662] on div "20" at bounding box center [464, 653] width 16 height 17
type input "[DATE]"
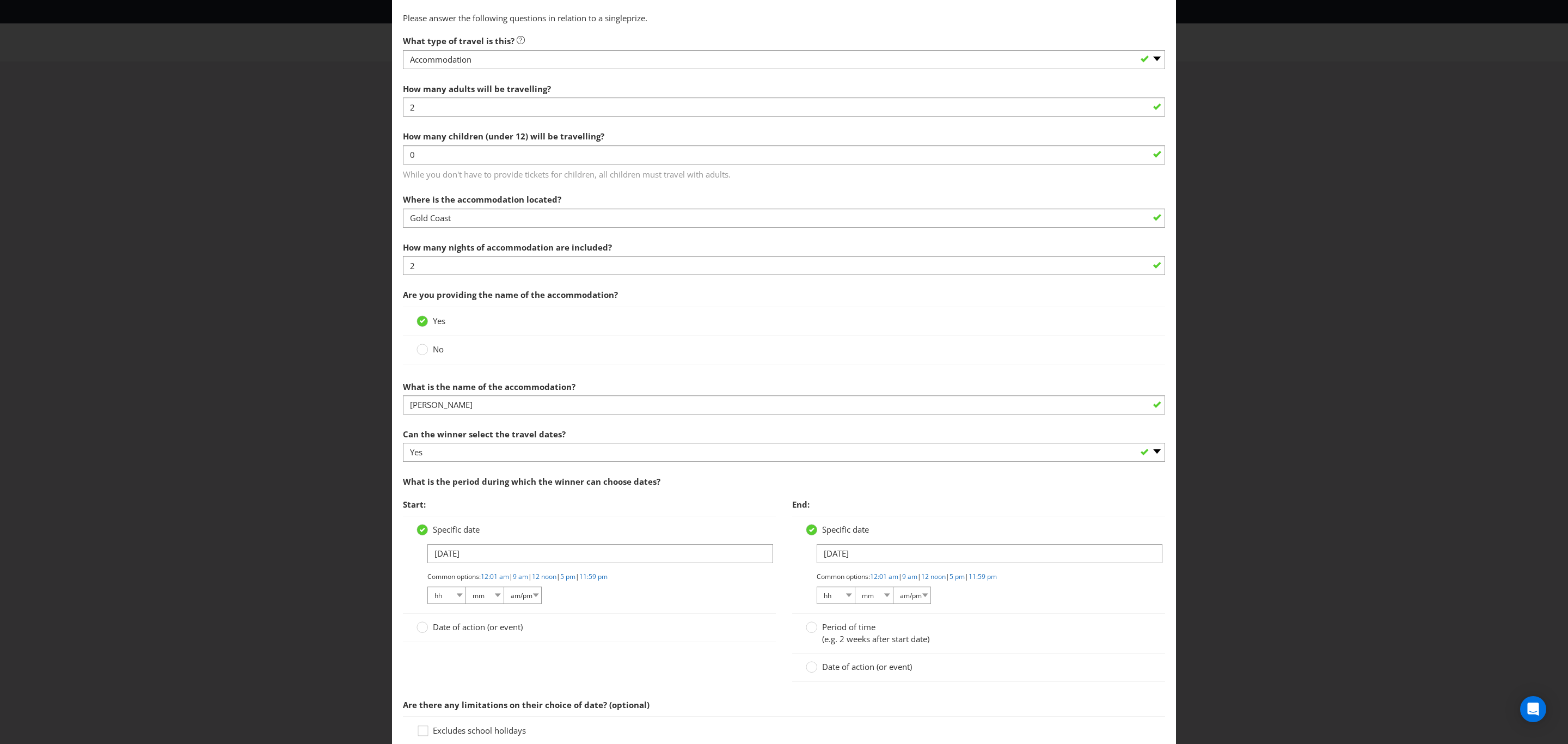
click at [844, 640] on span "(e.g. 2 weeks after start date)" at bounding box center [876, 638] width 108 height 11
click at [0, 0] on input "Period of time (e.g. 2 weeks after start date)" at bounding box center [0, 0] width 0 height 0
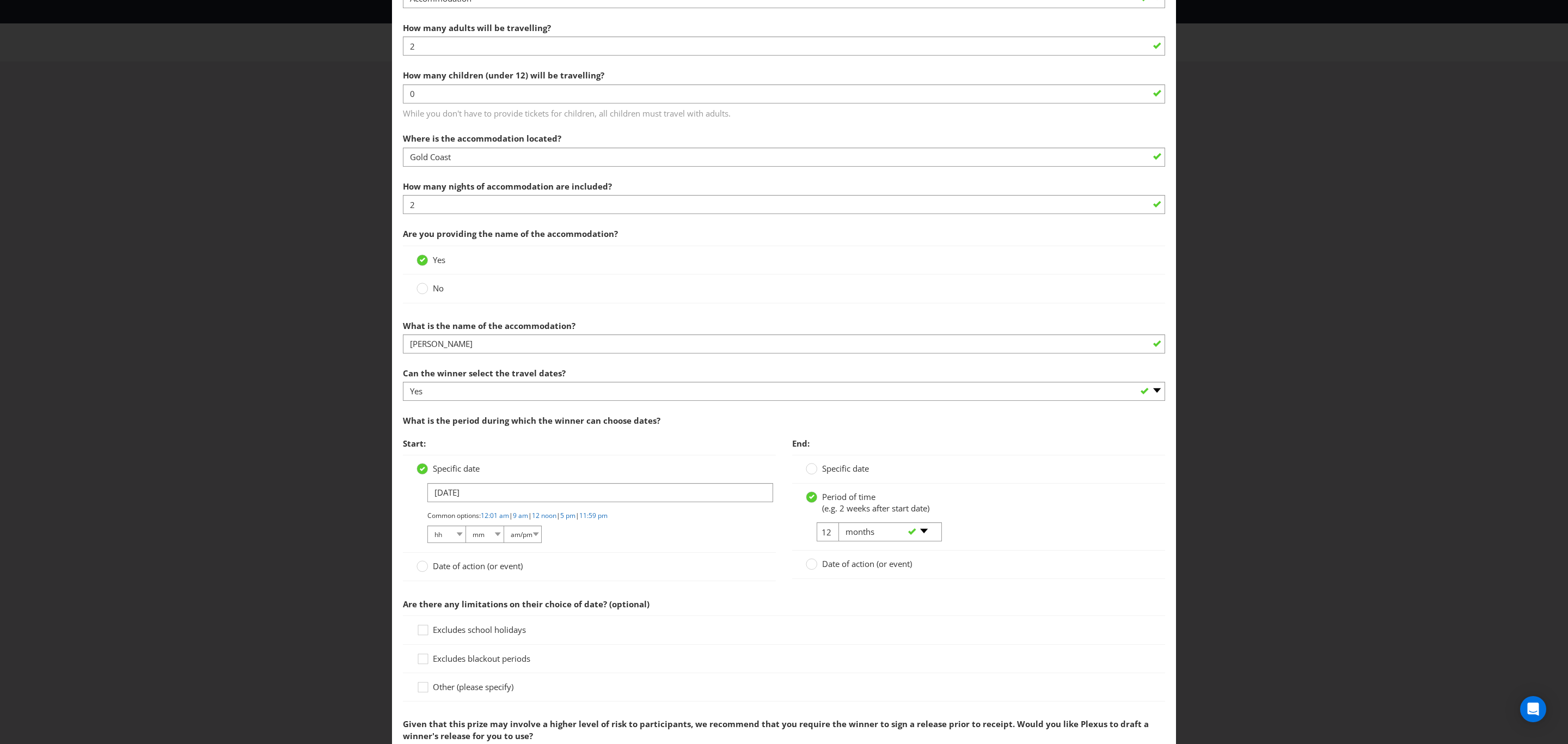
scroll to position [899, 0]
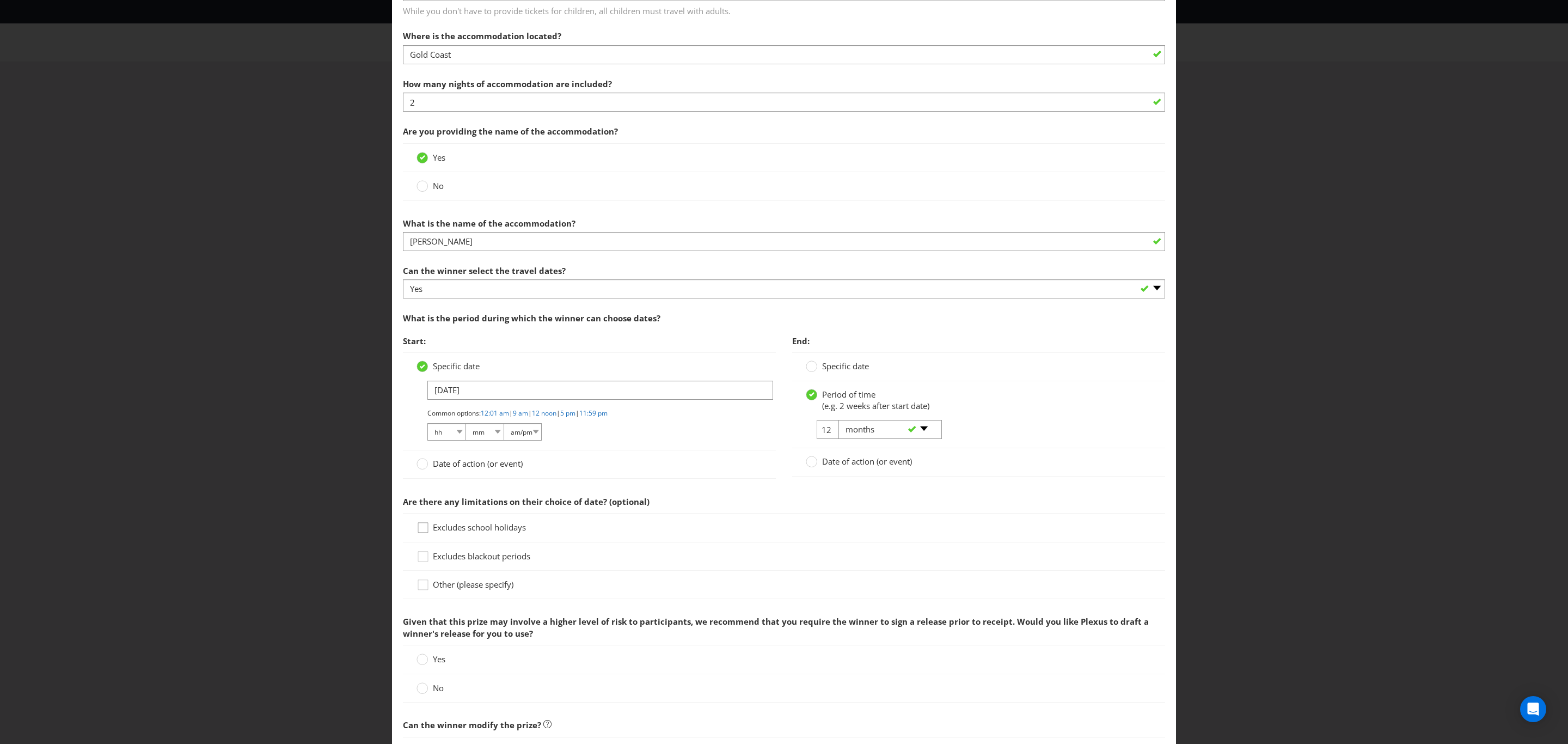
click at [420, 527] on div at bounding box center [423, 524] width 5 height 5
click at [0, 0] on input "Excludes school holidays" at bounding box center [0, 0] width 0 height 0
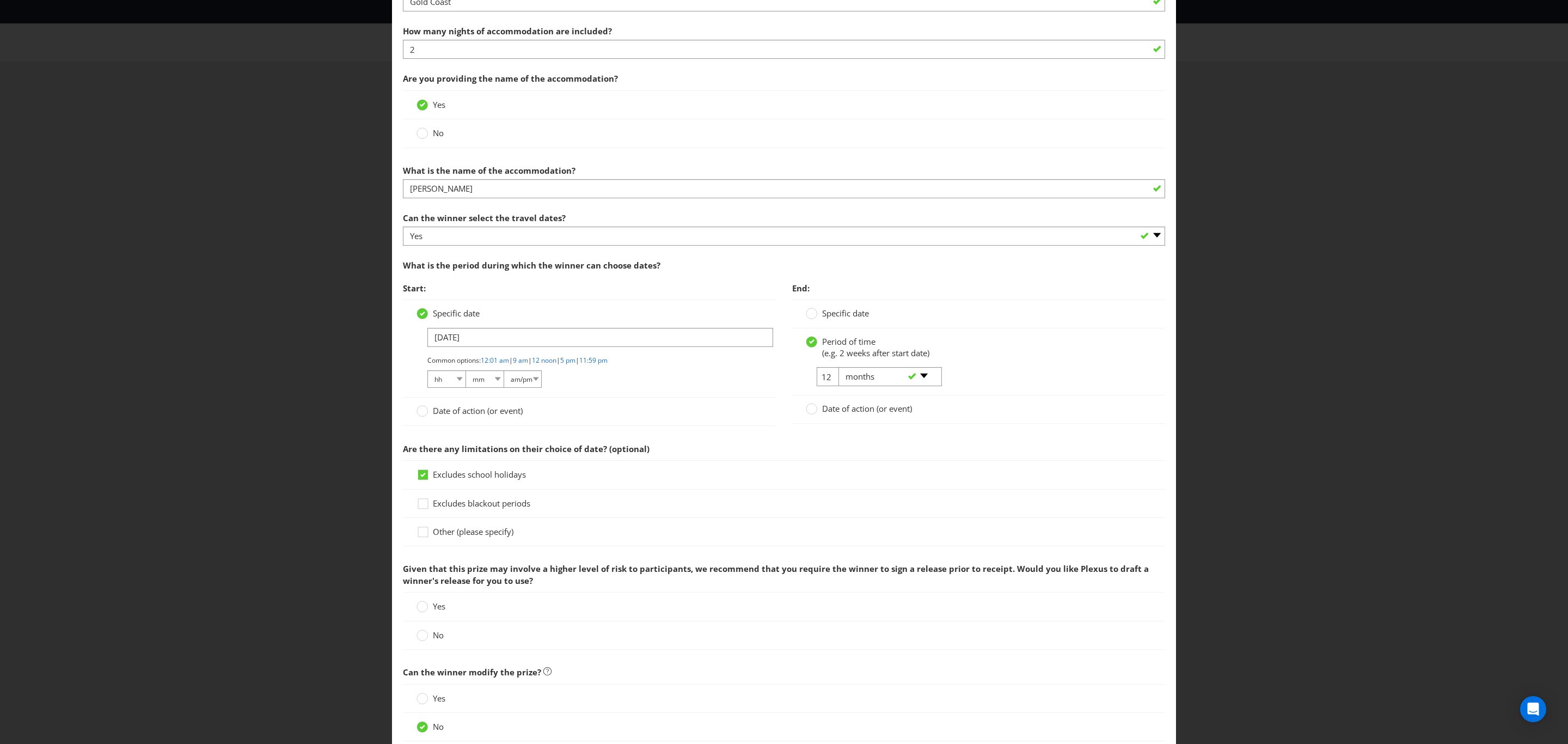
scroll to position [980, 0]
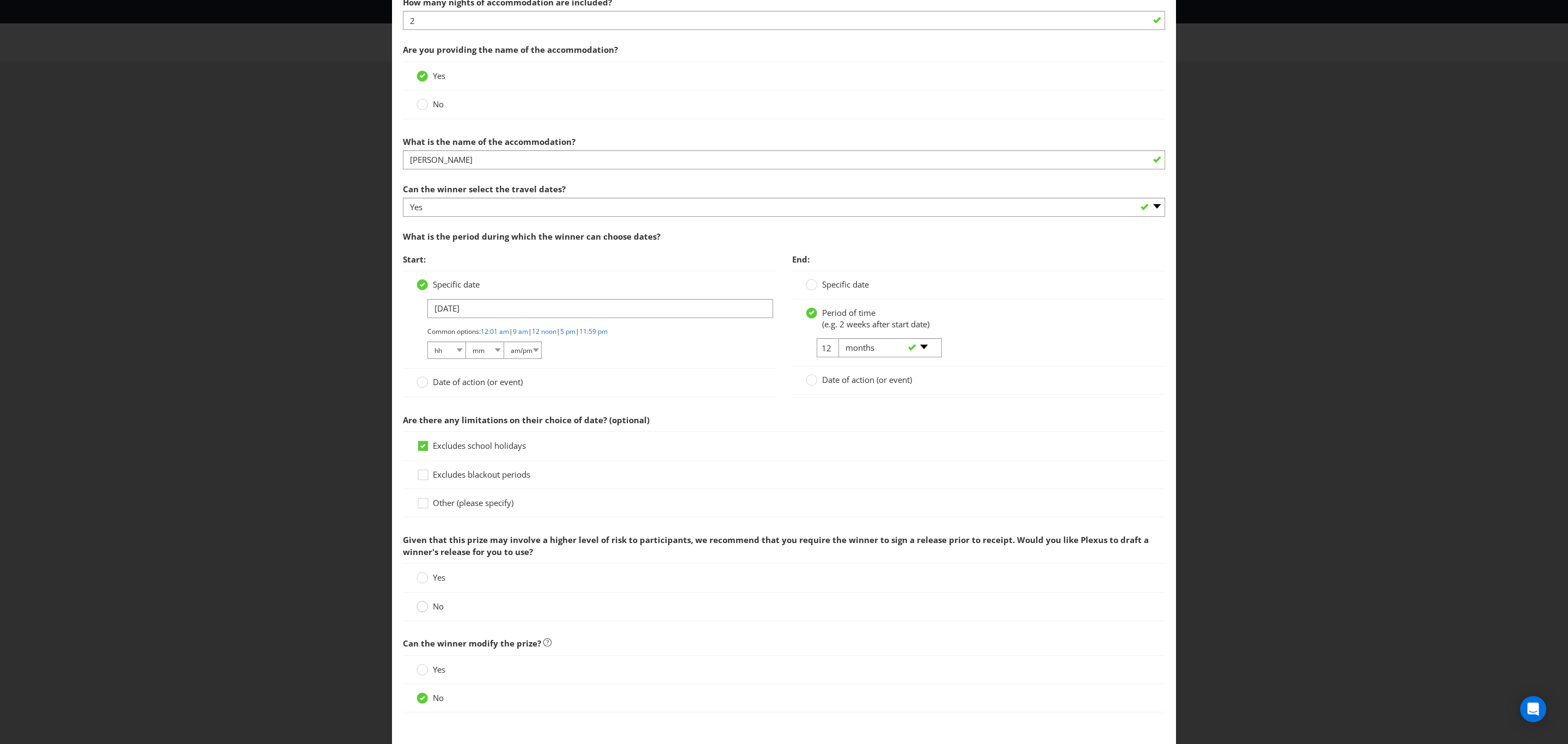
click at [420, 606] on div at bounding box center [422, 603] width 5 height 5
click at [0, 0] on input "No" at bounding box center [0, 0] width 0 height 0
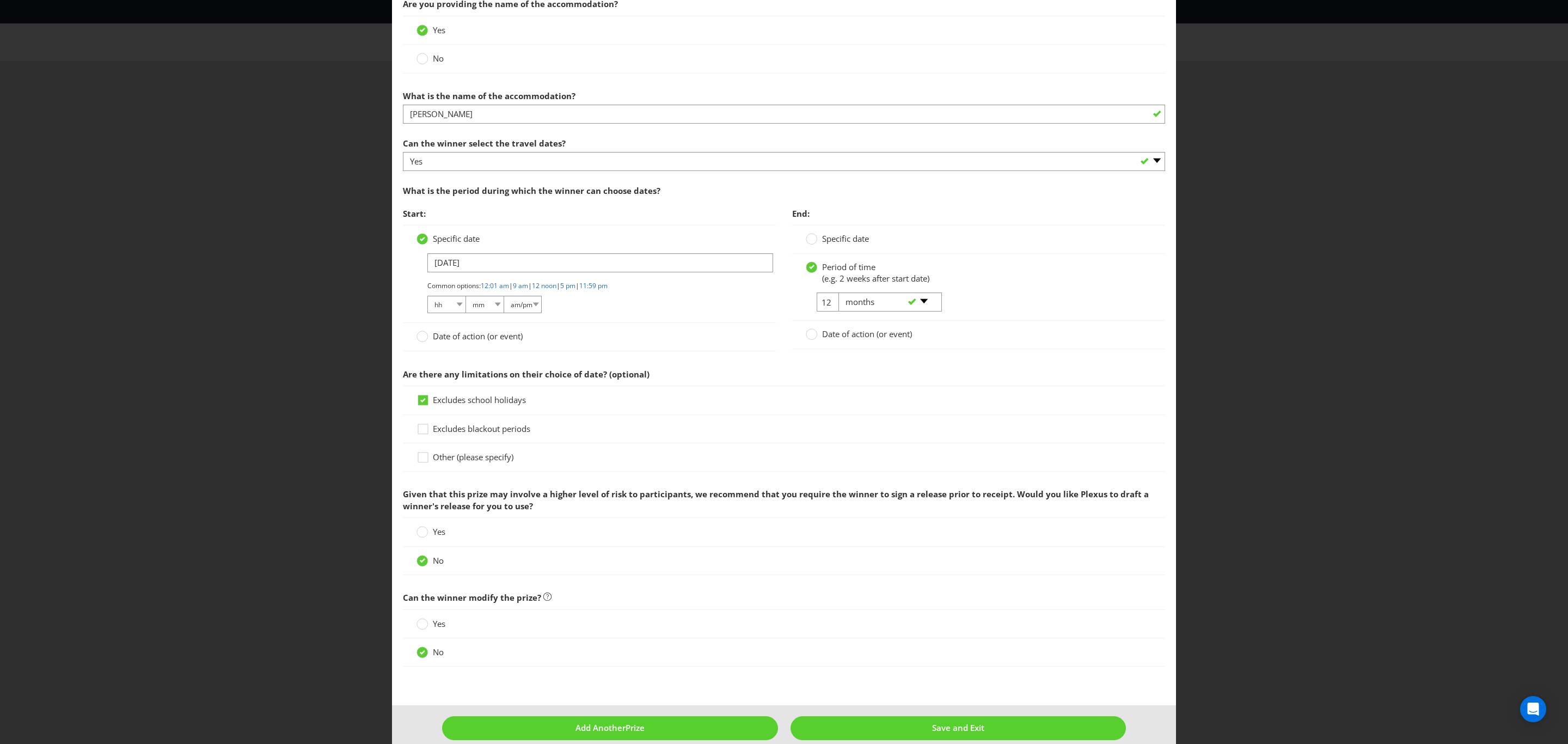
scroll to position [1049, 0]
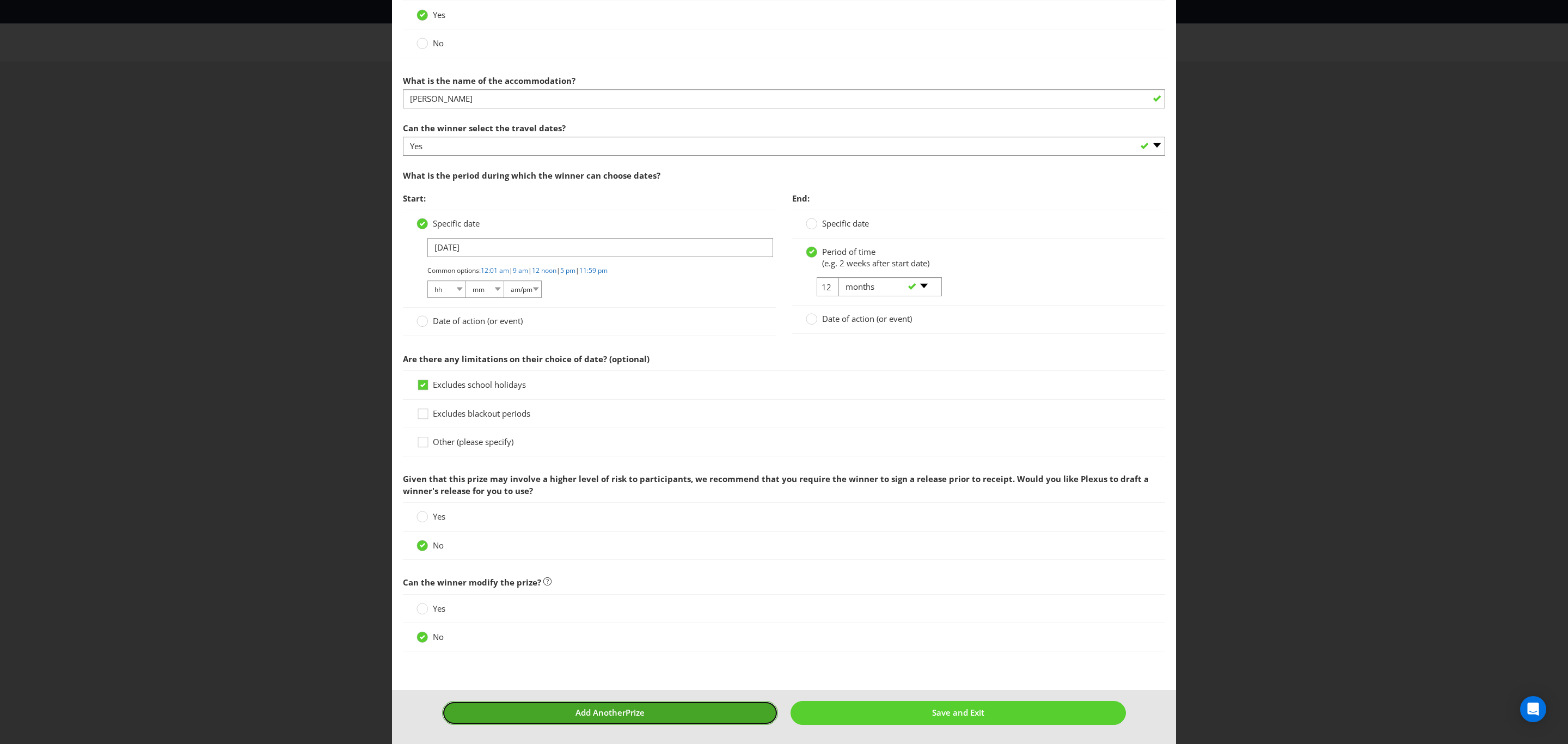
click at [655, 713] on button "Add Another Prize" at bounding box center [610, 712] width 336 height 23
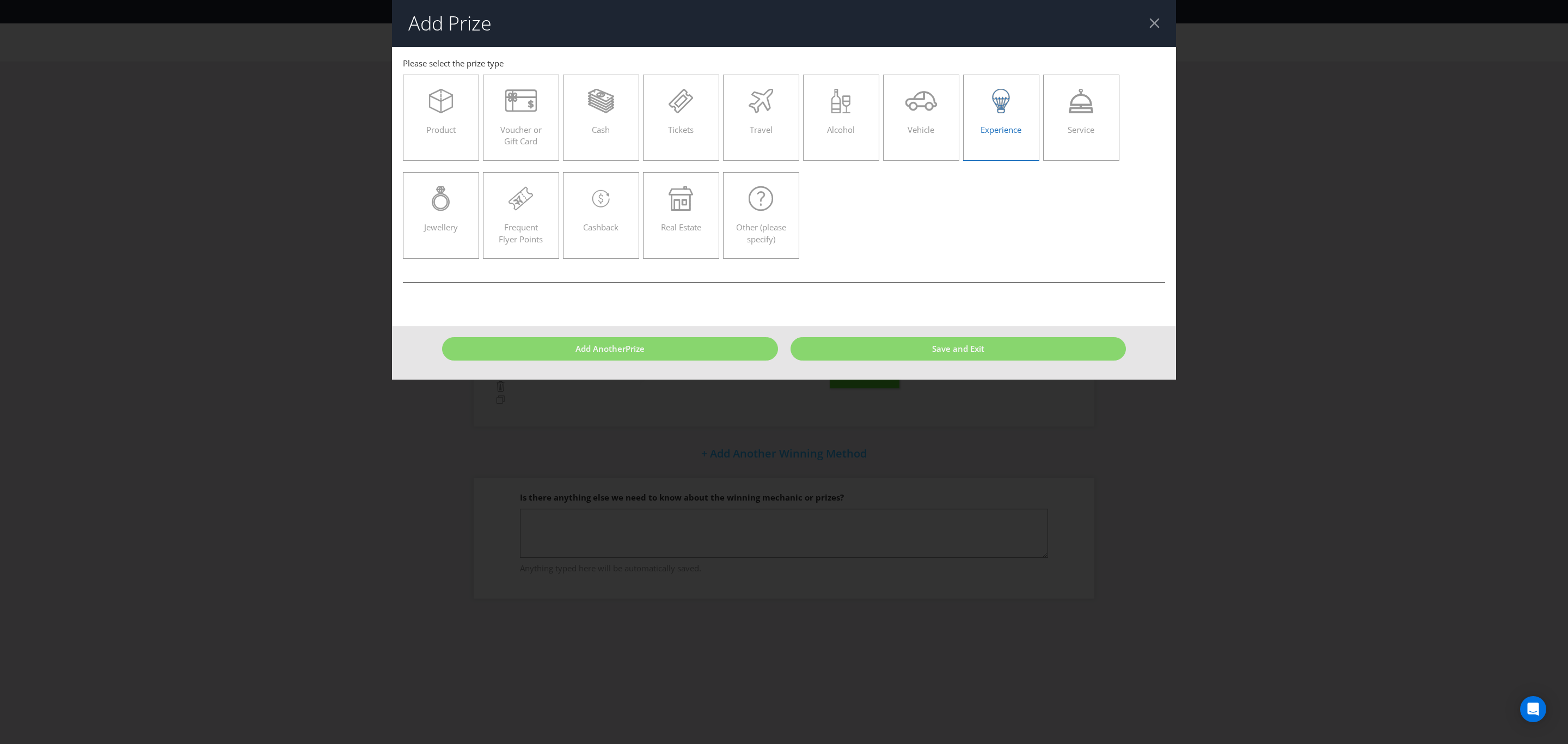
click at [1006, 110] on icon at bounding box center [1001, 101] width 24 height 24
click at [0, 0] on input "Experience" at bounding box center [0, 0] width 0 height 0
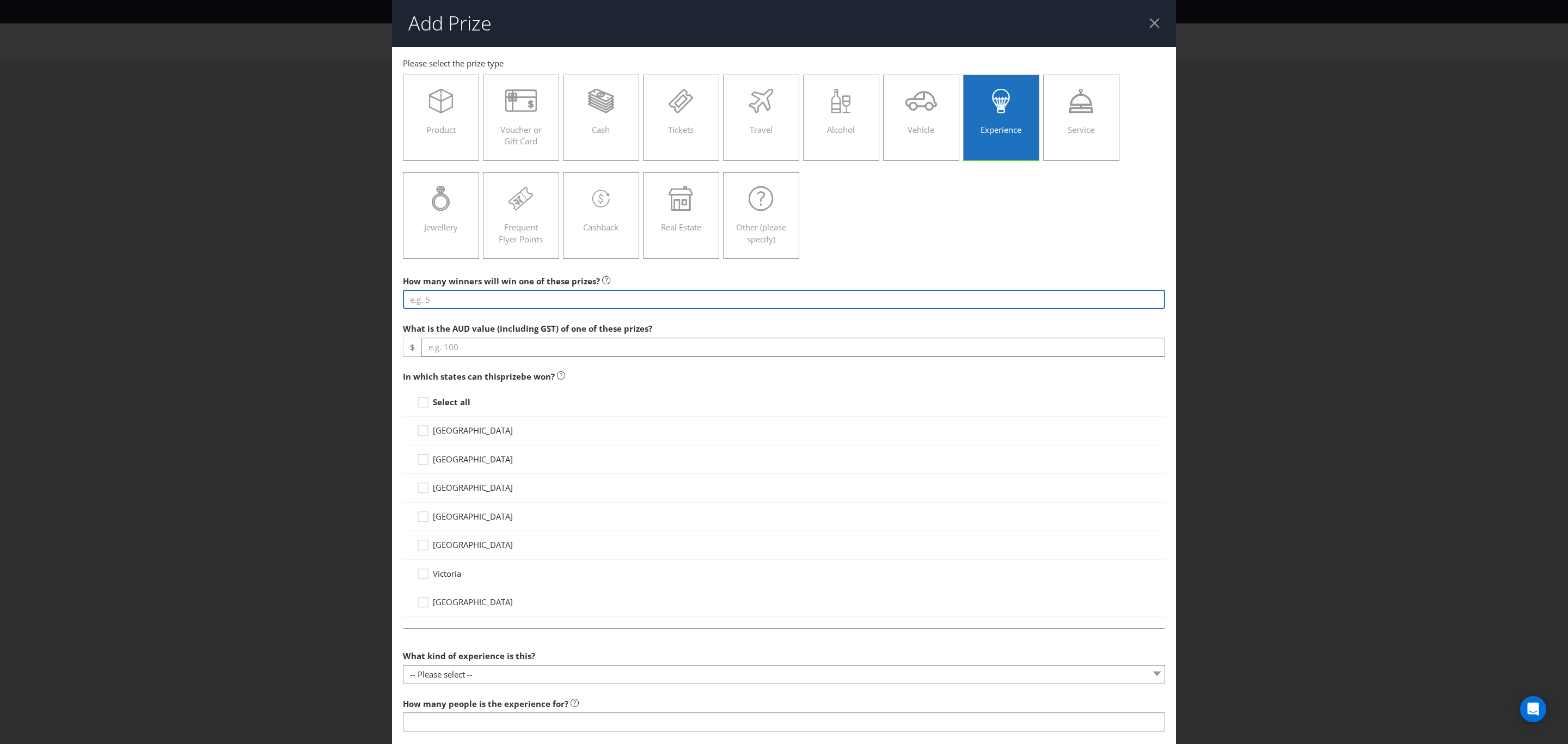
click at [504, 299] on input "number" at bounding box center [784, 300] width 762 height 19
type input "2"
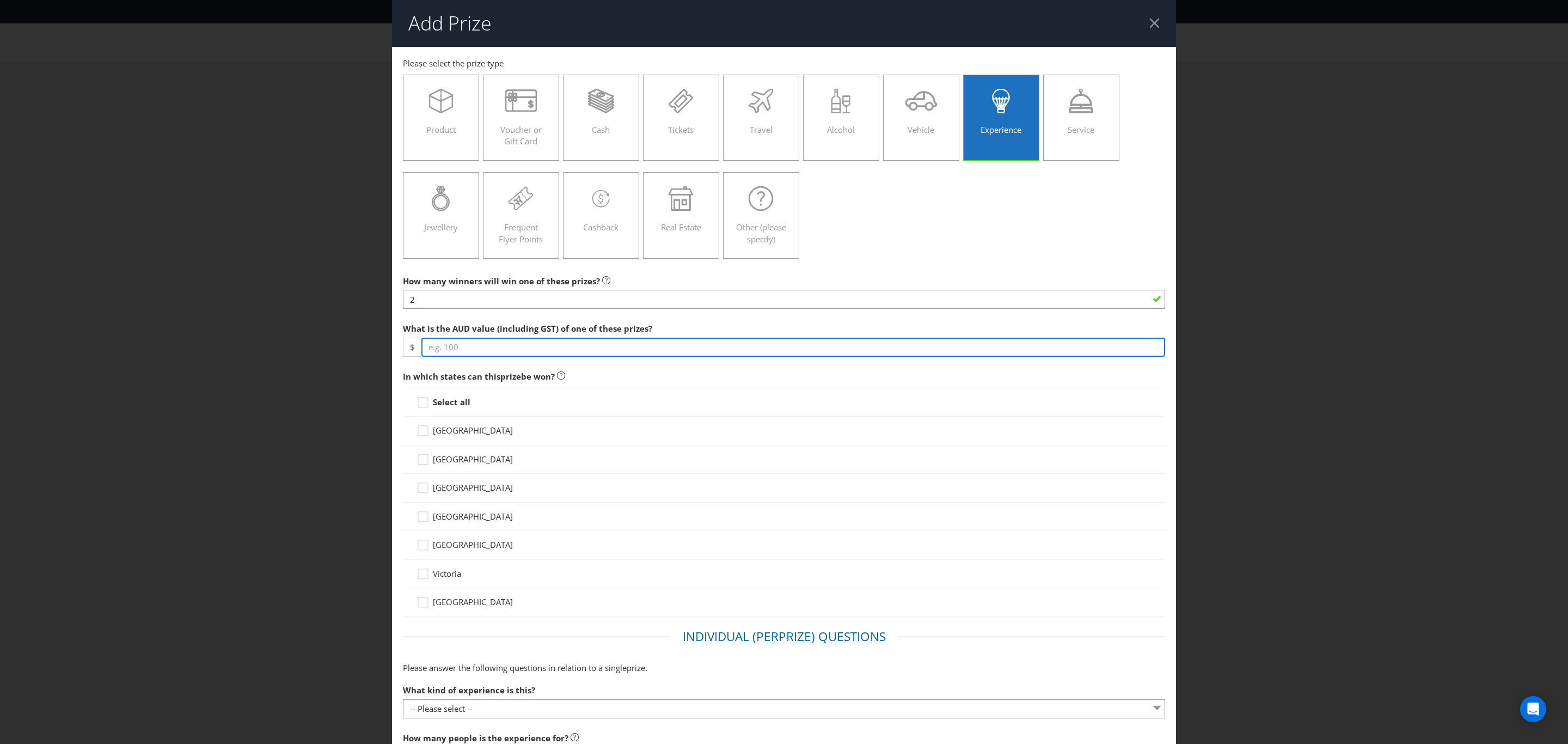
click at [503, 347] on input "number" at bounding box center [793, 347] width 744 height 19
type input "500"
click at [692, 446] on div "[GEOGRAPHIC_DATA]" at bounding box center [784, 460] width 762 height 28
click at [426, 404] on icon at bounding box center [424, 405] width 16 height 16
click at [0, 0] on input "Select all" at bounding box center [0, 0] width 0 height 0
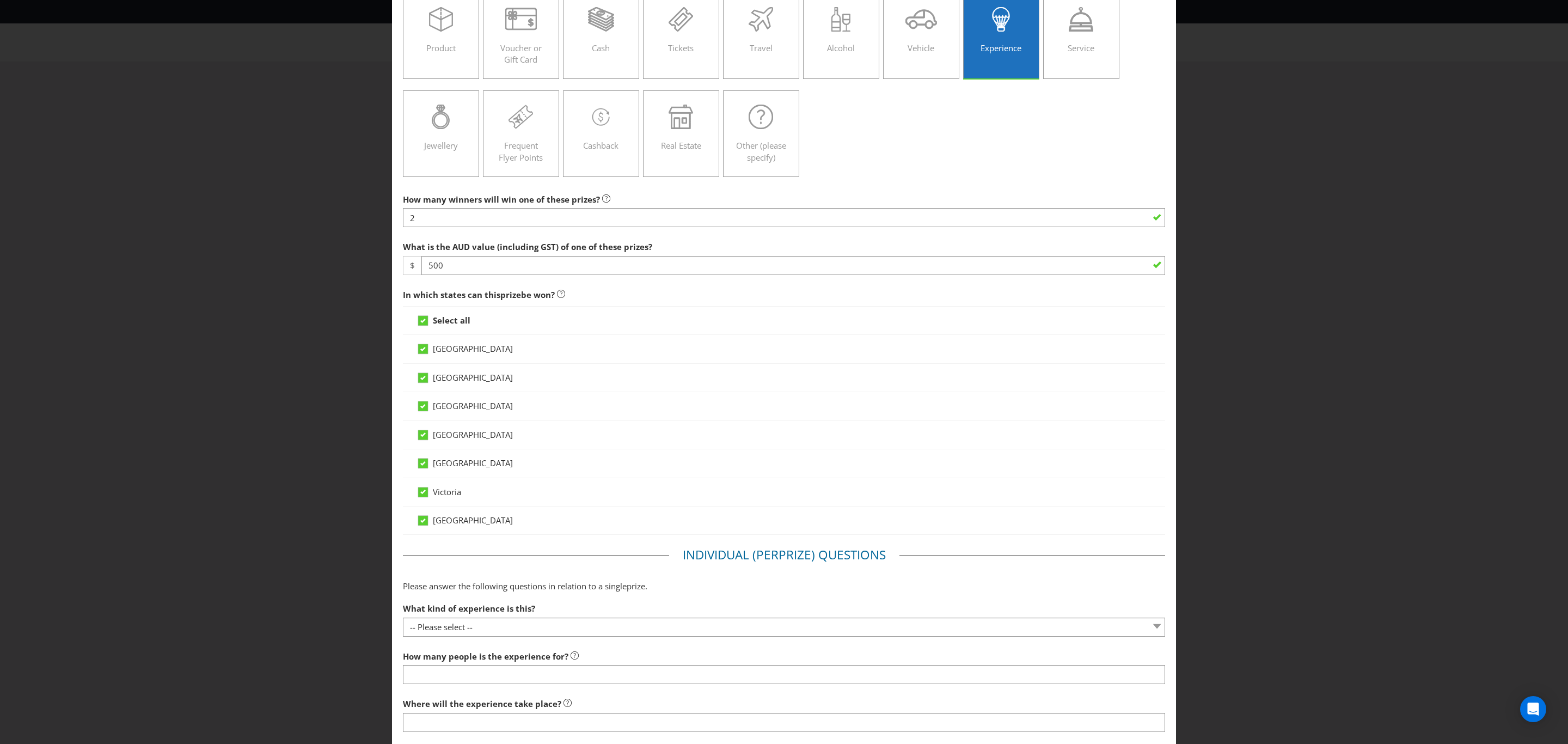
scroll to position [245, 0]
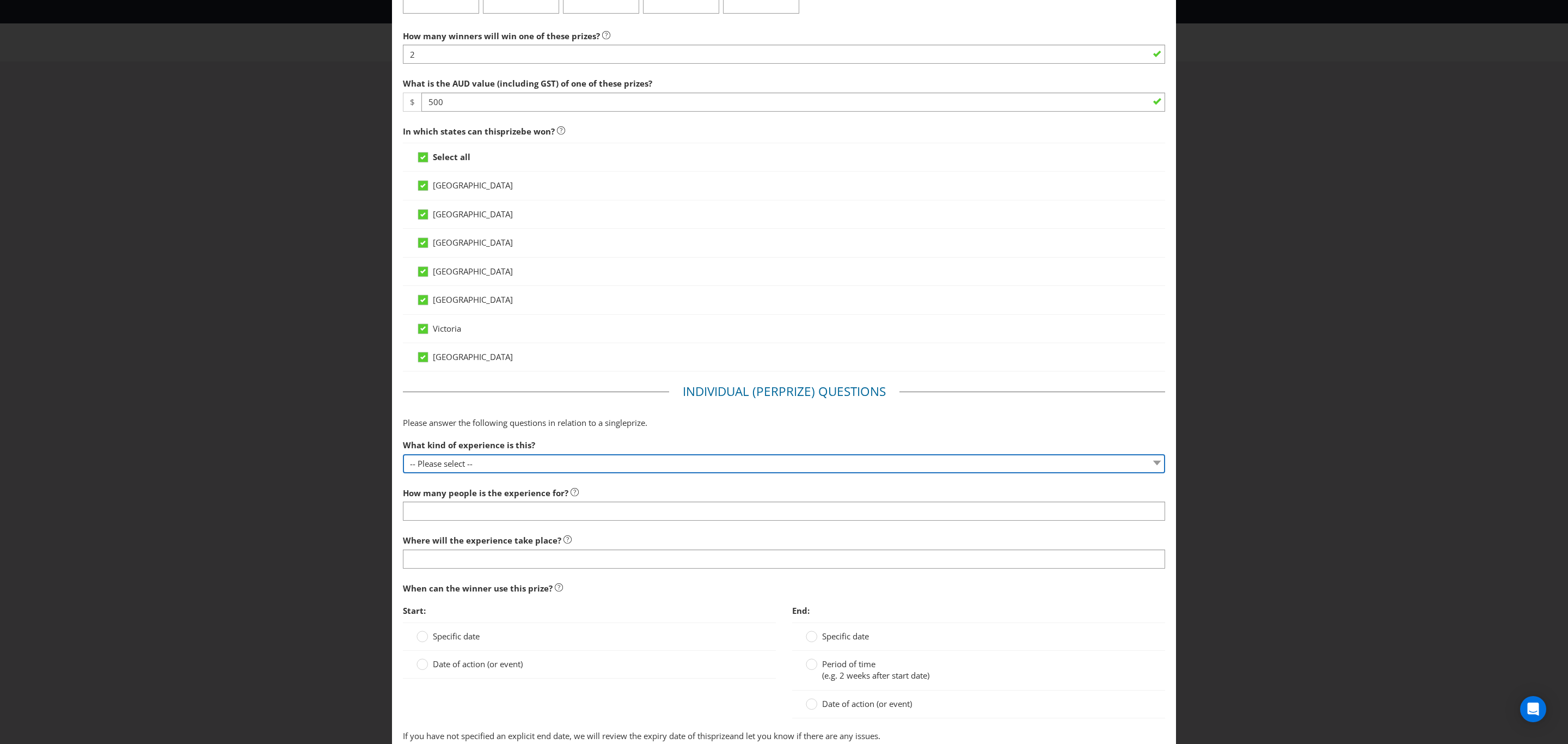
click at [455, 469] on select "-- Please select -- Dining Wellness Celebrity Encounter Activities and Sports O…" at bounding box center [784, 464] width 762 height 19
select select "OTHER"
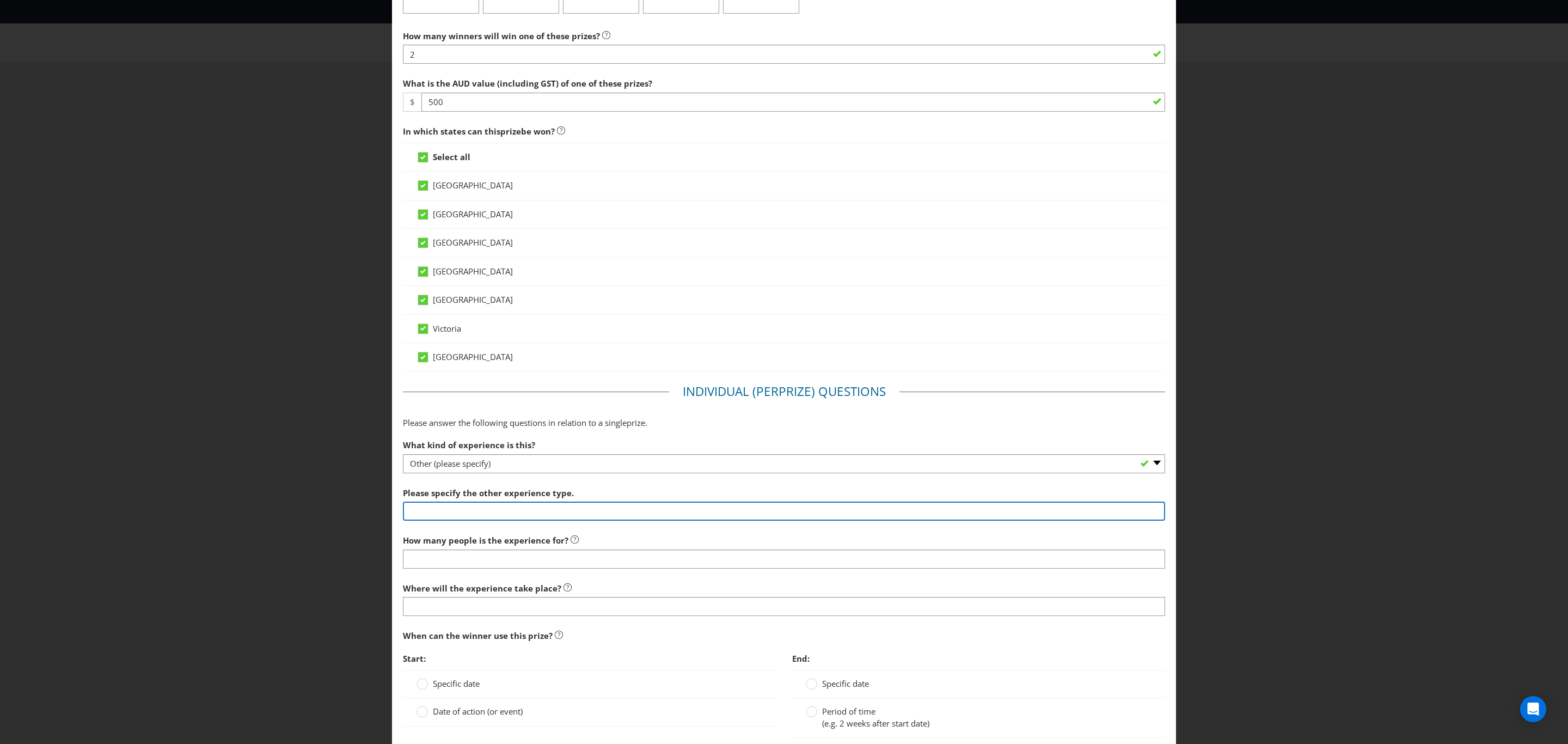
click at [451, 518] on input "text" at bounding box center [784, 511] width 762 height 19
type input "[PERSON_NAME] Brewery Tour"
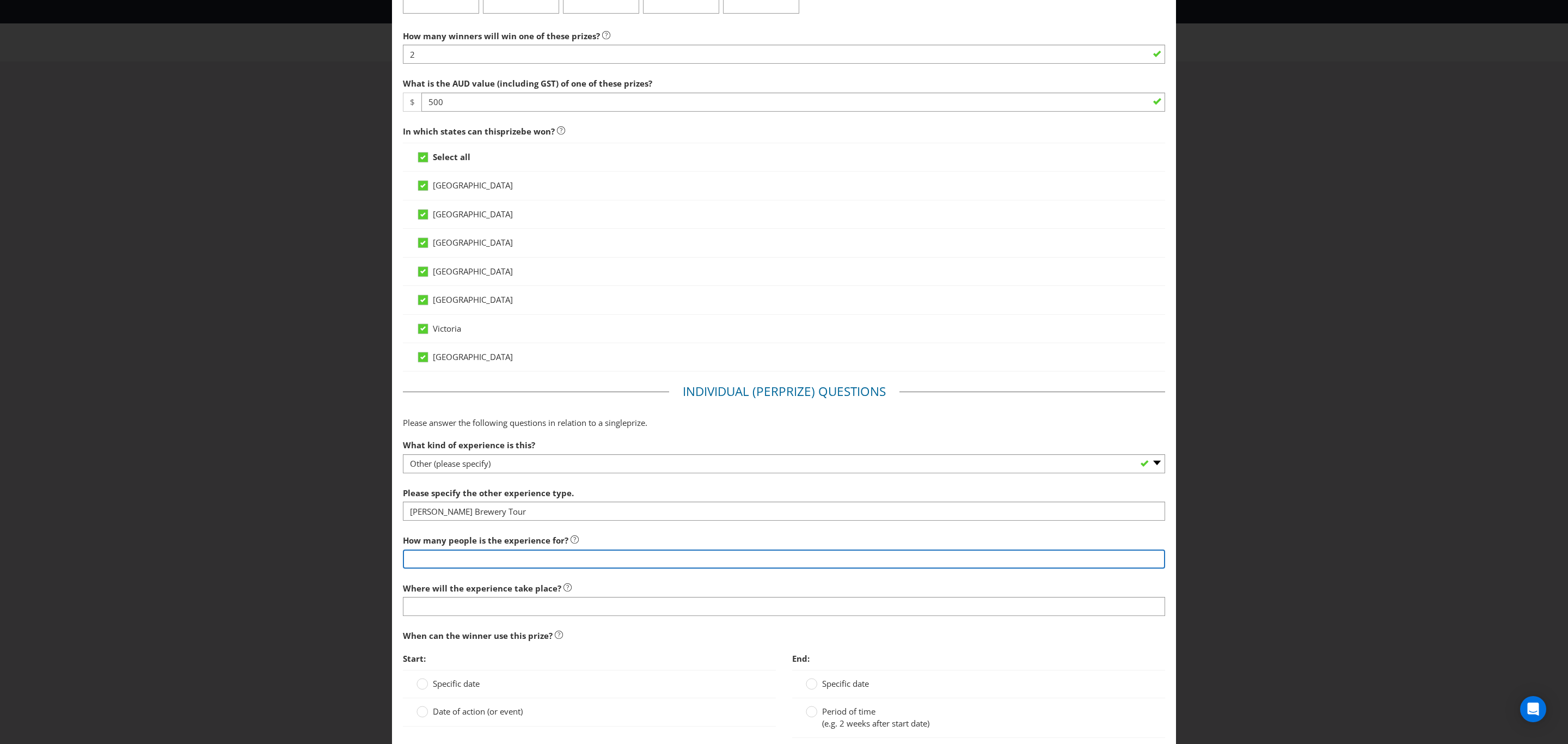
click at [471, 567] on input "number" at bounding box center [784, 559] width 762 height 19
type input "2"
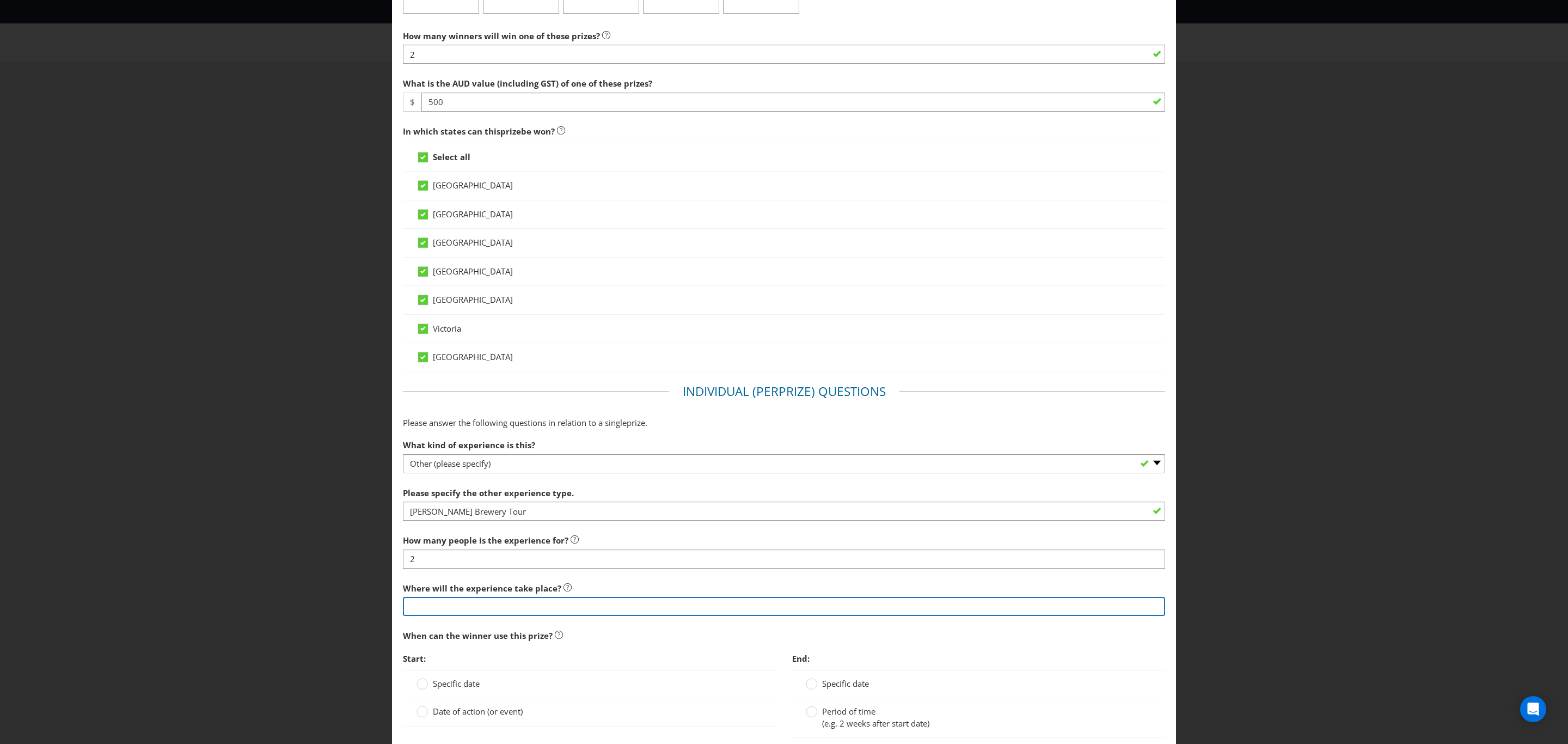
click at [482, 608] on input "text" at bounding box center [784, 607] width 762 height 19
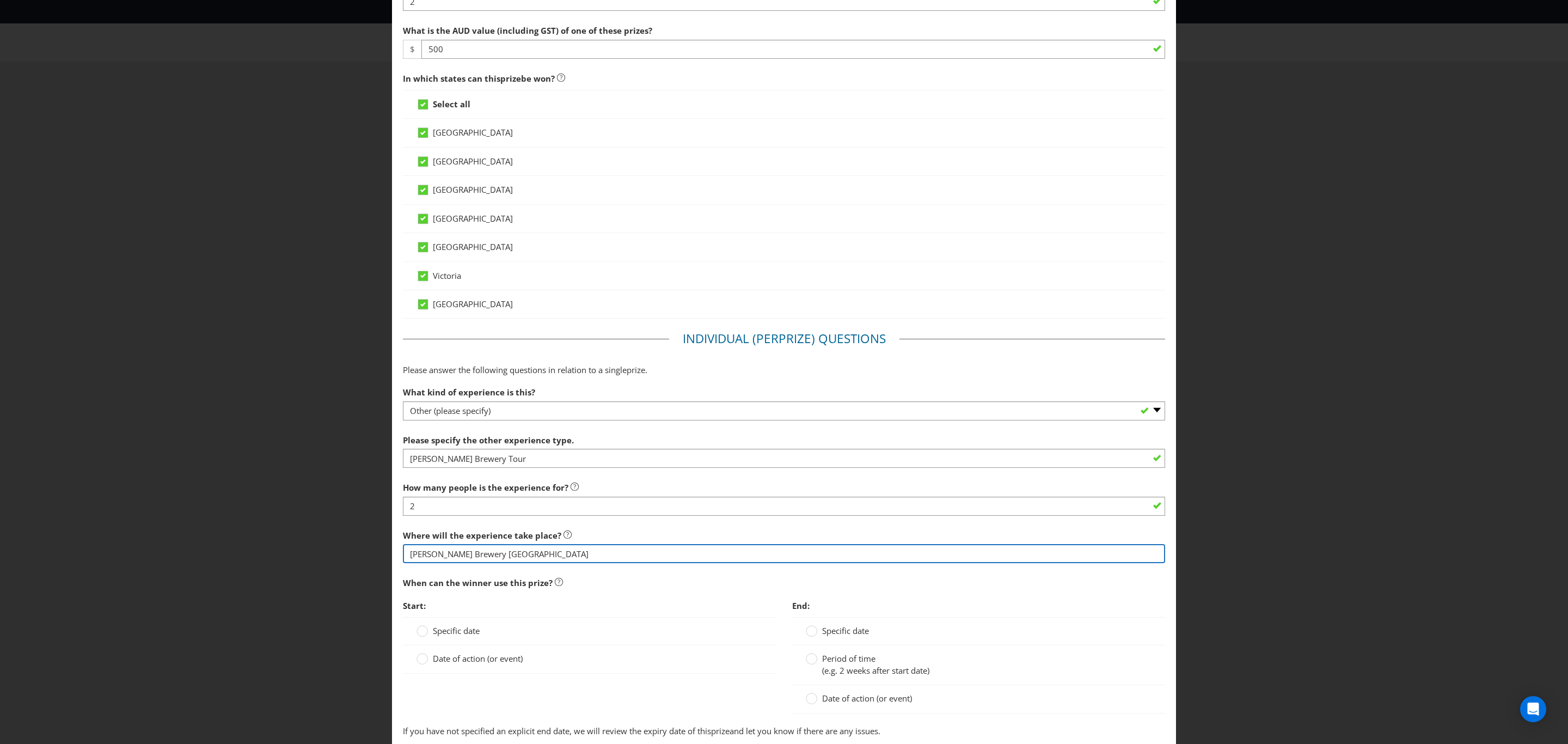
scroll to position [327, 0]
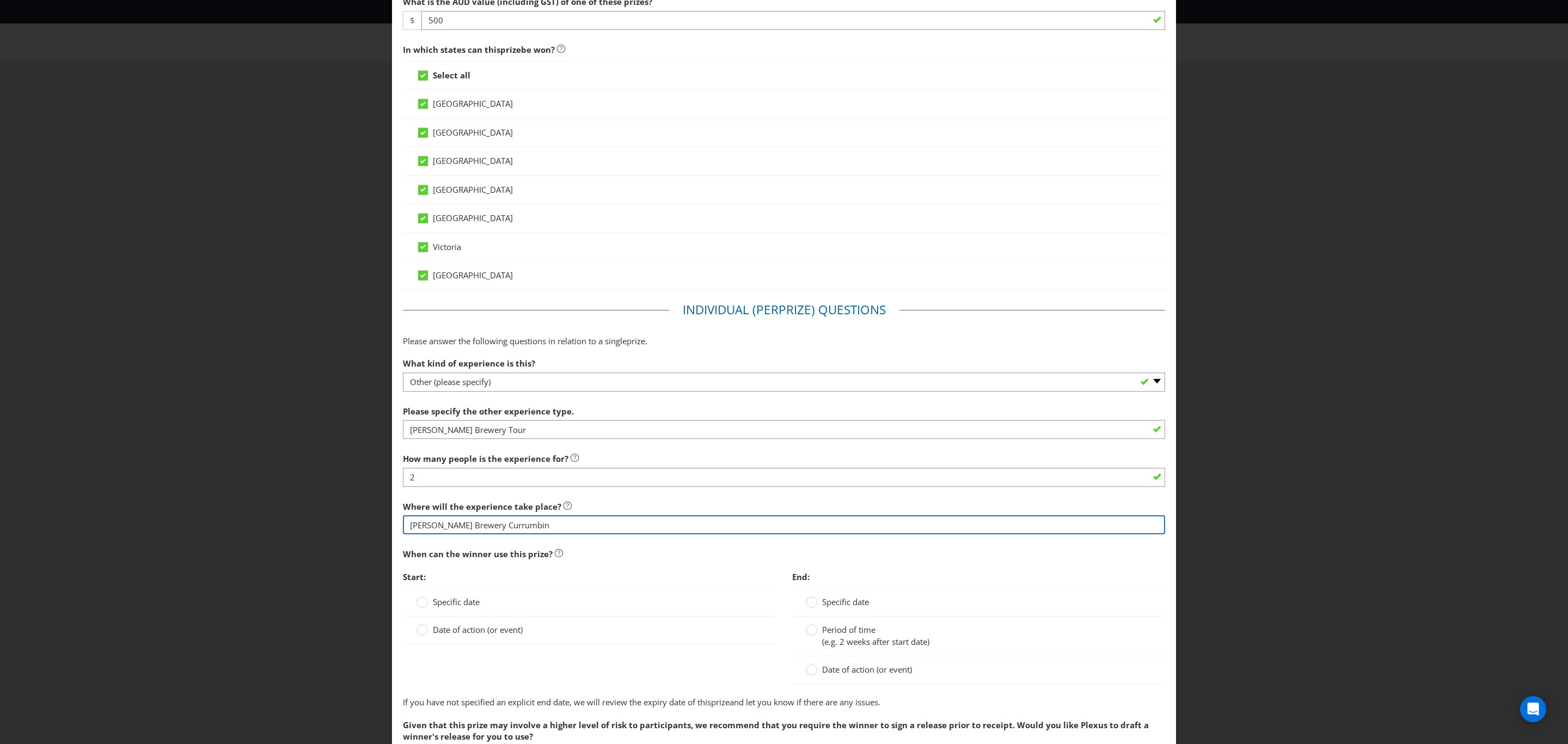
type input "[PERSON_NAME] Brewery Currumbin"
click at [451, 601] on span "Specific date" at bounding box center [456, 602] width 47 height 11
click at [0, 0] on input "Specific date" at bounding box center [0, 0] width 0 height 0
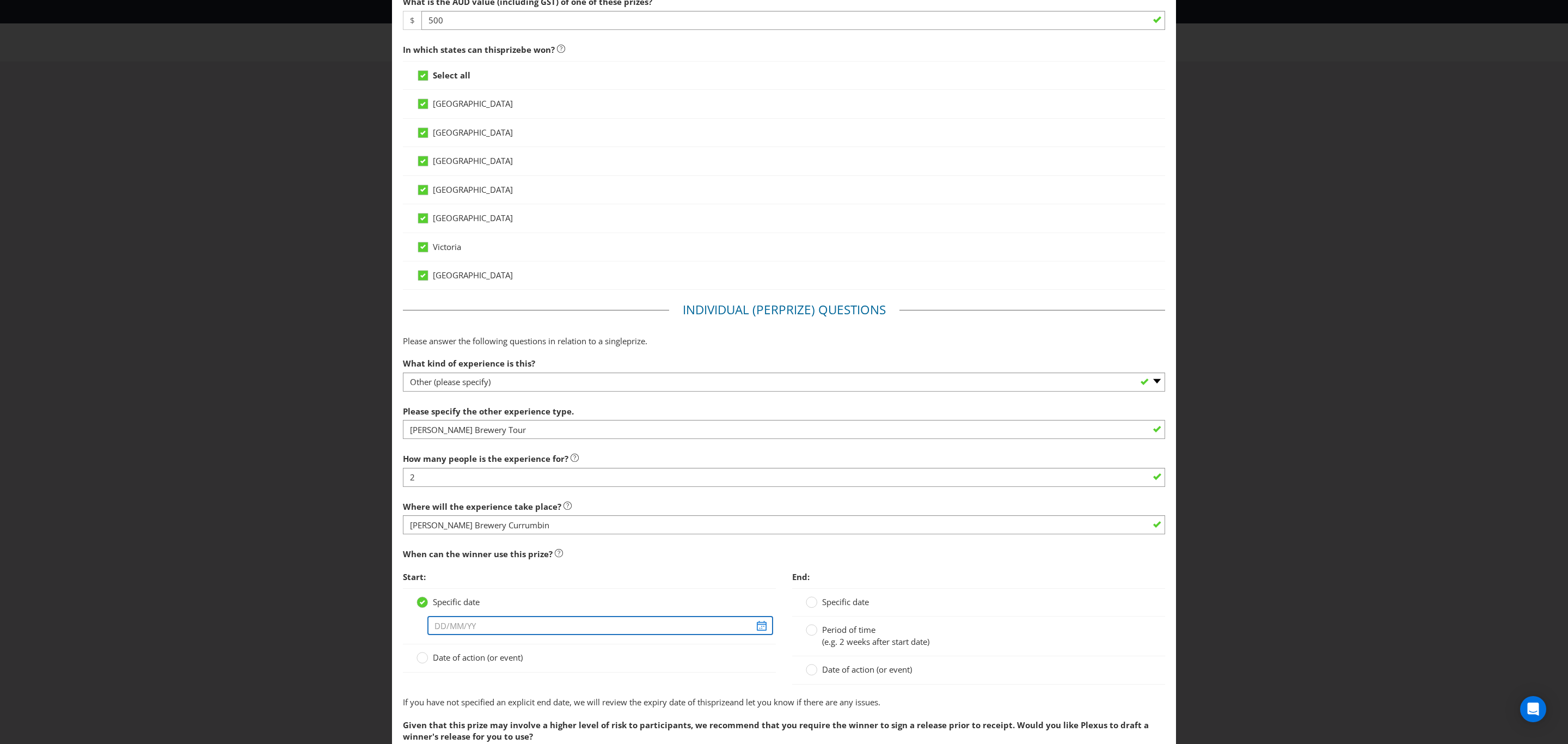
click at [463, 631] on input "text" at bounding box center [600, 625] width 346 height 19
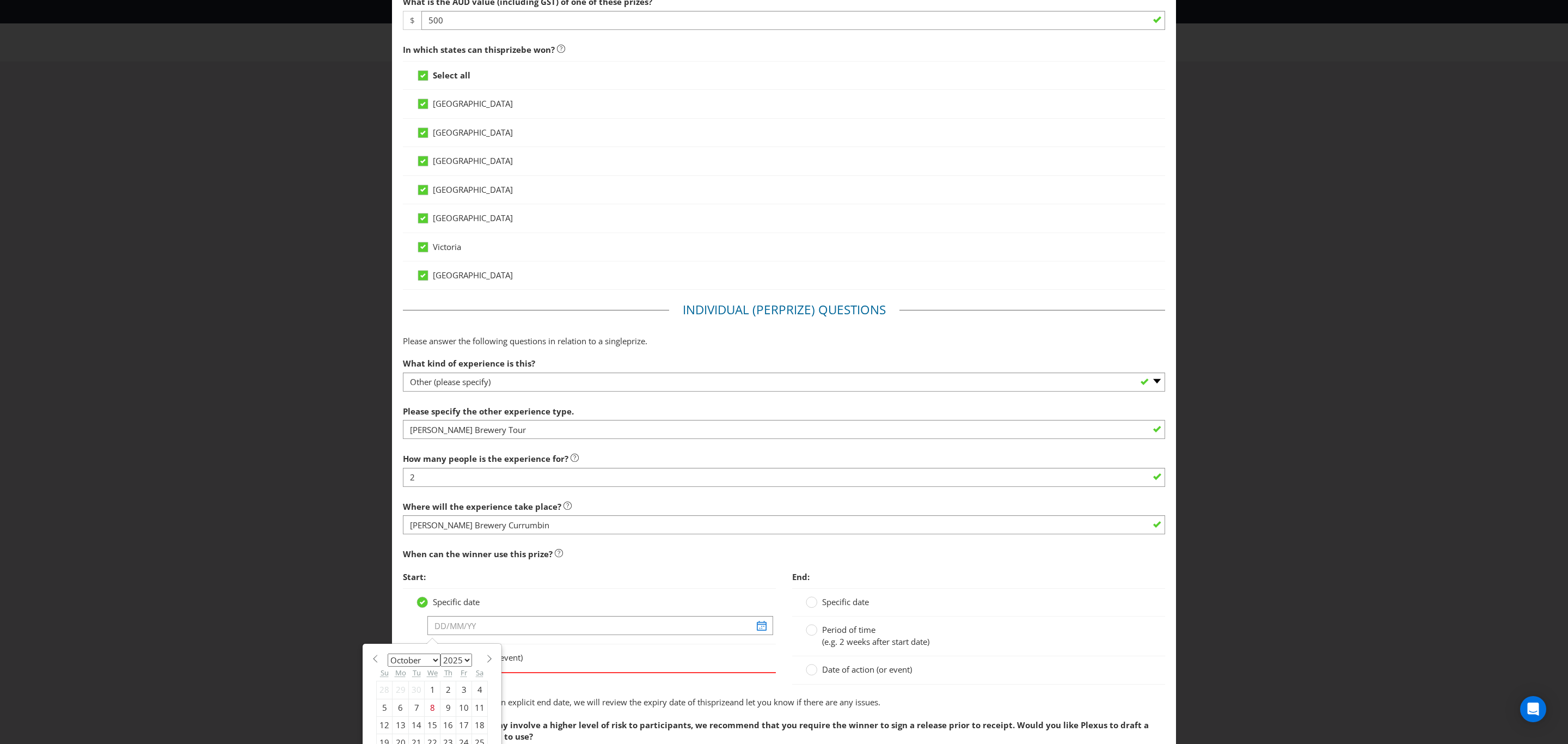
click at [459, 662] on select "2025 2026 2027 2028 2029 2030 2031 2032 2033 2034 2035" at bounding box center [456, 660] width 32 height 13
select select "2026"
click at [440, 658] on select "2025 2026 2027 2028 2029 2030 2031 2032 2033 2034 2035" at bounding box center [456, 660] width 32 height 13
click at [409, 665] on select "January February March April May June July August September October November De…" at bounding box center [414, 660] width 53 height 13
select select "1"
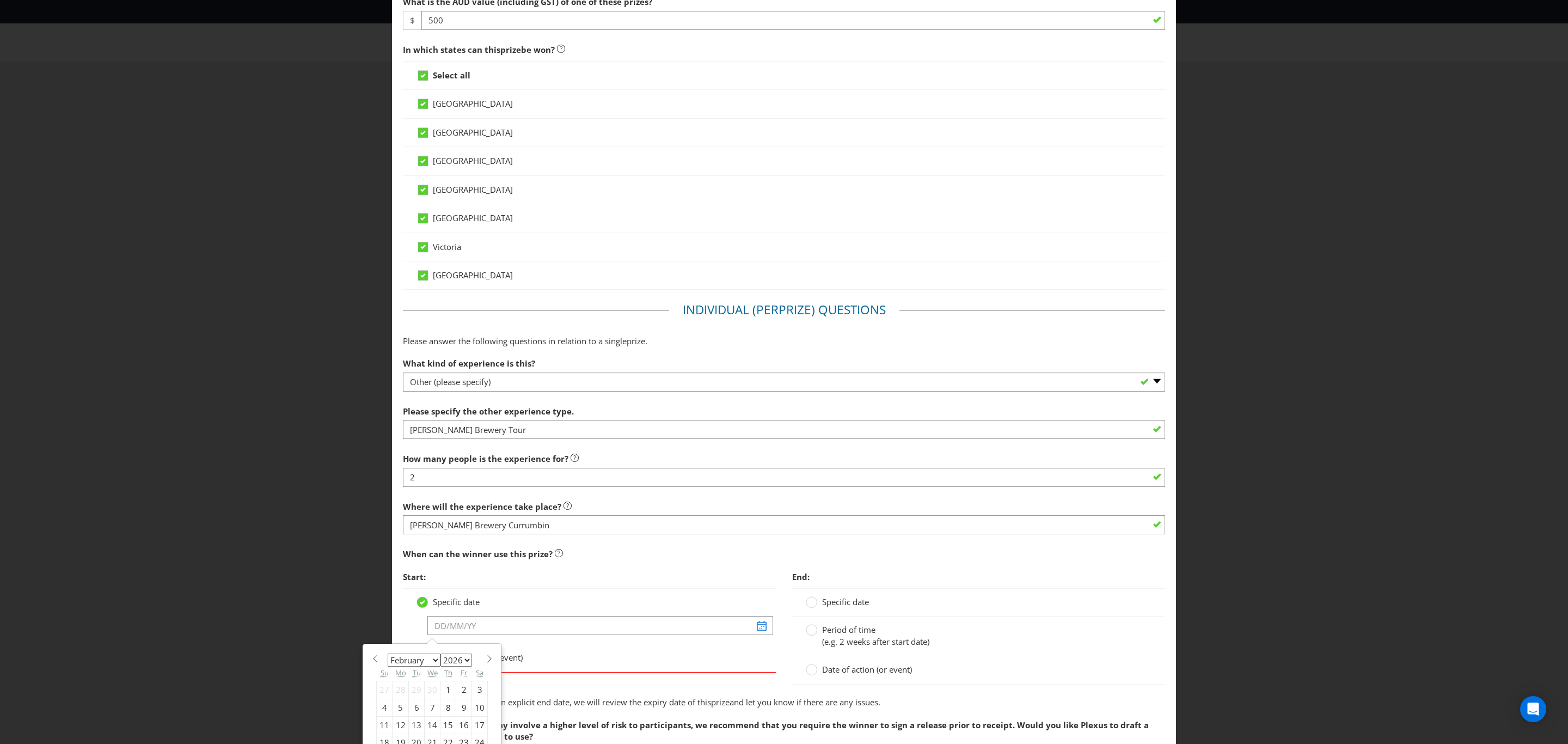
click at [388, 658] on select "January February March April May June July August September October November De…" at bounding box center [414, 660] width 53 height 13
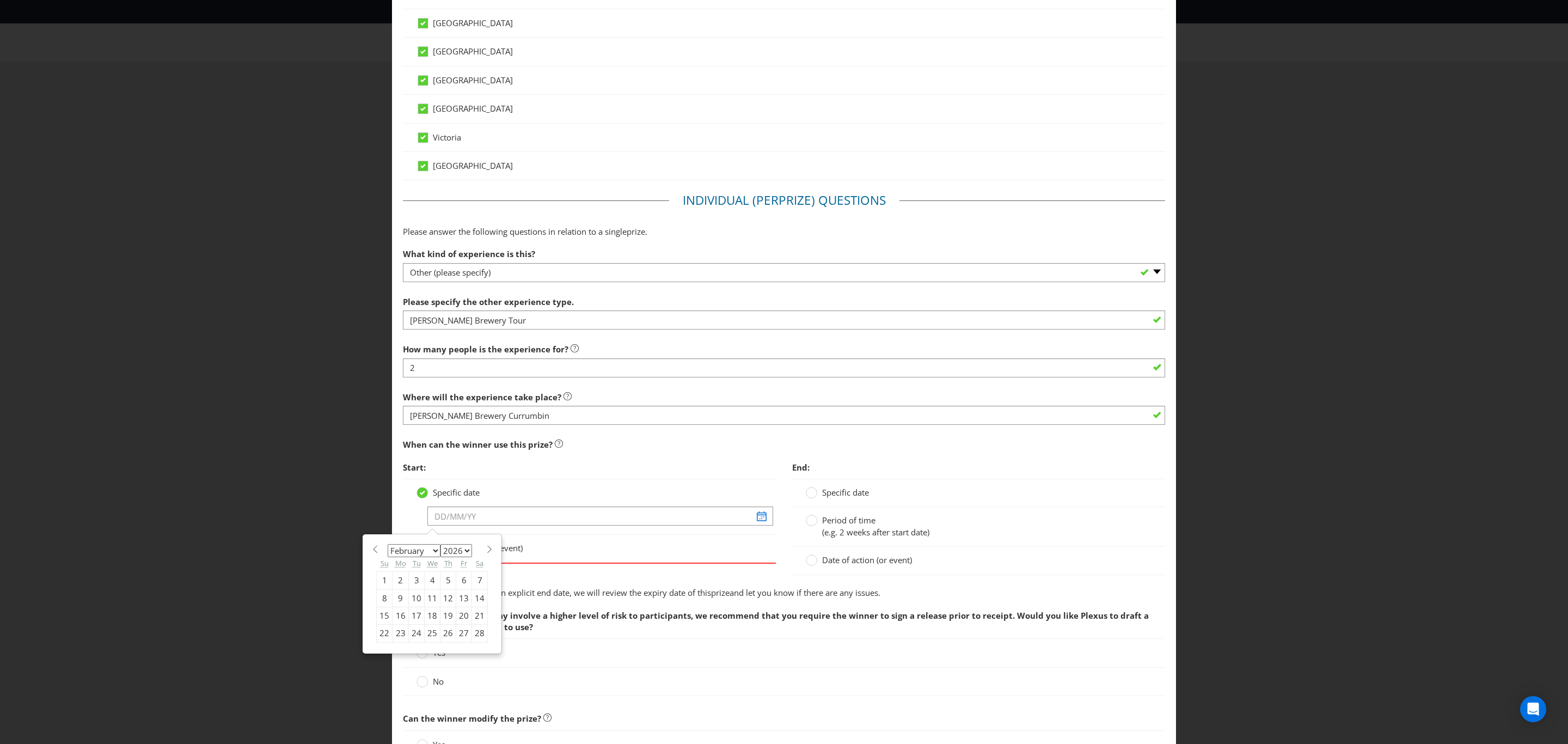
scroll to position [490, 0]
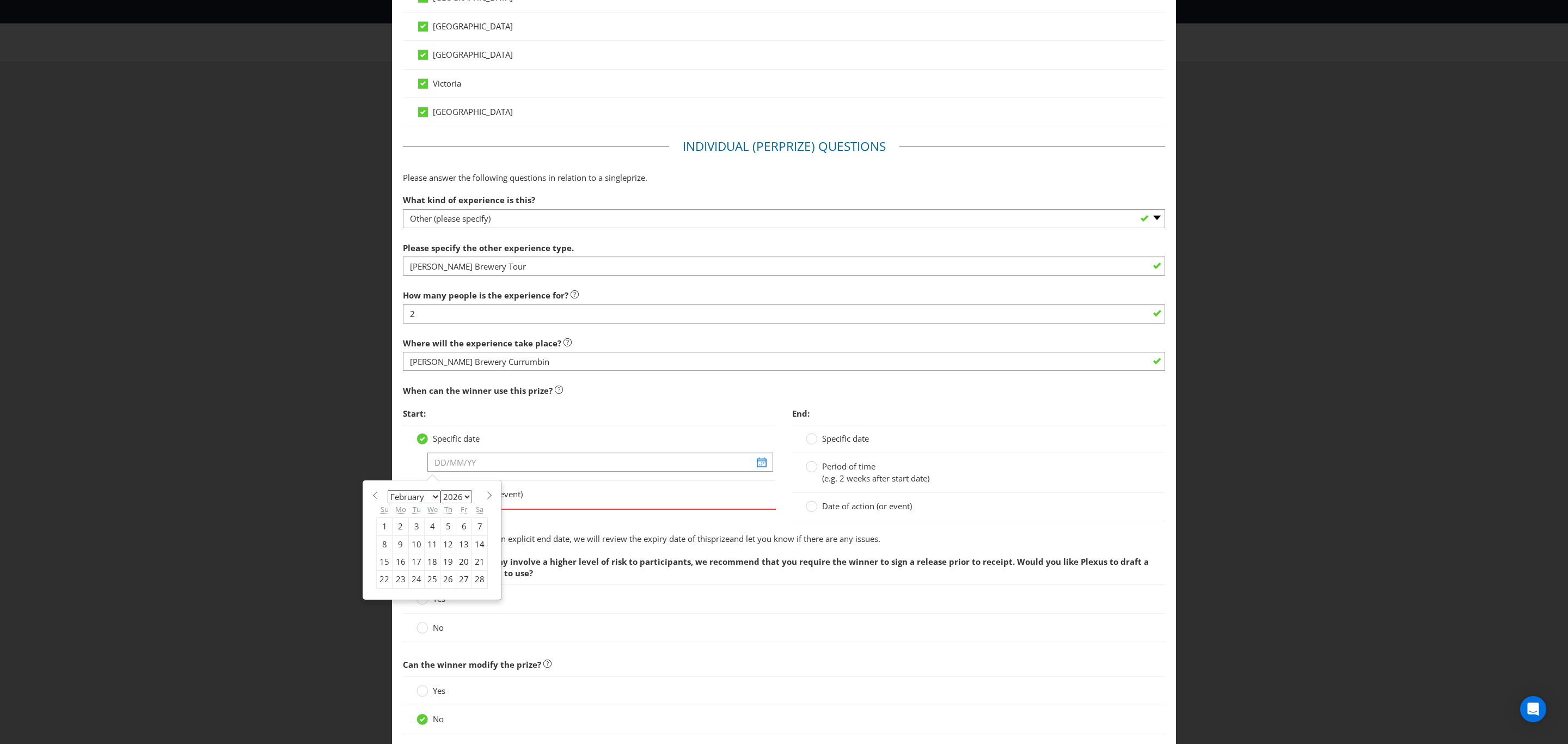
click at [460, 562] on div "20" at bounding box center [464, 562] width 16 height 17
type input "[DATE]"
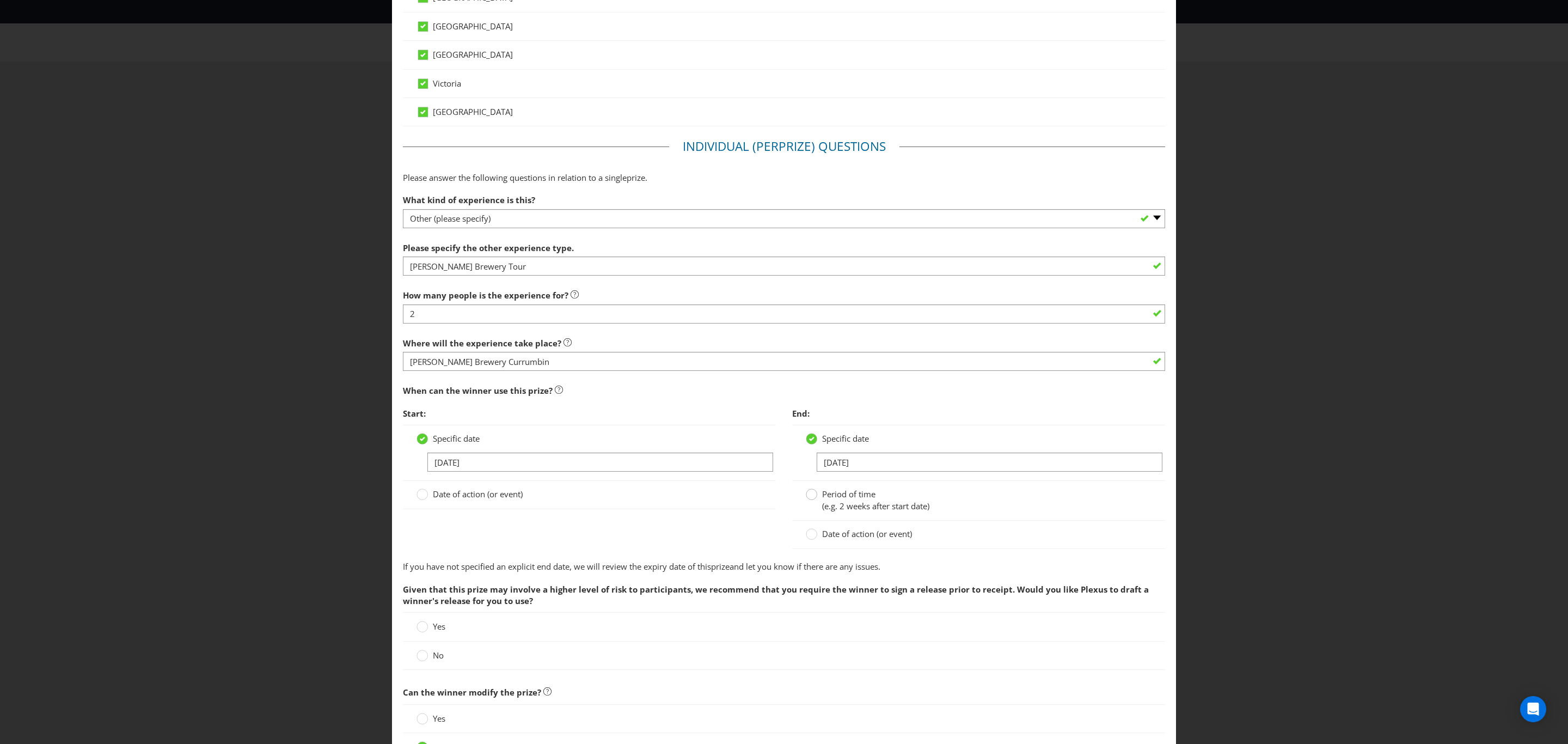
click at [807, 500] on icon at bounding box center [811, 494] width 12 height 12
click at [0, 0] on input "Period of time (e.g. 2 weeks after start date)" at bounding box center [0, 0] width 0 height 0
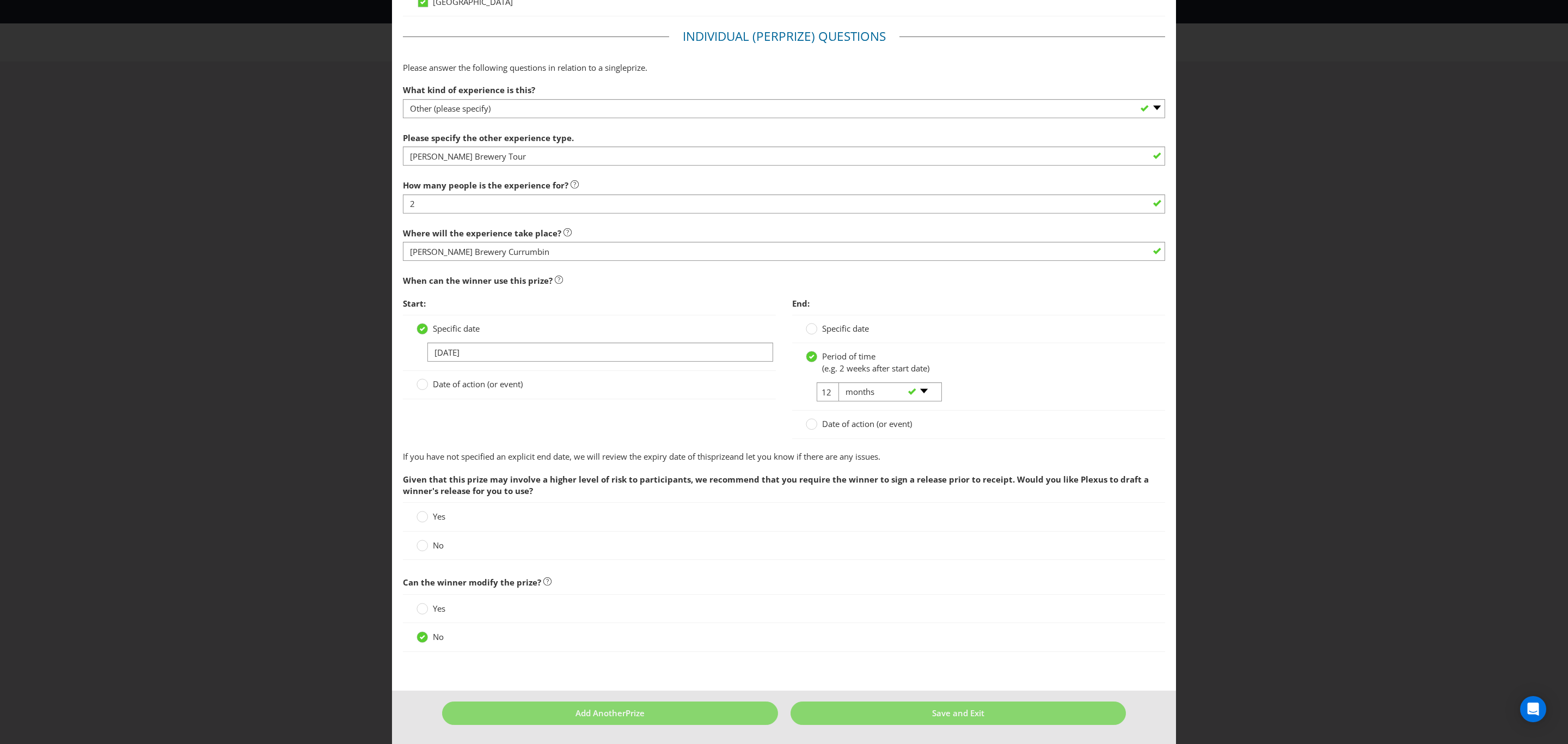
scroll to position [606, 0]
click at [421, 544] on circle at bounding box center [422, 546] width 11 height 11
click at [0, 0] on input "No" at bounding box center [0, 0] width 0 height 0
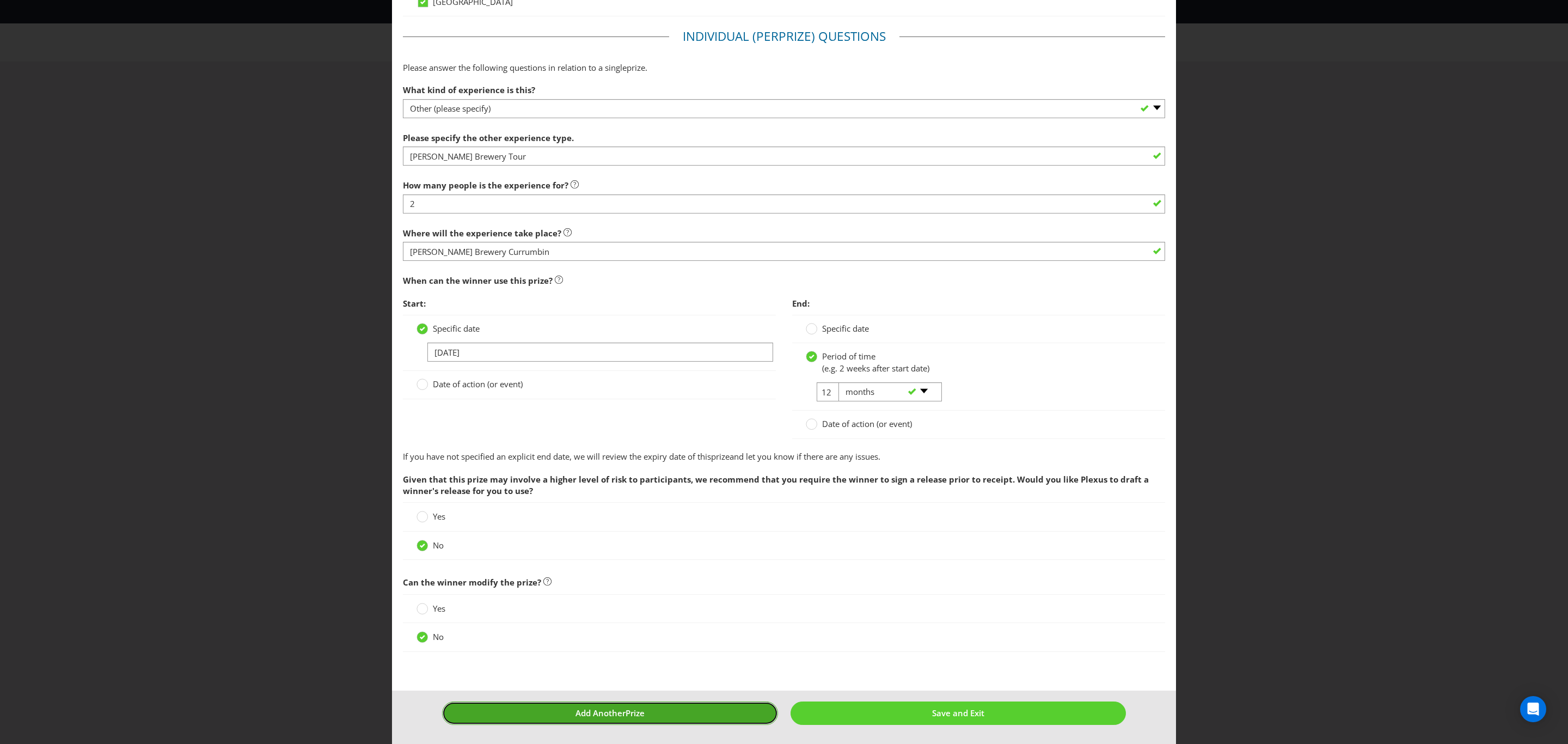
click at [646, 716] on button "Add Another Prize" at bounding box center [610, 713] width 336 height 23
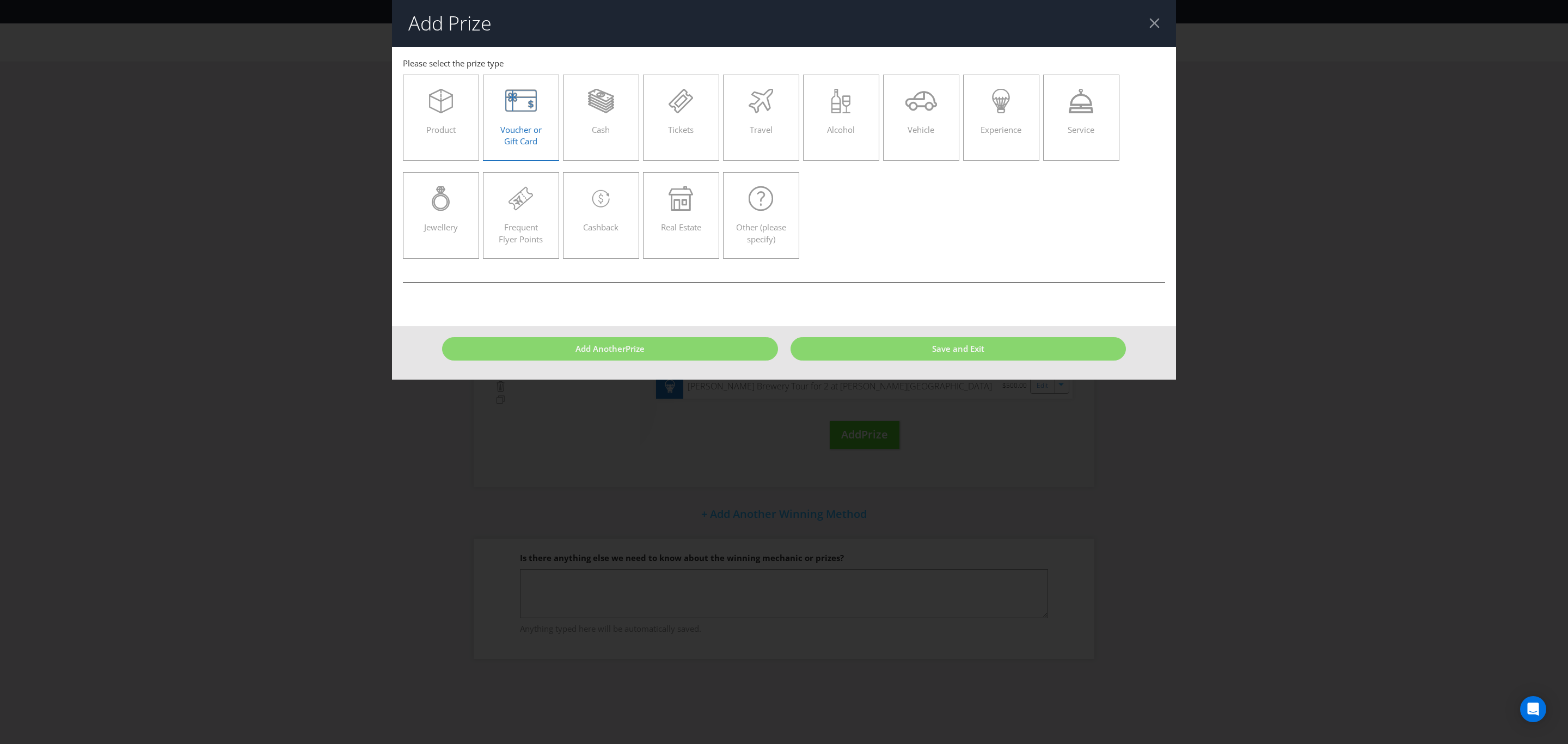
click at [513, 118] on div "Voucher or Gift Card" at bounding box center [521, 113] width 53 height 49
click at [0, 0] on input "Voucher or Gift Card" at bounding box center [0, 0] width 0 height 0
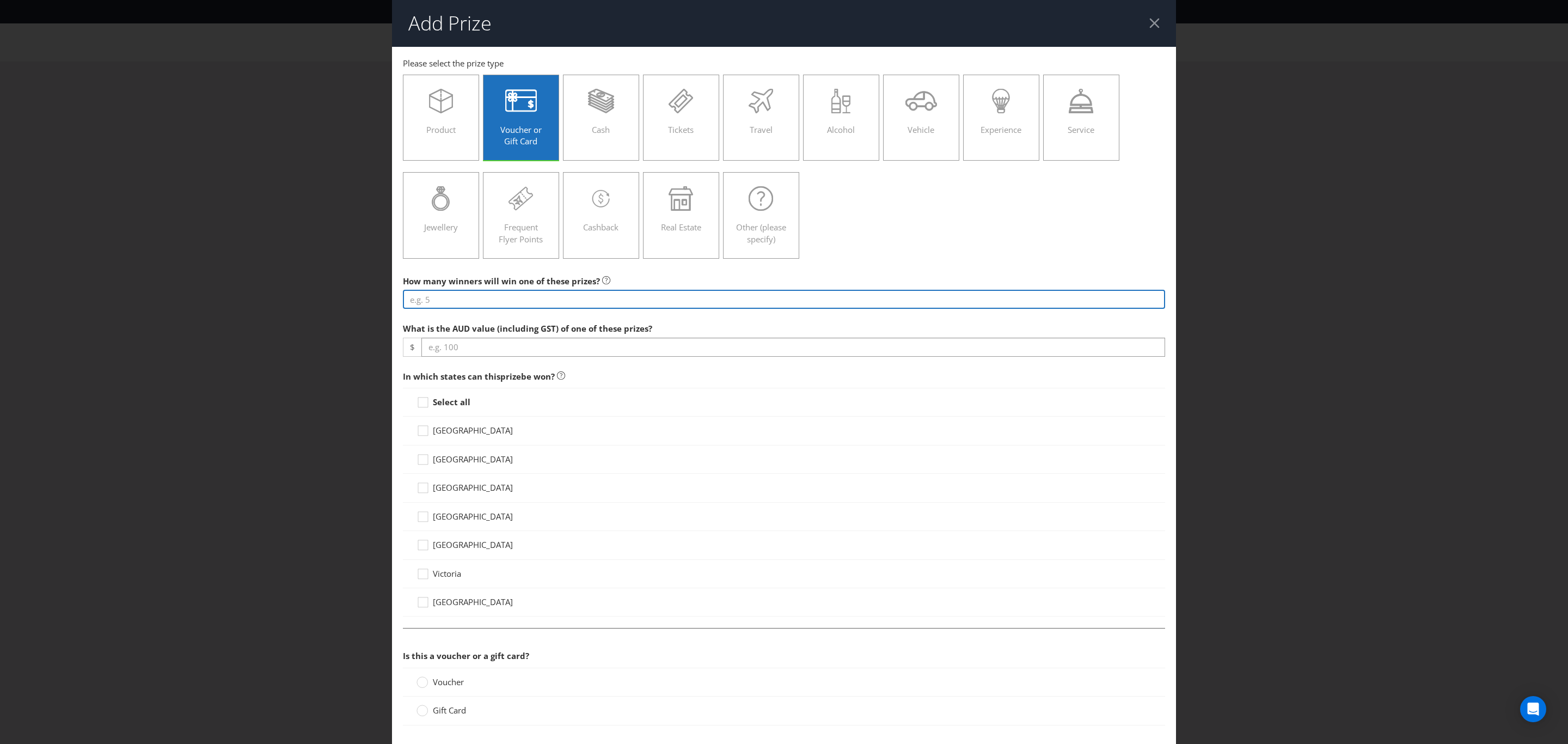
click at [469, 301] on input "number" at bounding box center [784, 300] width 762 height 19
type input "2"
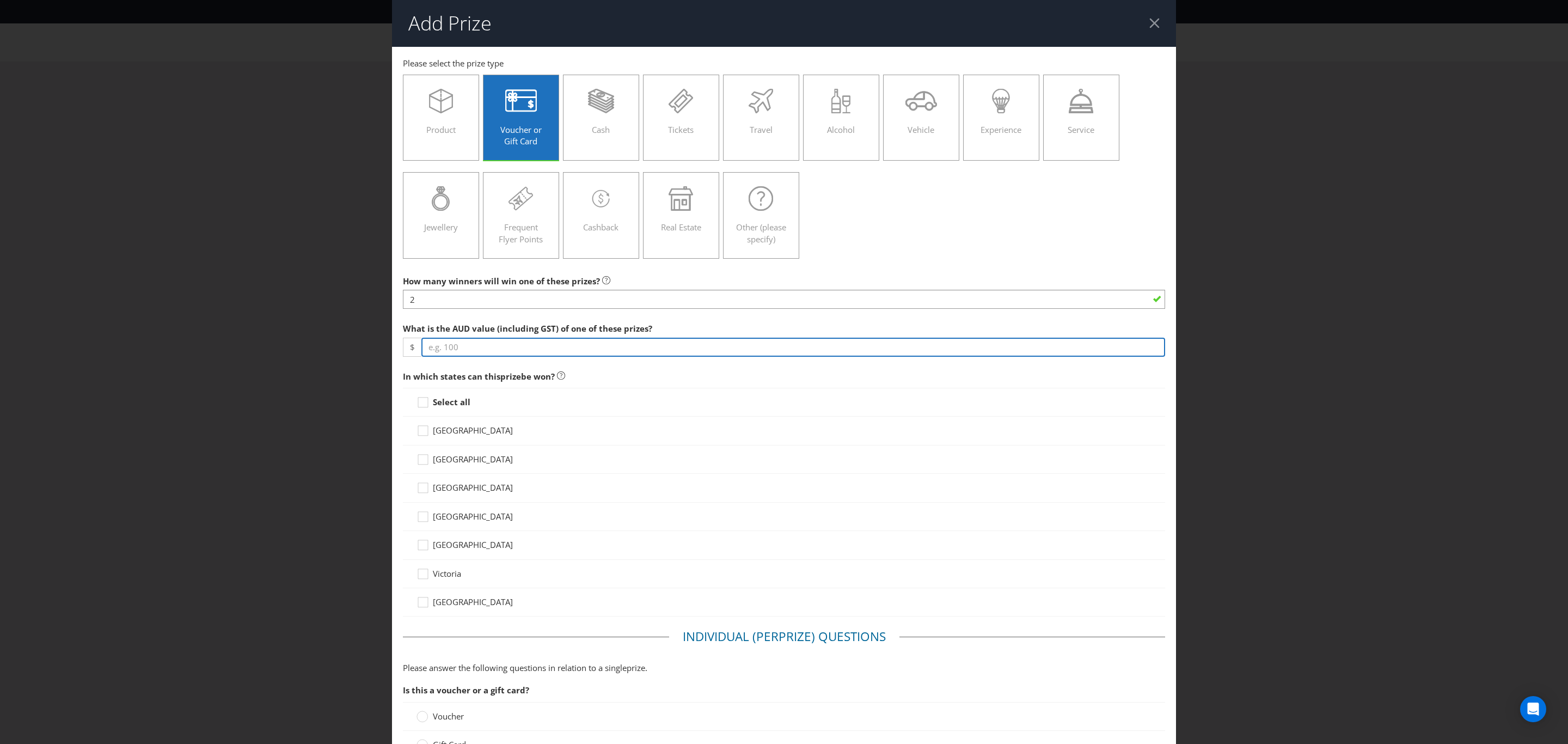
click at [487, 354] on input "number" at bounding box center [793, 347] width 744 height 19
type input "500"
click at [418, 407] on icon at bounding box center [424, 405] width 16 height 16
click at [0, 0] on input "Select all" at bounding box center [0, 0] width 0 height 0
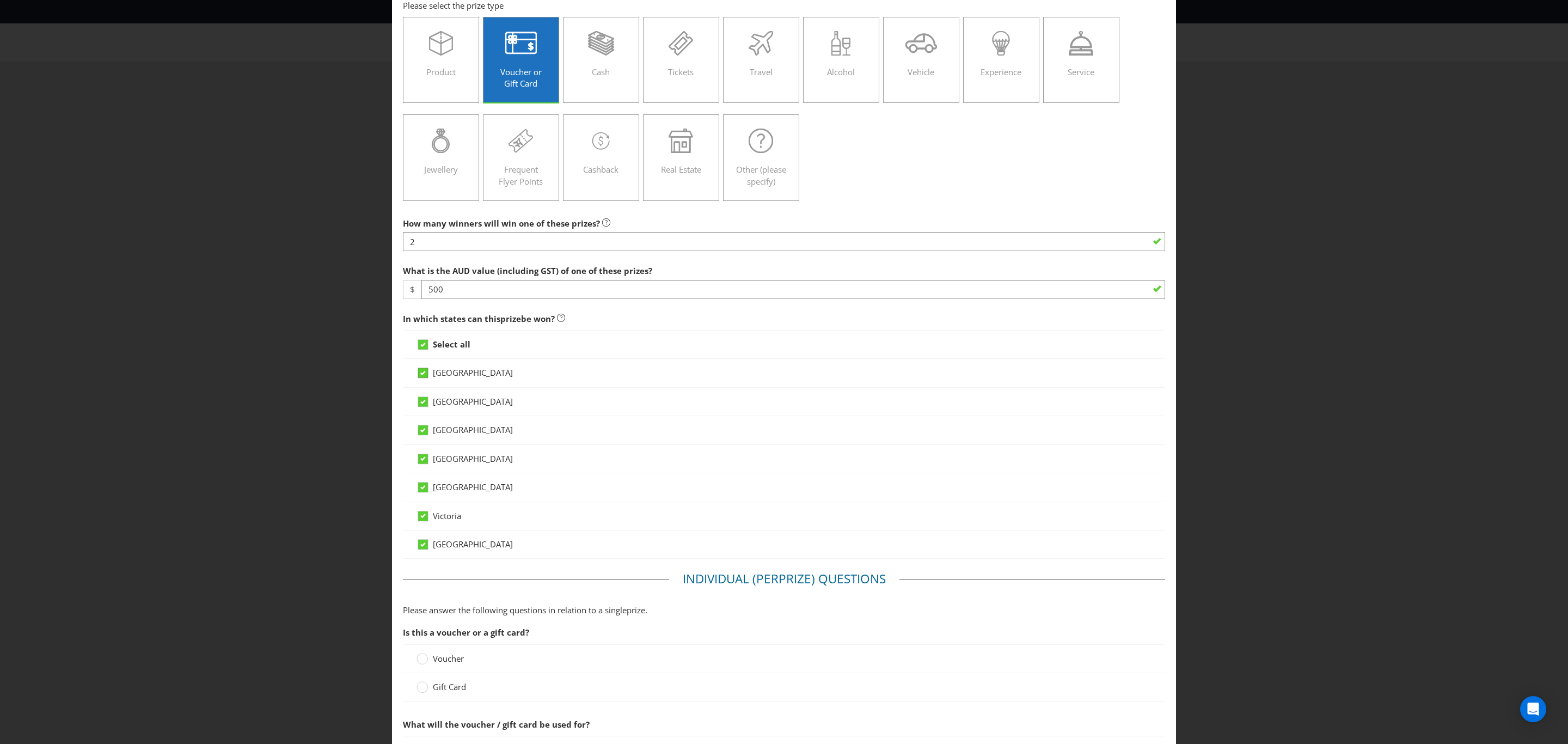
scroll to position [164, 0]
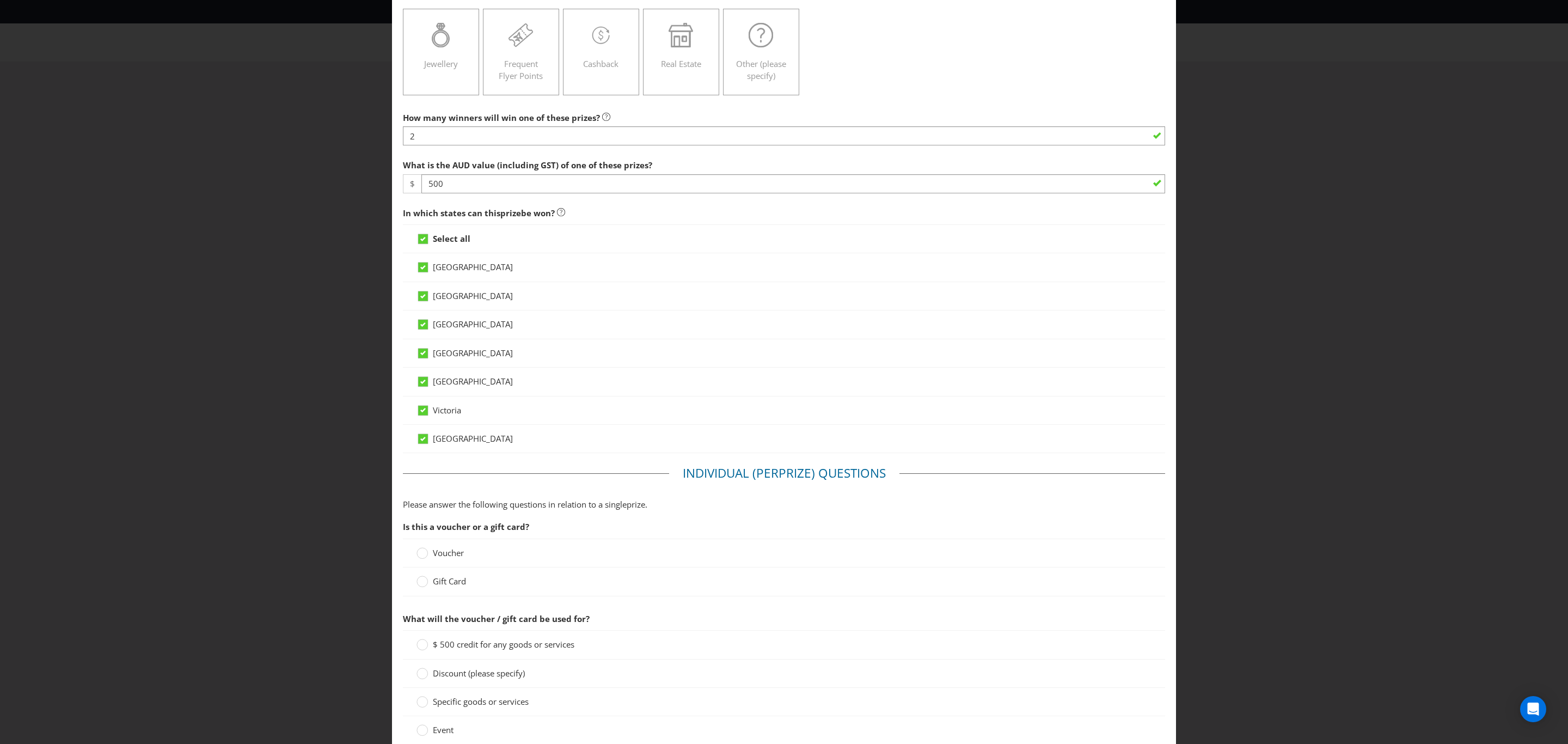
click at [442, 557] on span "Voucher" at bounding box center [448, 553] width 31 height 11
click at [0, 0] on input "Voucher" at bounding box center [0, 0] width 0 height 0
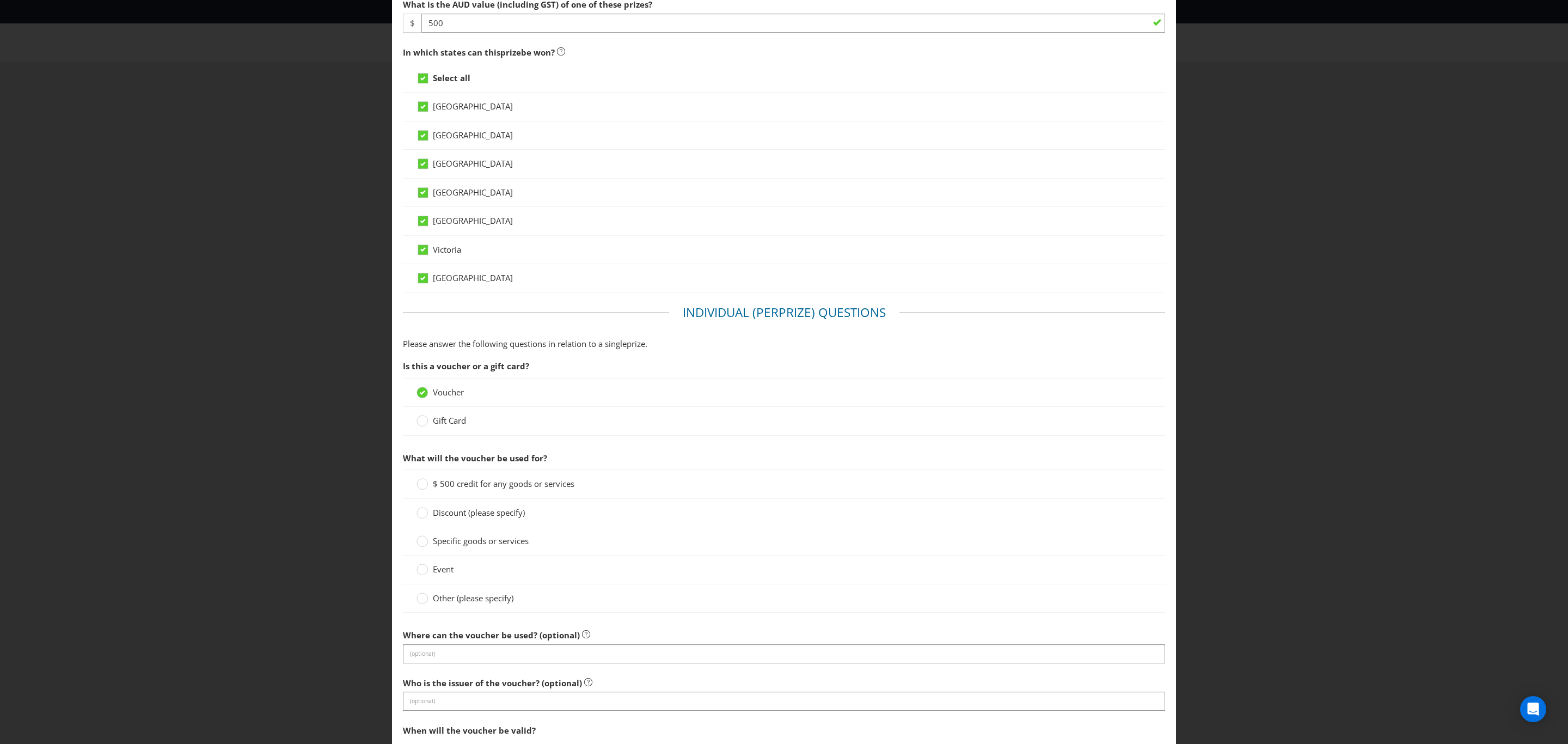
scroll to position [327, 0]
click at [417, 544] on circle at bounding box center [422, 539] width 11 height 11
click at [0, 0] on input "Specific goods or services" at bounding box center [0, 0] width 0 height 0
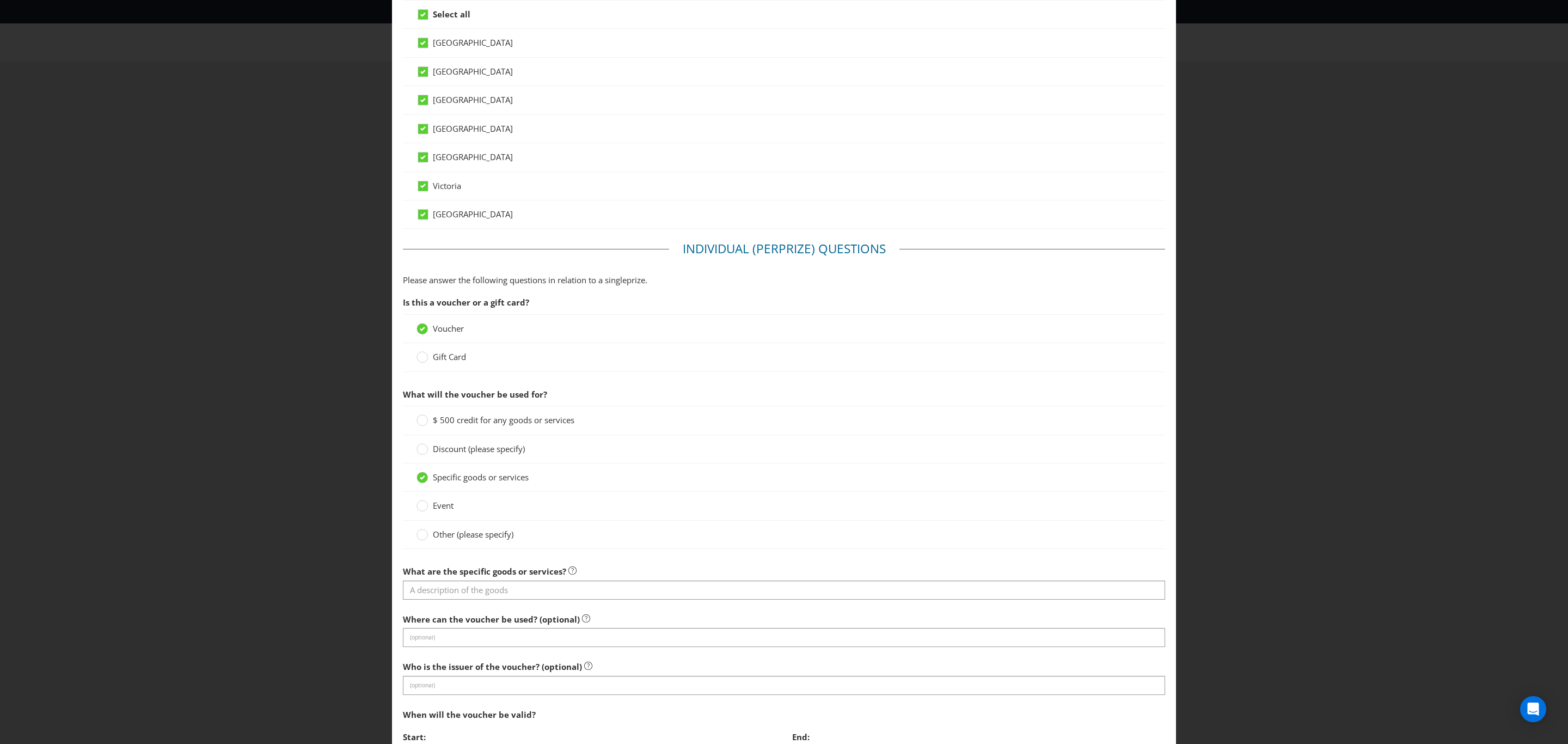
scroll to position [490, 0]
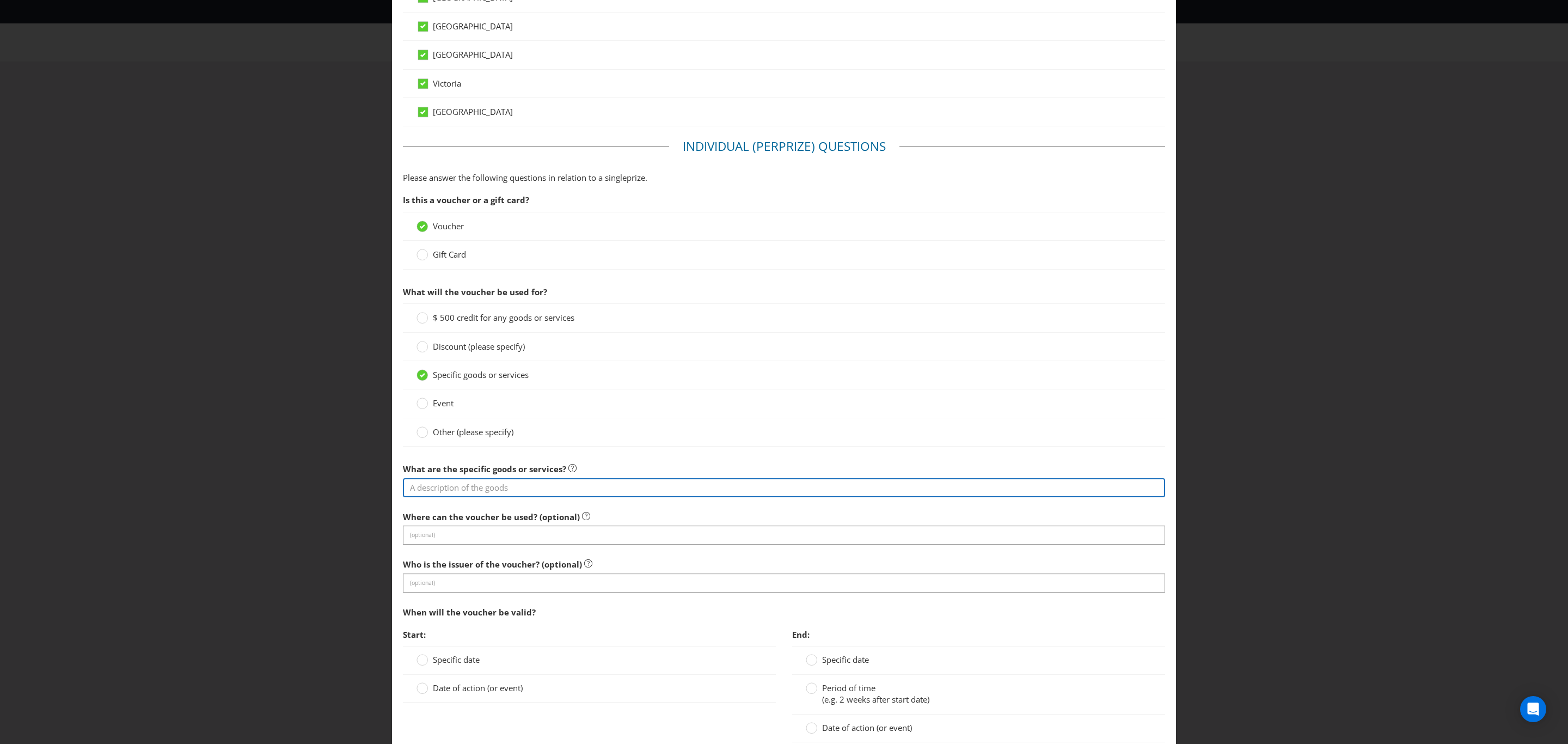
click at [478, 497] on input "text" at bounding box center [784, 488] width 762 height 19
type input "Dinner Voucher"
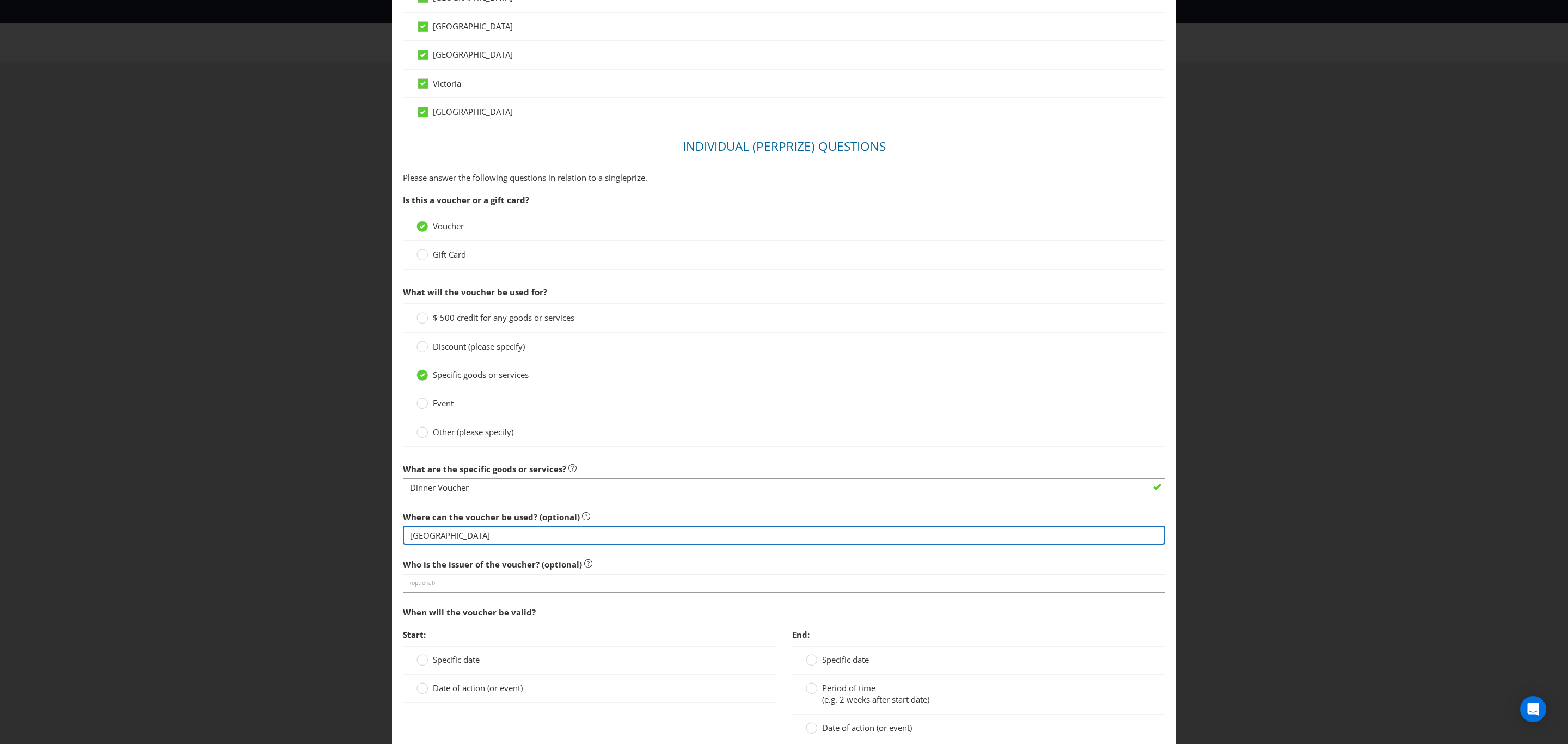
type input "[GEOGRAPHIC_DATA]"
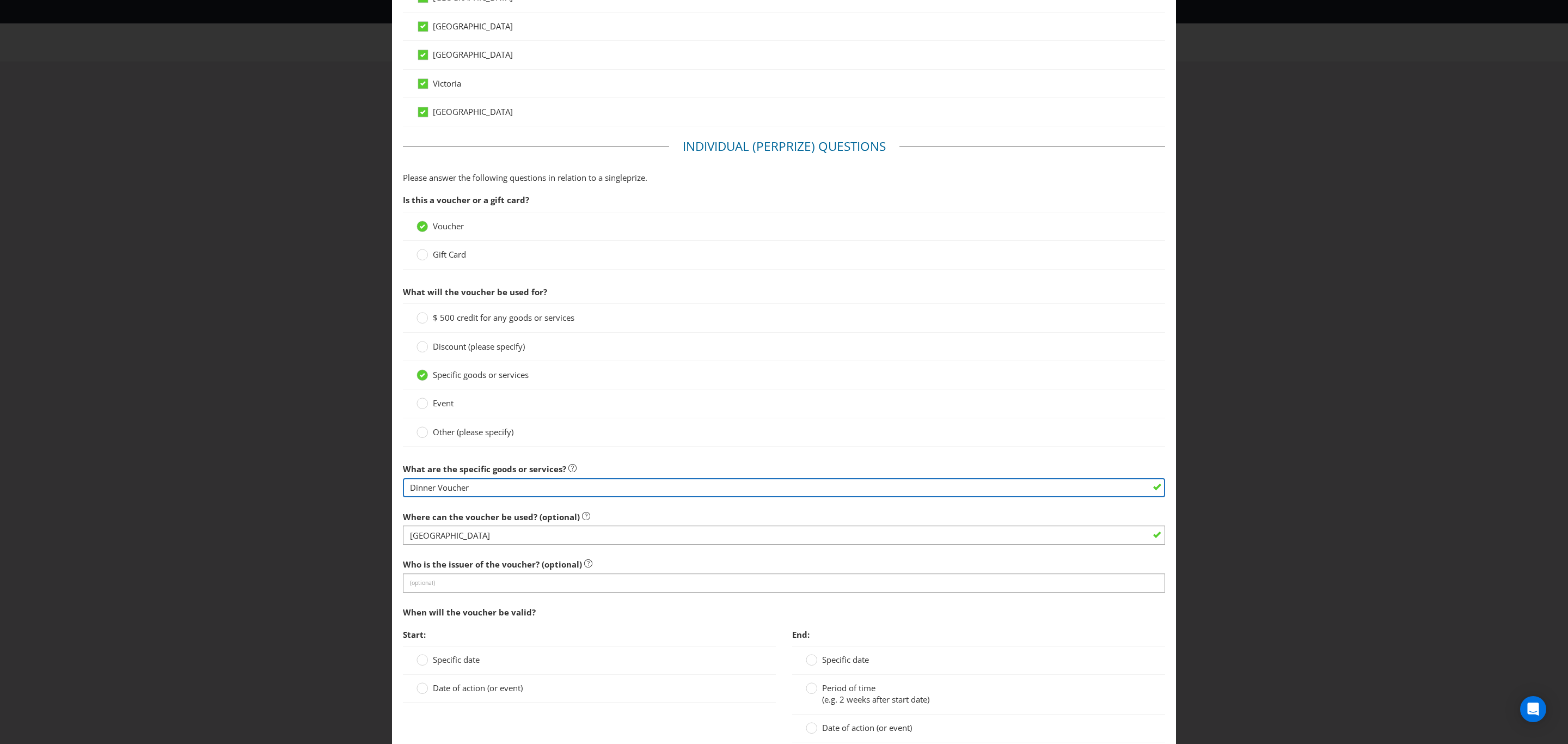
click at [431, 486] on input "Dinner Voucher" at bounding box center [784, 488] width 762 height 19
type input "Dinner & Drinks Voucher"
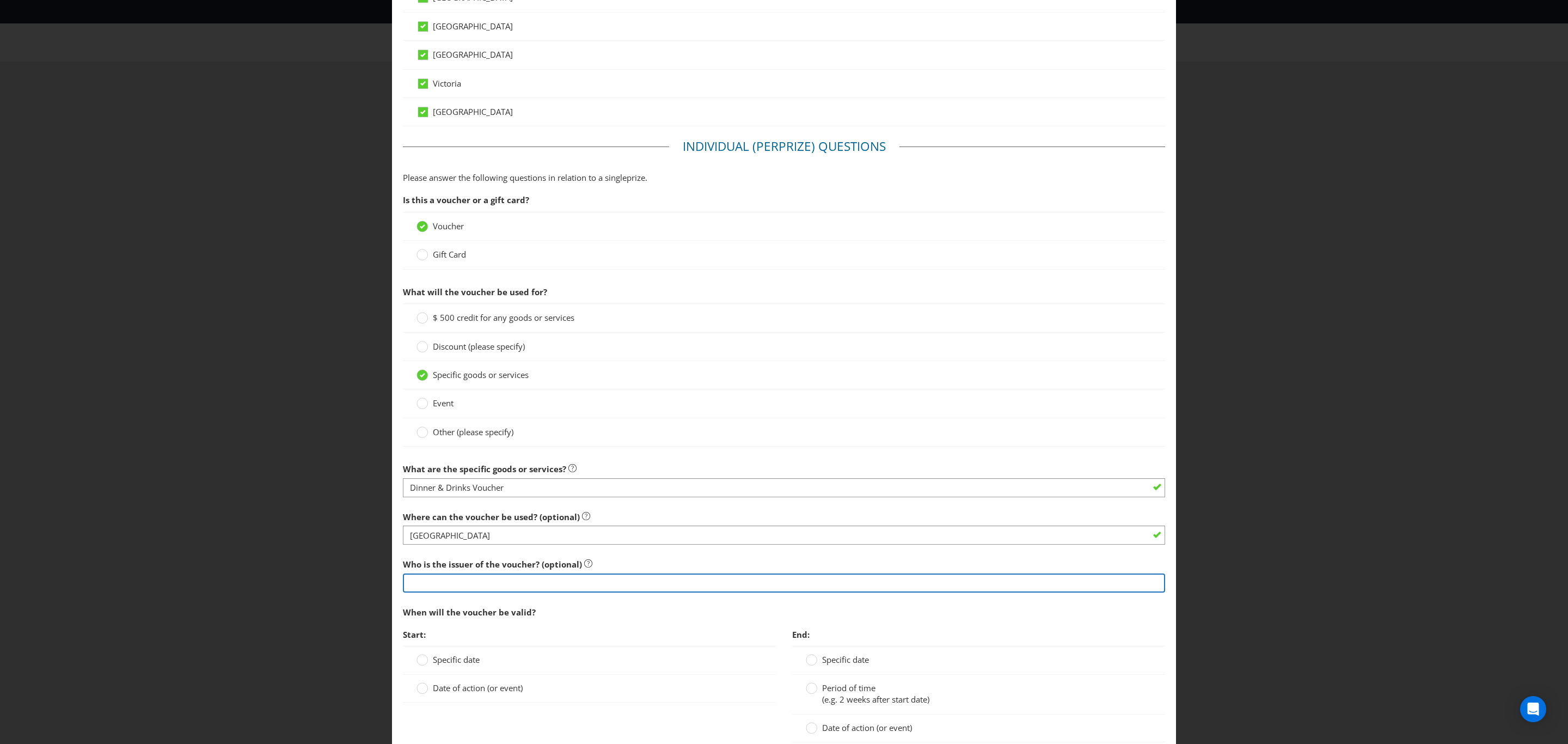
click at [538, 591] on input "text" at bounding box center [784, 583] width 762 height 19
type input "[GEOGRAPHIC_DATA]"
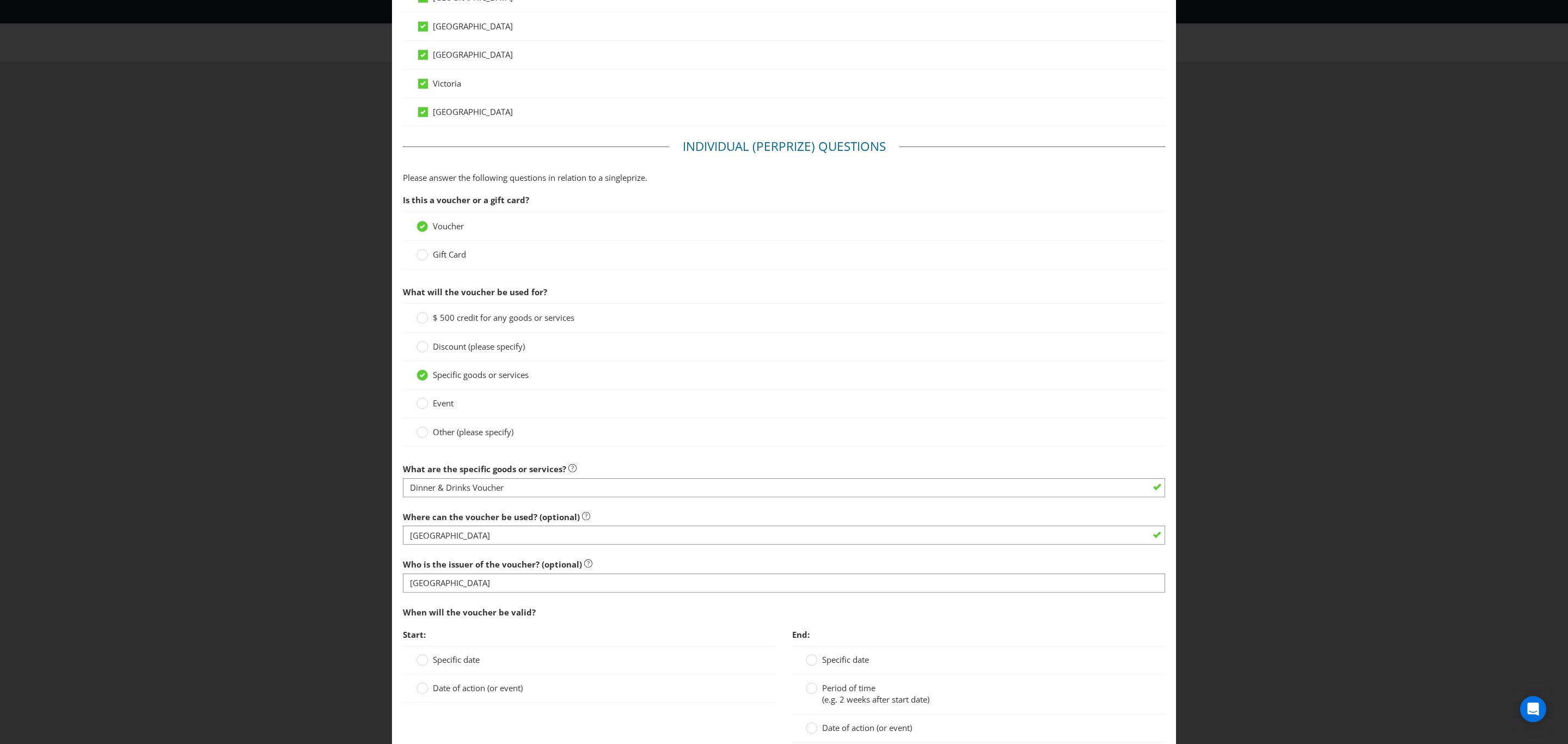
click at [435, 665] on span "Specific date" at bounding box center [456, 659] width 47 height 11
click at [0, 0] on input "Specific date" at bounding box center [0, 0] width 0 height 0
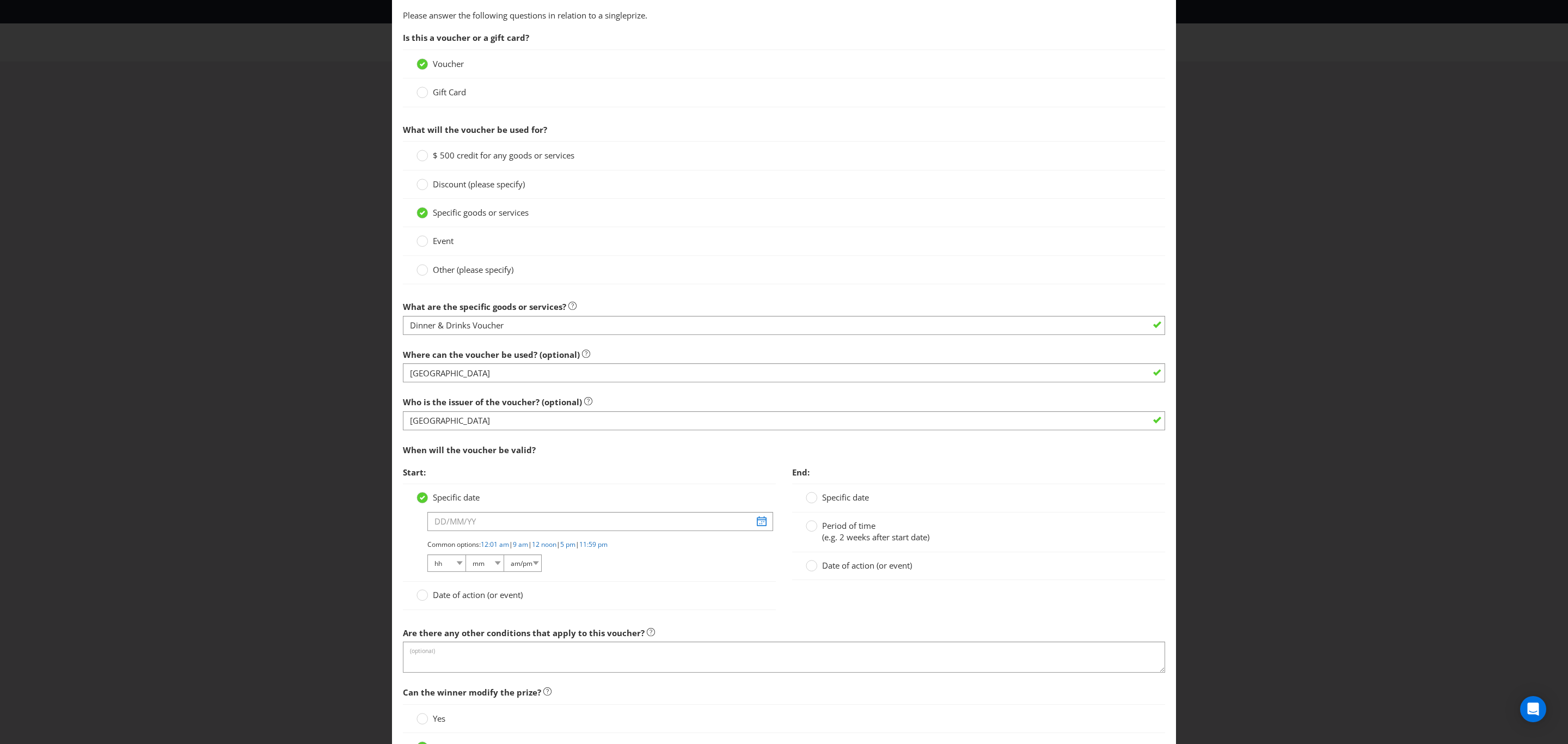
scroll to position [654, 0]
click at [478, 525] on input "text" at bounding box center [600, 520] width 346 height 19
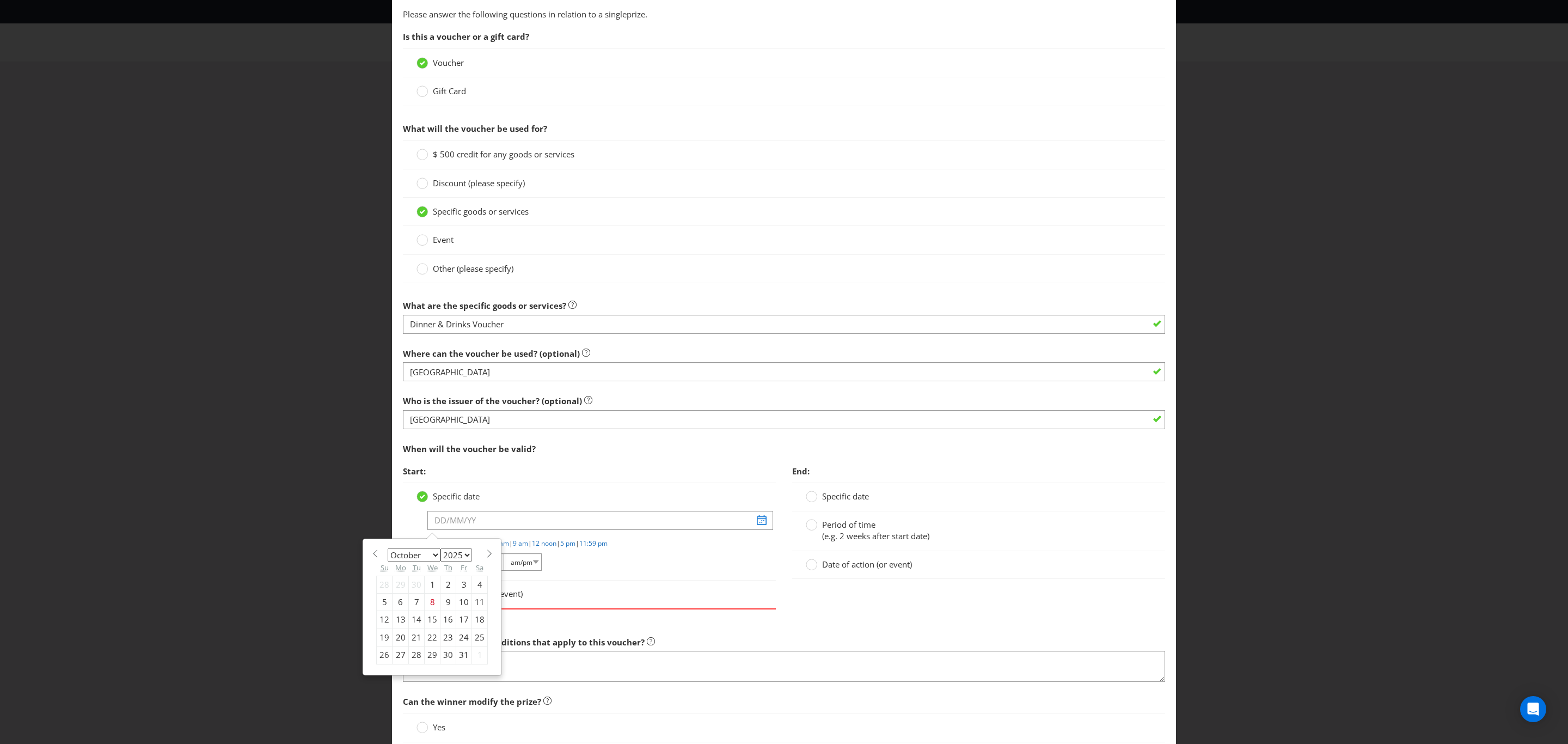
click at [469, 557] on select "2025 2026 2027 2028 2029 2030 2031 2032 2033 2034 2035" at bounding box center [456, 555] width 32 height 13
select select "2026"
click at [440, 555] on select "2025 2026 2027 2028 2029 2030 2031 2032 2033 2034 2035" at bounding box center [456, 555] width 32 height 13
click at [427, 561] on select "January February March April May June July August September October November De…" at bounding box center [414, 555] width 53 height 13
select select "1"
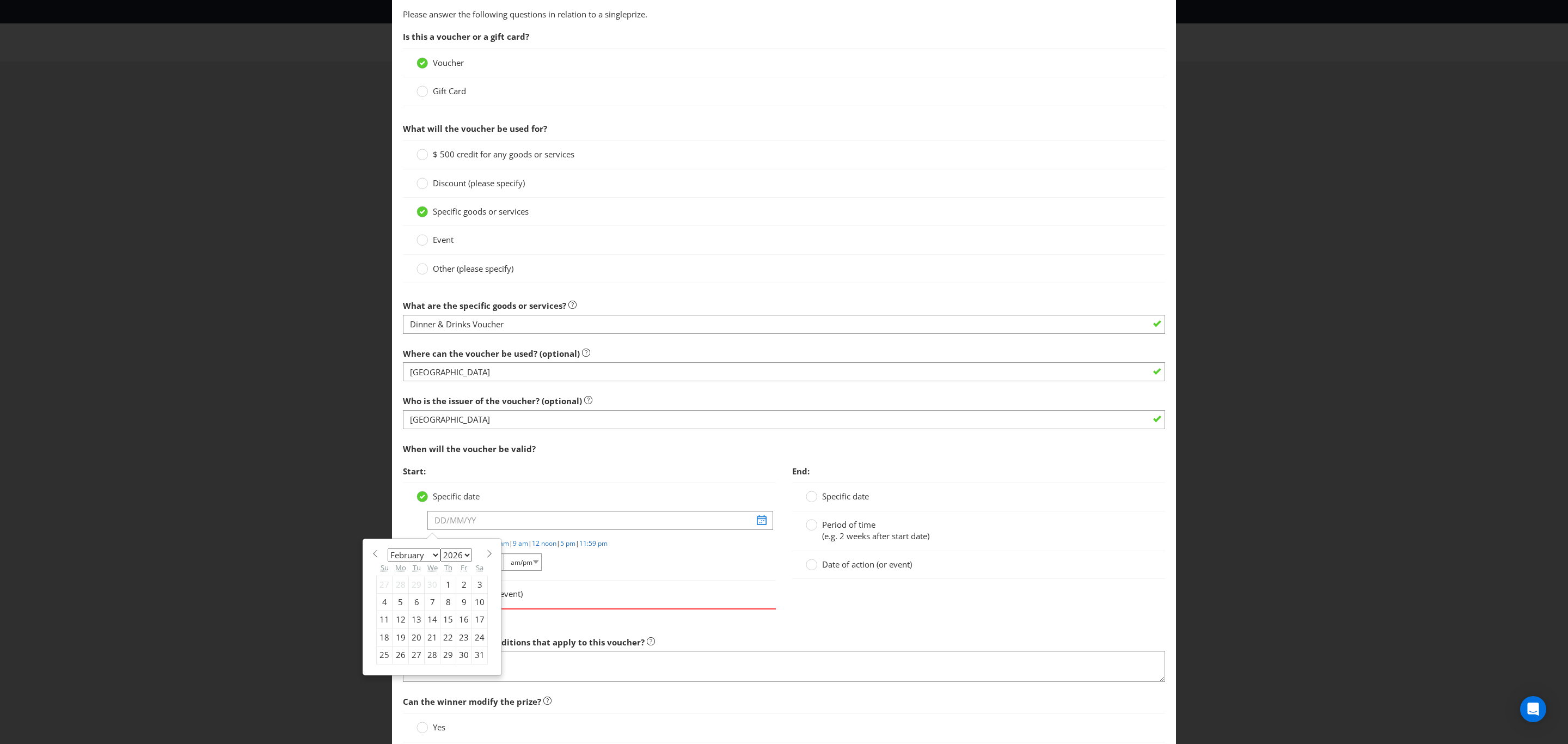
click at [388, 555] on select "January February March April May June July August September October November De…" at bounding box center [414, 555] width 53 height 13
click at [462, 629] on div "20" at bounding box center [464, 620] width 16 height 17
type input "[DATE]"
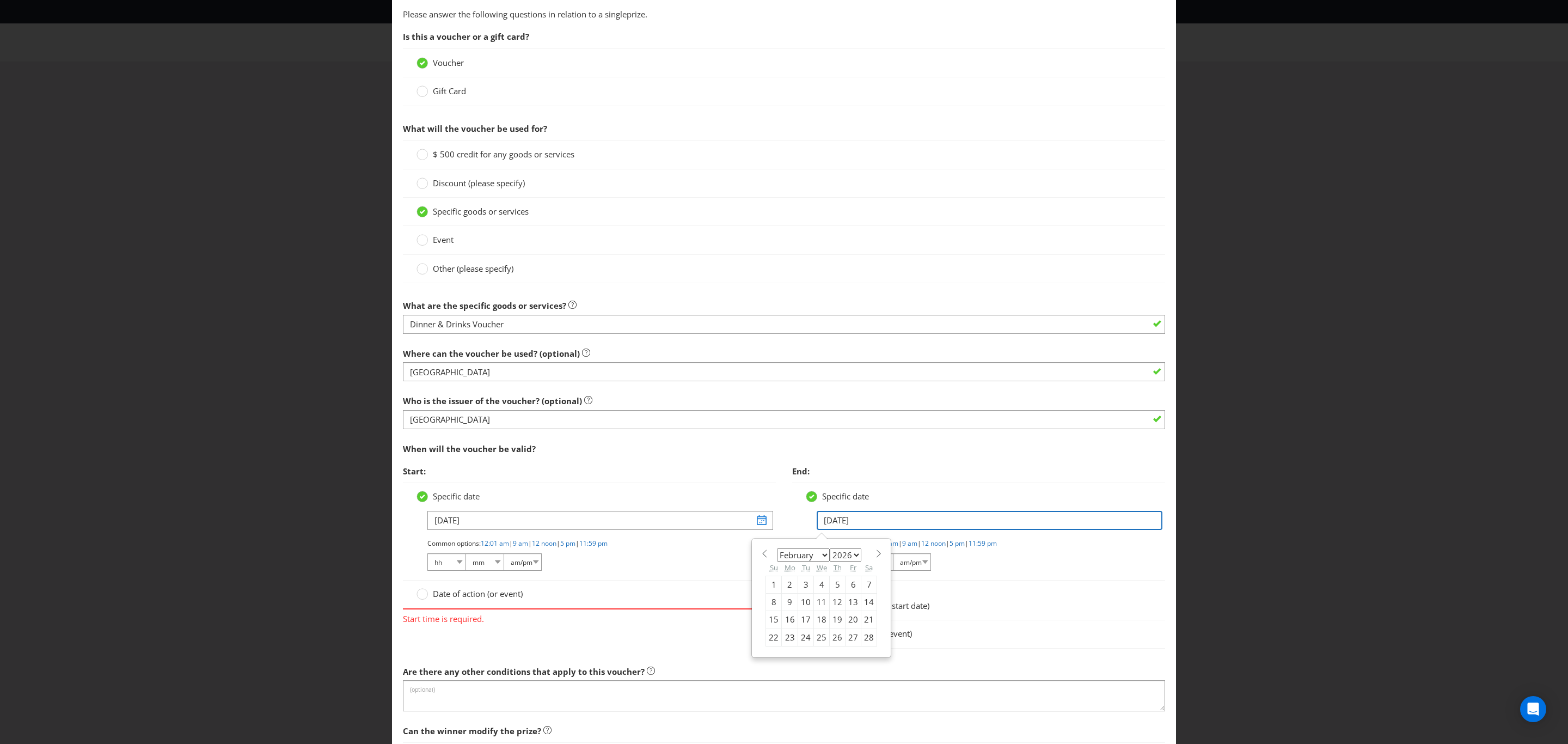
click at [893, 529] on input "[DATE]" at bounding box center [989, 520] width 346 height 19
click at [1070, 573] on div "Common options: 12:01 am | 9 am | 12 noon | 5 pm | 11:59 pm hh 01 02 03 04 05 0…" at bounding box center [984, 555] width 335 height 33
click at [806, 600] on circle at bounding box center [811, 594] width 11 height 11
click at [0, 0] on input "Period of time (e.g. 2 weeks after start date)" at bounding box center [0, 0] width 0 height 0
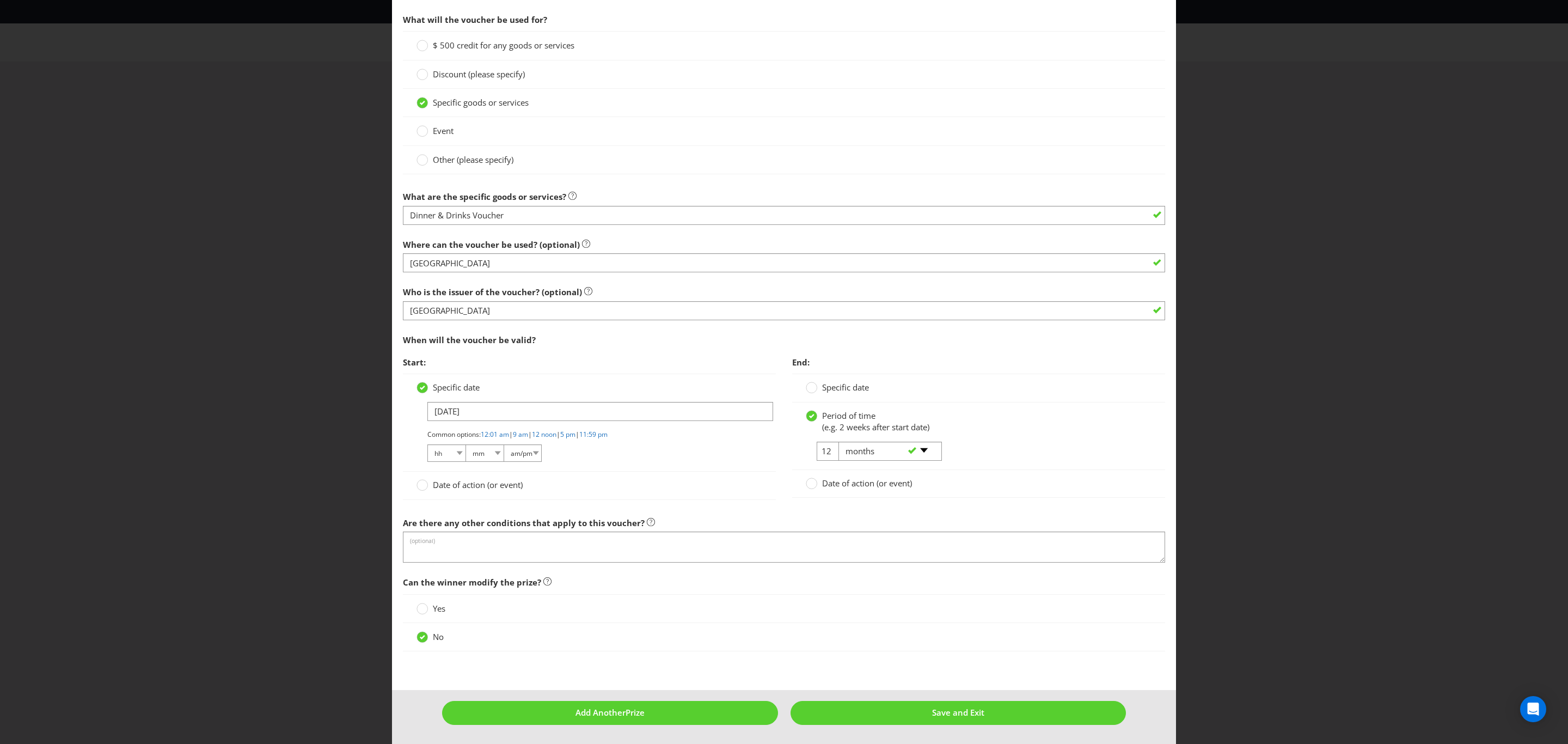
scroll to position [770, 0]
click at [558, 541] on textarea at bounding box center [784, 547] width 762 height 31
click at [680, 703] on button "Add Another Prize" at bounding box center [610, 712] width 336 height 23
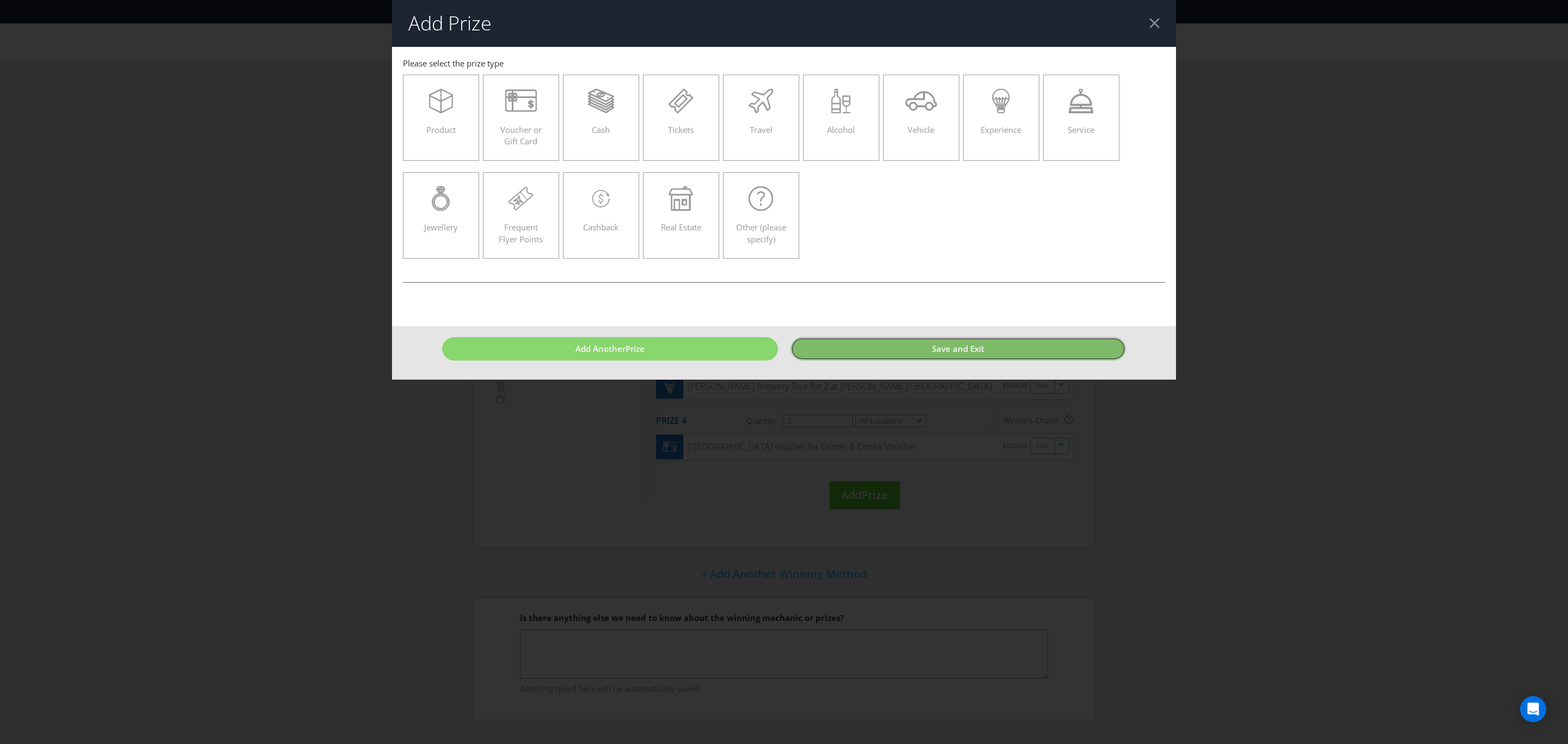
click at [883, 347] on button "Save and Exit" at bounding box center [959, 348] width 336 height 23
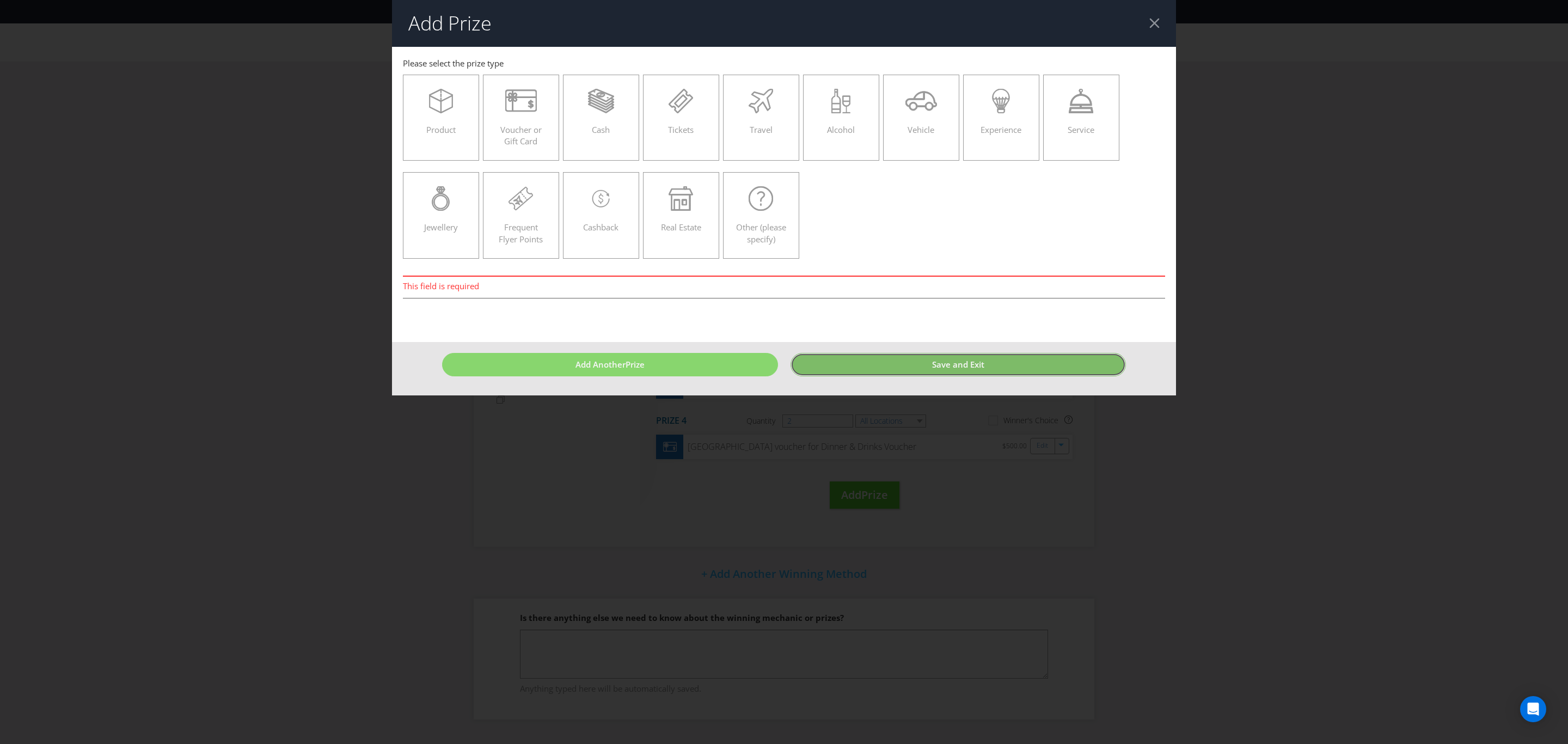
click at [886, 372] on button "Save and Exit" at bounding box center [959, 365] width 336 height 23
click at [696, 256] on label "Real Estate" at bounding box center [681, 215] width 76 height 86
click at [0, 0] on input "Real Estate" at bounding box center [0, 0] width 0 height 0
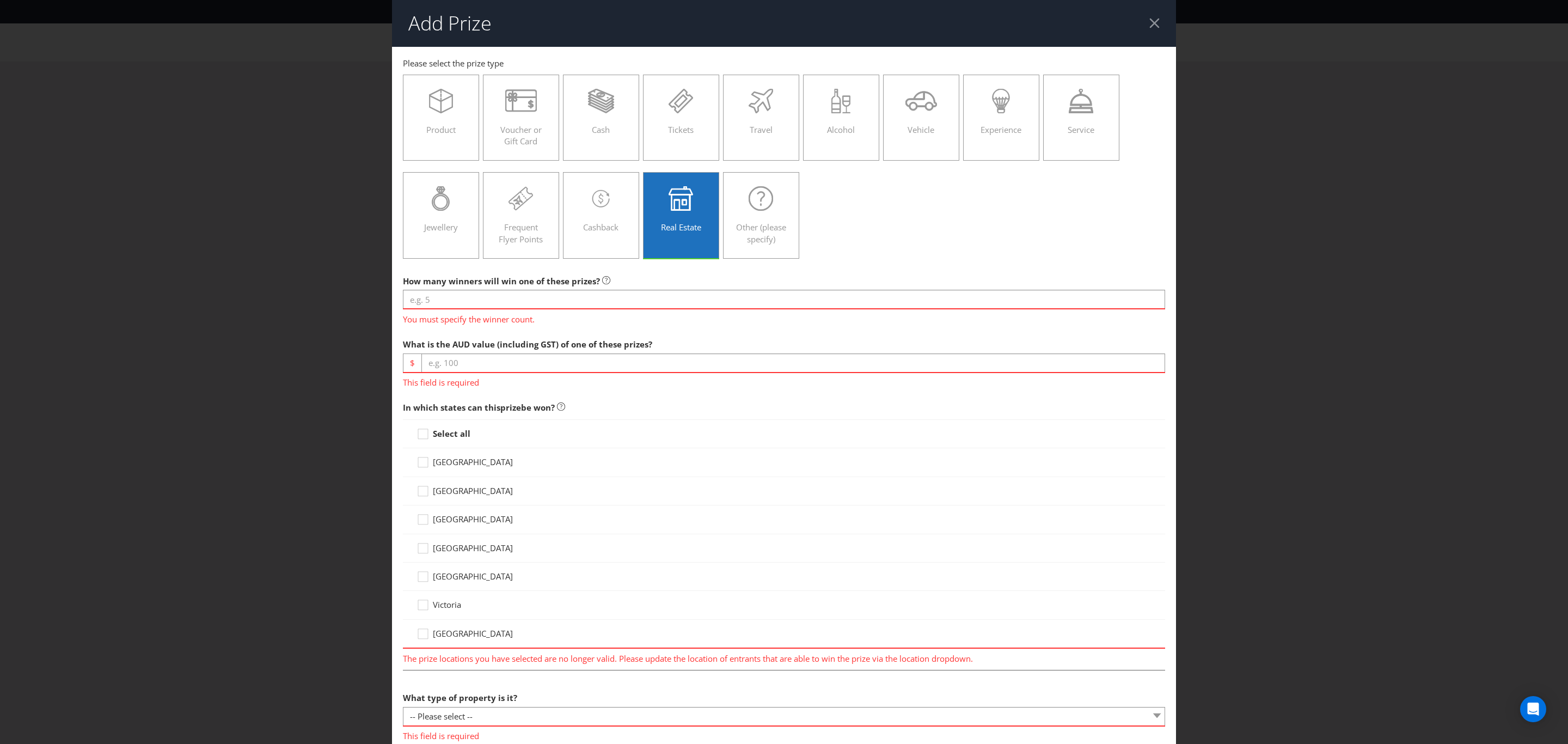
click at [1153, 26] on header "Add Prize" at bounding box center [784, 23] width 784 height 47
click at [1149, 18] on div at bounding box center [1155, 23] width 10 height 10
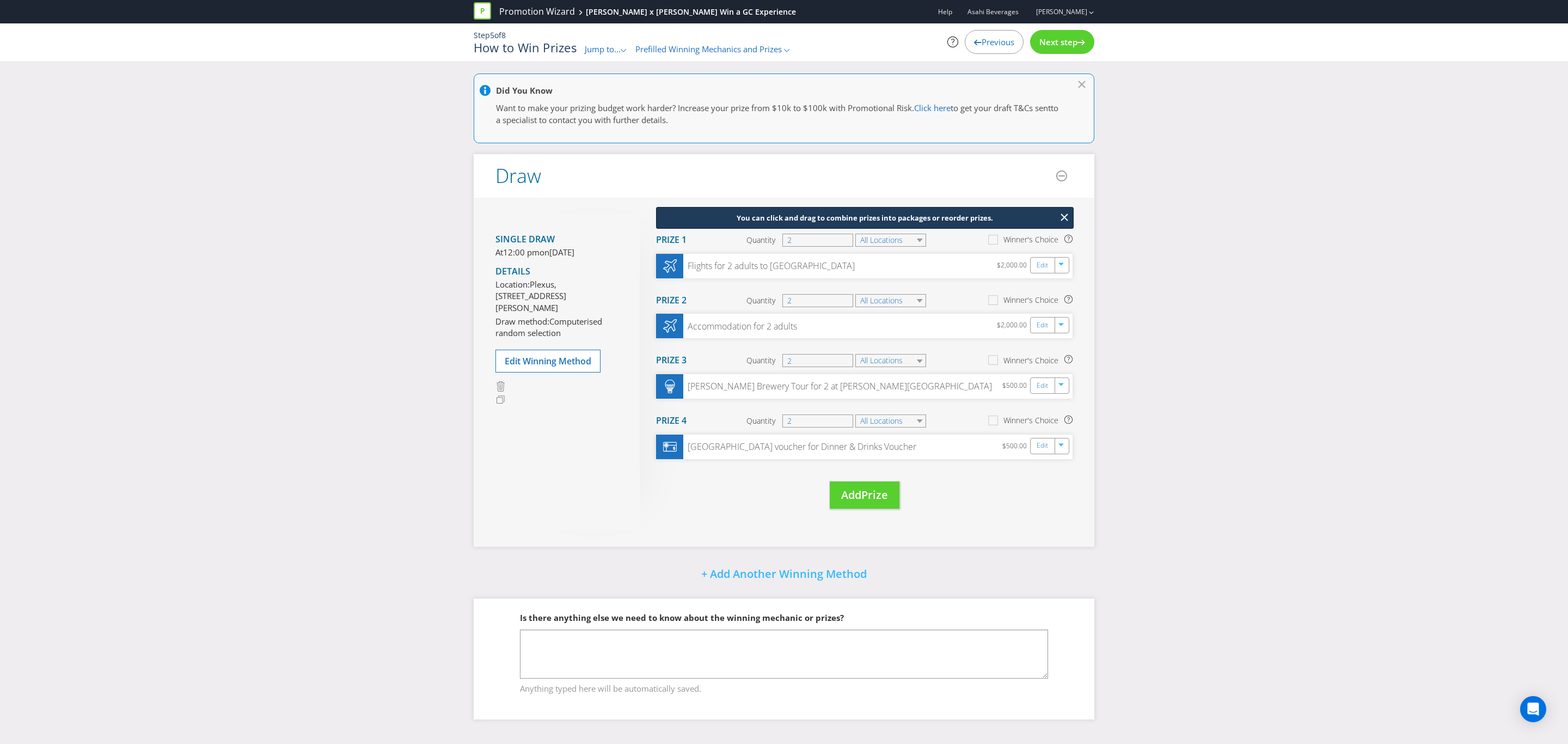
click at [1069, 39] on span "Next step" at bounding box center [1058, 42] width 38 height 11
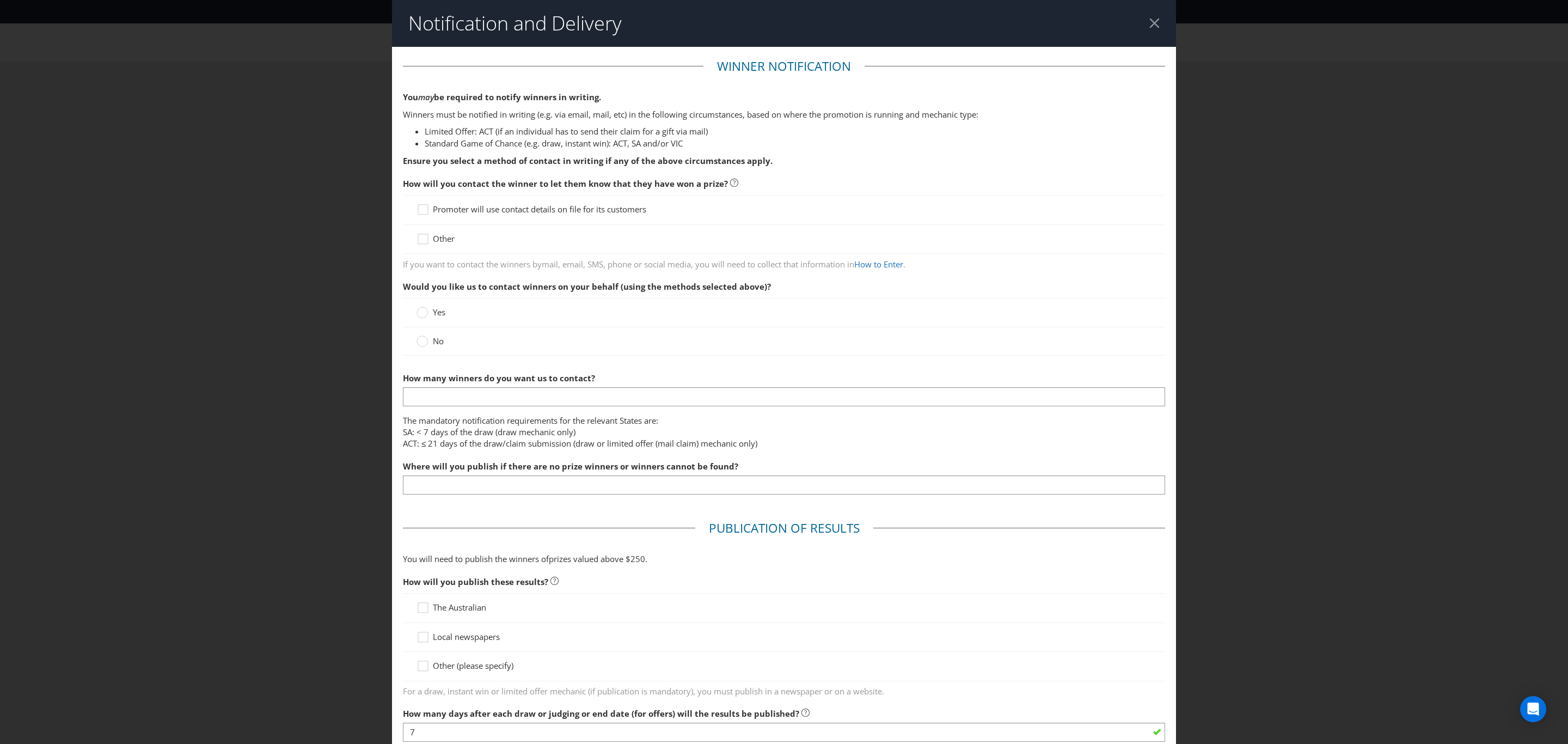
click at [477, 206] on span "Promoter will use contact details on file for its customers" at bounding box center [539, 209] width 213 height 11
click at [0, 0] on input "Promoter will use contact details on file for its customers" at bounding box center [0, 0] width 0 height 0
click at [425, 345] on label "No" at bounding box center [431, 341] width 30 height 12
click at [0, 0] on input "No" at bounding box center [0, 0] width 0 height 0
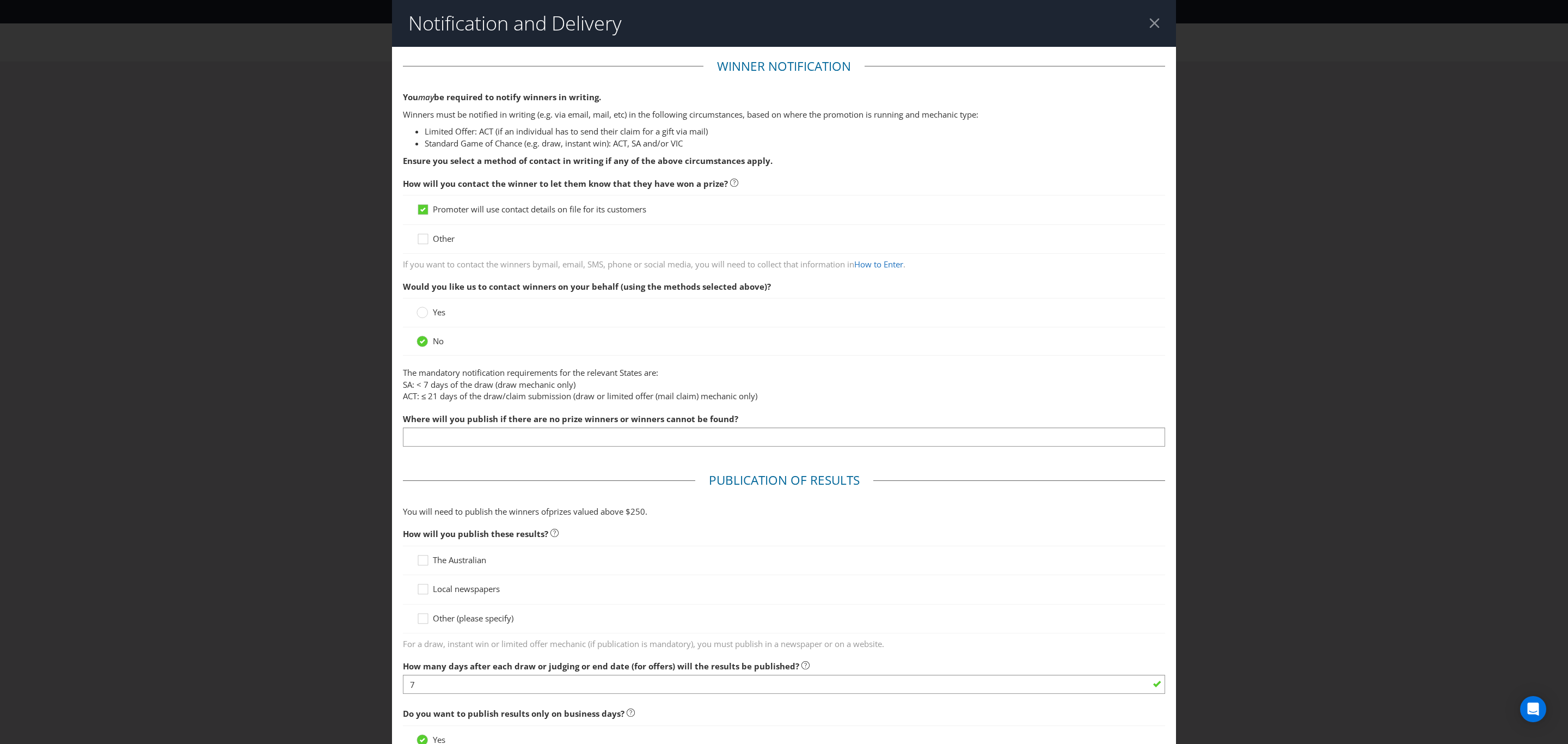
scroll to position [82, 0]
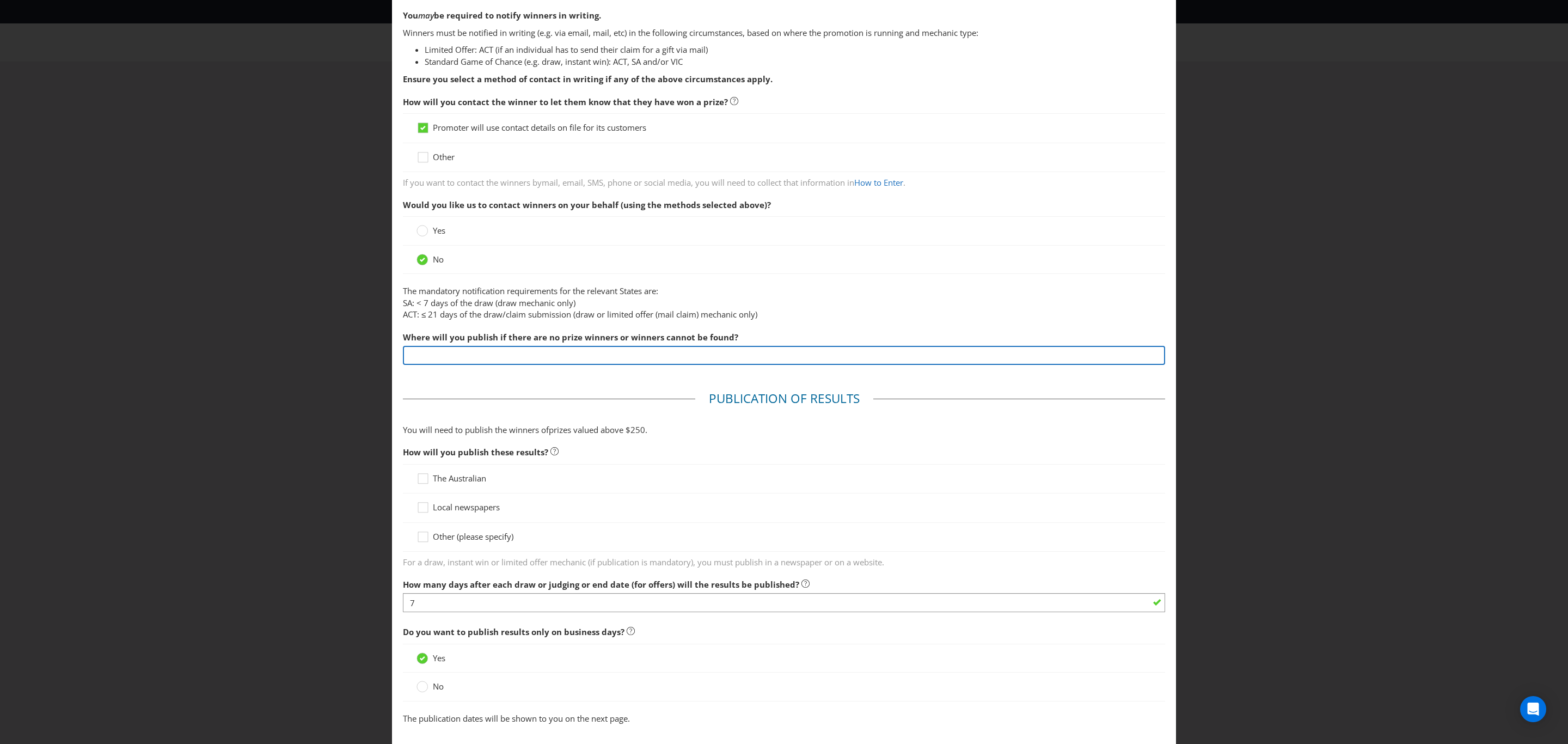
click at [471, 360] on input "text" at bounding box center [784, 356] width 762 height 19
type input "O"
type input "Promoter Website"
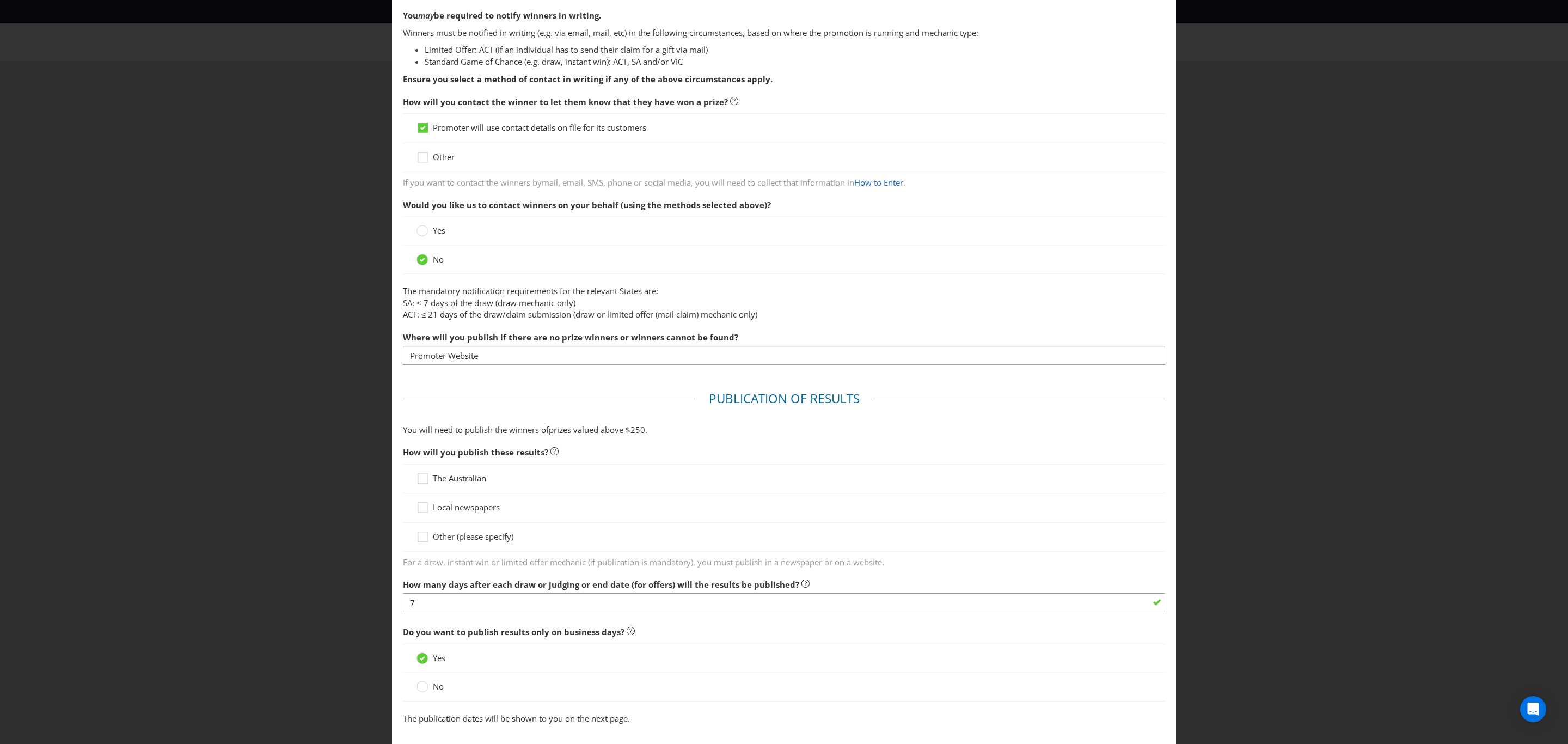
click at [462, 542] on span "Other (please specify)" at bounding box center [473, 536] width 80 height 11
click at [0, 0] on input "Other (please specify)" at bounding box center [0, 0] width 0 height 0
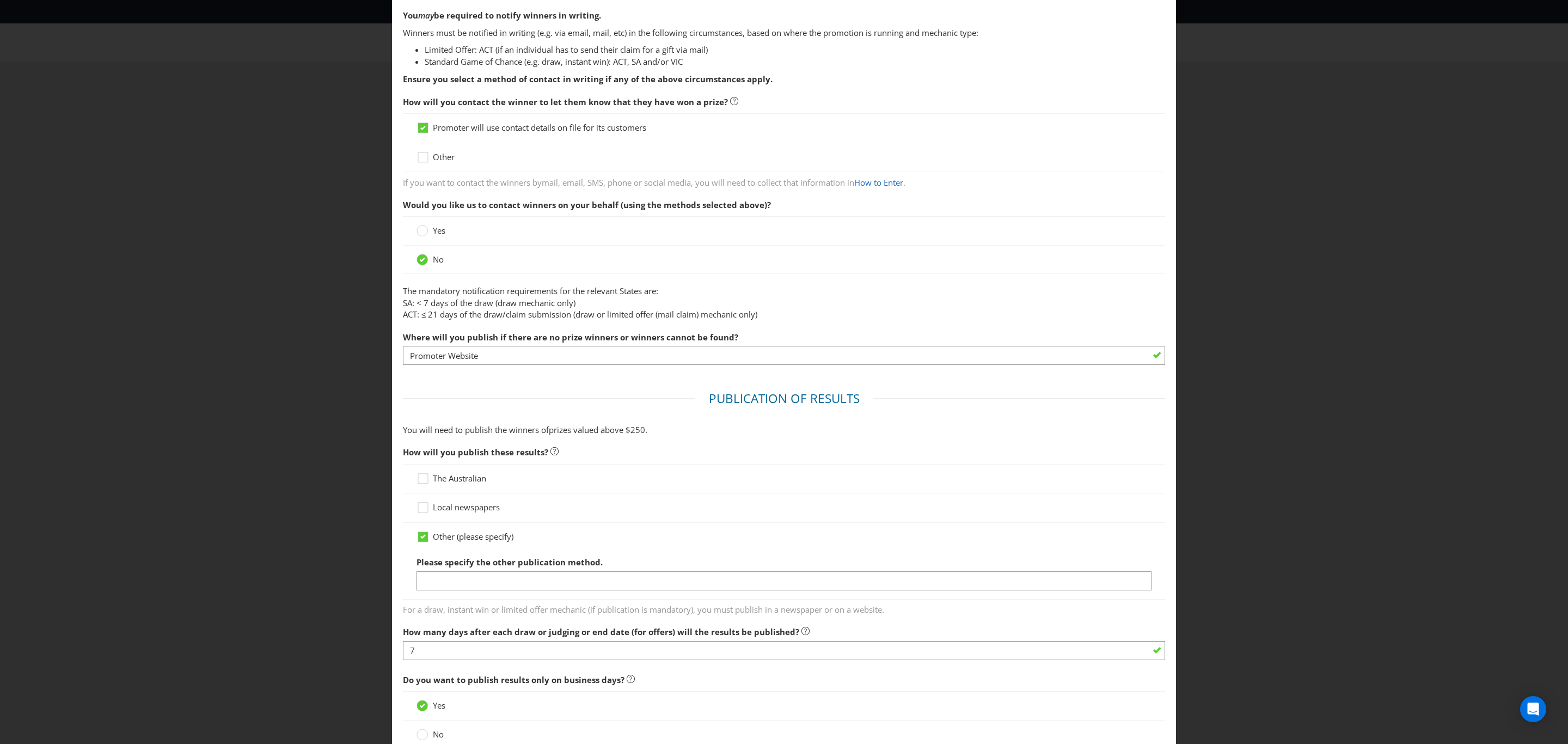
click at [466, 568] on span "Please specify the other publication method." at bounding box center [509, 562] width 186 height 11
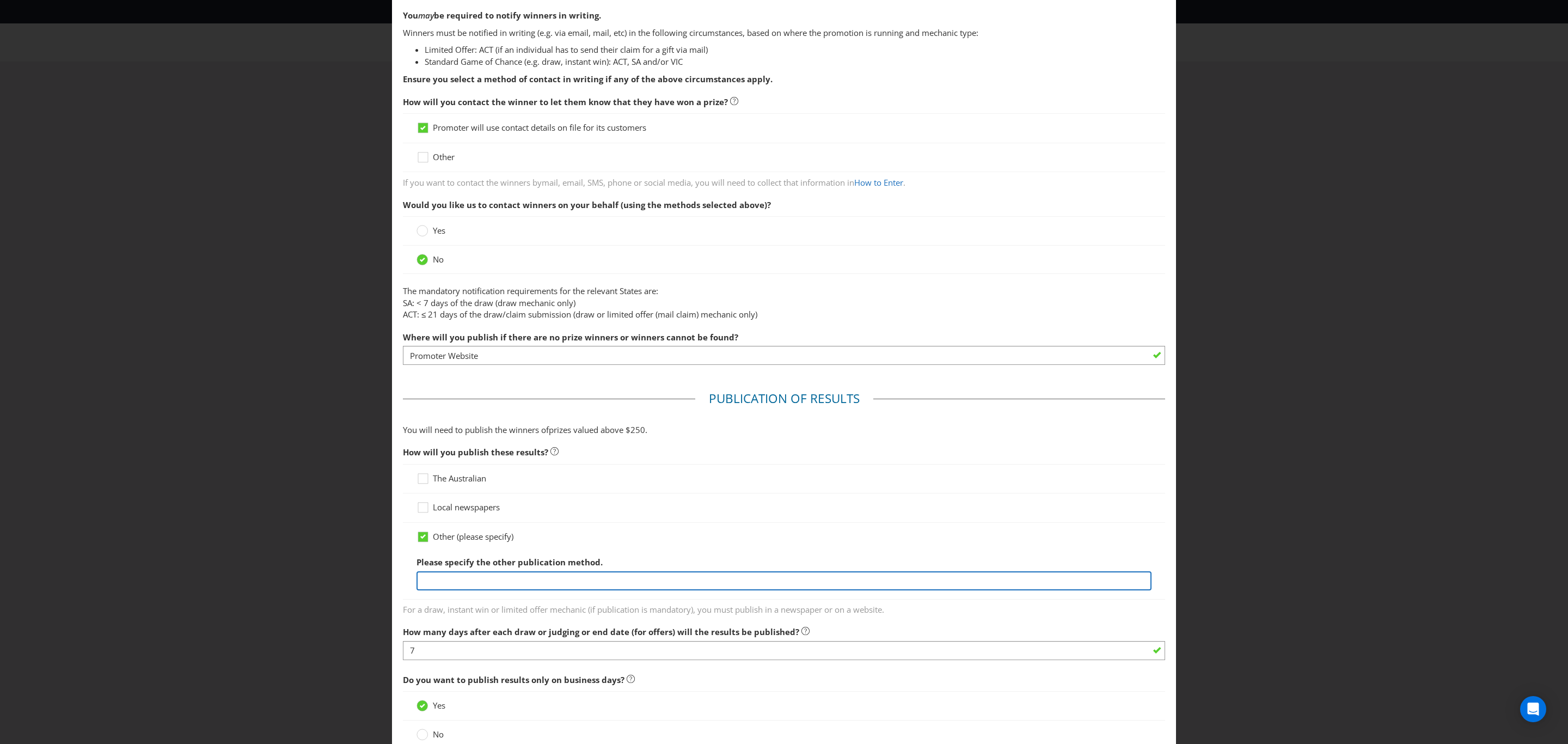
click at [467, 580] on input "text" at bounding box center [784, 581] width 735 height 19
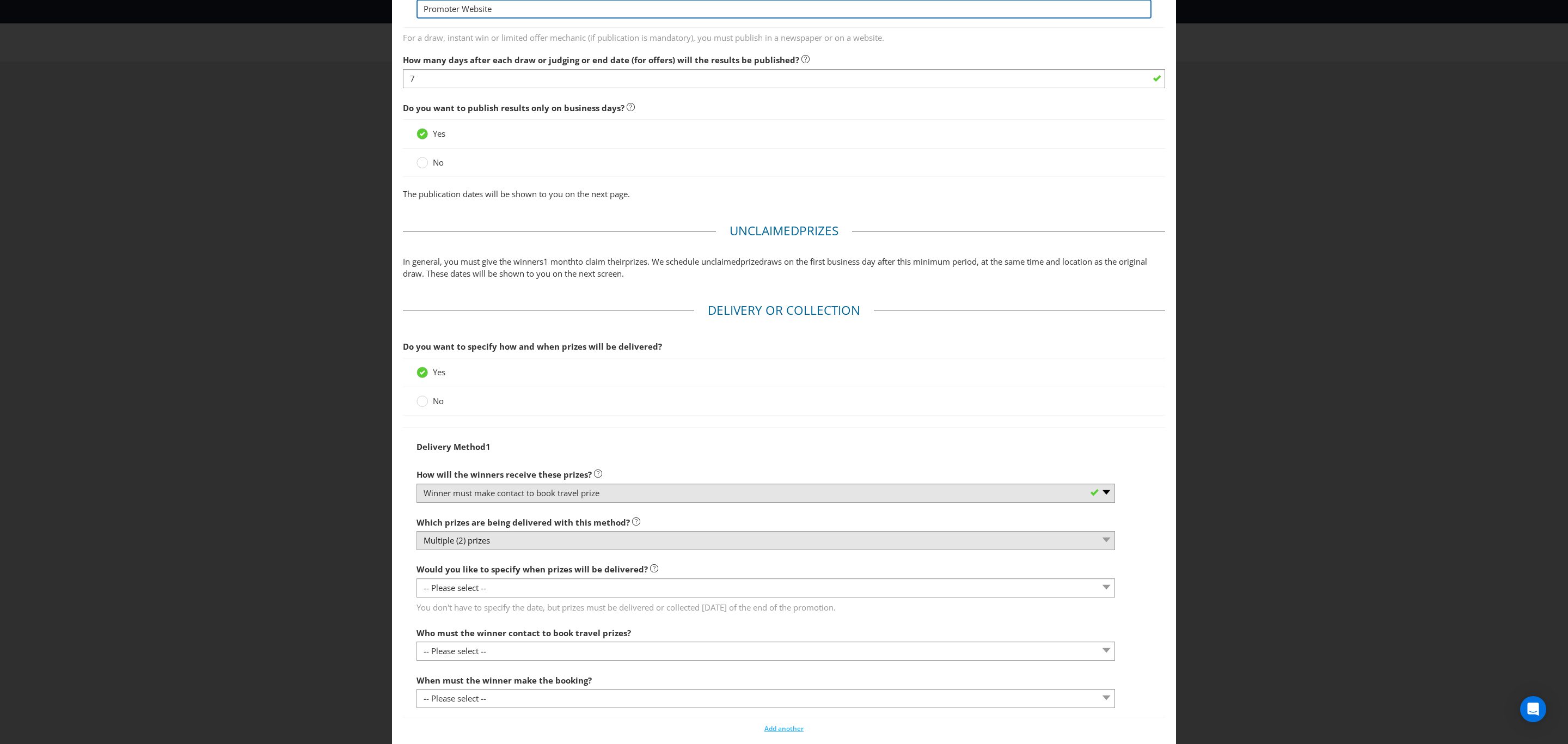
scroll to position [735, 0]
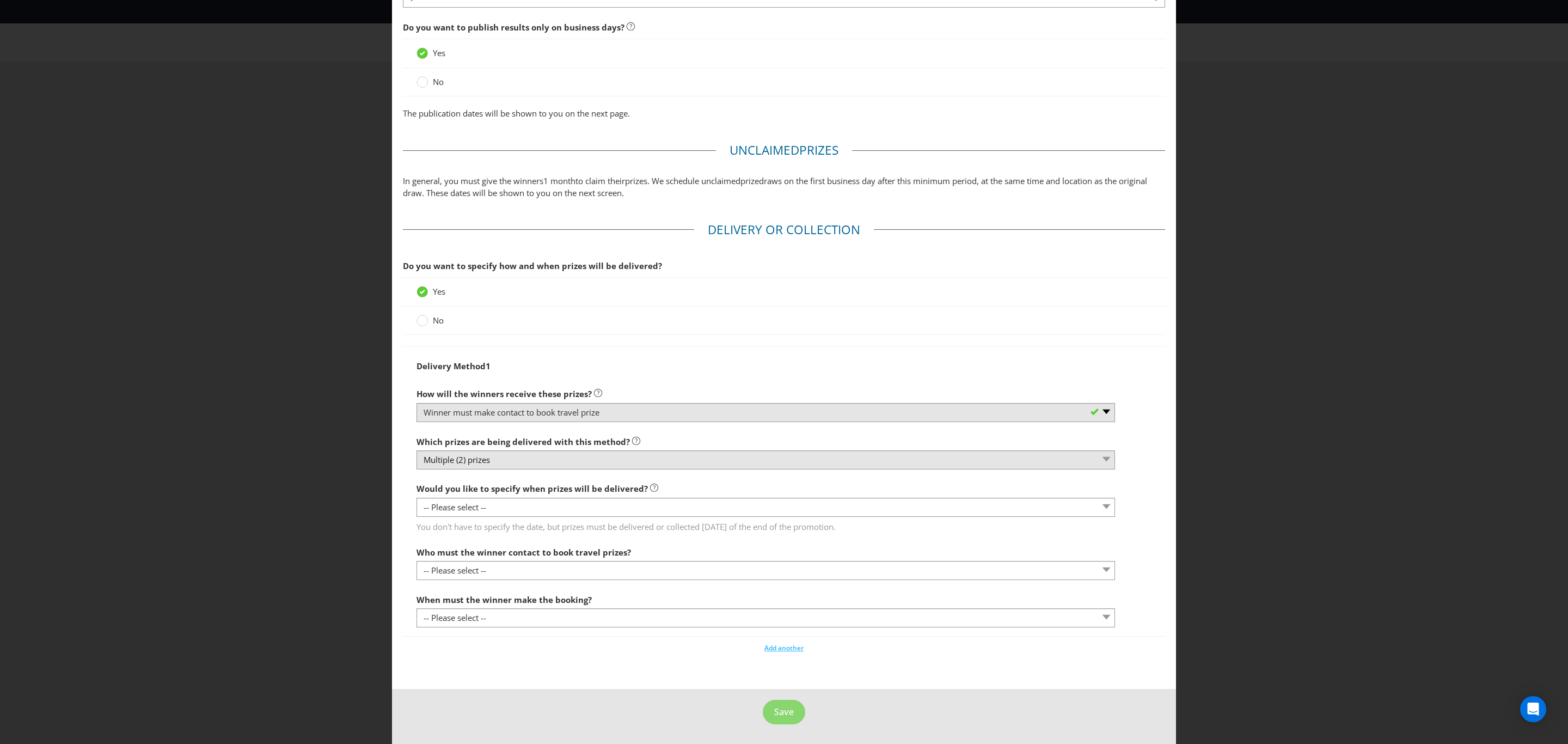
type input "Promoter Website"
click at [484, 511] on select "-- Please select -- Yes, specific date (please specify) Yes, within a certain p…" at bounding box center [766, 508] width 699 height 19
select select "YES_PERIOD"
click at [417, 501] on select "-- Please select -- Yes, specific date (please specify) Yes, within a certain p…" at bounding box center [766, 508] width 699 height 19
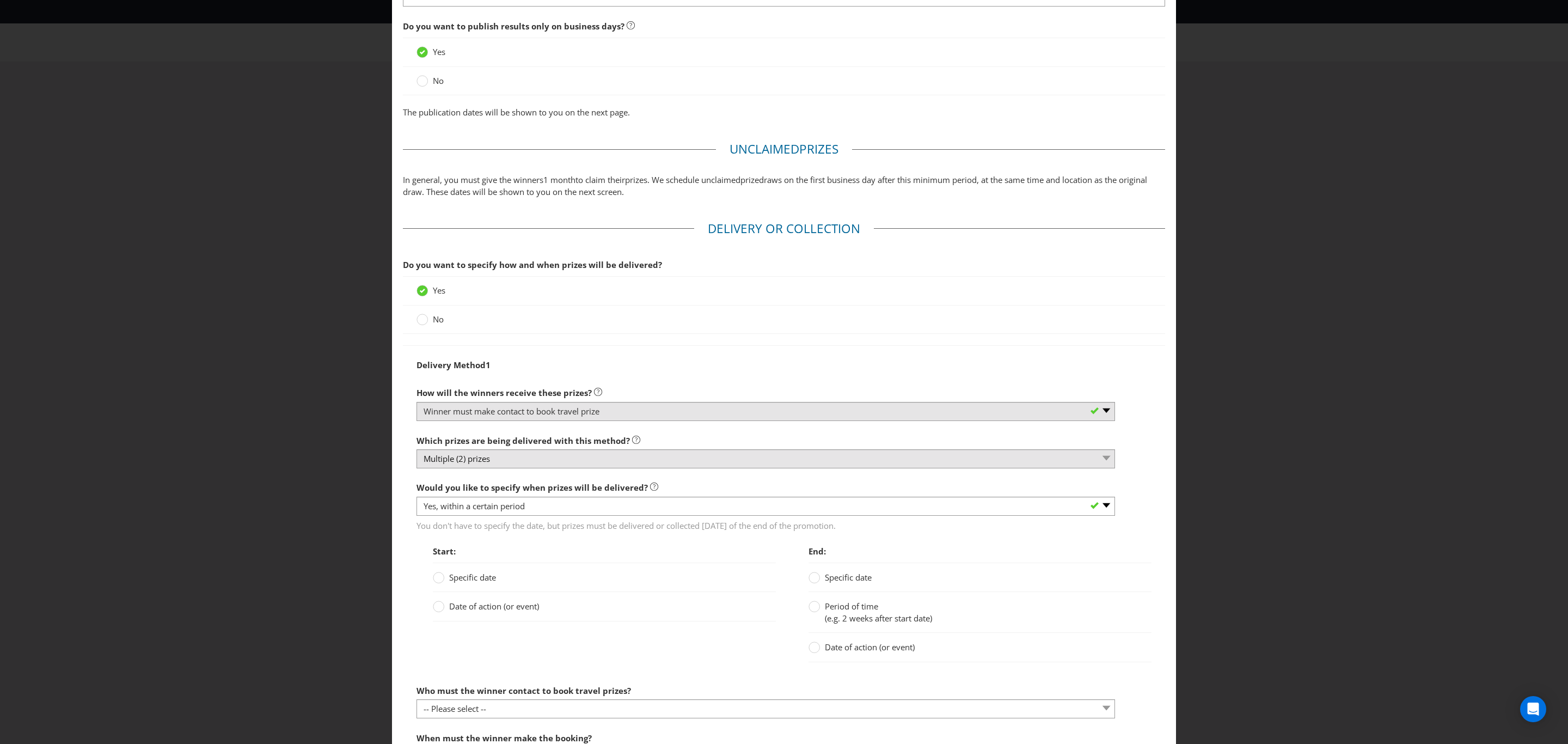
click at [476, 580] on span "Specific date" at bounding box center [473, 577] width 47 height 11
click at [0, 0] on input "Specific date" at bounding box center [0, 0] width 0 height 0
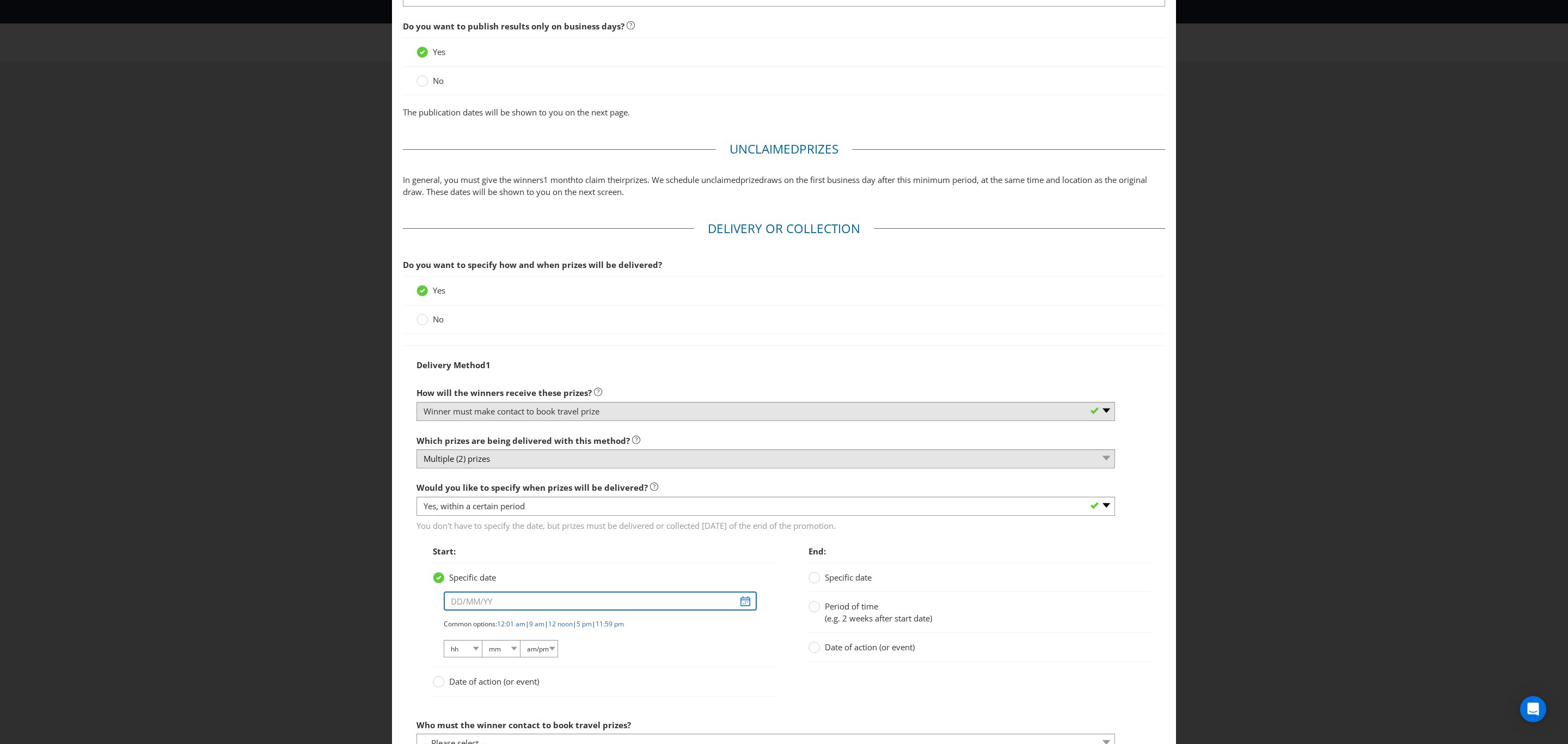
click at [480, 606] on input "text" at bounding box center [600, 601] width 313 height 19
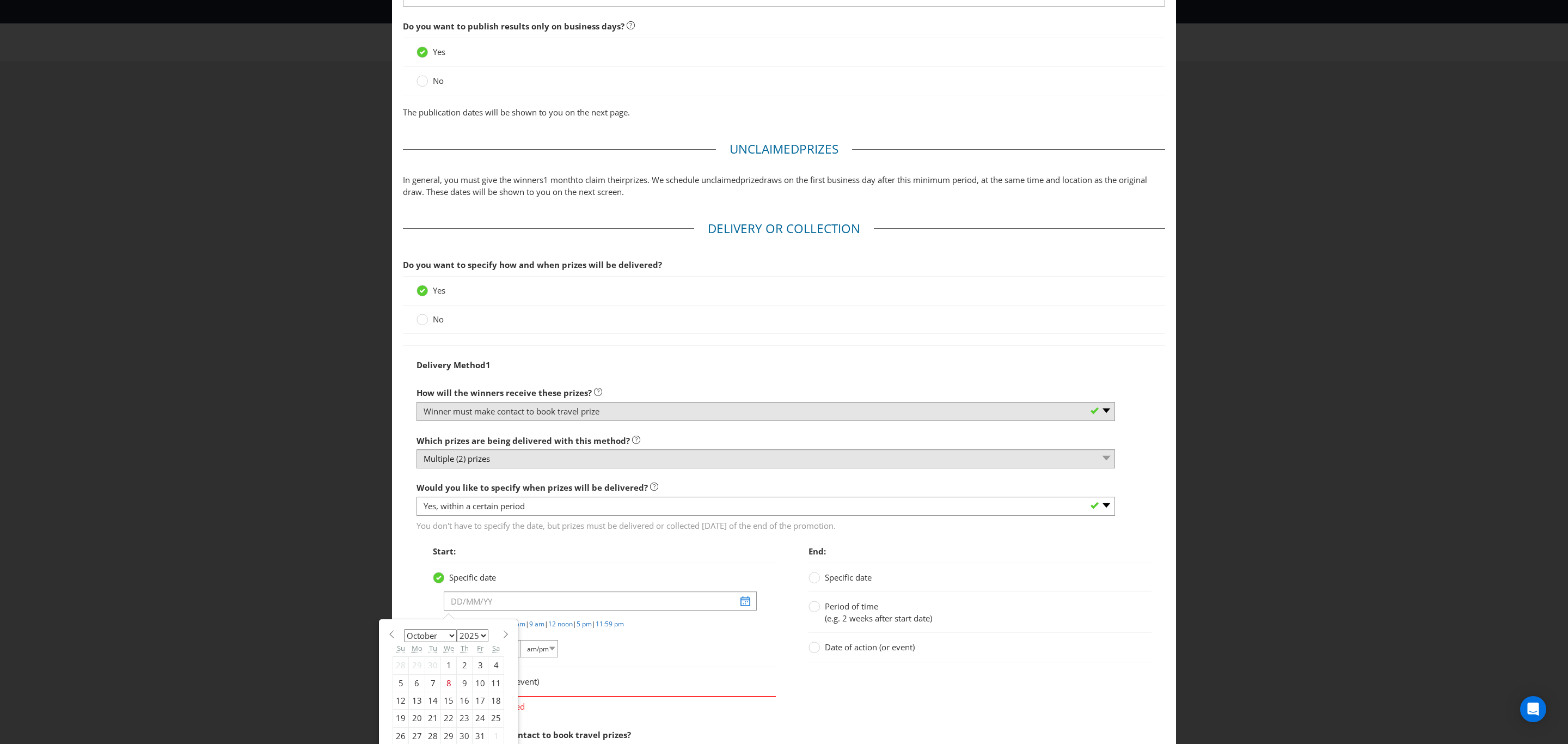
click at [477, 636] on select "2025 2026 2027 2028 2029 2030 2031 2032 2033 2034 2035" at bounding box center [472, 636] width 32 height 13
select select "2026"
click at [457, 634] on select "2025 2026 2027 2028 2029 2030 2031 2032 2033 2034 2035" at bounding box center [472, 636] width 32 height 13
click at [445, 641] on select "January February March April May June July August September October November De…" at bounding box center [430, 636] width 53 height 13
select select "1"
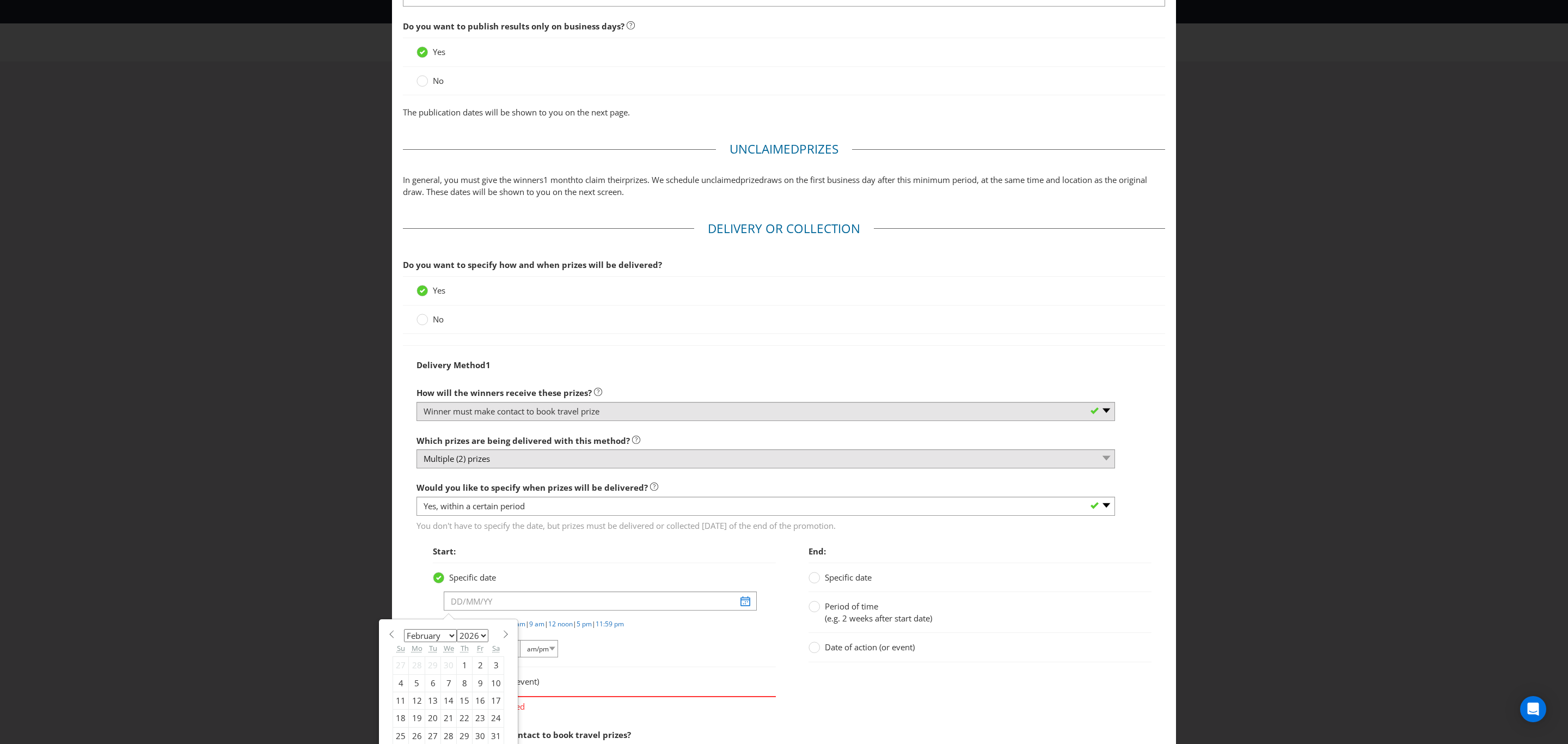
click at [404, 634] on select "January February March April May June July August September October November De…" at bounding box center [430, 636] width 53 height 13
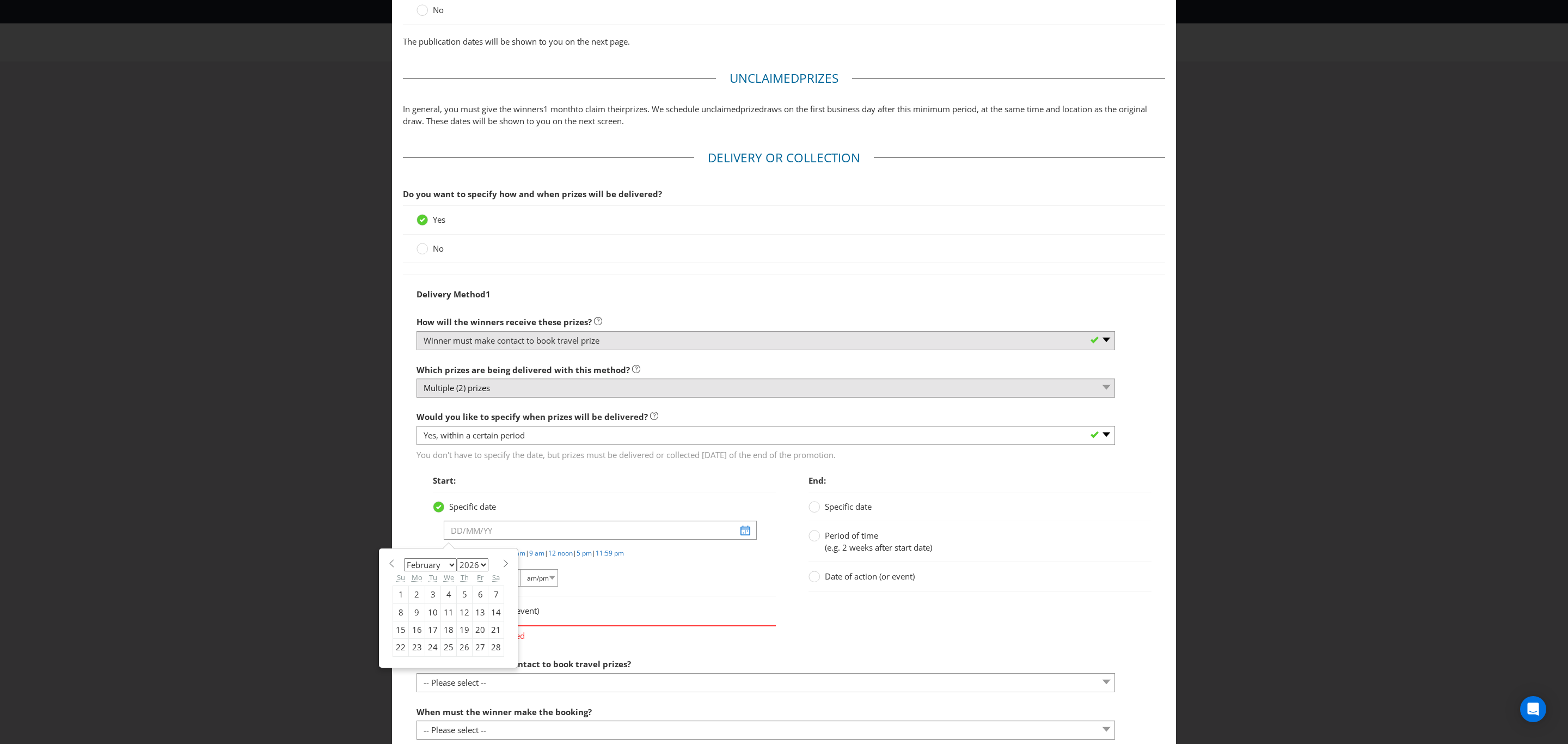
scroll to position [899, 0]
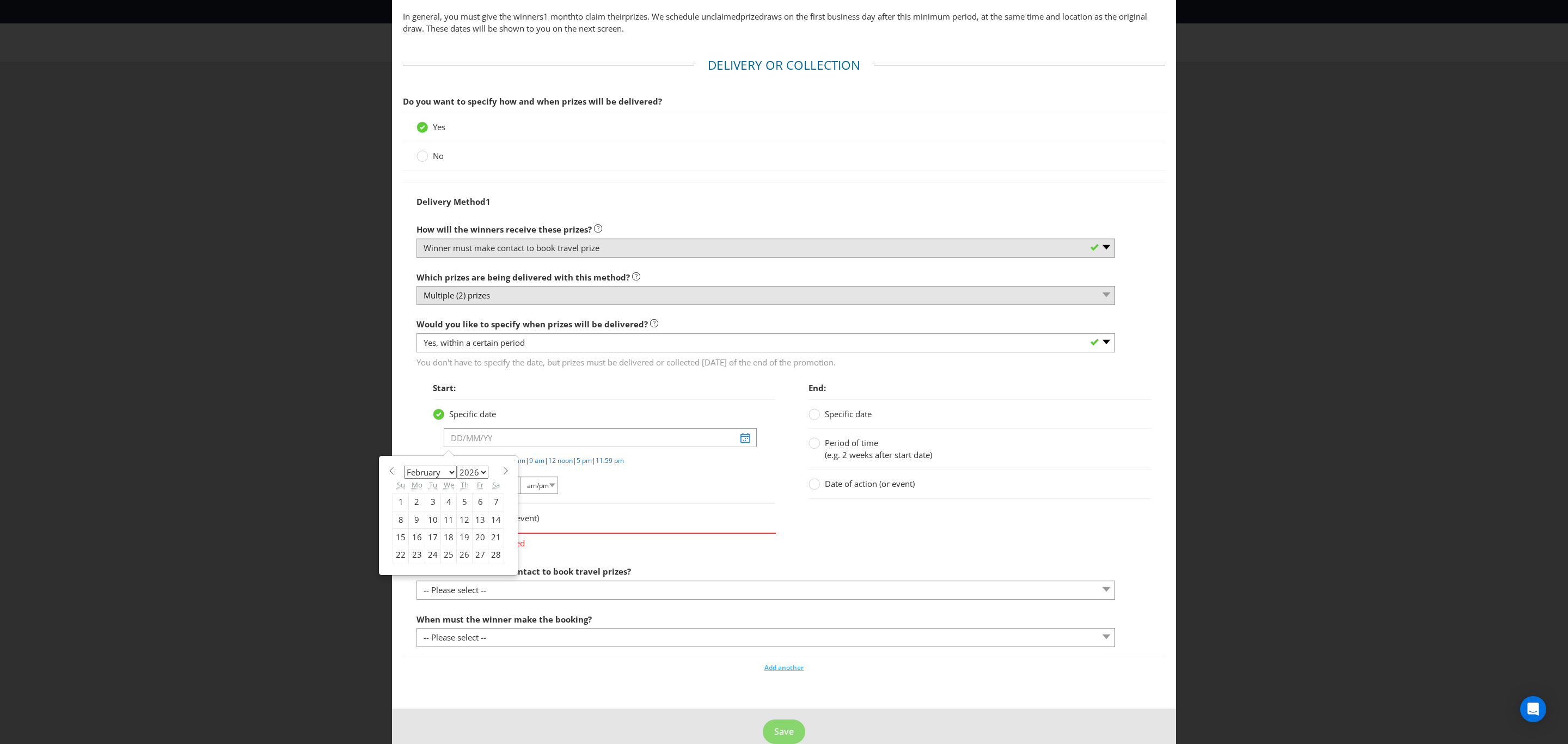
click at [473, 541] on div "20" at bounding box center [480, 537] width 16 height 17
type input "[DATE]"
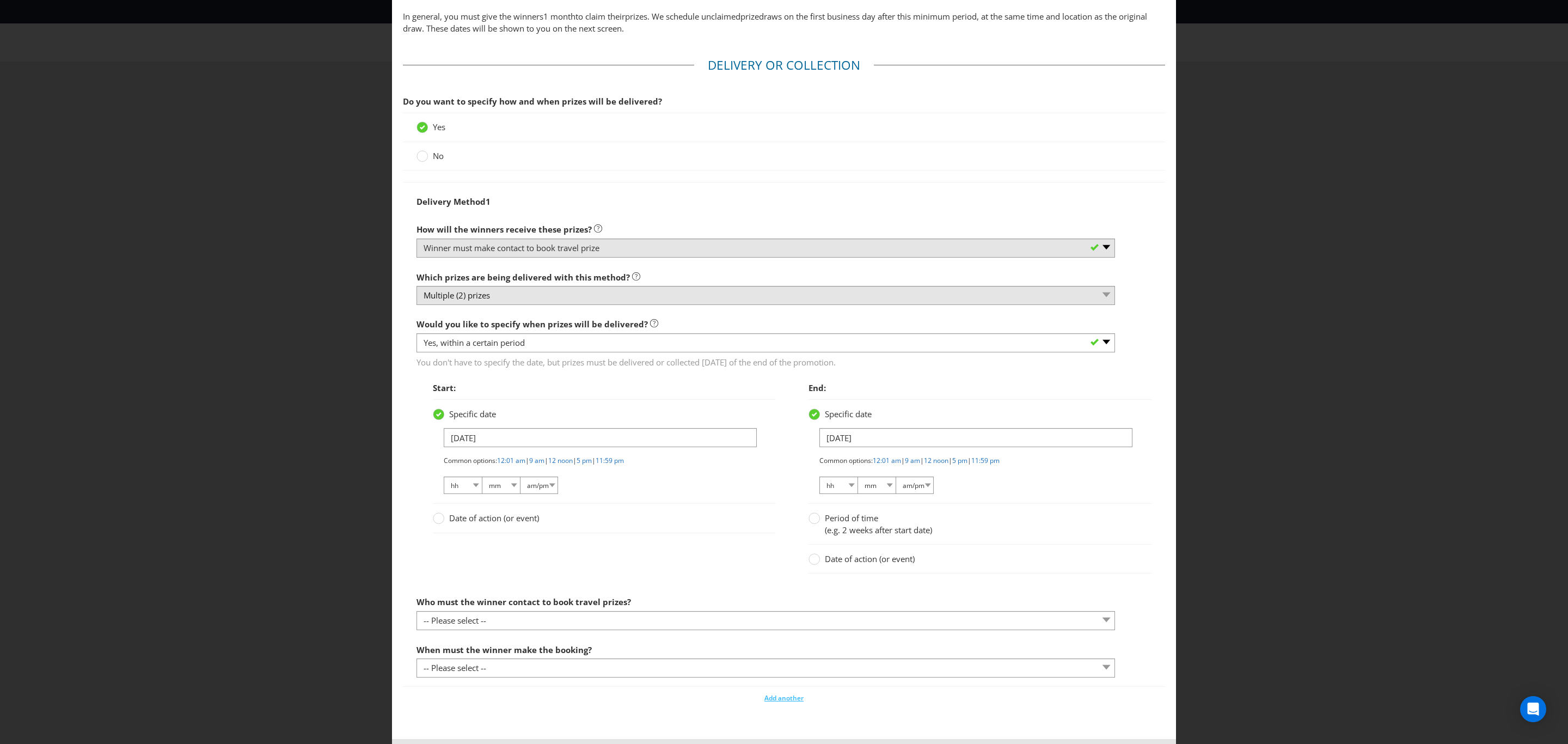
click at [835, 521] on span "Period of time" at bounding box center [851, 518] width 53 height 11
click at [0, 0] on input "Period of time (e.g. 2 weeks after start date)" at bounding box center [0, 0] width 0 height 0
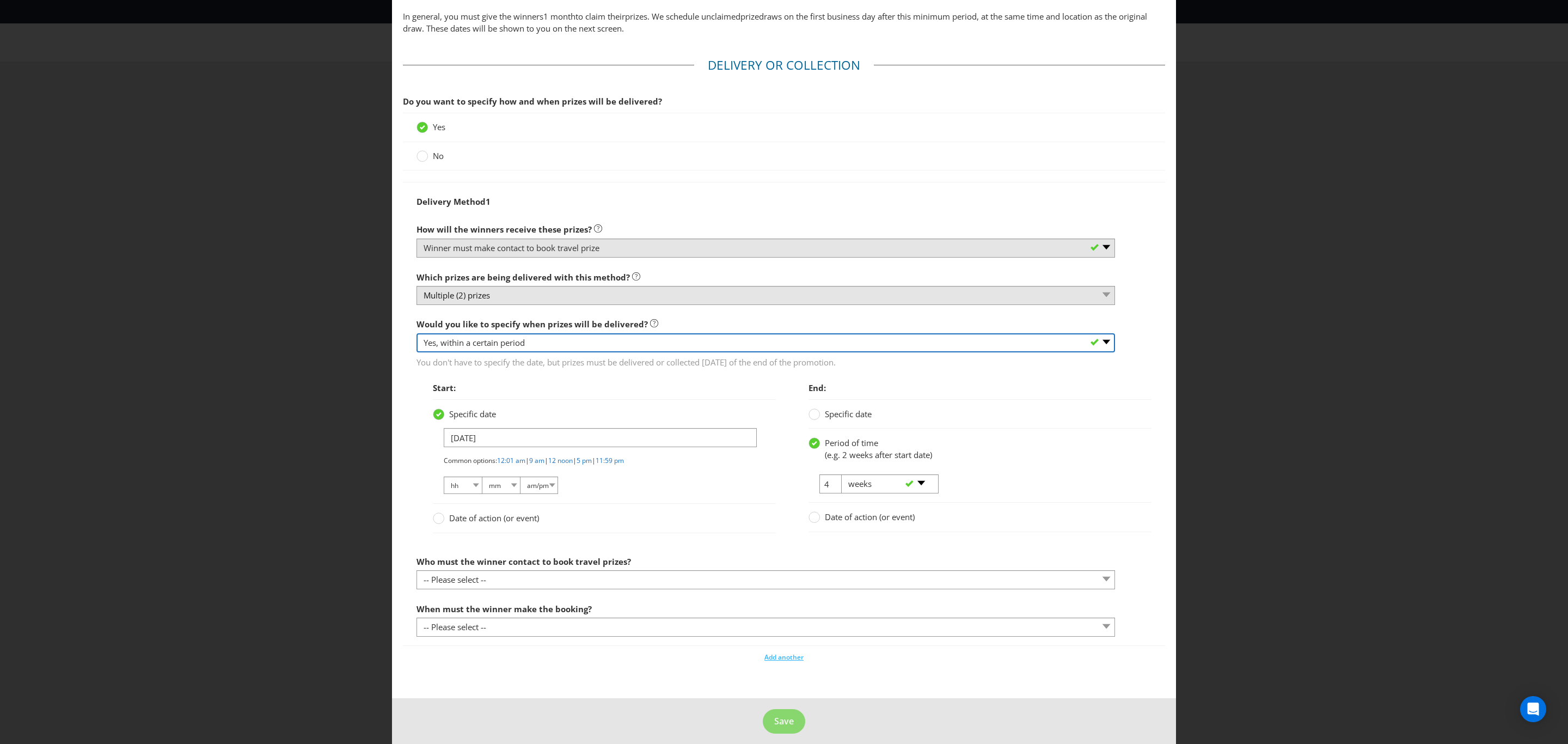
click at [490, 344] on select "-- Please select -- Yes, specific date (please specify) Yes, within a certain p…" at bounding box center [766, 343] width 699 height 19
select select "NO"
click at [417, 352] on select "-- Please select -- Yes, specific date (please specify) Yes, within a certain p…" at bounding box center [766, 343] width 699 height 19
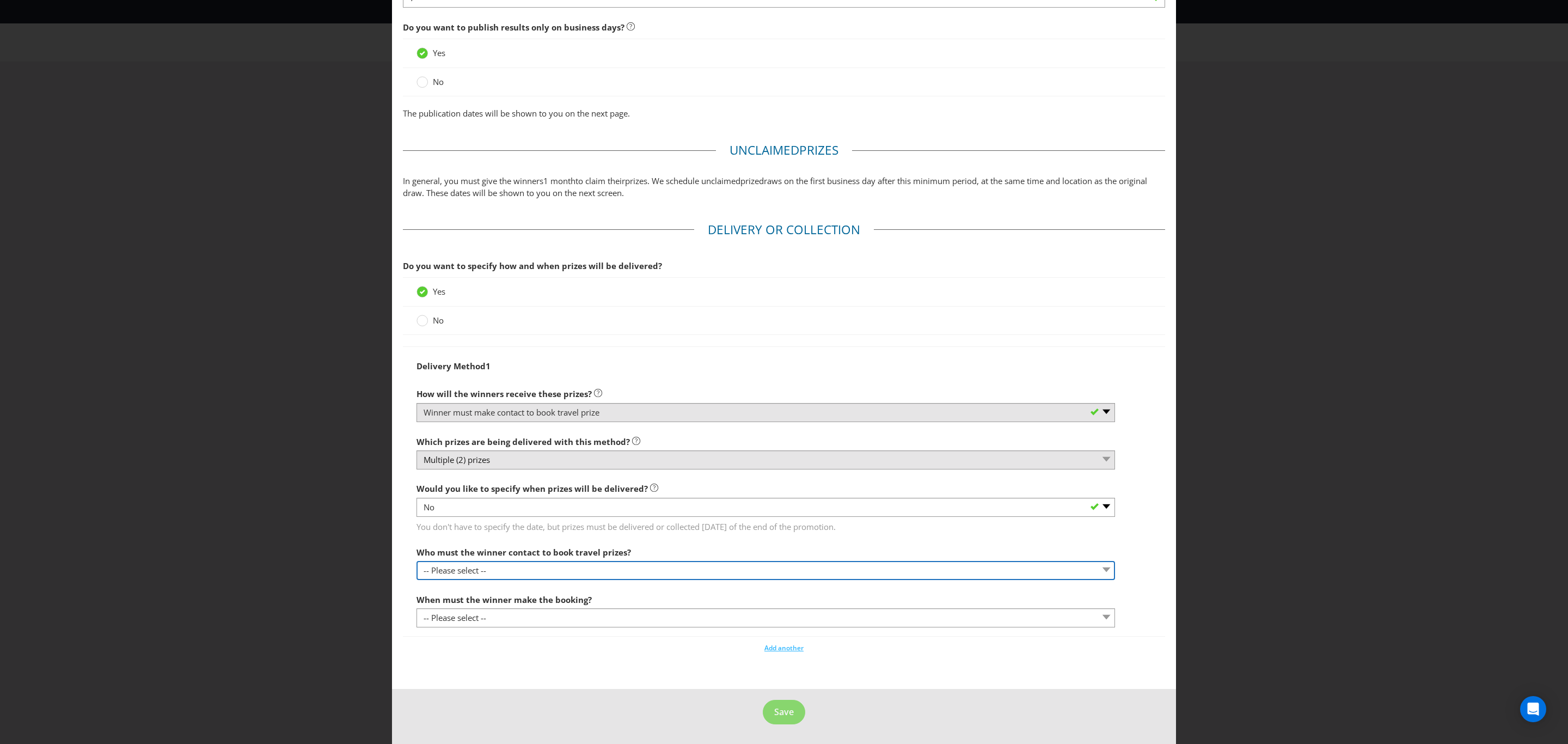
click at [485, 571] on select "-- Please select -- Promoter Travel supplier Agency Other (please specify)" at bounding box center [766, 571] width 699 height 19
select select "PROMOTER"
click at [417, 561] on select "-- Please select -- Promoter Travel supplier Agency Other (please specify)" at bounding box center [766, 571] width 699 height 19
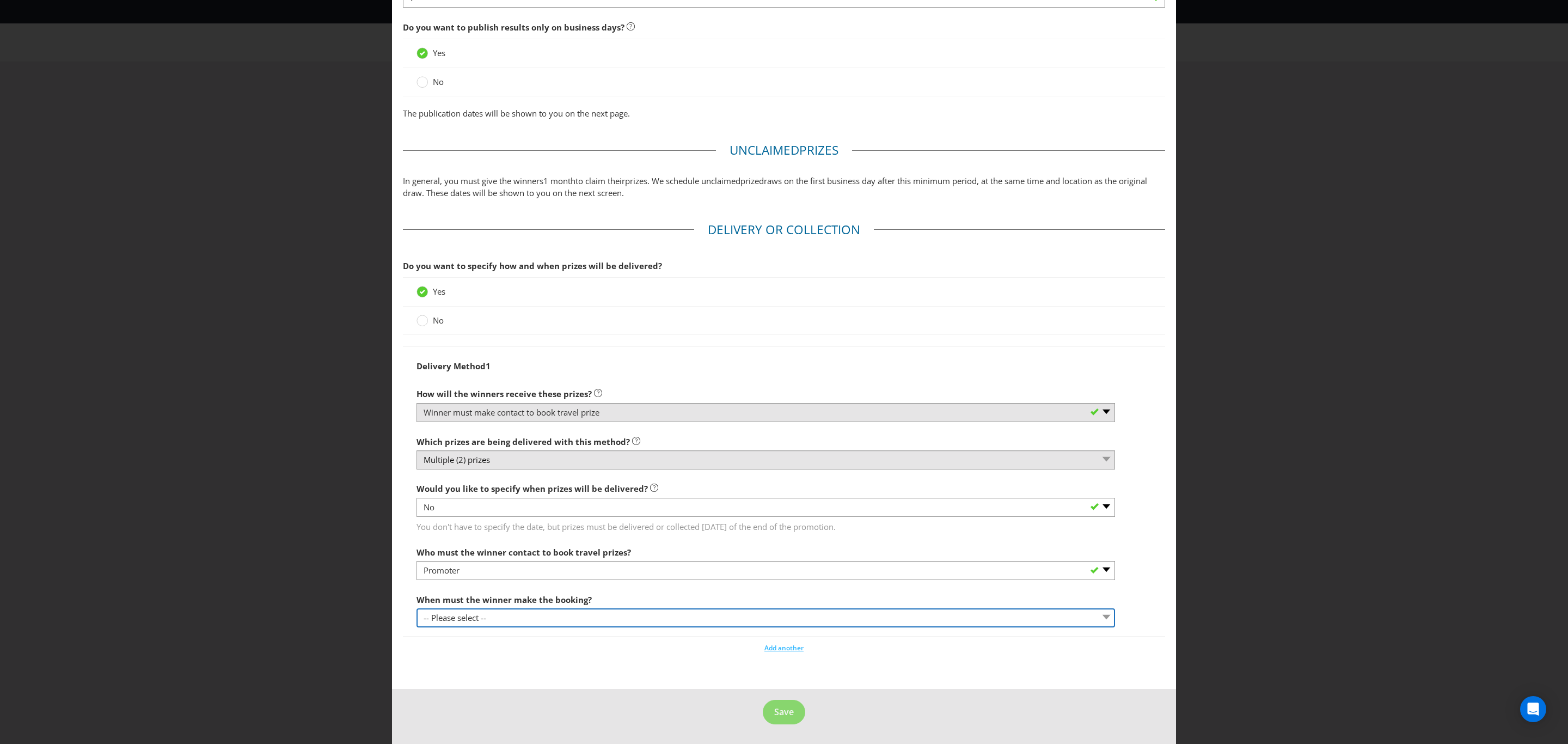
click at [495, 618] on select "-- Please select -- By a specific date (please specify) Within a certain period…" at bounding box center [766, 618] width 699 height 19
select select "BY_DATE"
click at [417, 608] on select "-- Please select -- By a specific date (please specify) Within a certain period…" at bounding box center [766, 618] width 699 height 19
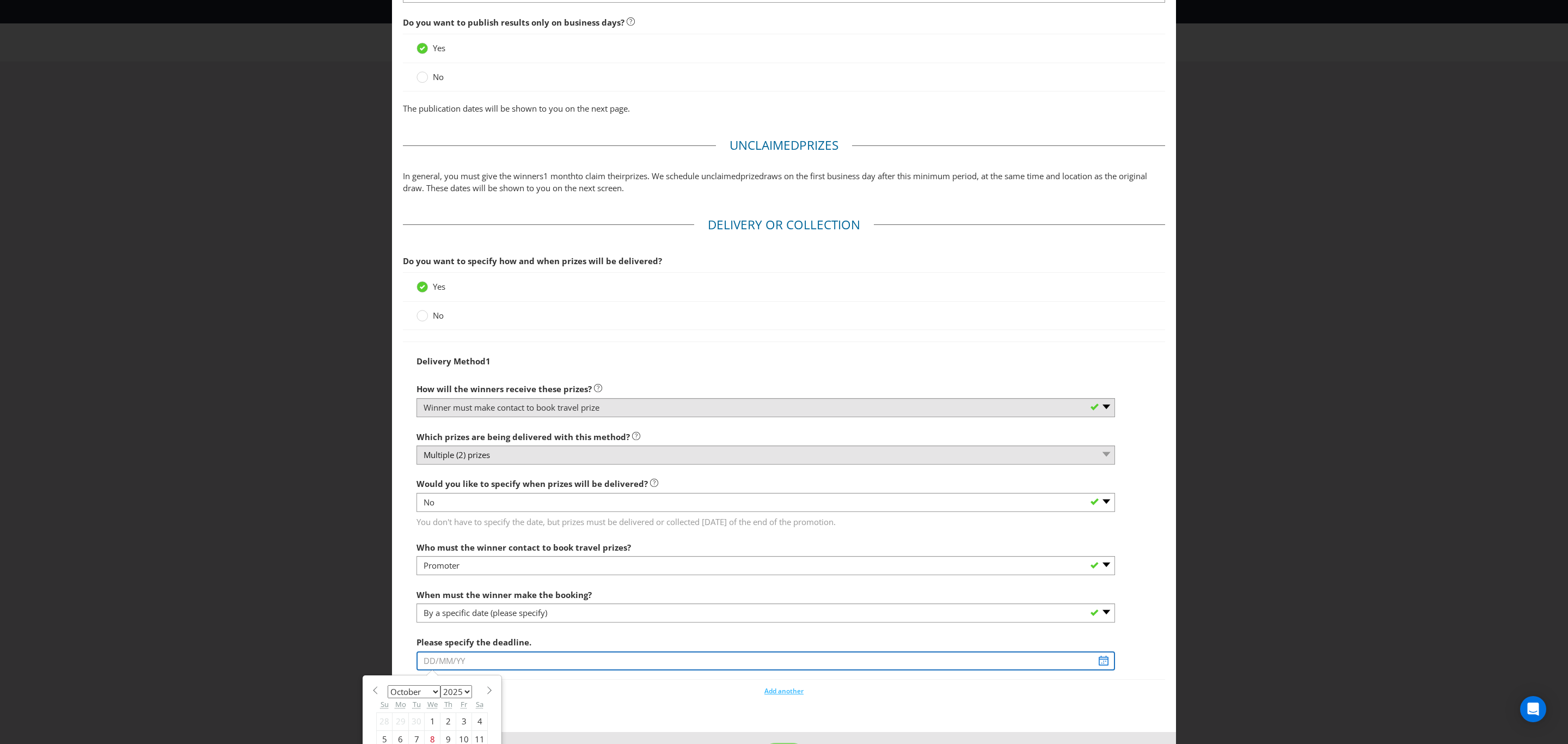
click at [500, 665] on input "text" at bounding box center [766, 661] width 699 height 19
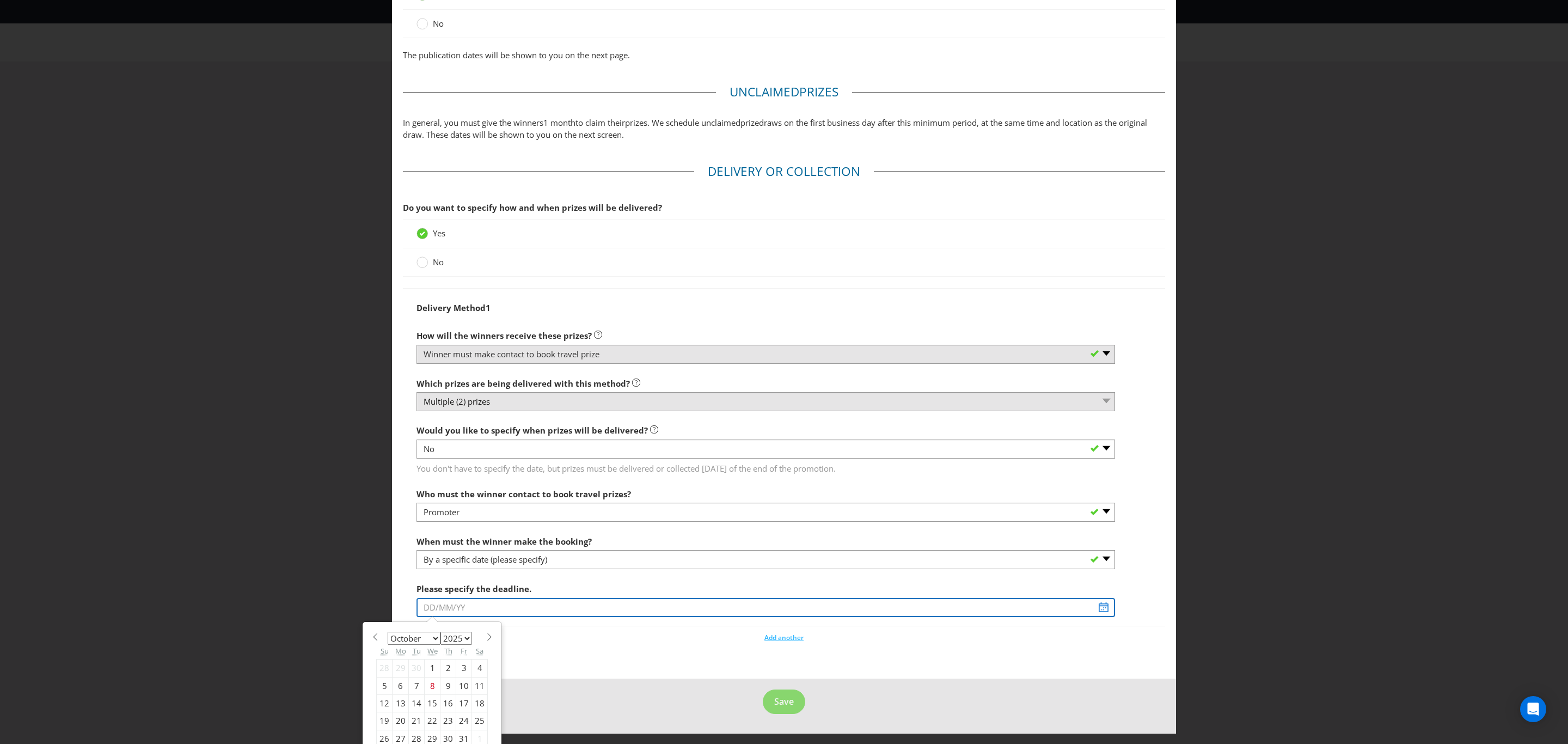
scroll to position [814, 0]
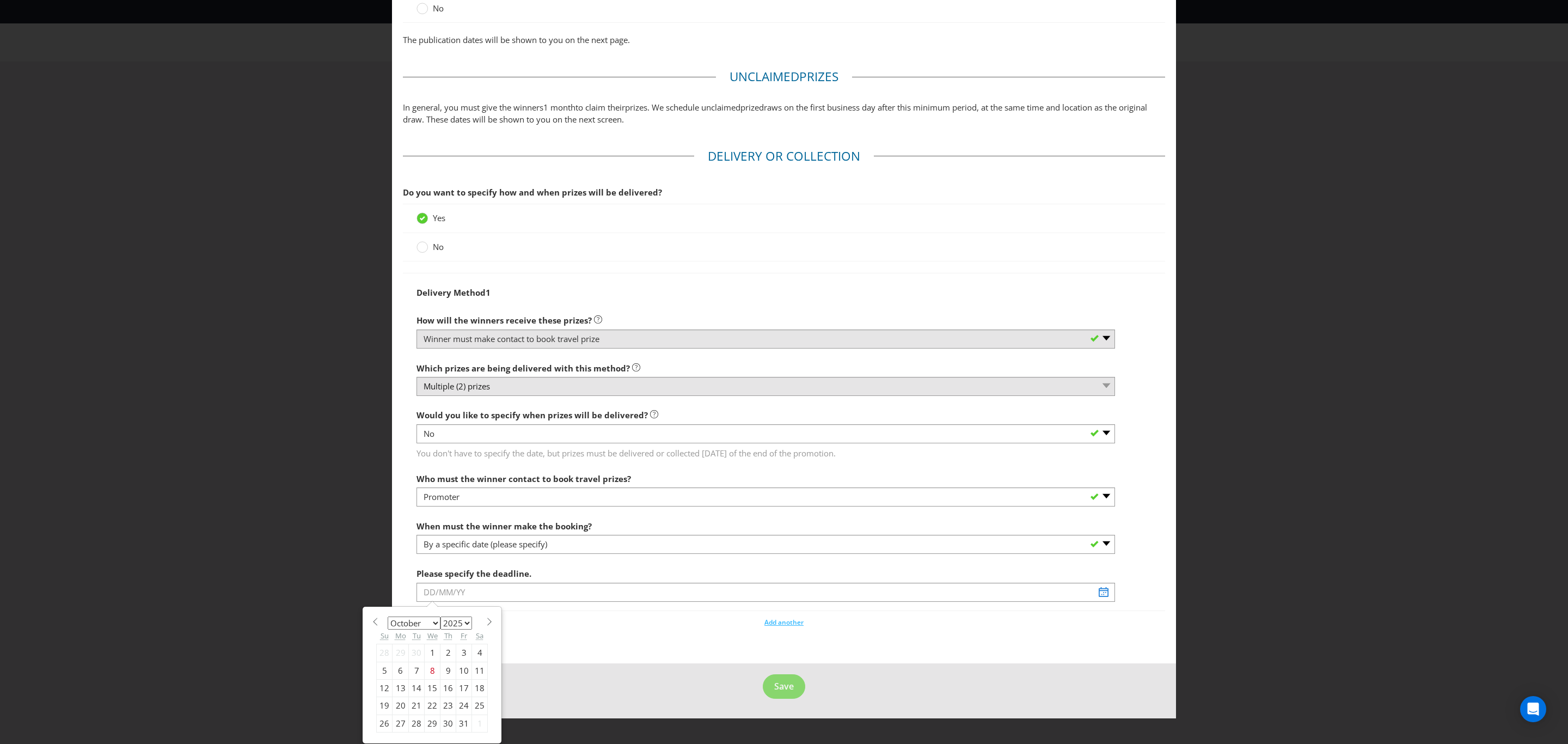
click at [433, 622] on select "January February March April May June July August September October November De…" at bounding box center [414, 623] width 53 height 13
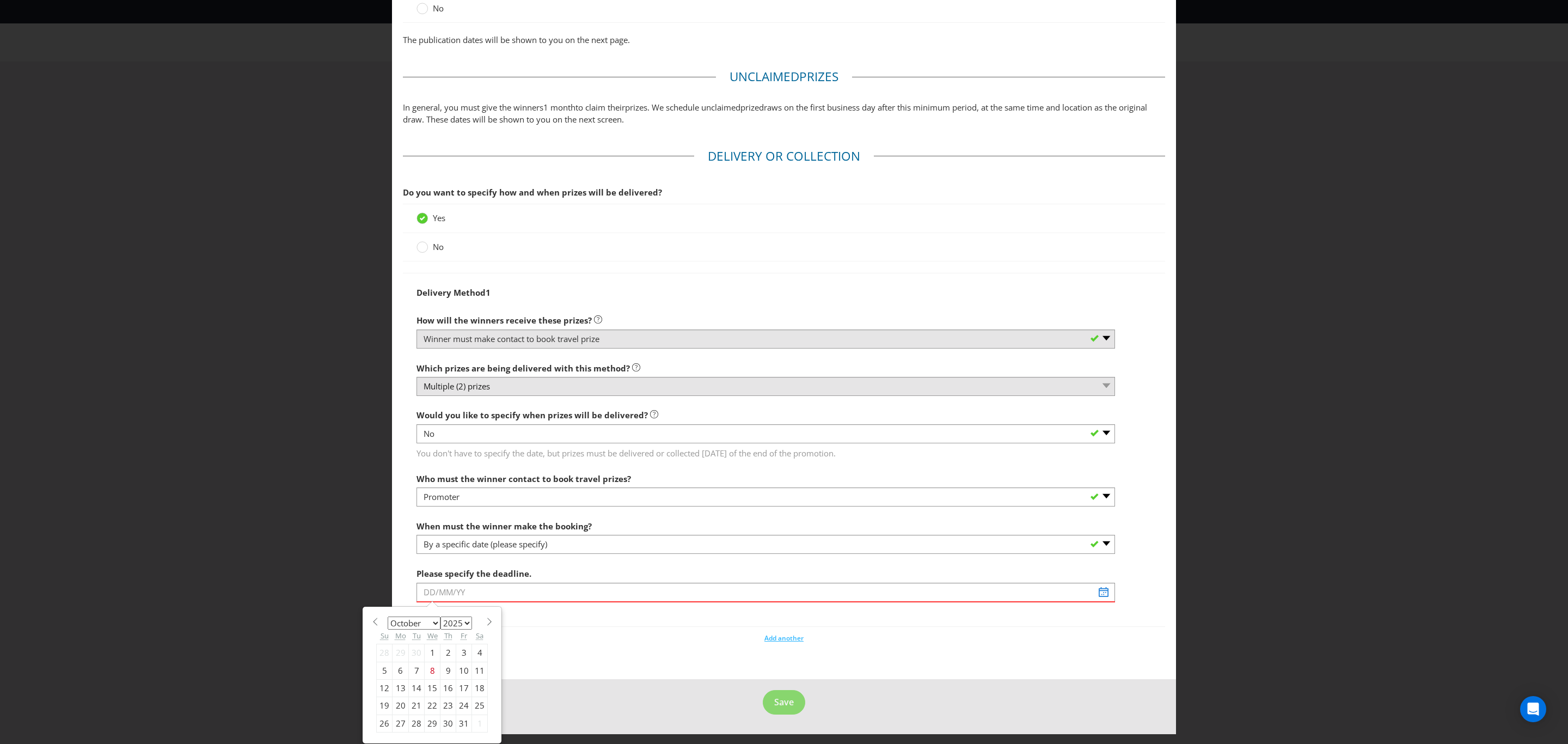
select select "1"
click at [388, 616] on select "January February March April May June July August September October November De…" at bounding box center [414, 623] width 53 height 13
click at [464, 622] on select "2025 2026 2027 2028 2029 2030 2031 2032 2033 2034 2035" at bounding box center [456, 623] width 32 height 13
click at [440, 625] on select "2025 2026 2027 2028 2029 2030 2031 2032 2033 2034 2035" at bounding box center [456, 623] width 32 height 13
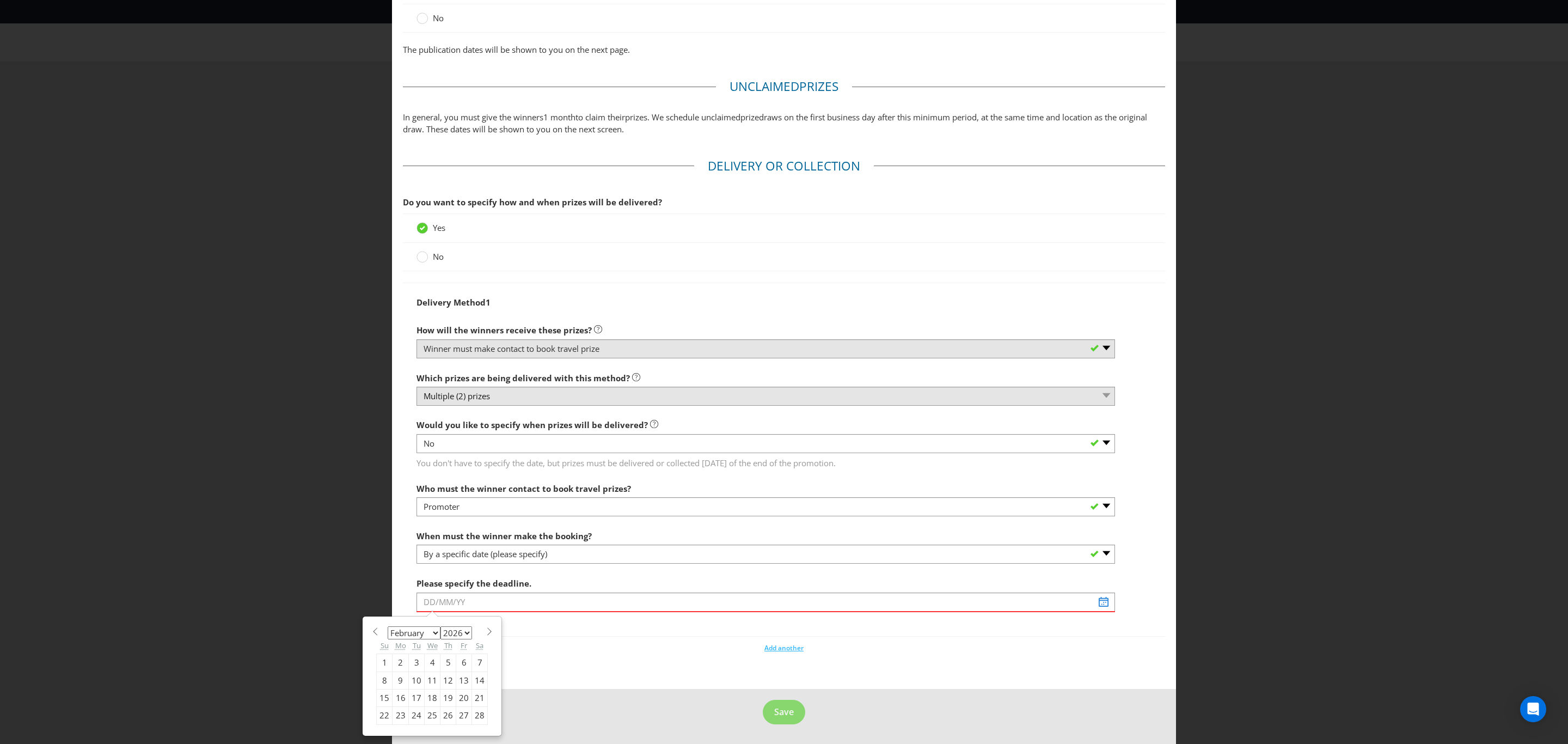
click at [464, 633] on select "2025 2026 2027 2028 2029 2030 2031 2032 2033 2034 2035" at bounding box center [456, 633] width 32 height 13
select select "2027"
click at [440, 626] on select "2025 2026 2027 2028 2029 2030 2031 2032 2033 2034 2035" at bounding box center [456, 633] width 32 height 13
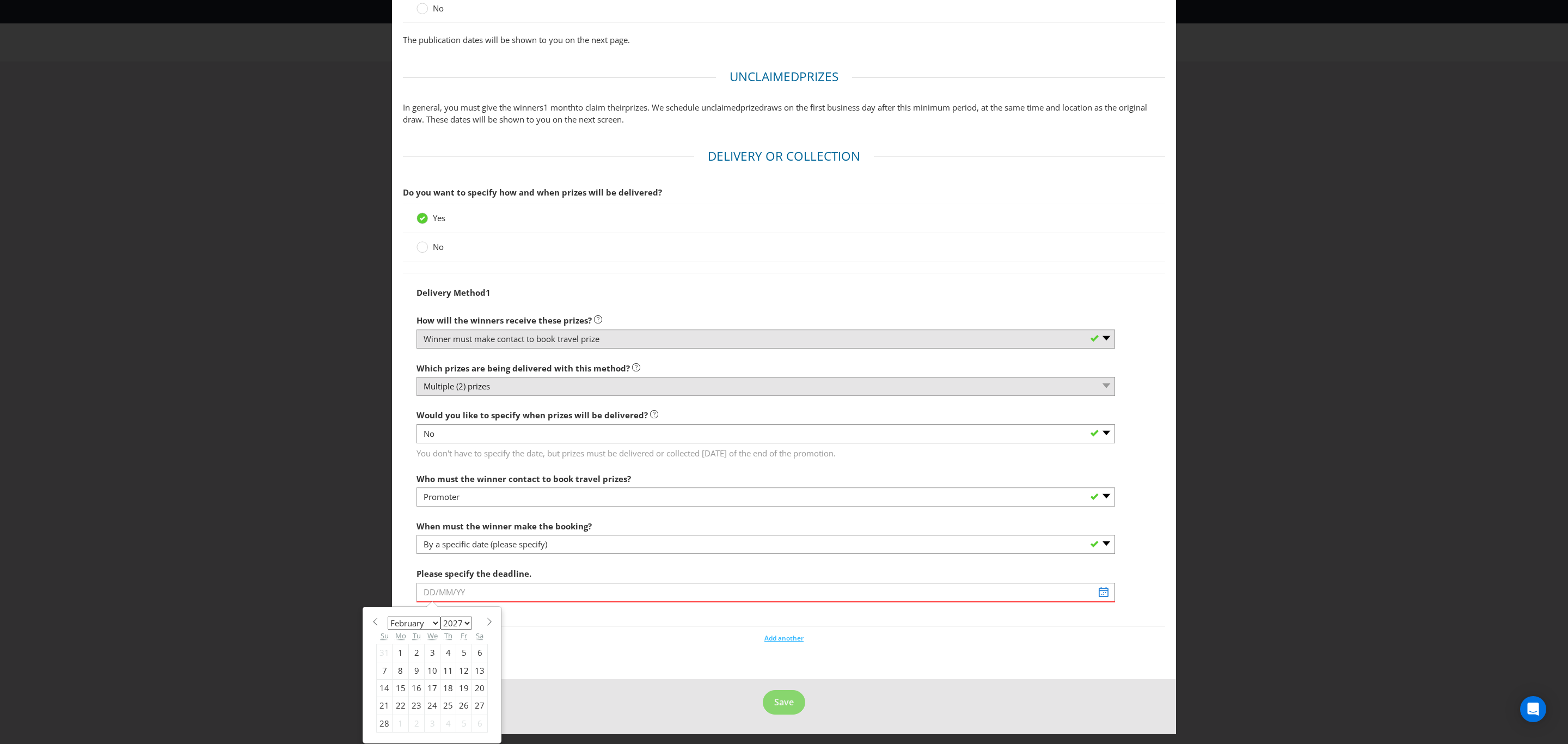
click at [475, 687] on div "20" at bounding box center [480, 688] width 16 height 17
type input "[DATE]"
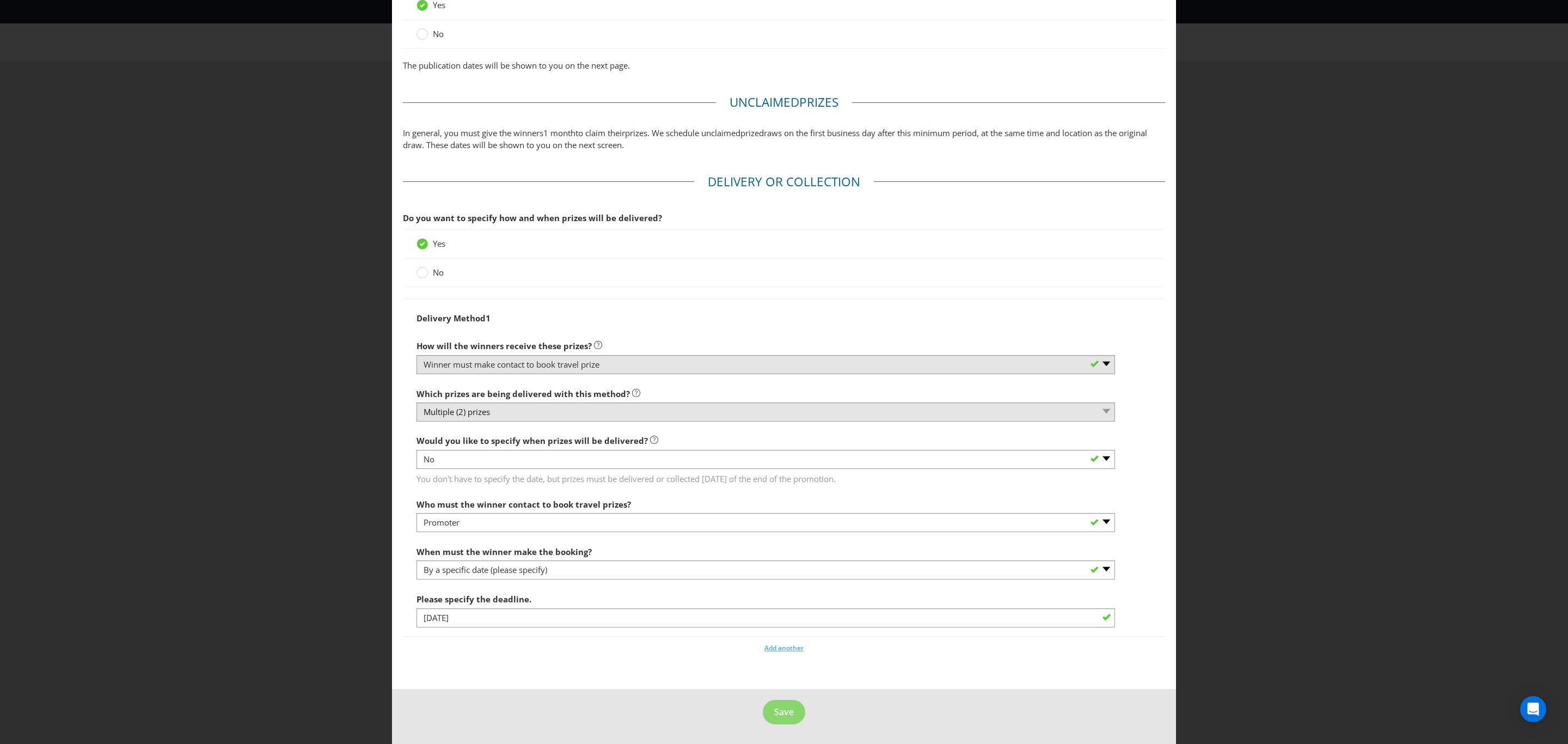
scroll to position [788, 0]
click at [774, 711] on span "Save" at bounding box center [784, 712] width 19 height 12
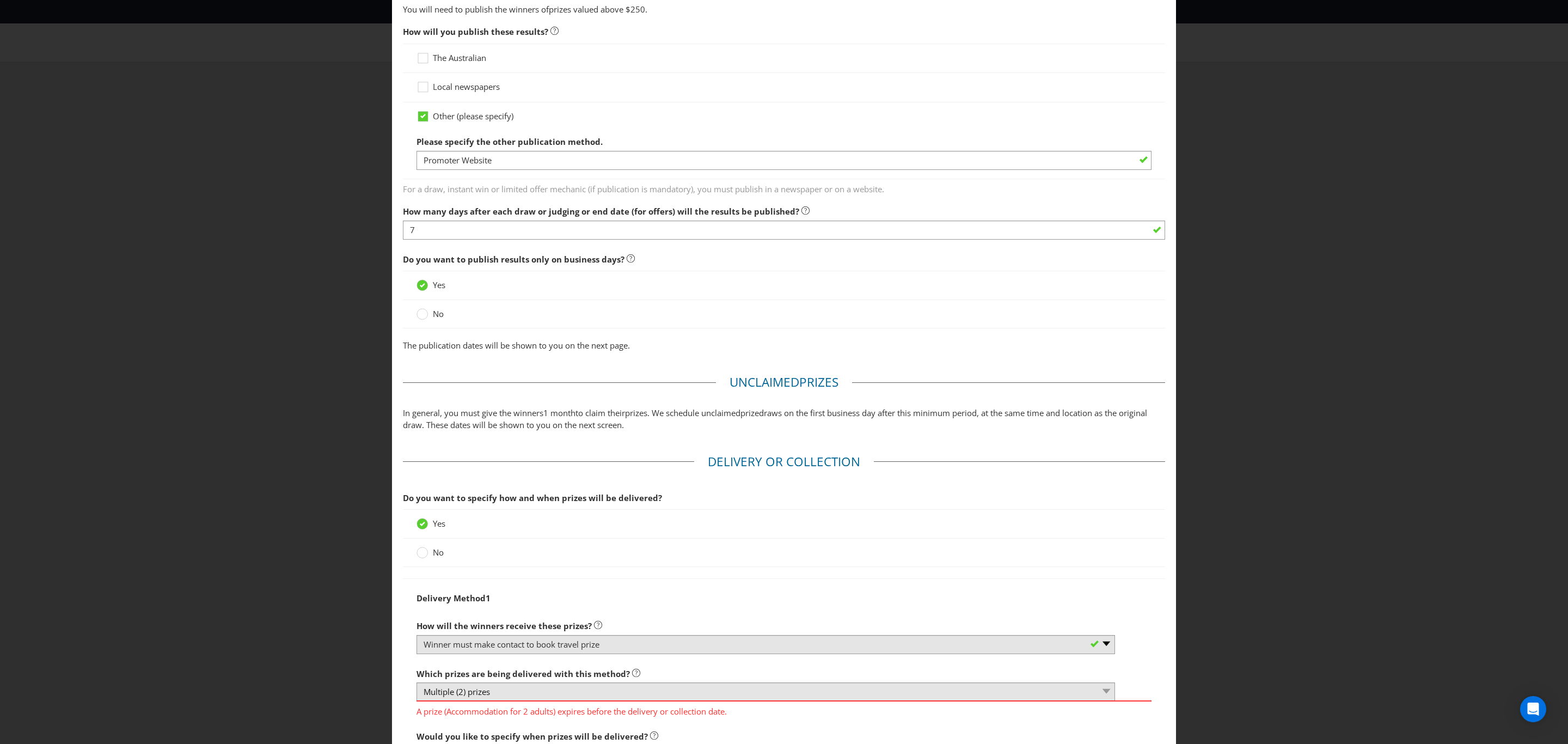
scroll to position [502, 0]
